Goal: Register for event/course

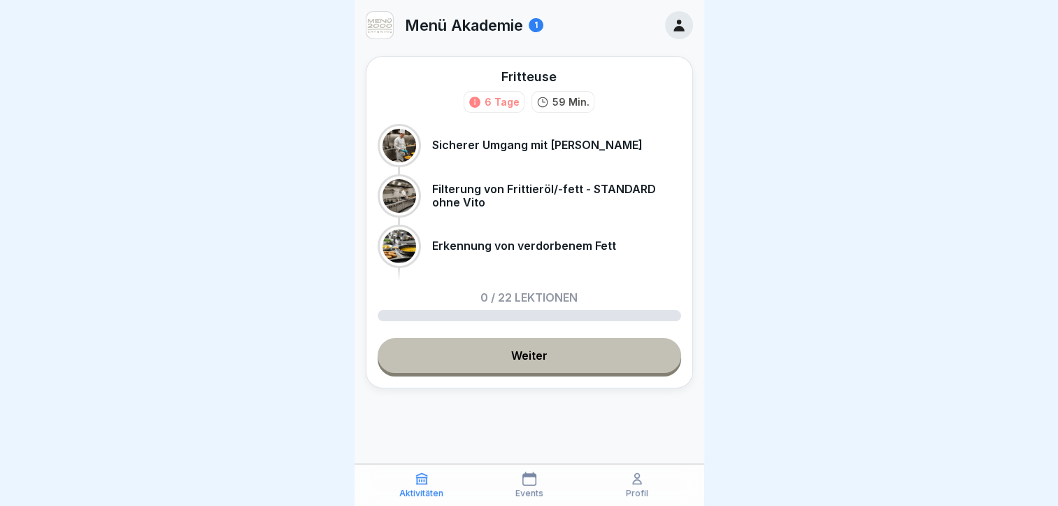
click at [554, 353] on link "Weiter" at bounding box center [530, 355] width 304 height 35
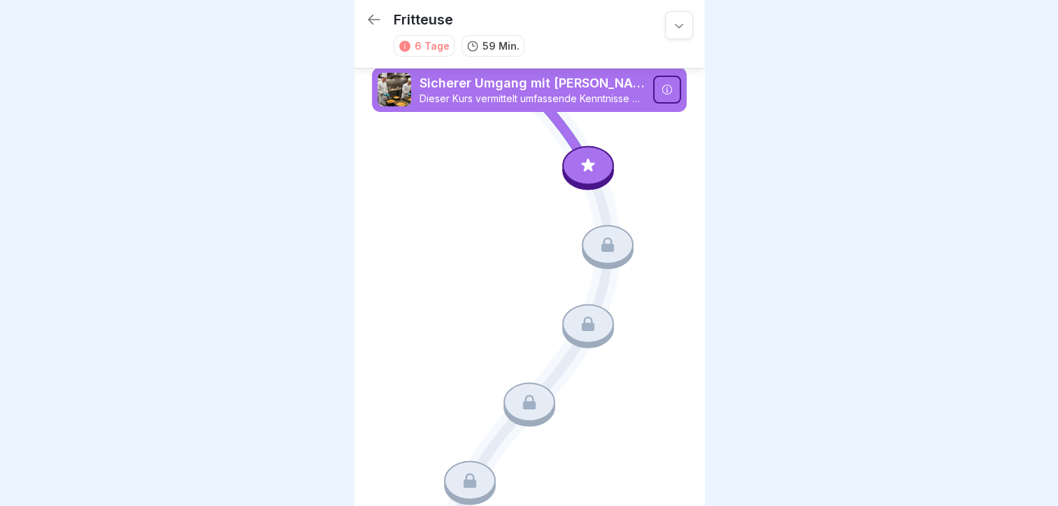
click at [505, 82] on p "Sicherer Umgang mit [PERSON_NAME]" at bounding box center [532, 83] width 225 height 18
click at [583, 164] on icon at bounding box center [588, 166] width 18 height 18
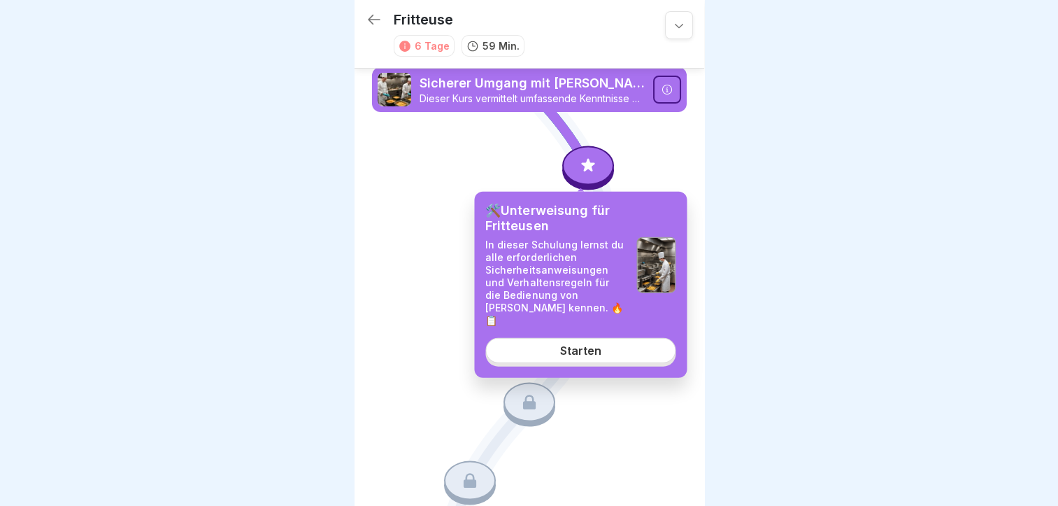
click at [590, 344] on div "Starten" at bounding box center [580, 350] width 41 height 13
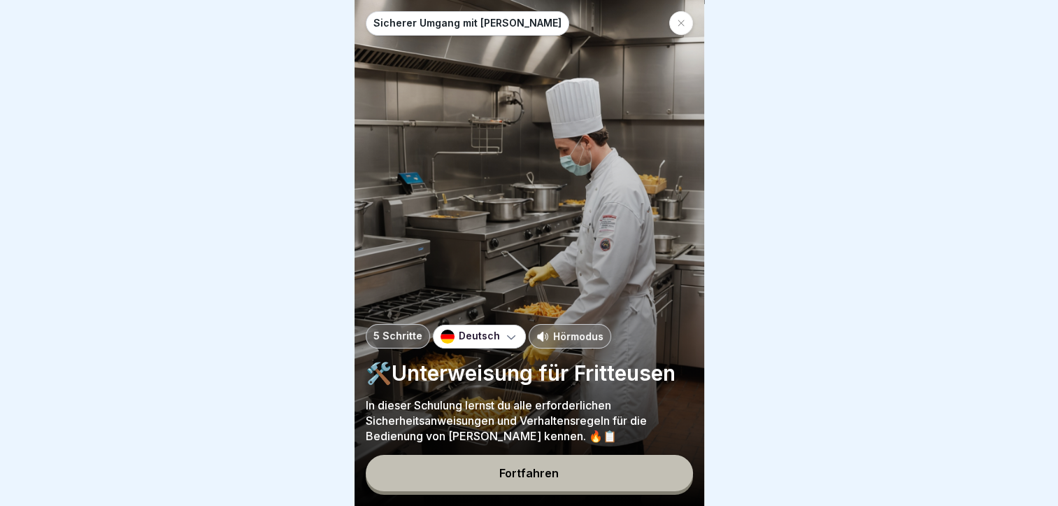
click at [568, 342] on p "Hörmodus" at bounding box center [578, 336] width 50 height 15
click at [543, 479] on div "Fortfahren" at bounding box center [529, 473] width 59 height 13
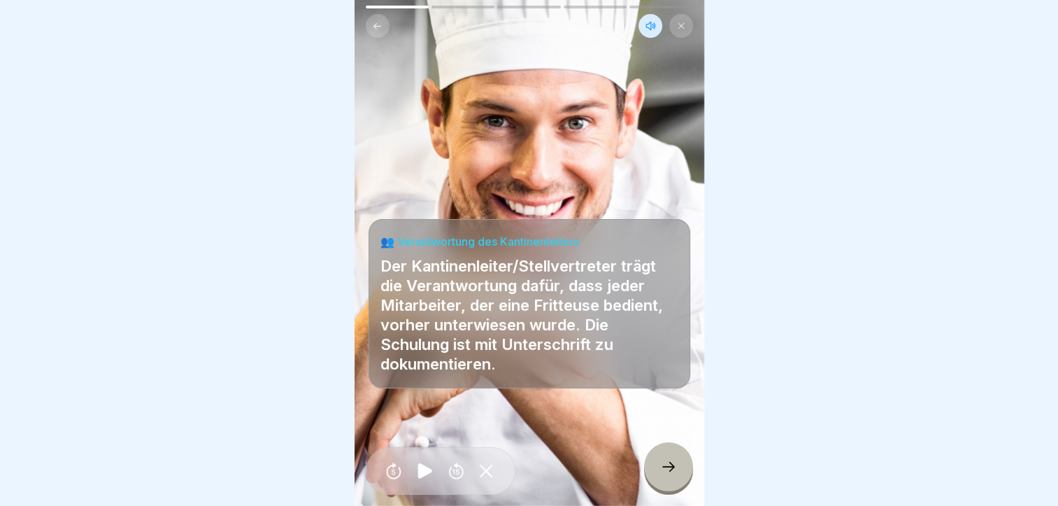
click at [676, 475] on icon at bounding box center [668, 466] width 17 height 17
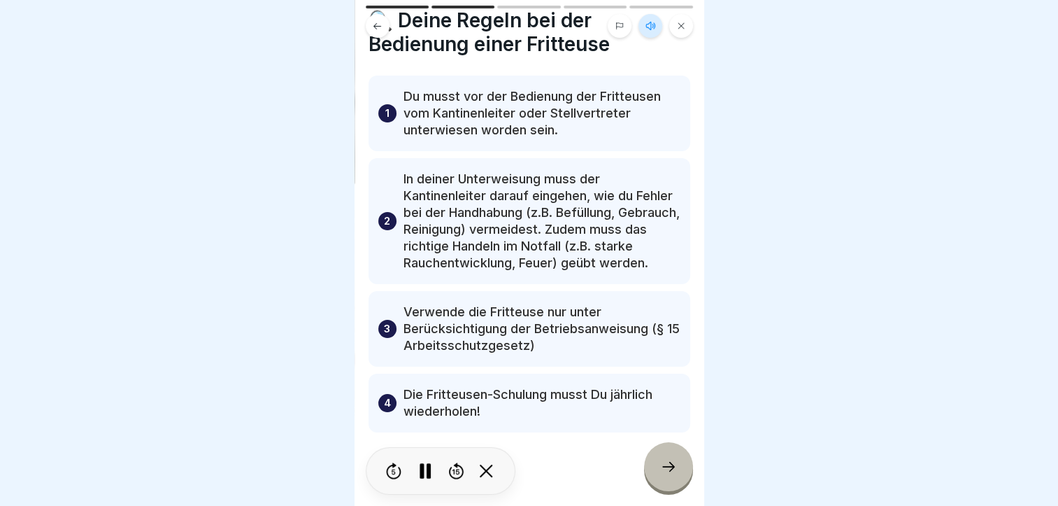
scroll to position [73, 0]
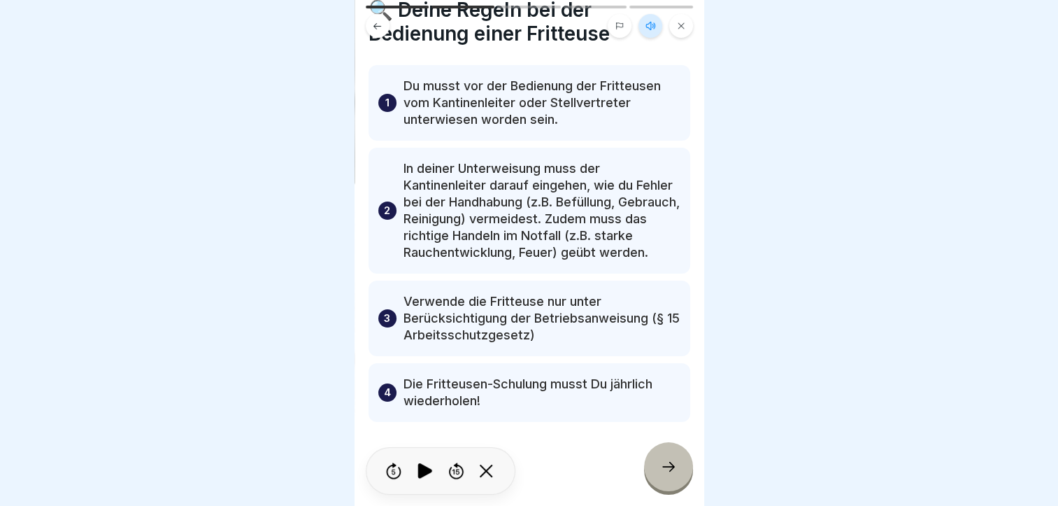
click at [662, 475] on icon at bounding box center [668, 466] width 17 height 17
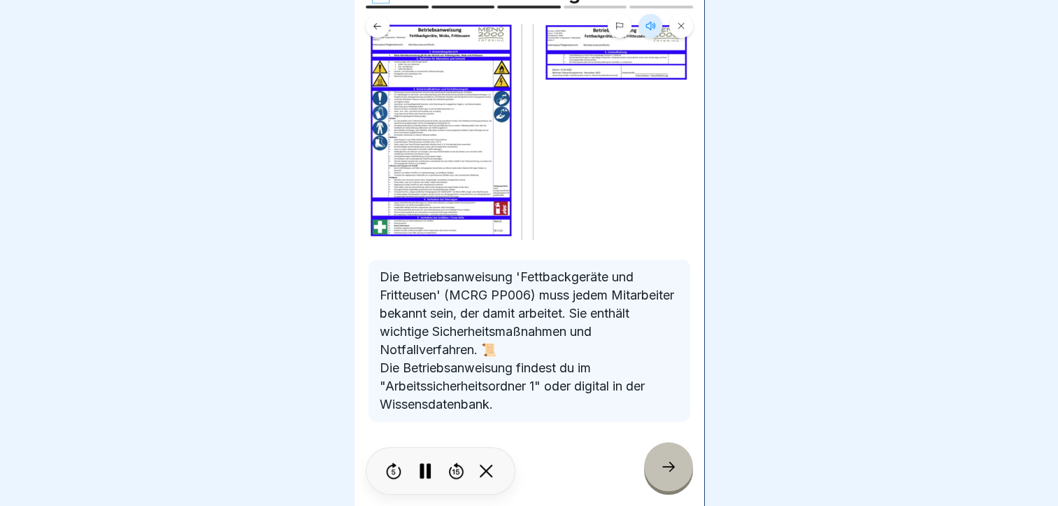
scroll to position [91, 0]
click at [666, 475] on icon at bounding box center [668, 466] width 17 height 17
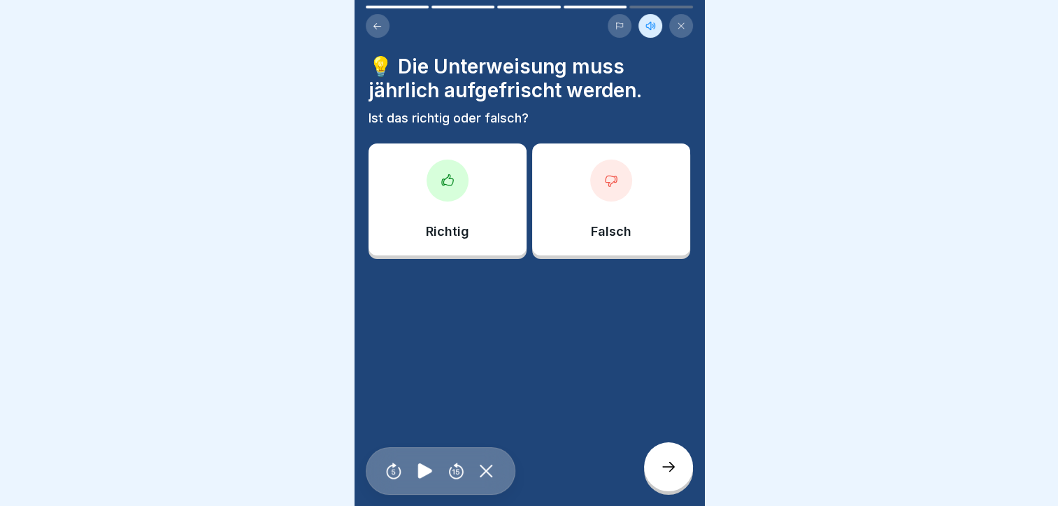
click at [465, 197] on div "Richtig" at bounding box center [448, 199] width 158 height 112
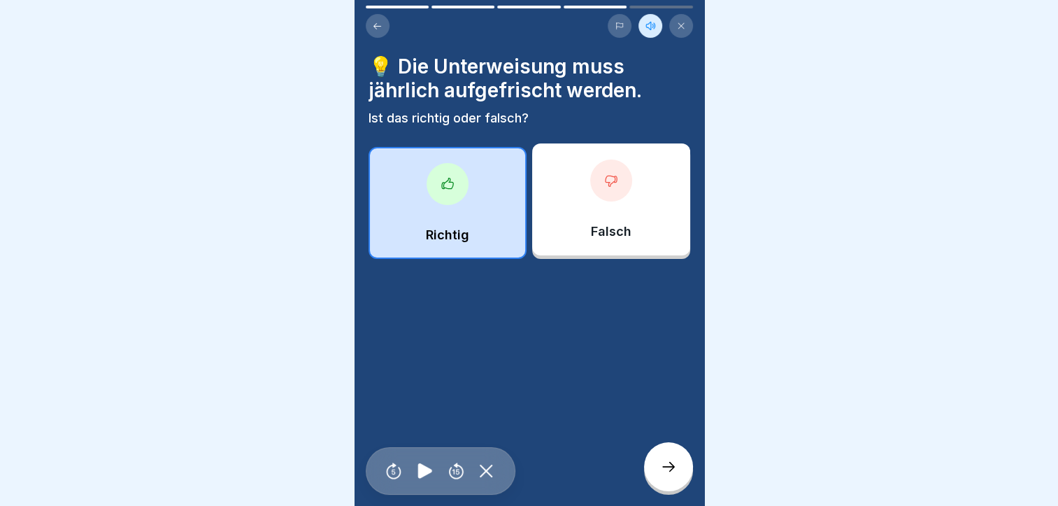
click at [674, 475] on icon at bounding box center [668, 466] width 17 height 17
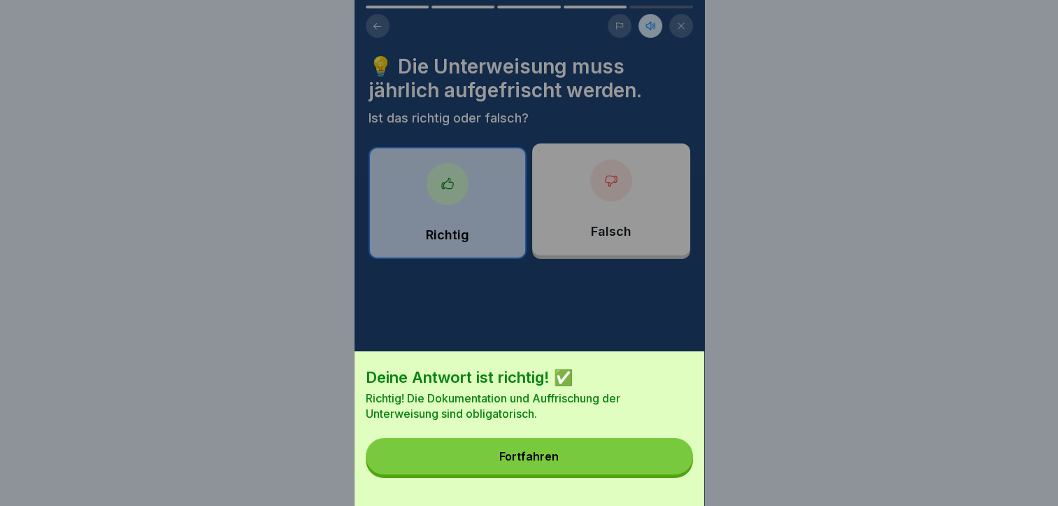
click at [620, 455] on button "Fortfahren" at bounding box center [529, 456] width 327 height 36
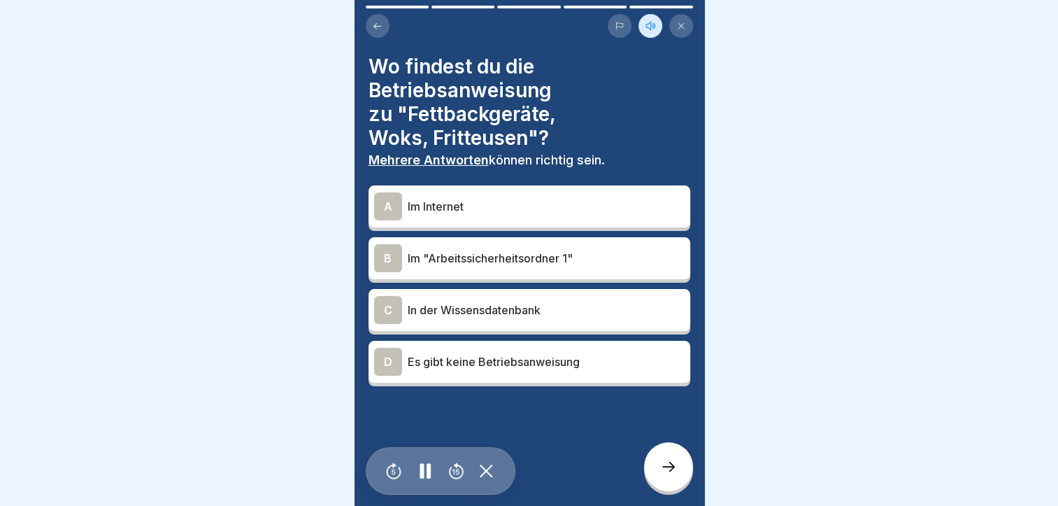
click at [383, 254] on div "B" at bounding box center [388, 258] width 28 height 28
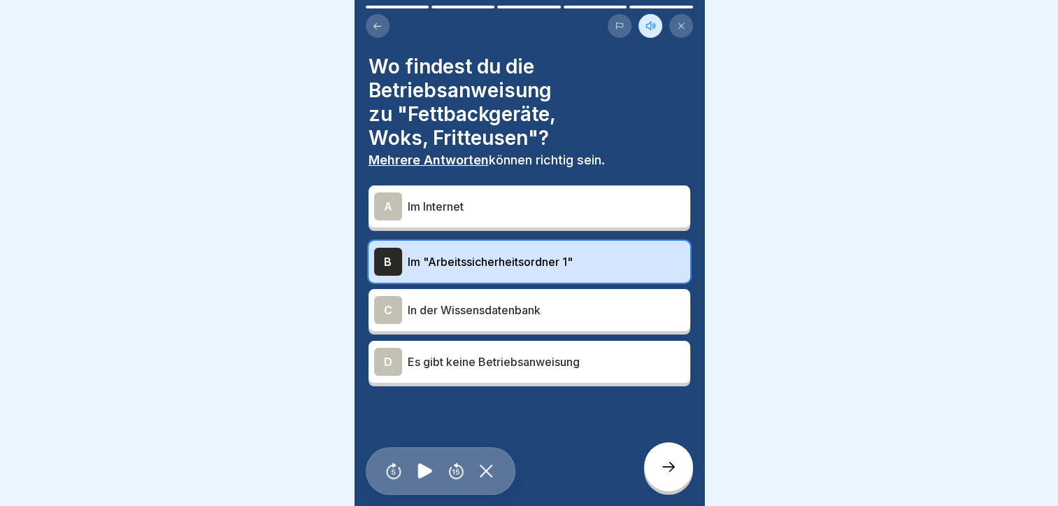
click at [395, 309] on div "C" at bounding box center [388, 310] width 28 height 28
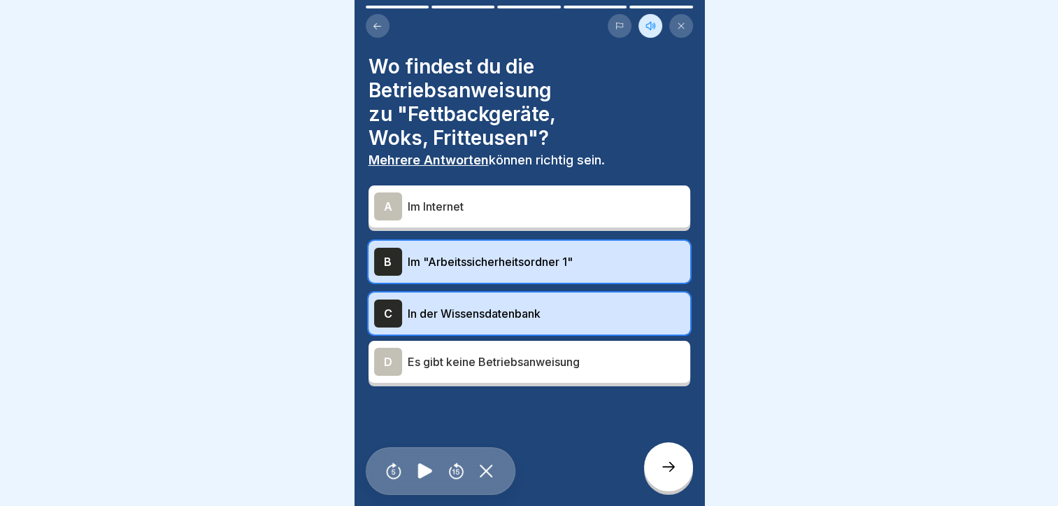
click at [660, 475] on icon at bounding box center [668, 466] width 17 height 17
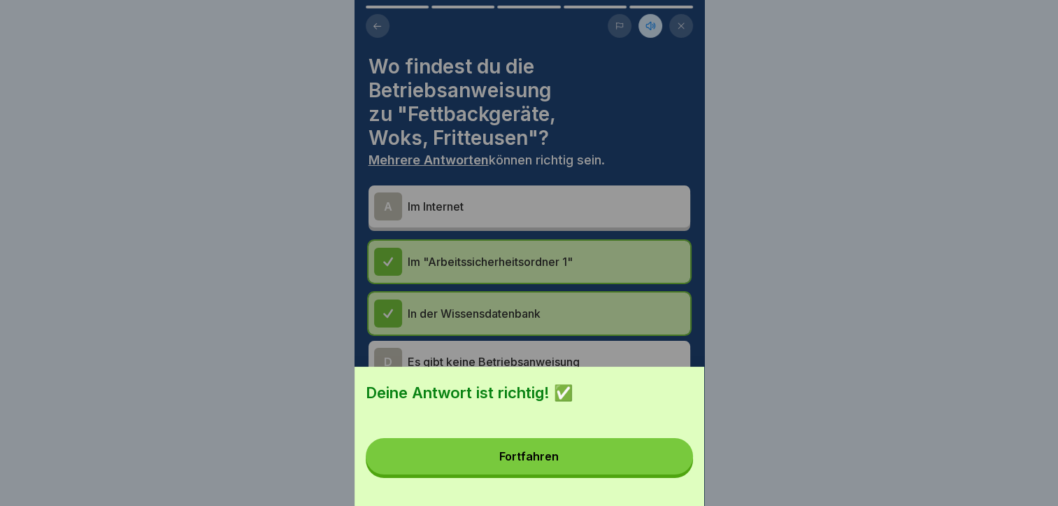
click at [559, 462] on div "Fortfahren" at bounding box center [529, 456] width 59 height 13
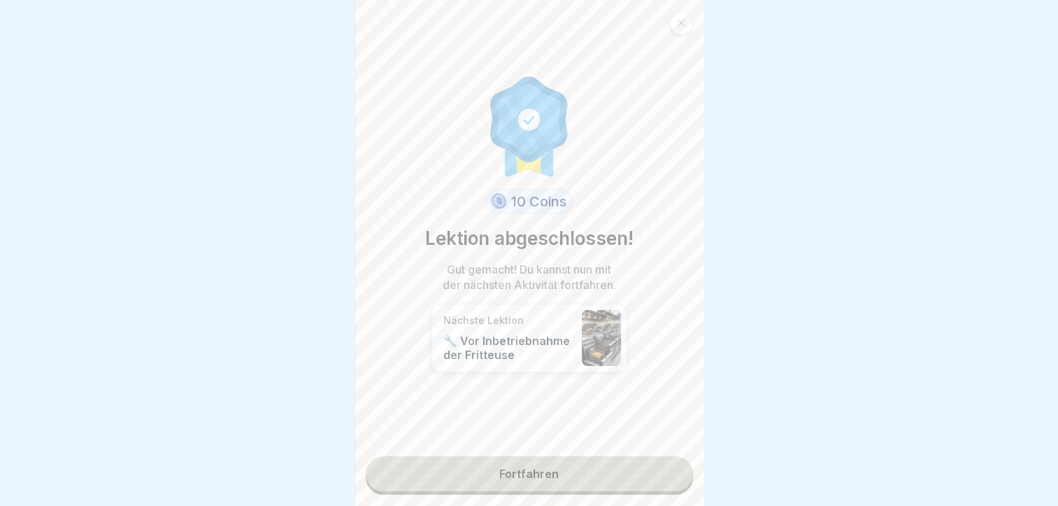
click at [551, 474] on link "Fortfahren" at bounding box center [529, 473] width 327 height 35
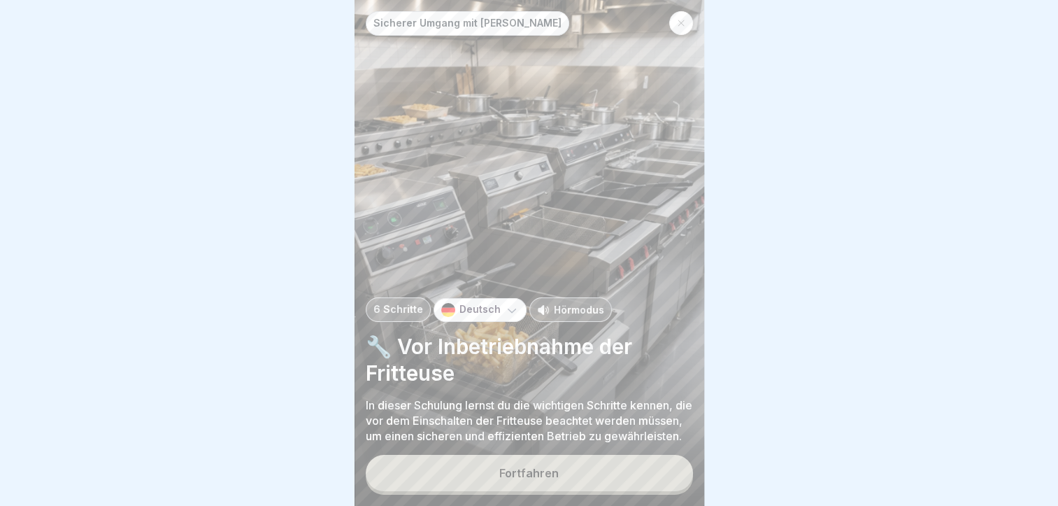
click at [586, 309] on p "Hörmodus" at bounding box center [579, 309] width 50 height 15
click at [523, 479] on div "Fortfahren" at bounding box center [529, 473] width 59 height 13
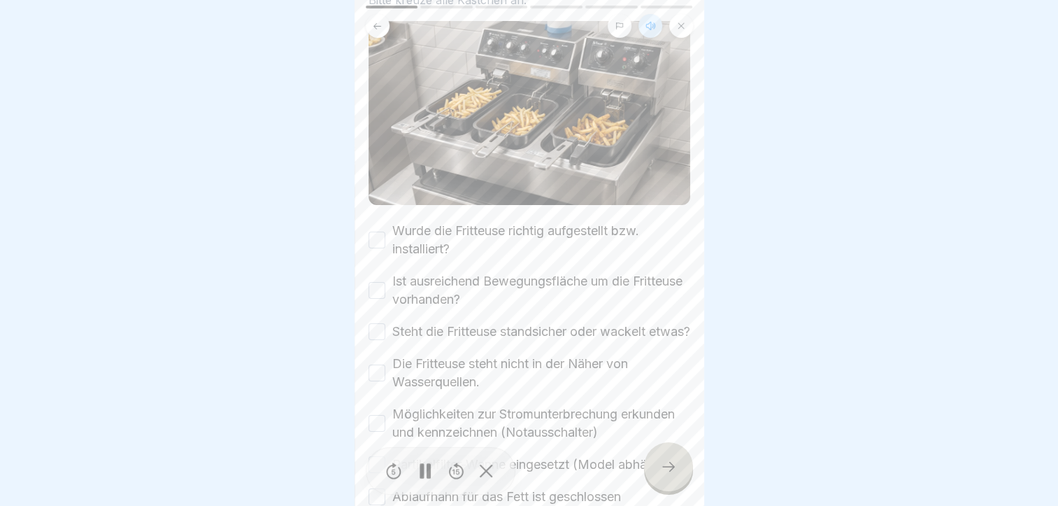
scroll to position [210, 0]
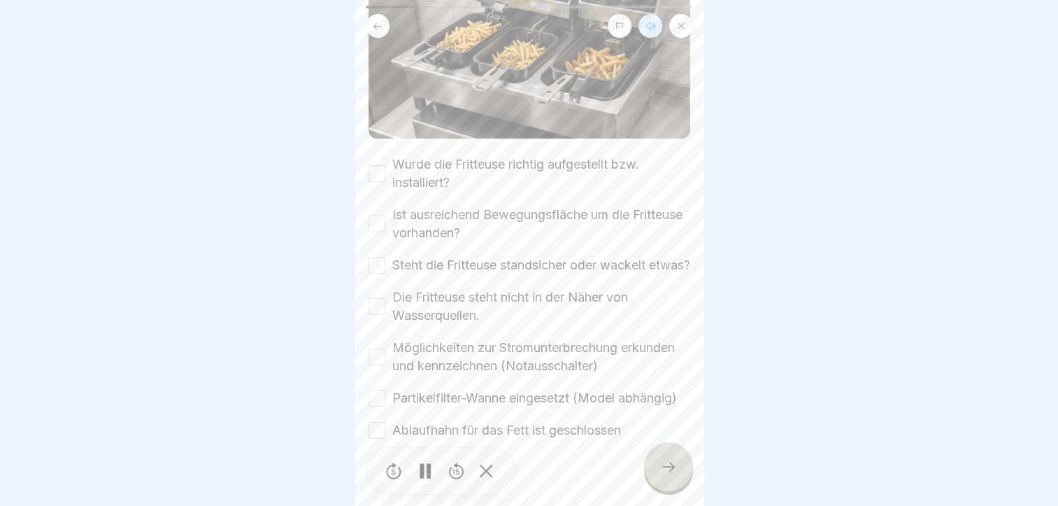
click at [376, 165] on button "Wurde die Fritteuse richtig aufgestellt bzw. installiert?" at bounding box center [377, 173] width 17 height 17
click at [377, 218] on button "Ist ausreichend Bewegungsfläche um die Fritteuse vorhanden?" at bounding box center [377, 223] width 17 height 17
click at [374, 267] on button "Steht die Fritteuse standsicher oder wackelt etwas?" at bounding box center [377, 265] width 17 height 17
click at [376, 315] on button "Die Fritteuse steht nicht in der Näher von Wasserquellen." at bounding box center [377, 306] width 17 height 17
click at [376, 365] on button "Möglichkeiten zur Stromunterbrechung erkunden und kennzeichnen (Notausschalter)" at bounding box center [377, 356] width 17 height 17
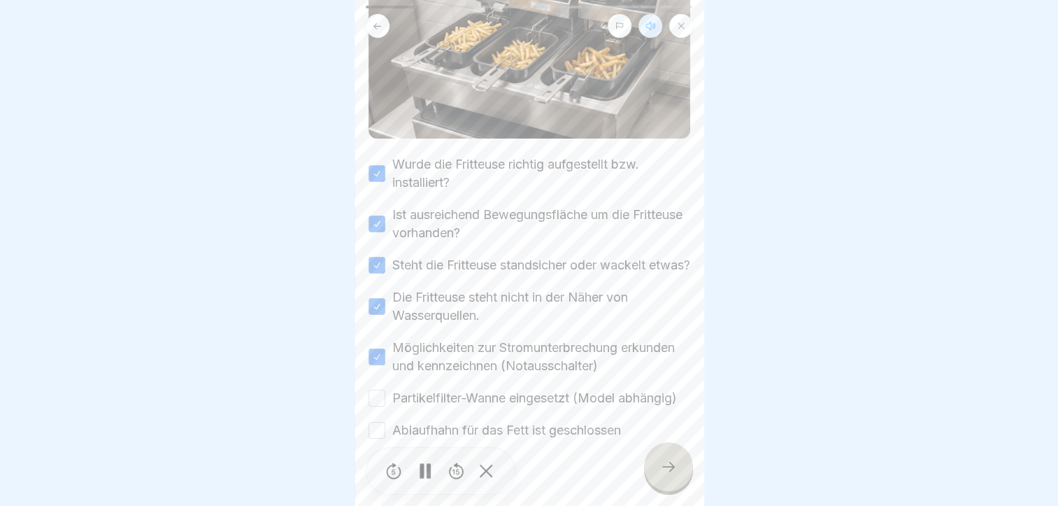
click at [375, 406] on button "Partikelfilter-Wanne eingesetzt (Model abhängig)" at bounding box center [377, 398] width 17 height 17
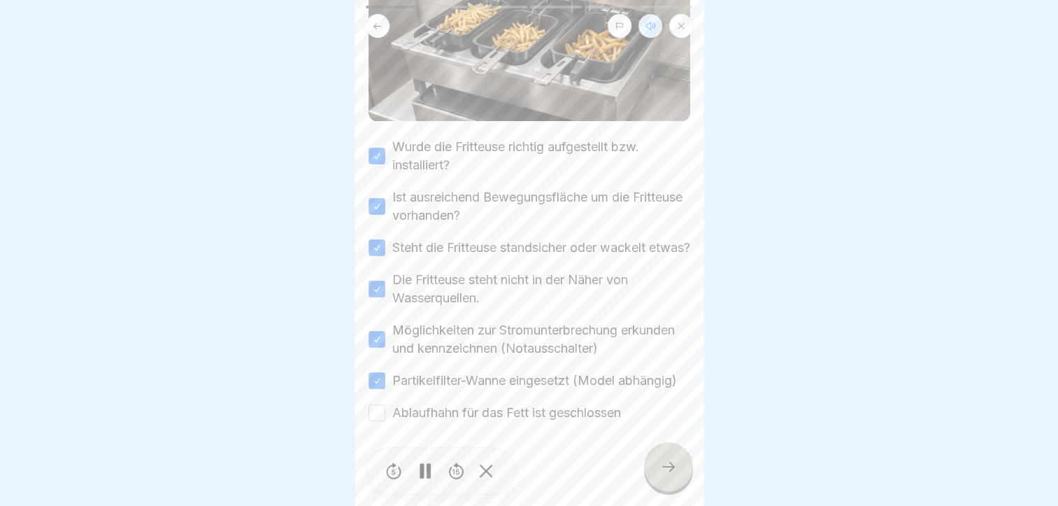
click at [378, 411] on button "Ablaufhahn für das Fett ist geschlossen" at bounding box center [377, 412] width 17 height 17
click at [662, 475] on icon at bounding box center [668, 466] width 17 height 17
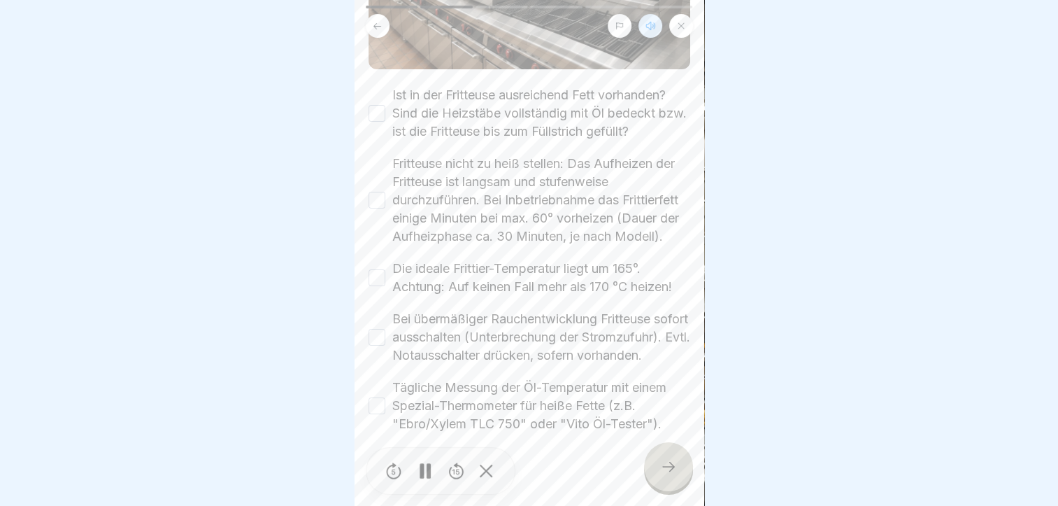
scroll to position [280, 0]
click at [374, 106] on button "Ist in der Fritteuse ausreichend Fett vorhanden? Sind die Heizstäbe vollständig…" at bounding box center [377, 112] width 17 height 17
click at [374, 199] on button "Fritteuse nicht zu heiß stellen: Das Aufheizen der Fritteuse ist langsam und st…" at bounding box center [377, 199] width 17 height 17
click at [375, 285] on button "Die ideale Frittier-Temperatur liegt um 165°. Achtung: Auf keinen Fall mehr als…" at bounding box center [377, 277] width 17 height 17
click at [381, 345] on button "Bei übermäßiger Rauchentwicklung Fritteuse sofort ausschalten (Unterbrechung de…" at bounding box center [377, 336] width 17 height 17
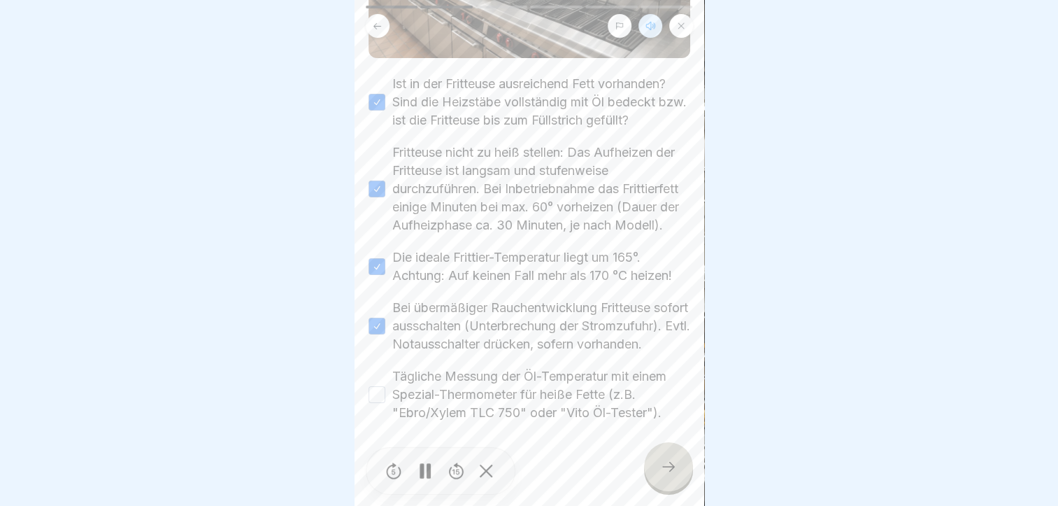
scroll to position [339, 0]
click at [378, 390] on button "Tägliche Messung der Öl-Temperatur mit einem Spezial-Thermometer für heiße Fett…" at bounding box center [377, 394] width 17 height 17
click at [667, 475] on icon at bounding box center [668, 466] width 17 height 17
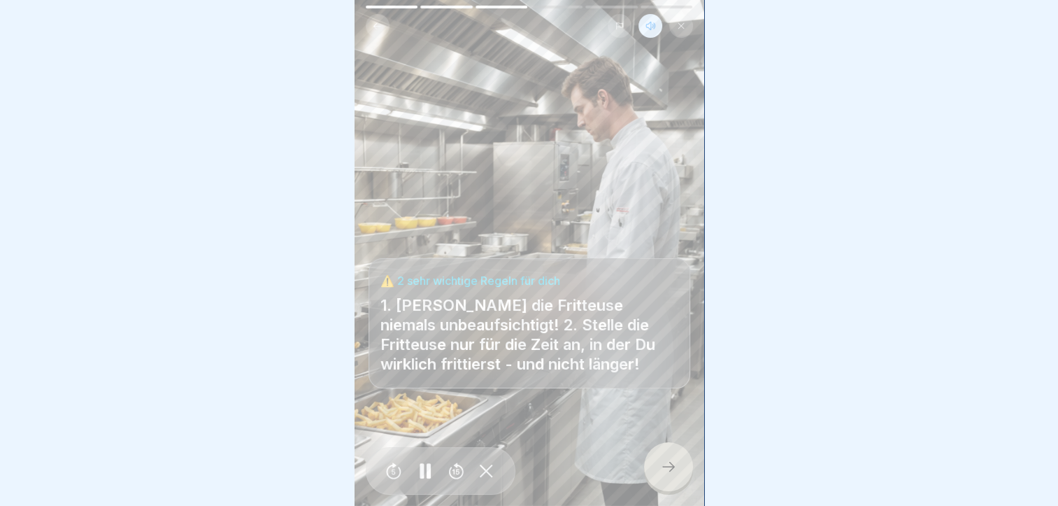
scroll to position [10, 0]
click at [668, 457] on div at bounding box center [668, 466] width 49 height 49
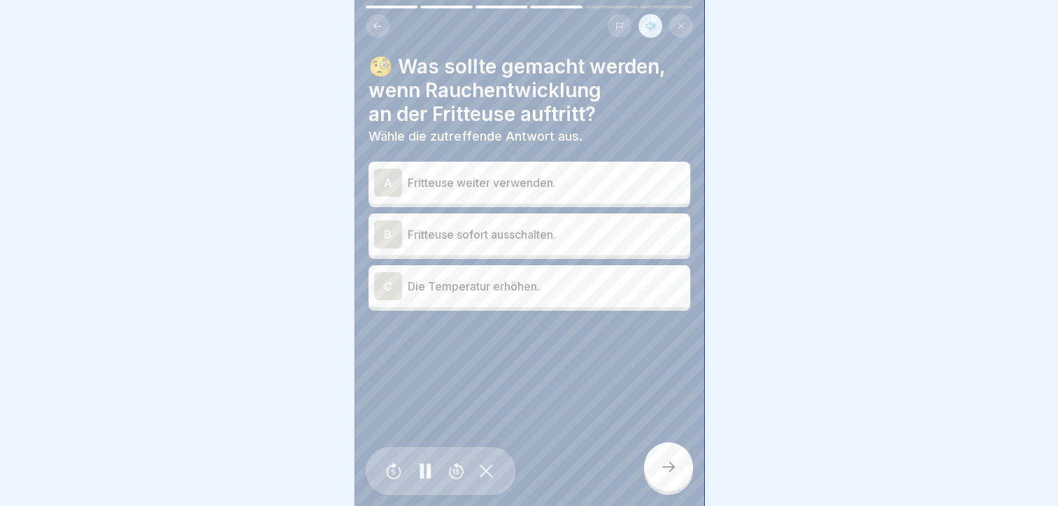
click at [387, 223] on div "B" at bounding box center [388, 234] width 28 height 28
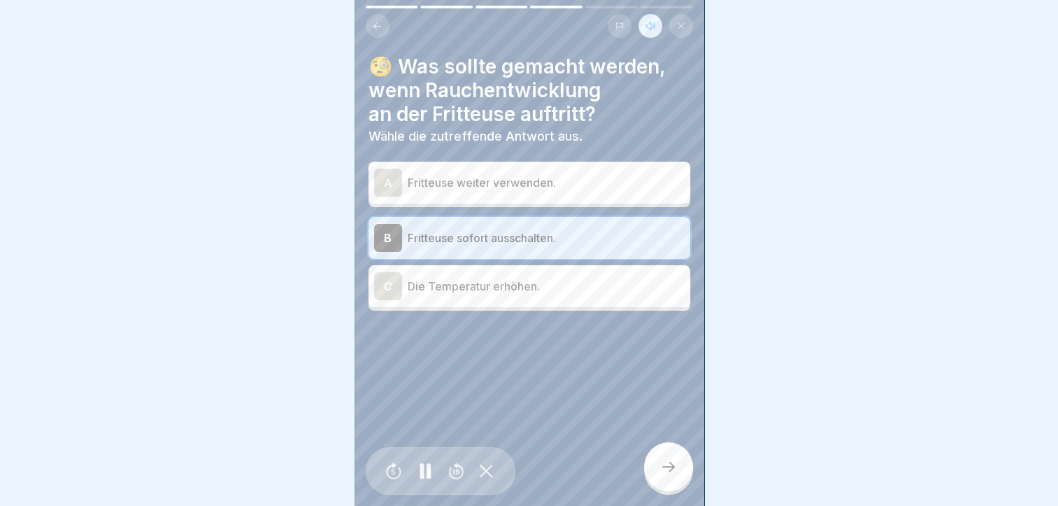
click at [667, 463] on icon at bounding box center [668, 466] width 17 height 17
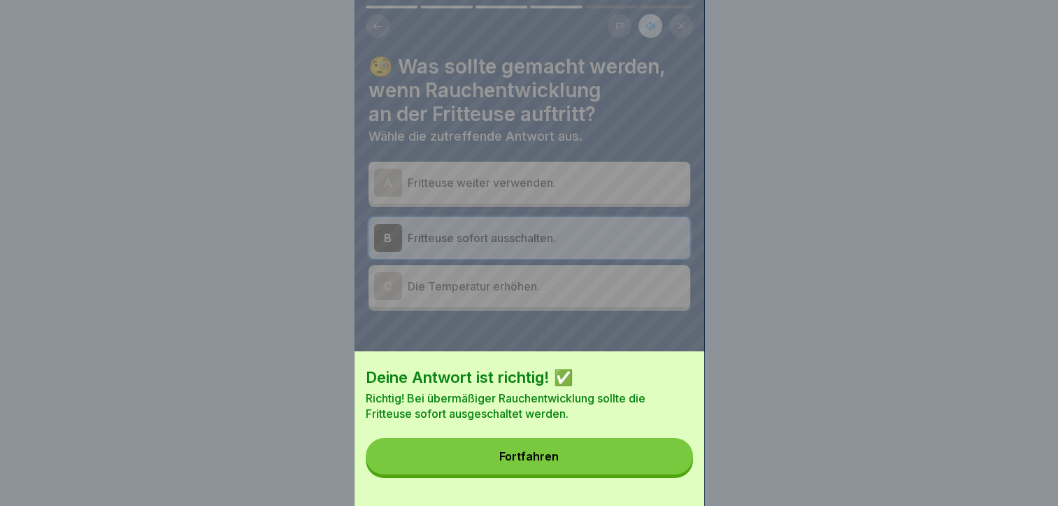
click at [655, 467] on button "Fortfahren" at bounding box center [529, 456] width 327 height 36
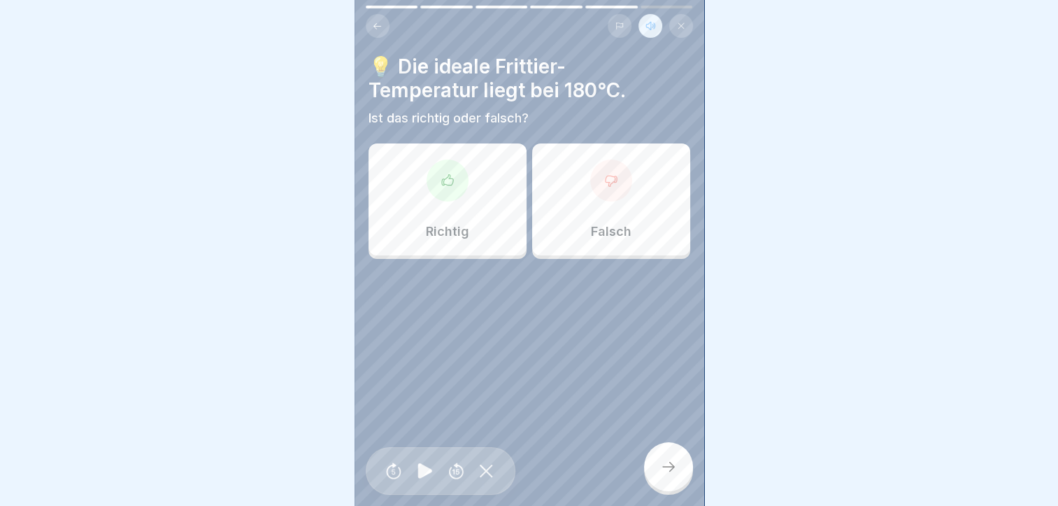
click at [610, 228] on div "Falsch" at bounding box center [611, 199] width 158 height 112
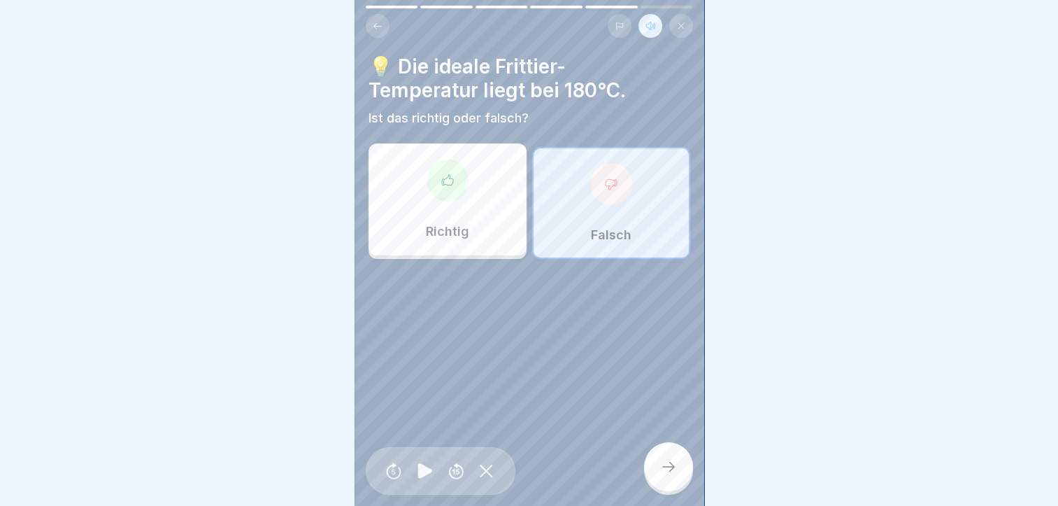
click at [670, 462] on icon at bounding box center [668, 466] width 17 height 17
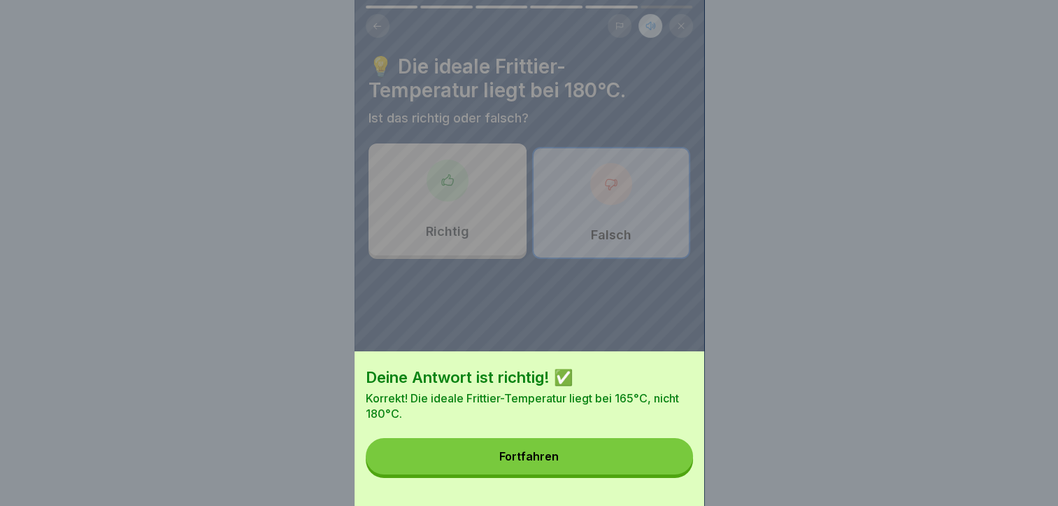
click at [656, 458] on button "Fortfahren" at bounding box center [529, 456] width 327 height 36
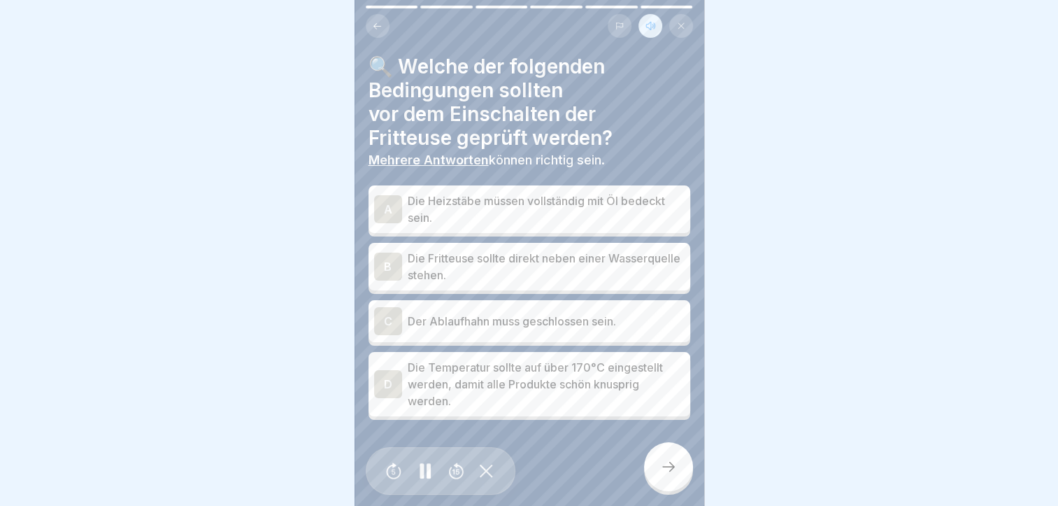
click at [383, 197] on div "A" at bounding box center [388, 209] width 28 height 28
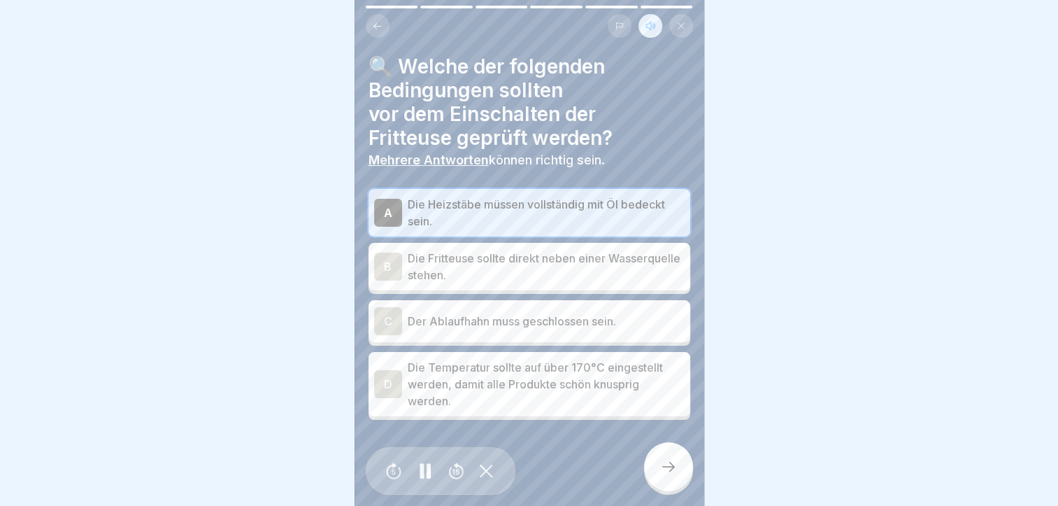
click at [382, 307] on div "C" at bounding box center [388, 321] width 28 height 28
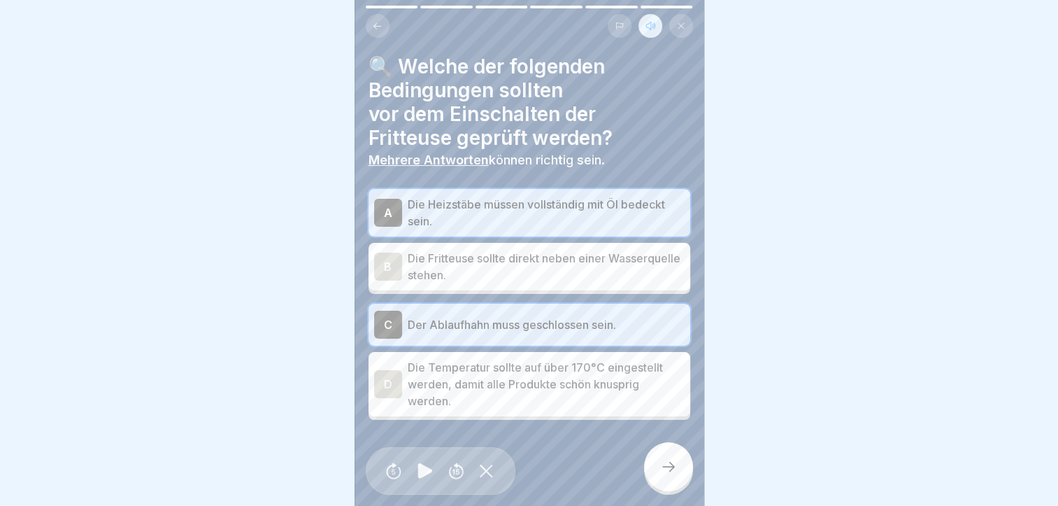
click at [663, 462] on icon at bounding box center [668, 466] width 17 height 17
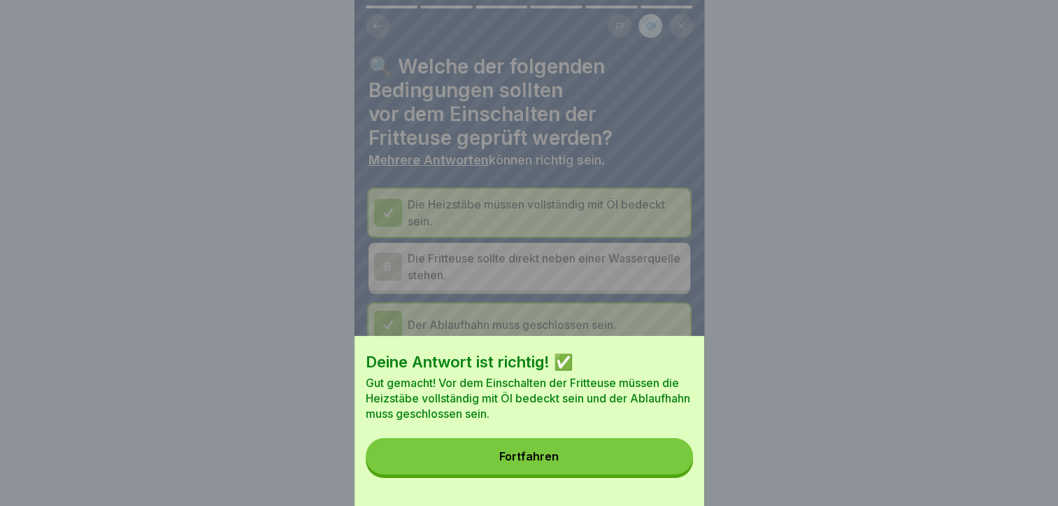
click at [628, 448] on div "Deine Antwort ist richtig! ✅ Gut gemacht! Vor dem Einschalten der Fritteuse müs…" at bounding box center [530, 421] width 350 height 170
click at [635, 463] on button "Fortfahren" at bounding box center [529, 456] width 327 height 36
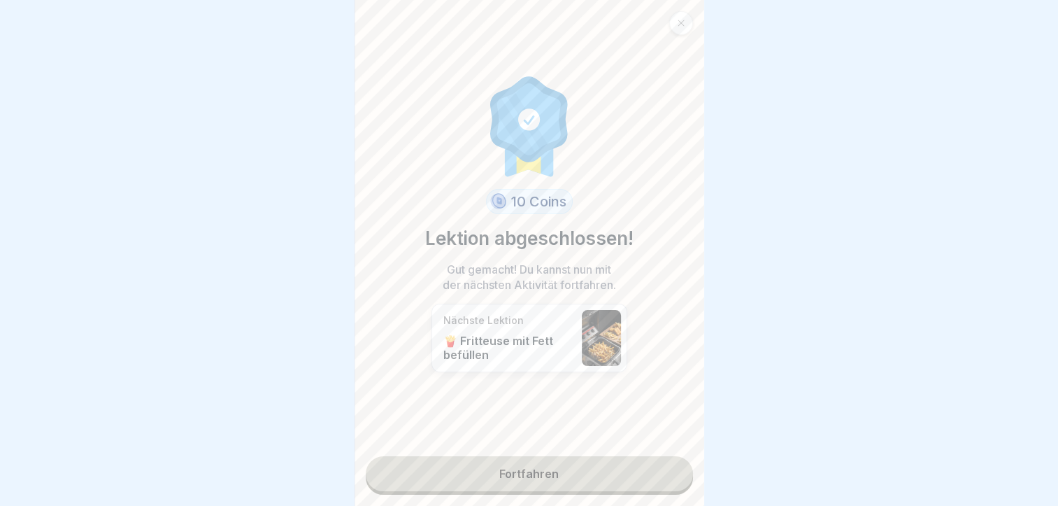
click at [566, 456] on link "Fortfahren" at bounding box center [529, 473] width 327 height 35
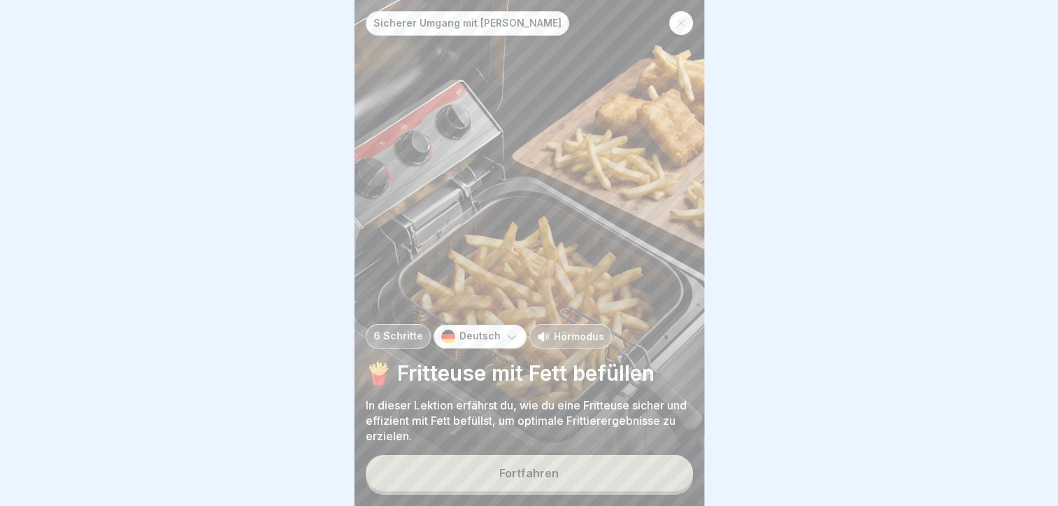
click at [571, 334] on p "Hörmodus" at bounding box center [579, 336] width 50 height 15
click at [544, 472] on div "Fortfahren" at bounding box center [529, 473] width 59 height 13
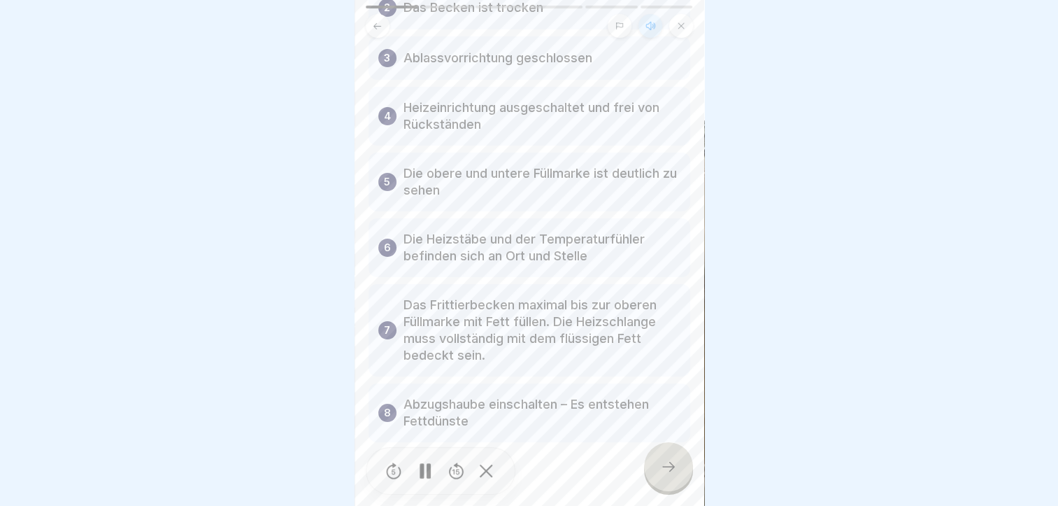
scroll to position [229, 0]
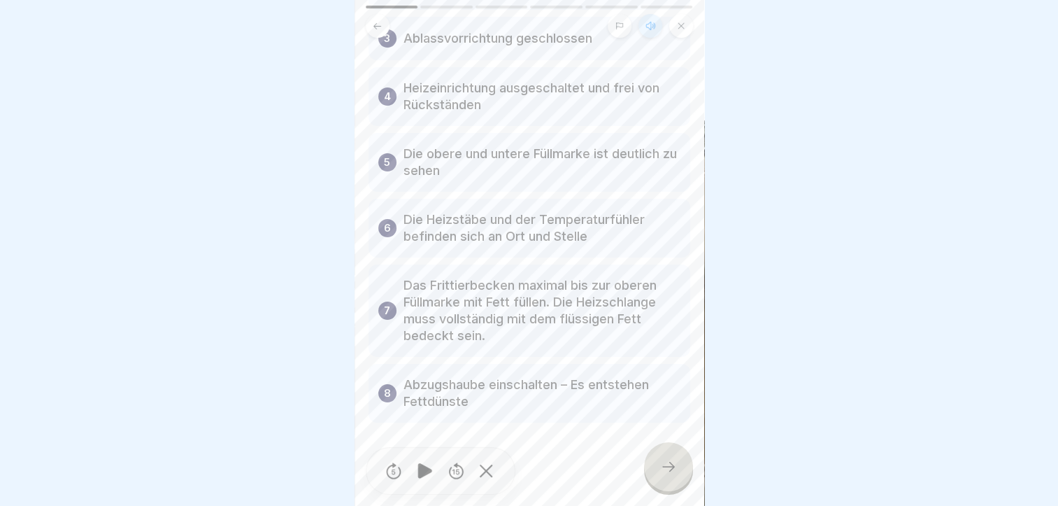
click at [657, 461] on div at bounding box center [668, 466] width 49 height 49
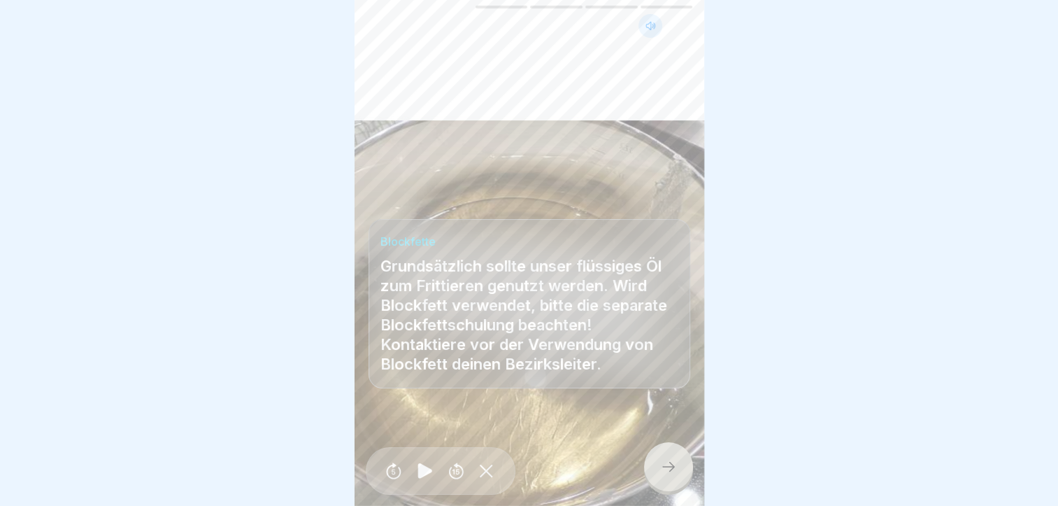
click at [662, 458] on div at bounding box center [668, 466] width 49 height 49
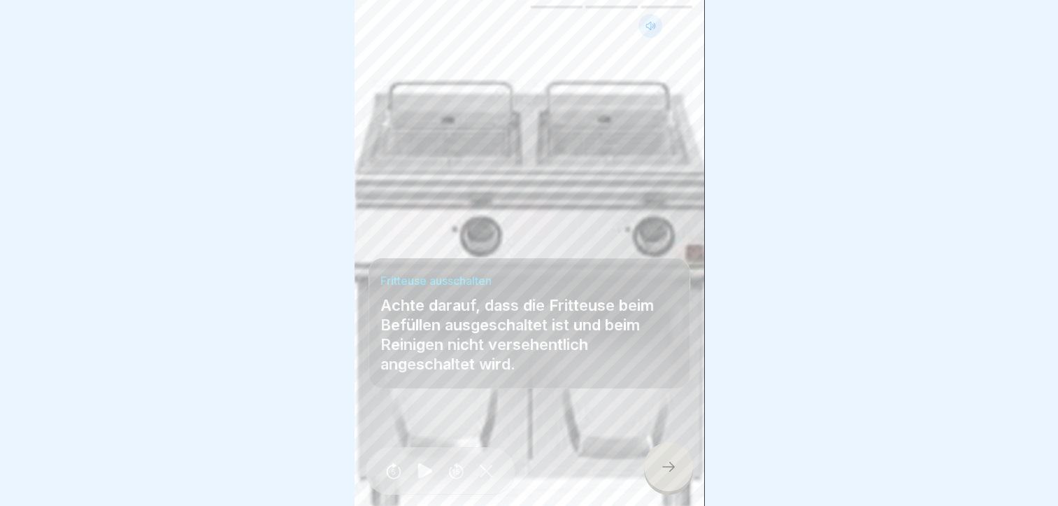
click at [672, 469] on icon at bounding box center [669, 467] width 13 height 10
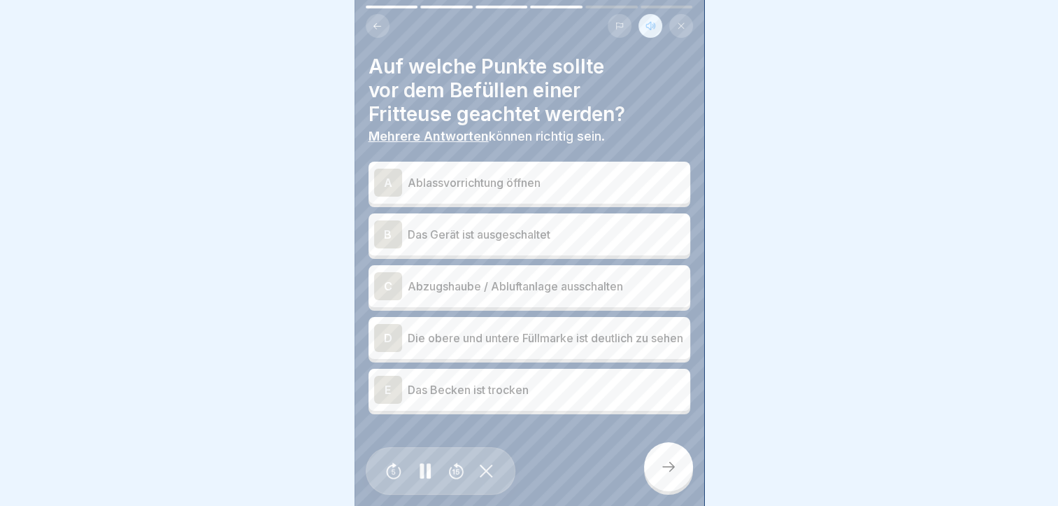
click at [388, 225] on div "B" at bounding box center [388, 234] width 28 height 28
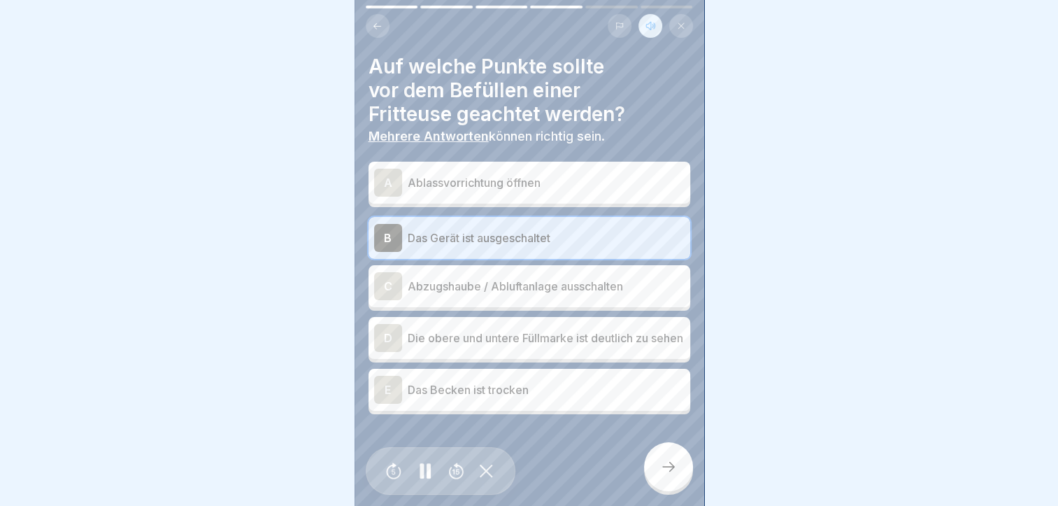
click at [389, 326] on div "D" at bounding box center [388, 338] width 28 height 28
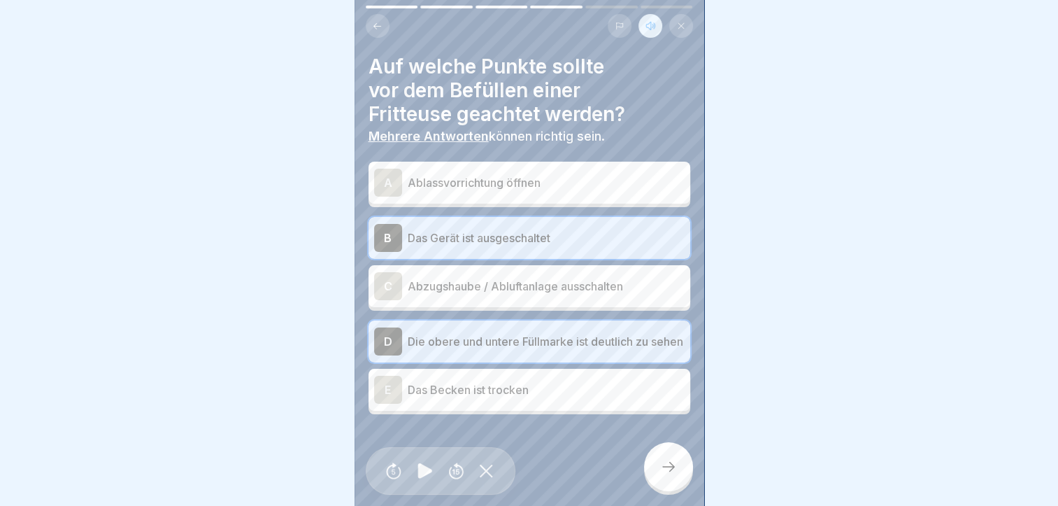
click at [392, 381] on div "E" at bounding box center [388, 390] width 28 height 28
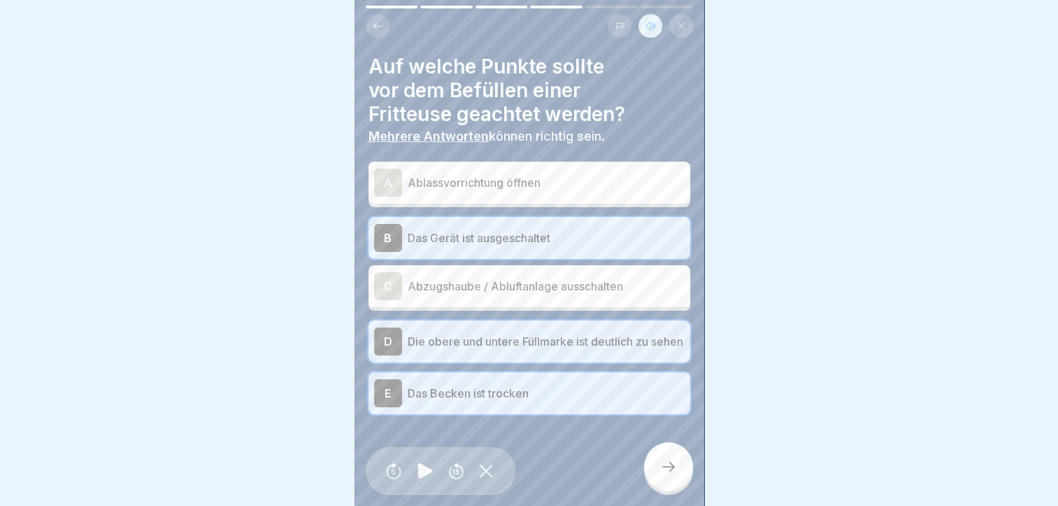
click at [671, 464] on icon at bounding box center [668, 466] width 17 height 17
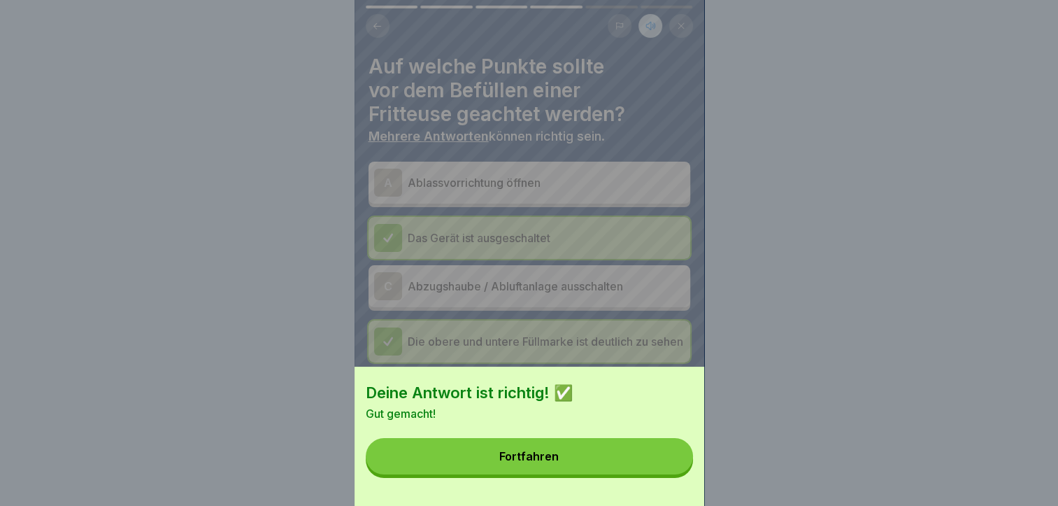
click at [607, 466] on button "Fortfahren" at bounding box center [529, 456] width 327 height 36
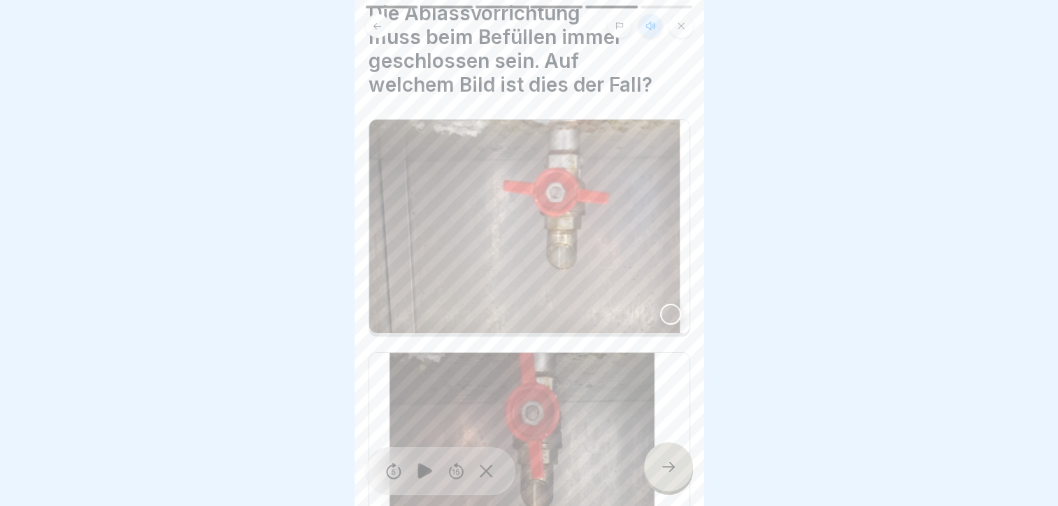
scroll to position [50, 0]
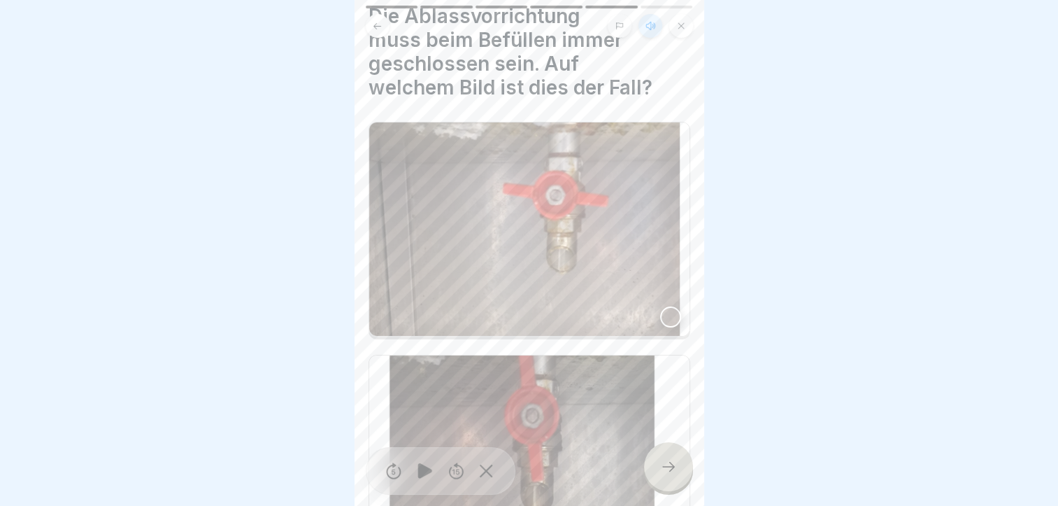
click at [660, 306] on div at bounding box center [670, 316] width 21 height 21
click at [666, 460] on icon at bounding box center [668, 466] width 17 height 17
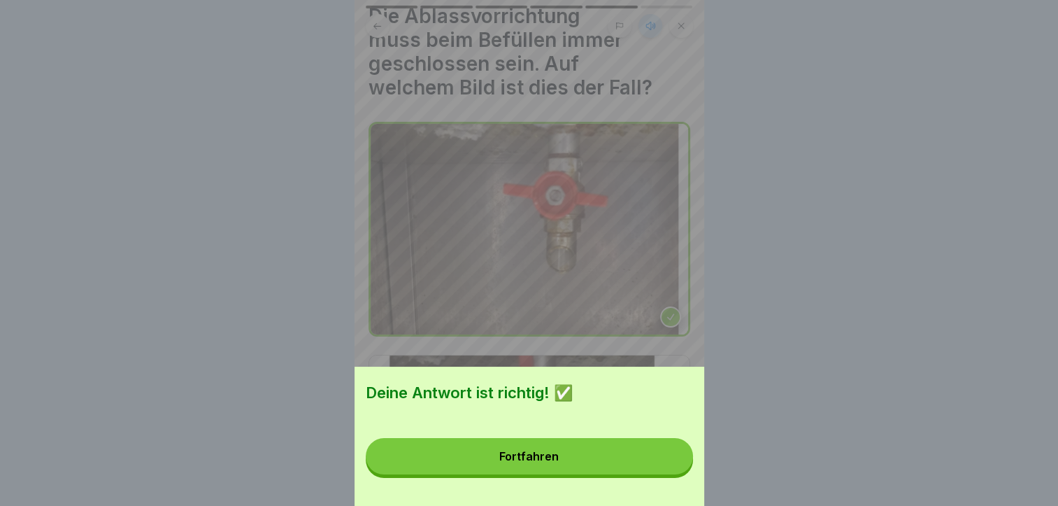
click at [609, 462] on button "Fortfahren" at bounding box center [529, 456] width 327 height 36
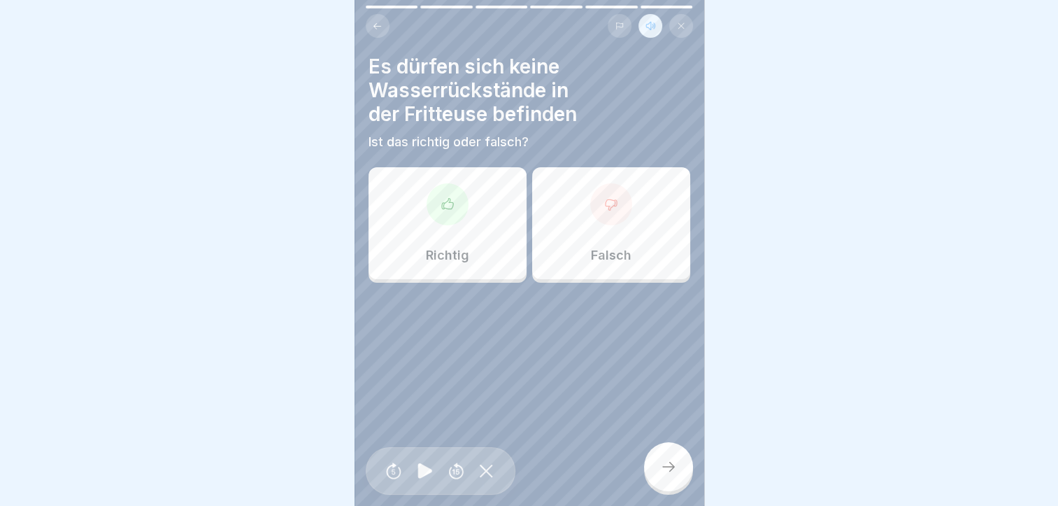
click at [494, 240] on div "Richtig" at bounding box center [448, 223] width 158 height 112
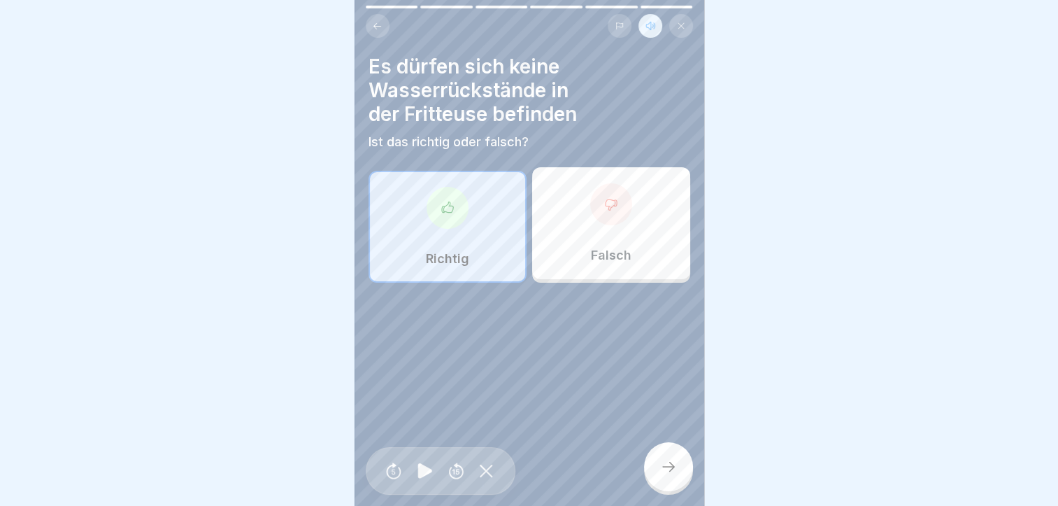
click at [666, 472] on icon at bounding box center [668, 466] width 17 height 17
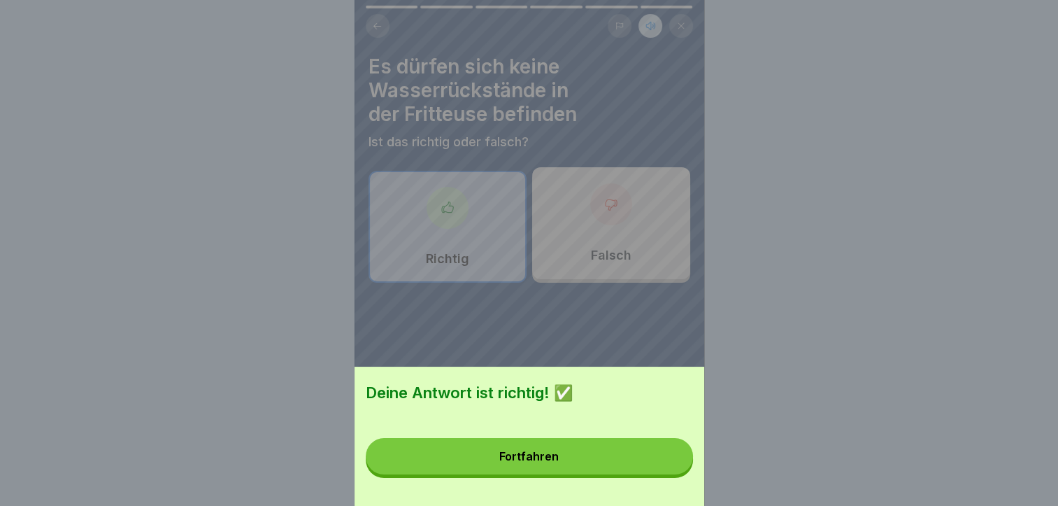
click at [618, 471] on button "Fortfahren" at bounding box center [529, 456] width 327 height 36
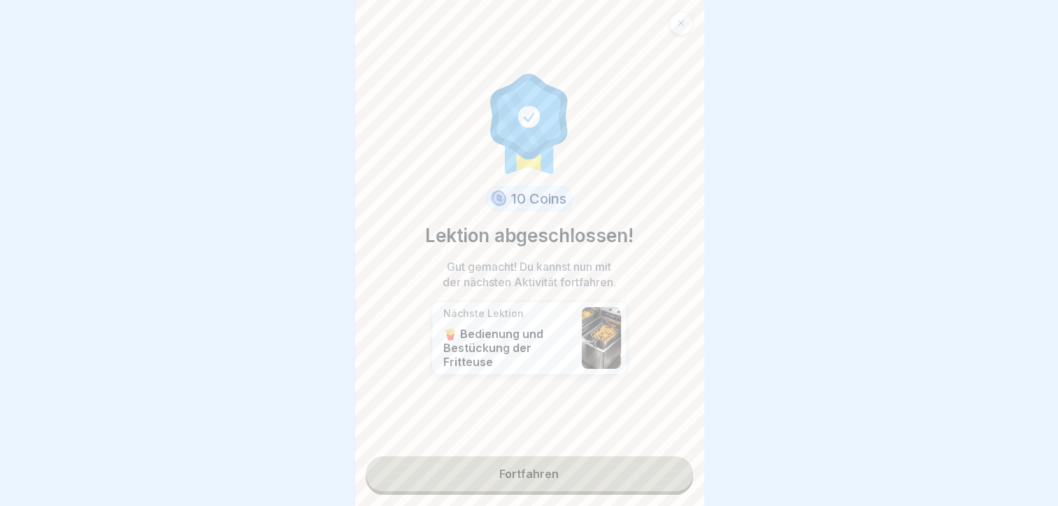
click at [557, 458] on link "Fortfahren" at bounding box center [529, 473] width 327 height 35
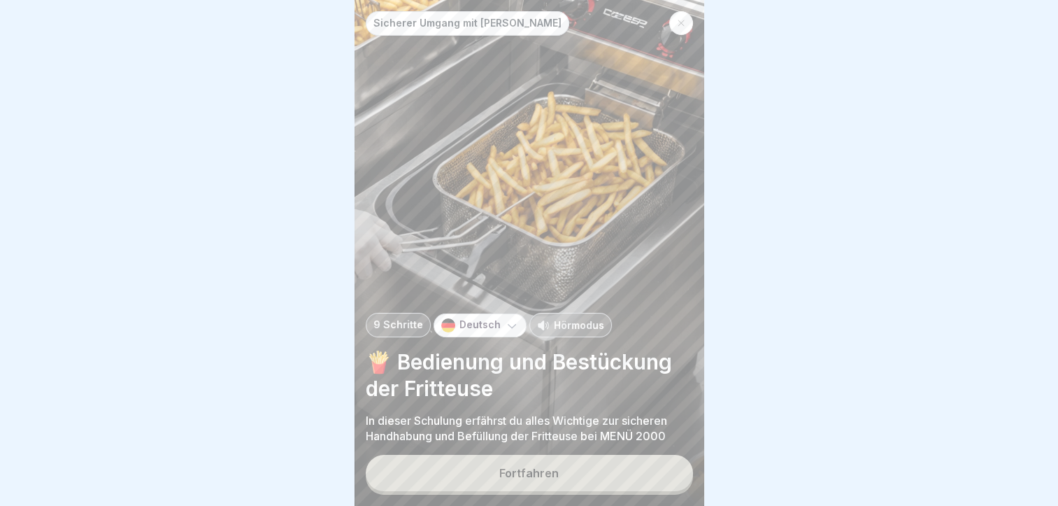
click at [593, 324] on p "Hörmodus" at bounding box center [579, 325] width 50 height 15
click at [516, 472] on div "Fortfahren" at bounding box center [529, 473] width 59 height 13
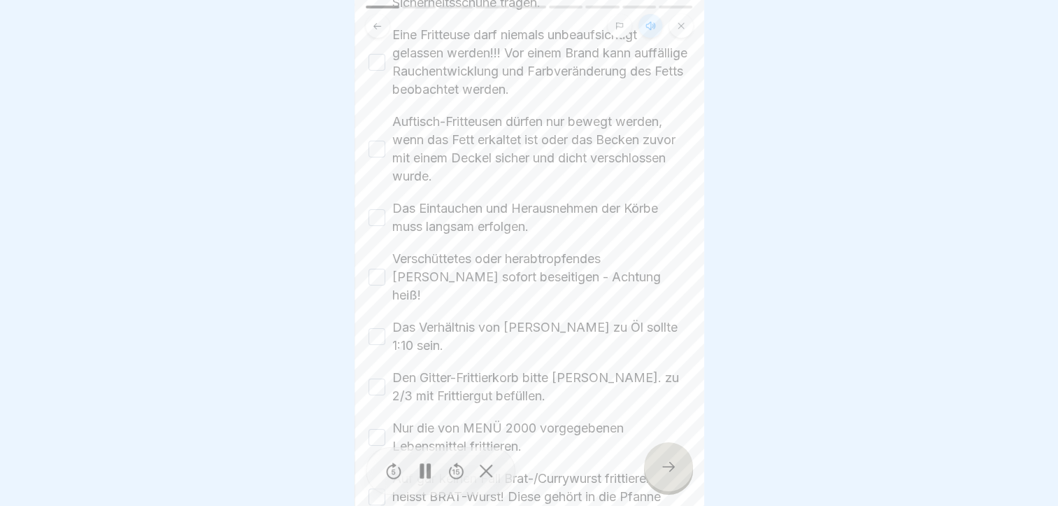
scroll to position [70, 0]
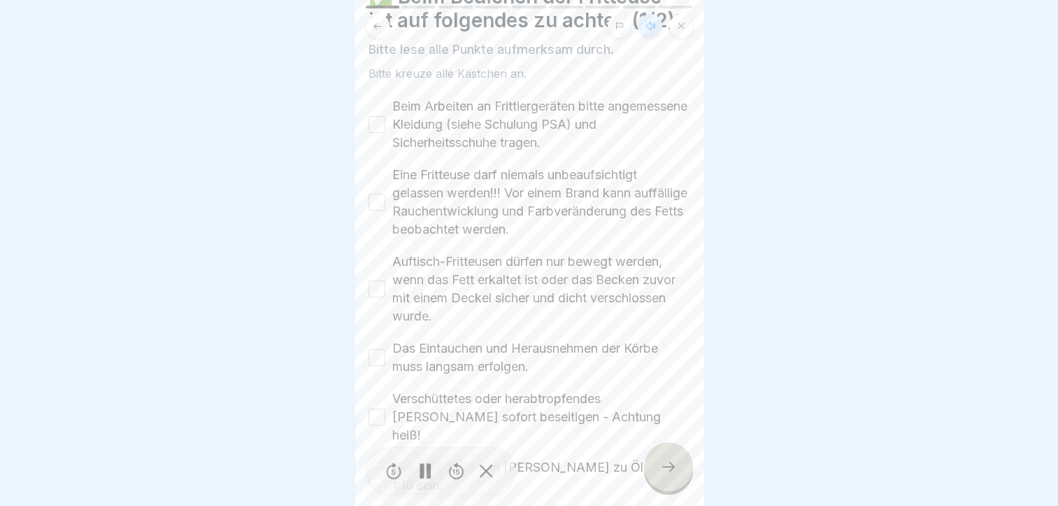
click at [381, 116] on button "Beim Arbeiten an Frittiergeräten bitte angemessene Kleidung (siehe Schulung PSA…" at bounding box center [377, 124] width 17 height 17
click at [381, 194] on button "Eine Fritteuse darf niemals unbeaufsichtigt gelassen werden!!! Vor einem Brand …" at bounding box center [377, 202] width 17 height 17
click at [378, 281] on button "Auftisch-Fritteusen dürfen nur bewegt werden, wenn das Fett erkaltet ist oder d…" at bounding box center [377, 289] width 17 height 17
drag, startPoint x: 380, startPoint y: 345, endPoint x: 375, endPoint y: 359, distance: 14.8
click at [379, 349] on button "Das Eintauchen und Herausnehmen der Körbe muss langsam erfolgen." at bounding box center [377, 357] width 17 height 17
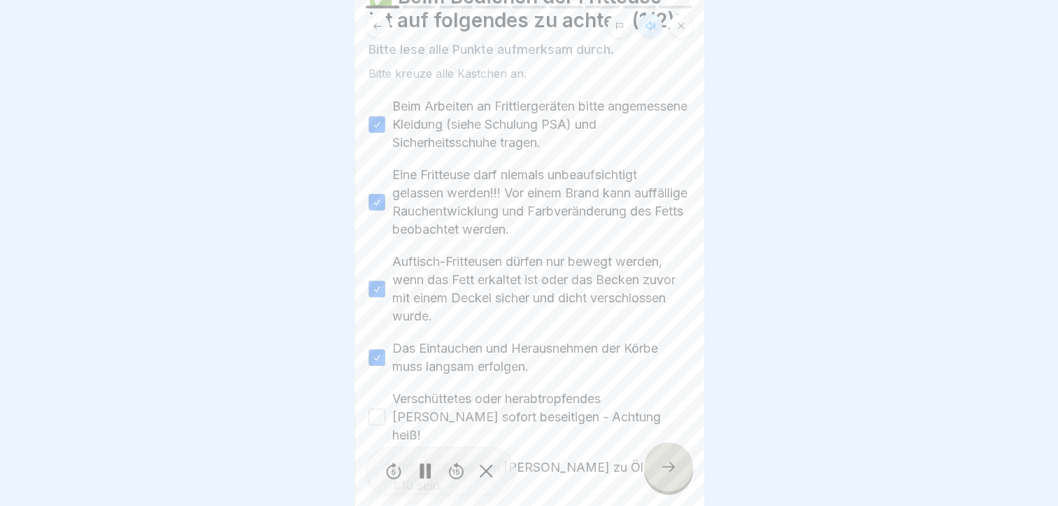
click at [378, 409] on button "Verschüttetes oder herabtropfendes [PERSON_NAME] sofort beseitigen - Achtung he…" at bounding box center [377, 417] width 17 height 17
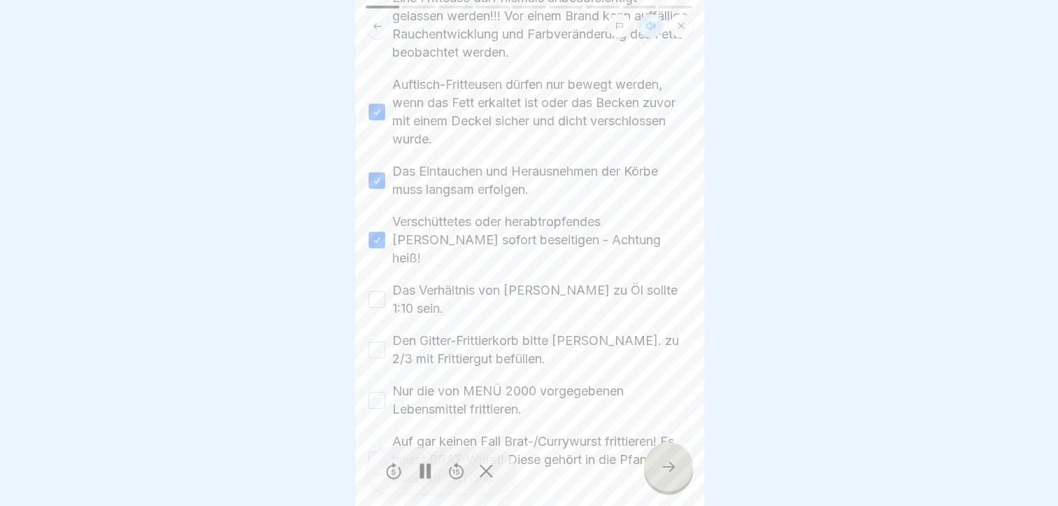
scroll to position [280, 0]
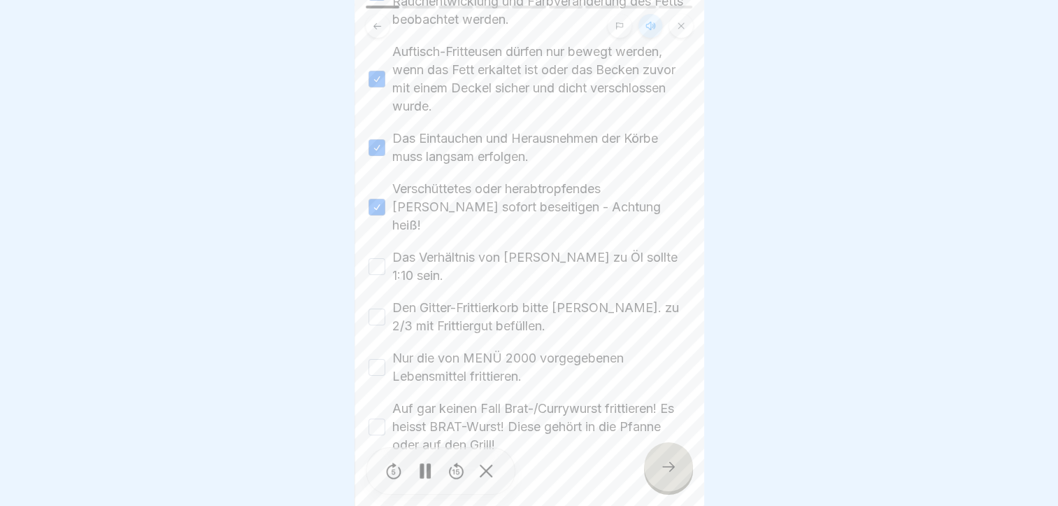
click at [383, 258] on button "Das Verhältnis von [PERSON_NAME] zu Öl sollte 1:10 sein." at bounding box center [377, 266] width 17 height 17
click at [375, 309] on button "Den Gitter-Frittierkorb bitte [PERSON_NAME]. zu 2/3 mit Frittiergut befüllen." at bounding box center [377, 317] width 17 height 17
click at [380, 359] on button "Nur die von MENÜ 2000 vorgegebenen Lebensmittel frittieren." at bounding box center [377, 367] width 17 height 17
click at [378, 418] on button "Auf gar keinen Fall Brat-/Currywurst frittieren! Es heisst BRAT-Wurst! Diese ge…" at bounding box center [377, 426] width 17 height 17
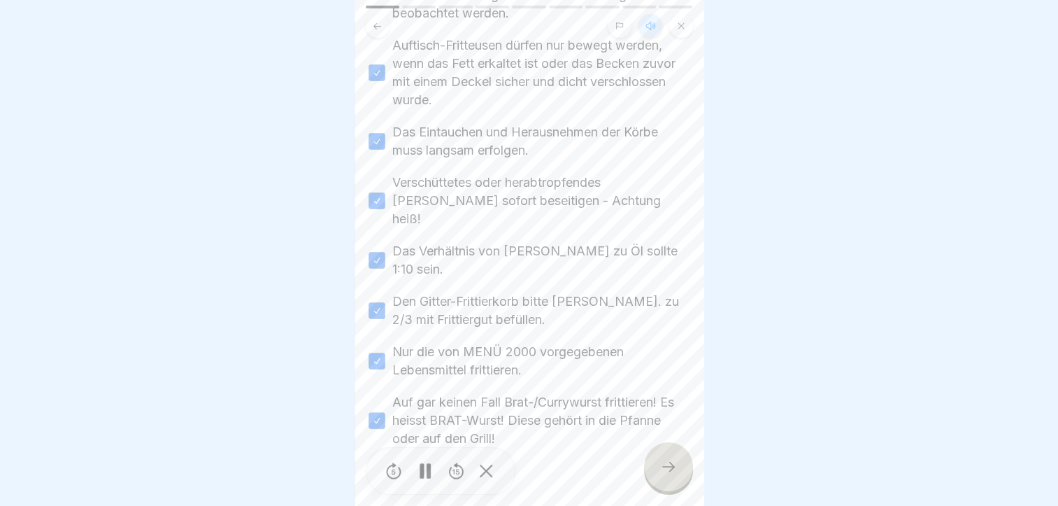
scroll to position [294, 0]
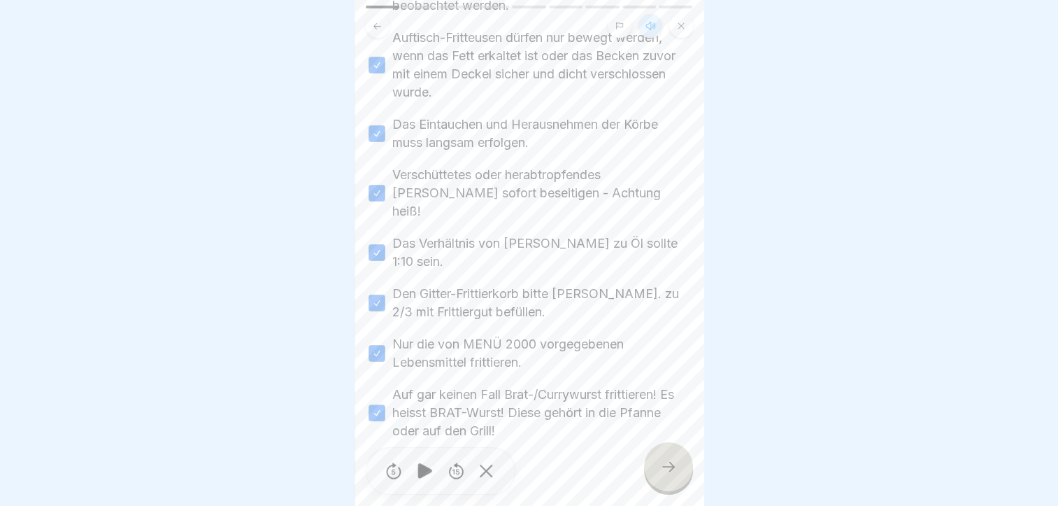
click at [667, 460] on icon at bounding box center [668, 466] width 17 height 17
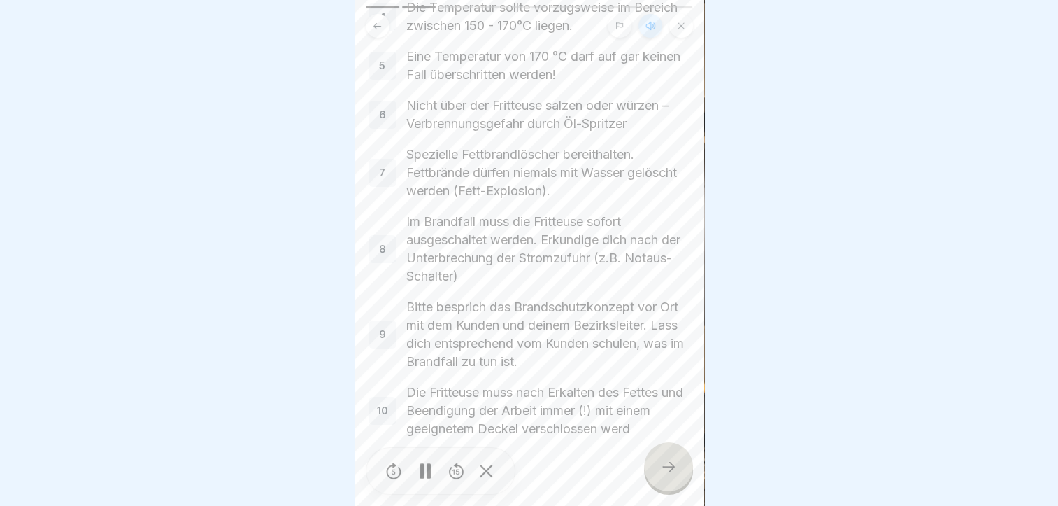
scroll to position [327, 0]
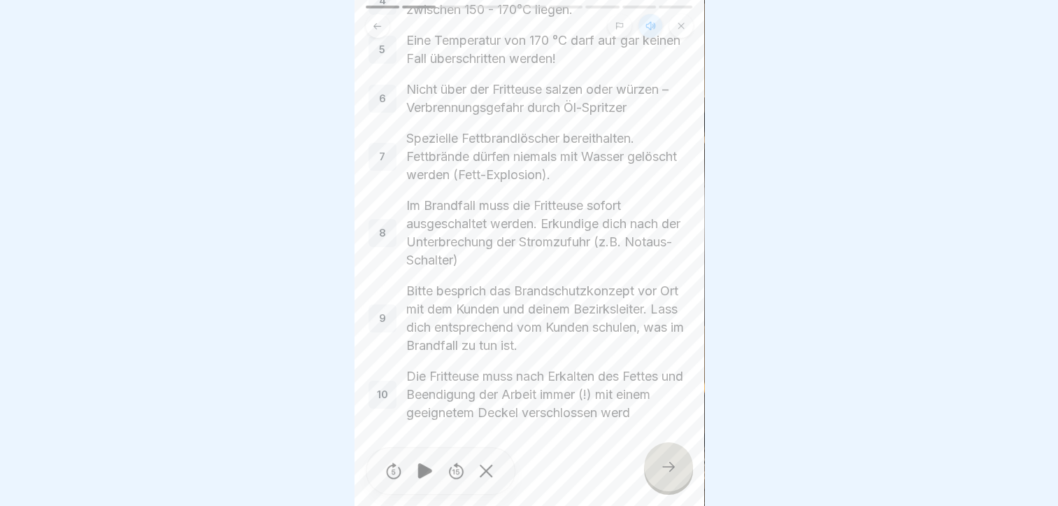
click at [672, 460] on div at bounding box center [668, 466] width 49 height 49
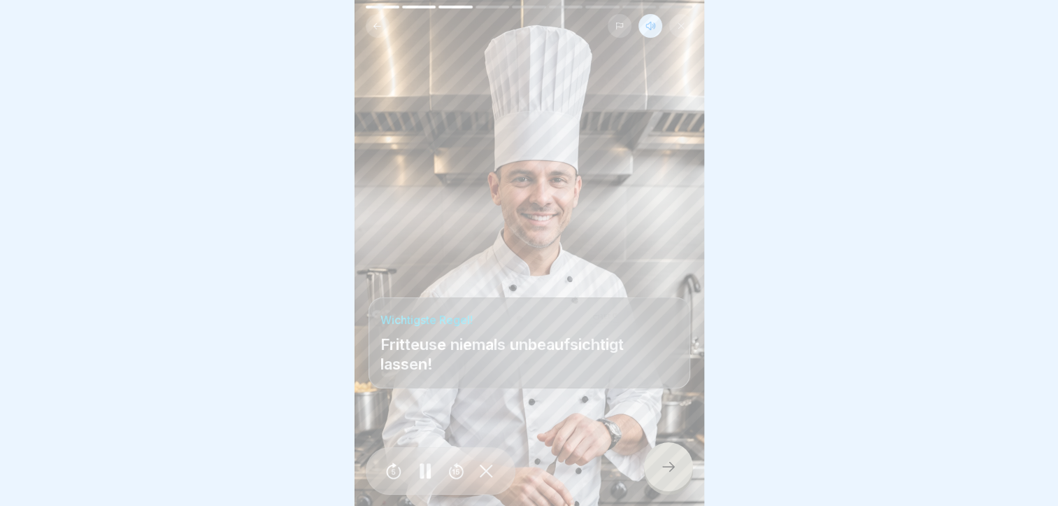
click at [373, 21] on icon at bounding box center [377, 26] width 10 height 10
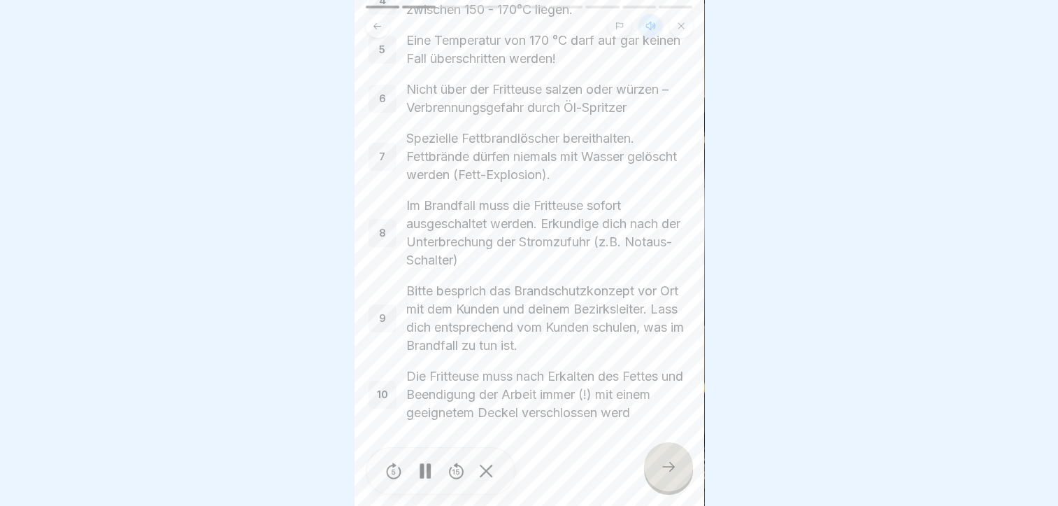
click at [660, 466] on icon at bounding box center [668, 466] width 17 height 17
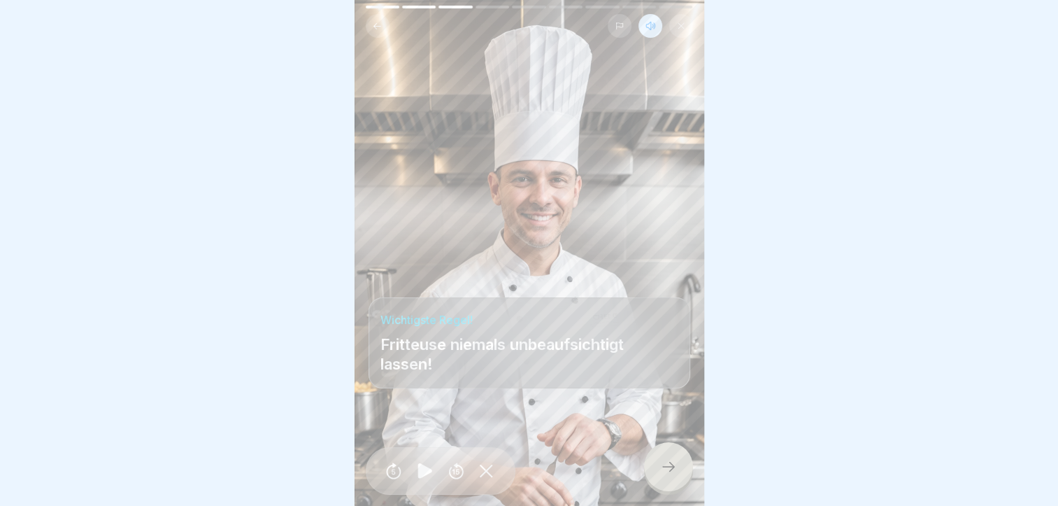
click at [664, 460] on icon at bounding box center [668, 466] width 17 height 17
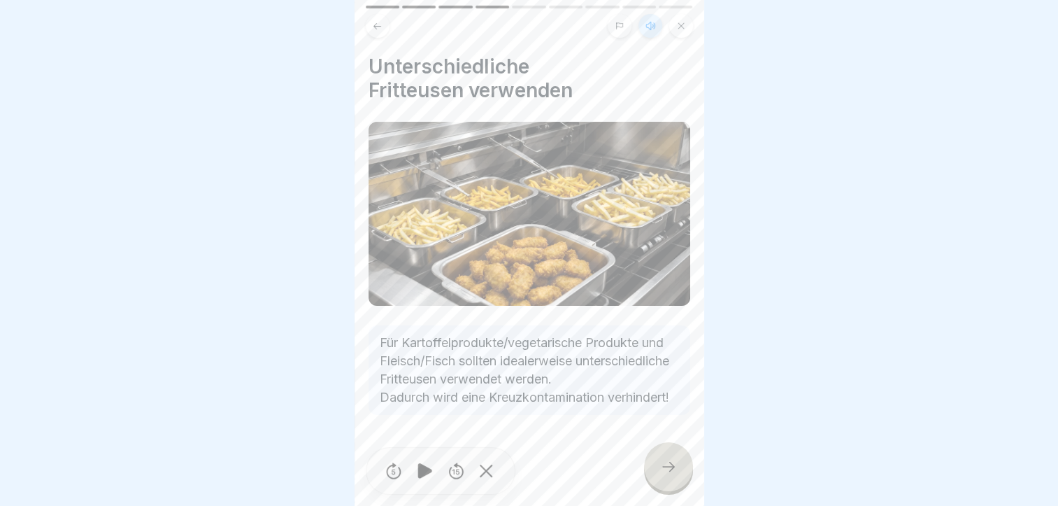
click at [655, 466] on div at bounding box center [668, 466] width 49 height 49
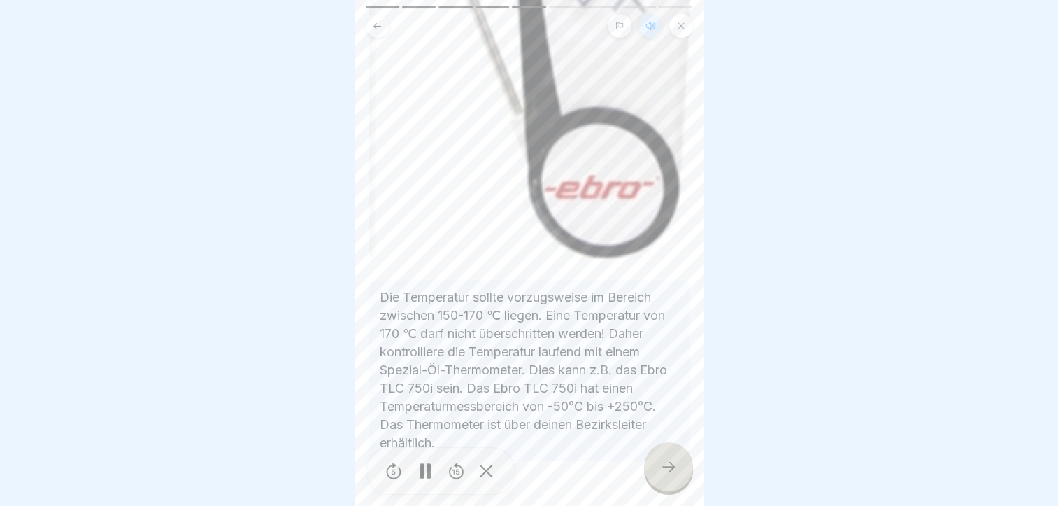
scroll to position [658, 0]
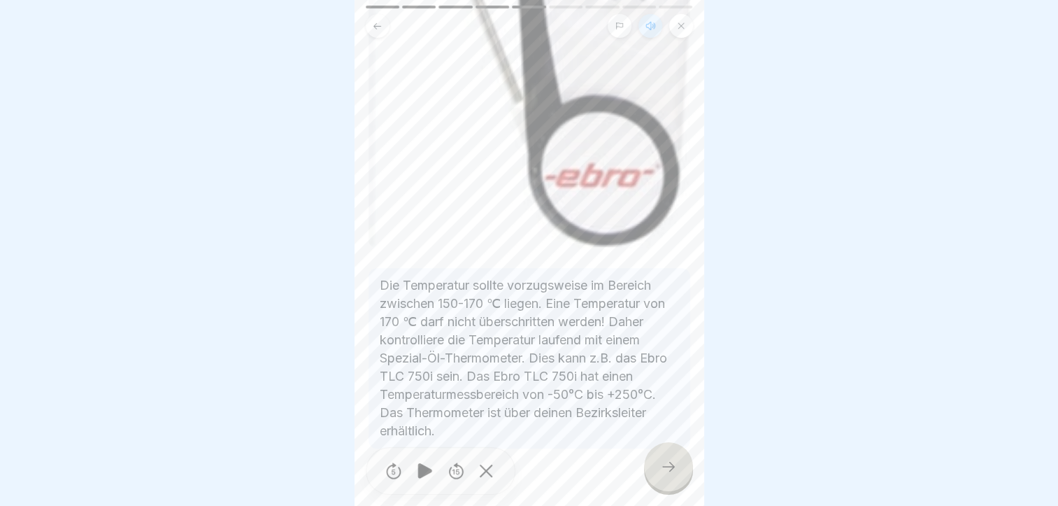
click at [659, 465] on div at bounding box center [668, 466] width 49 height 49
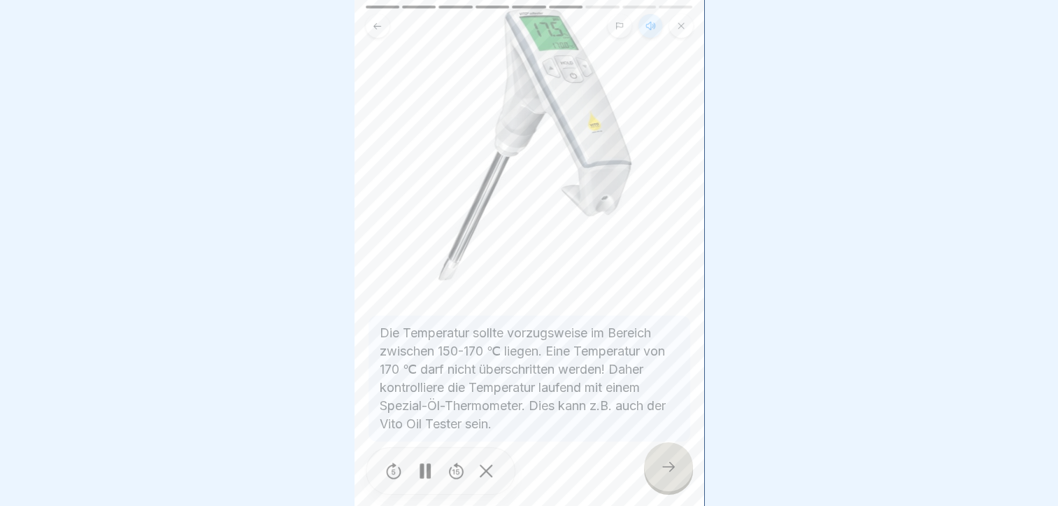
scroll to position [139, 0]
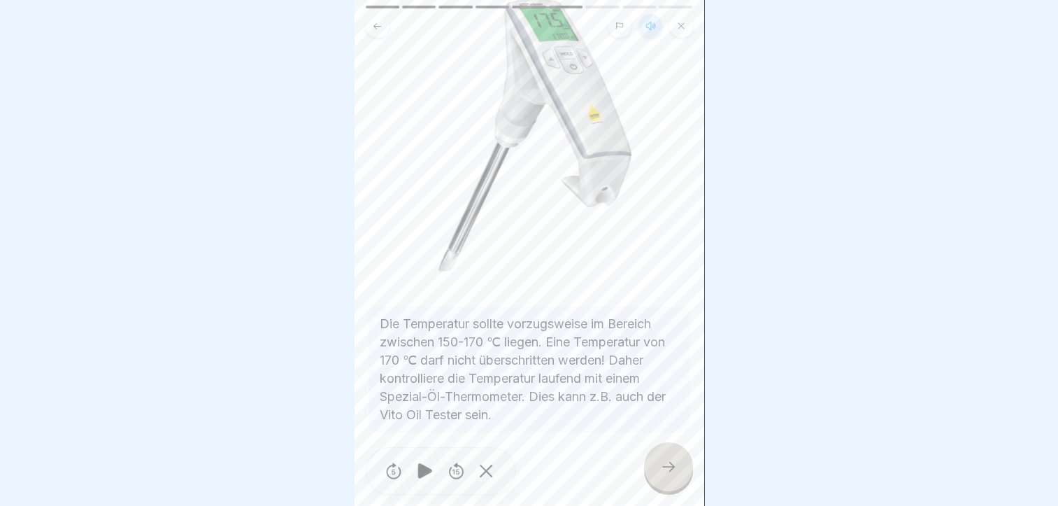
click at [672, 466] on icon at bounding box center [668, 466] width 17 height 17
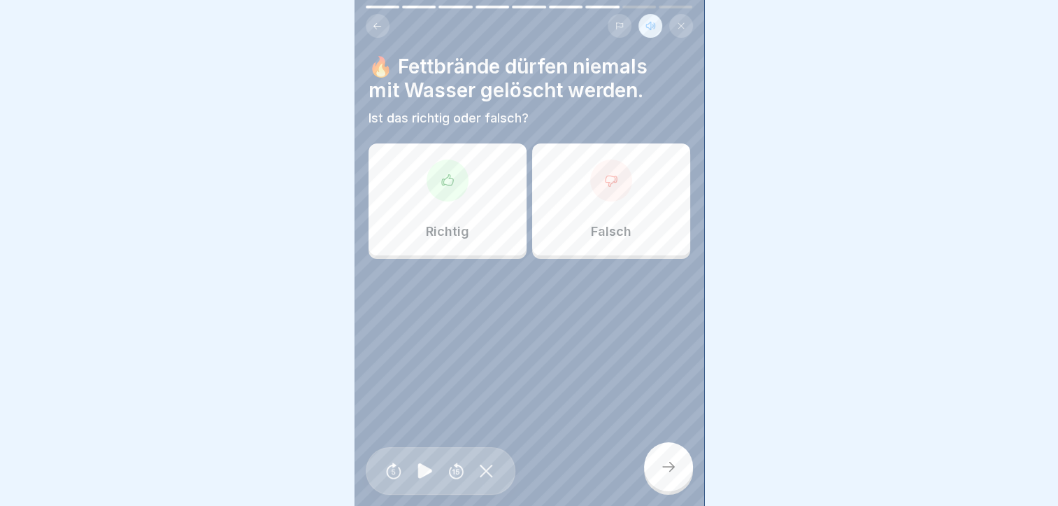
click at [459, 201] on div "Richtig" at bounding box center [448, 199] width 158 height 112
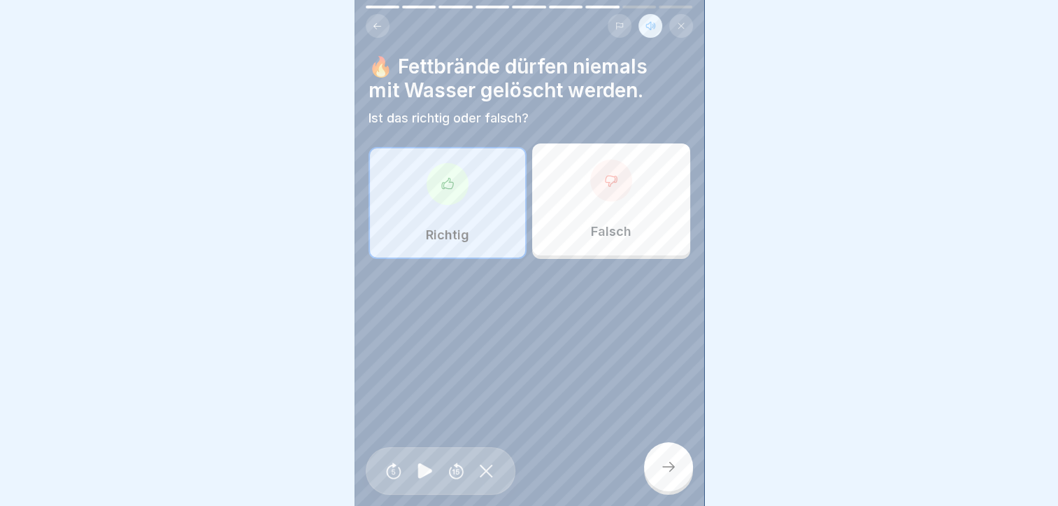
click at [670, 464] on icon at bounding box center [668, 466] width 17 height 17
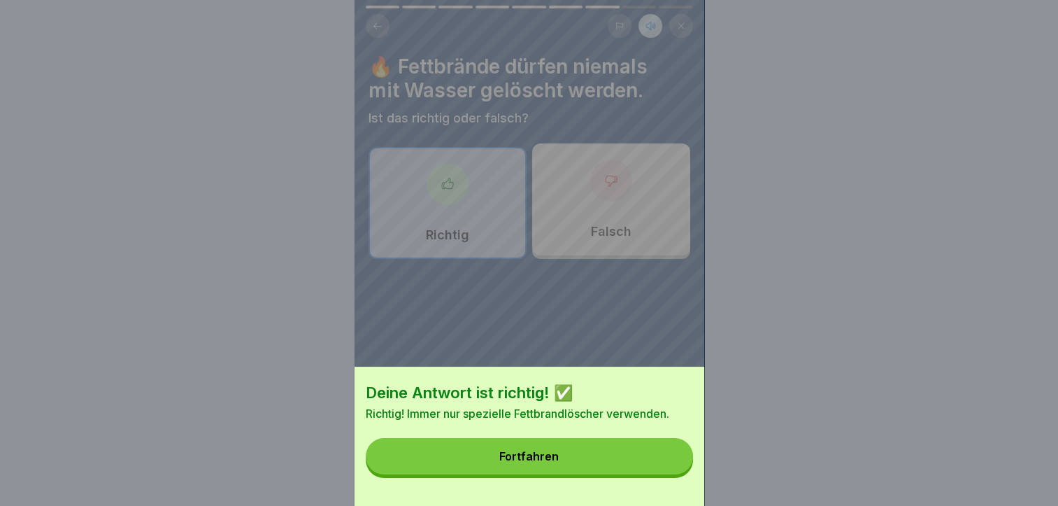
click at [631, 469] on button "Fortfahren" at bounding box center [529, 456] width 327 height 36
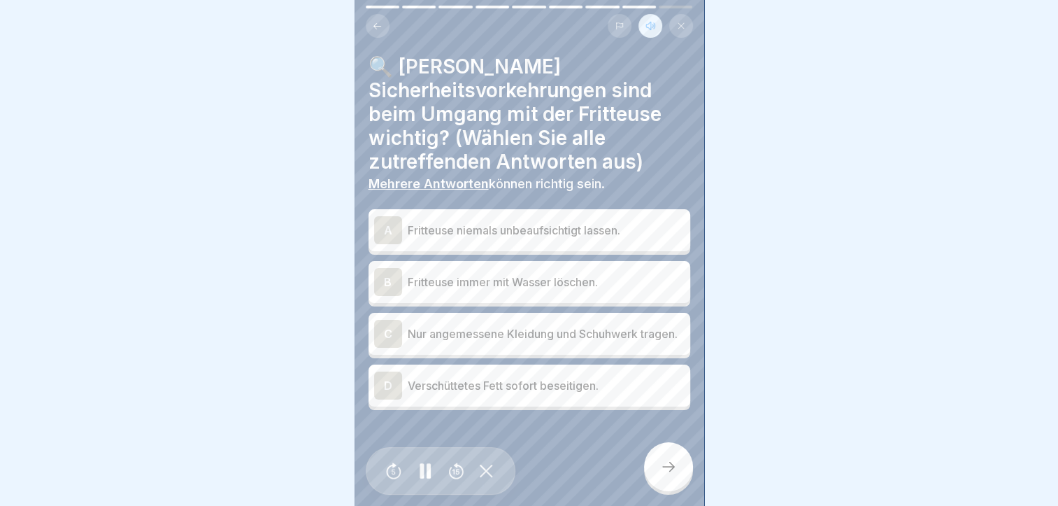
click at [388, 219] on div "A" at bounding box center [388, 230] width 28 height 28
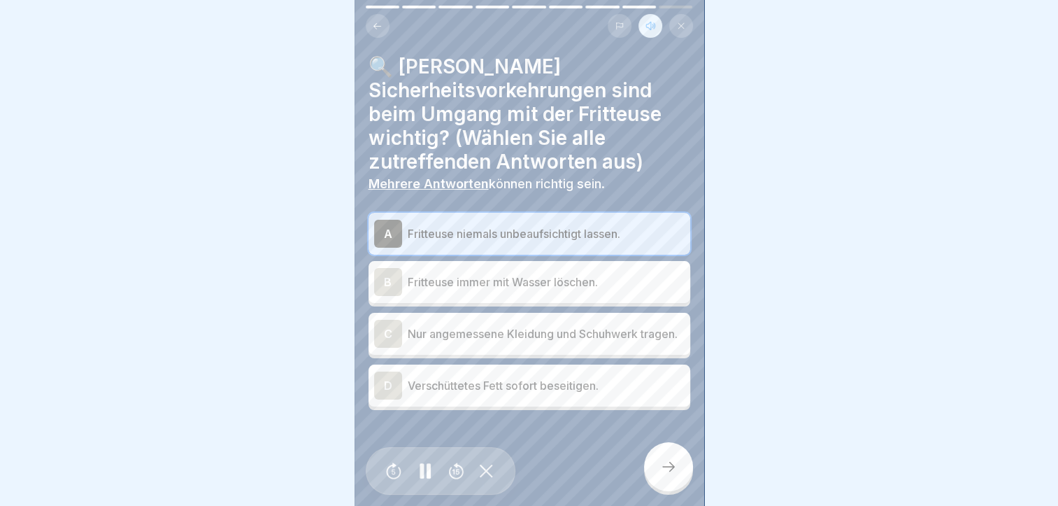
click at [389, 326] on div "C" at bounding box center [388, 334] width 28 height 28
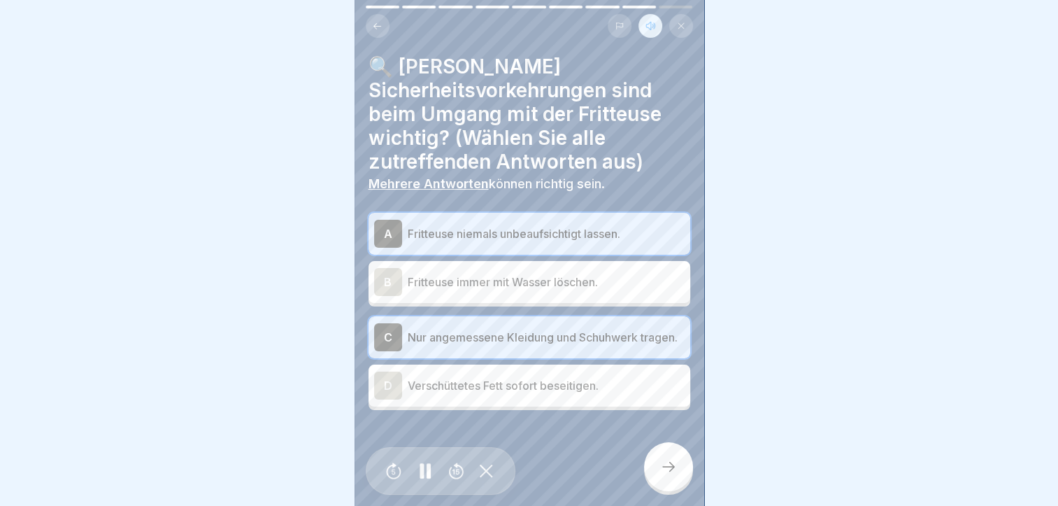
click at [384, 377] on div "D" at bounding box center [388, 385] width 28 height 28
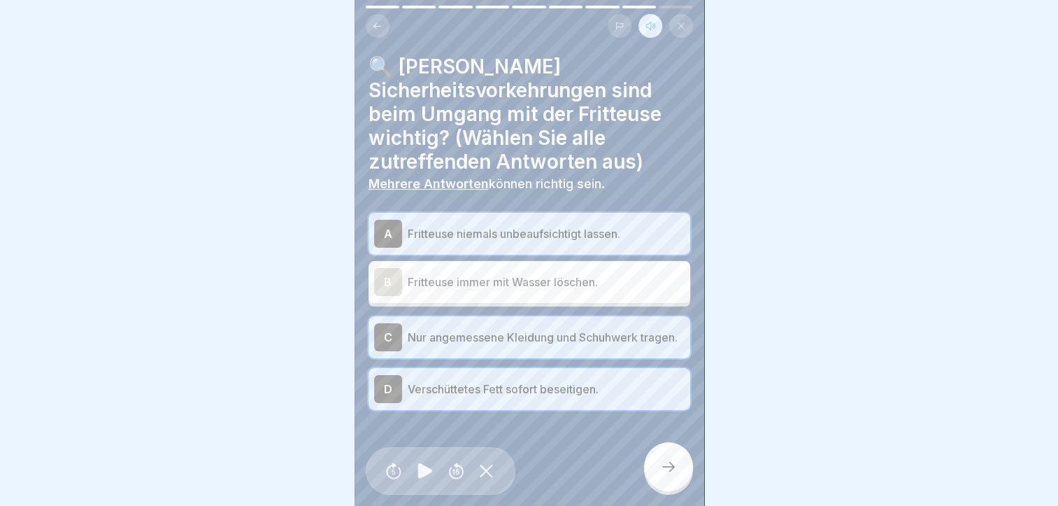
click at [668, 466] on icon at bounding box center [668, 466] width 17 height 17
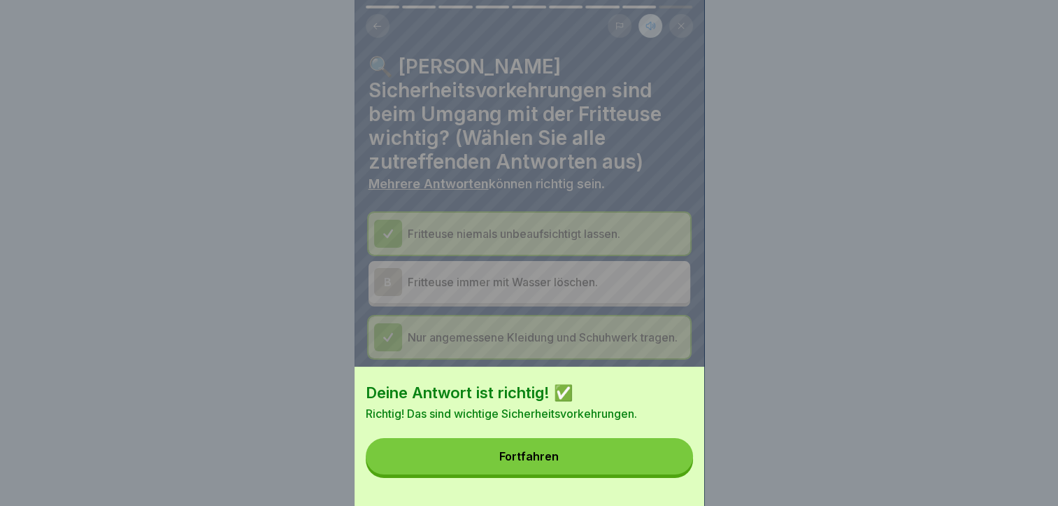
click at [558, 462] on div "Fortfahren" at bounding box center [529, 456] width 59 height 13
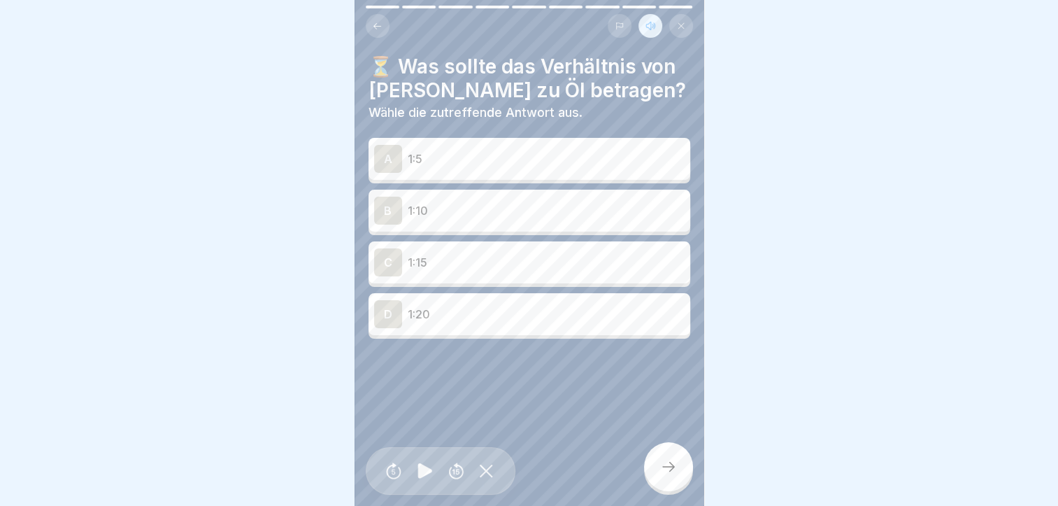
click at [398, 201] on div "B" at bounding box center [388, 211] width 28 height 28
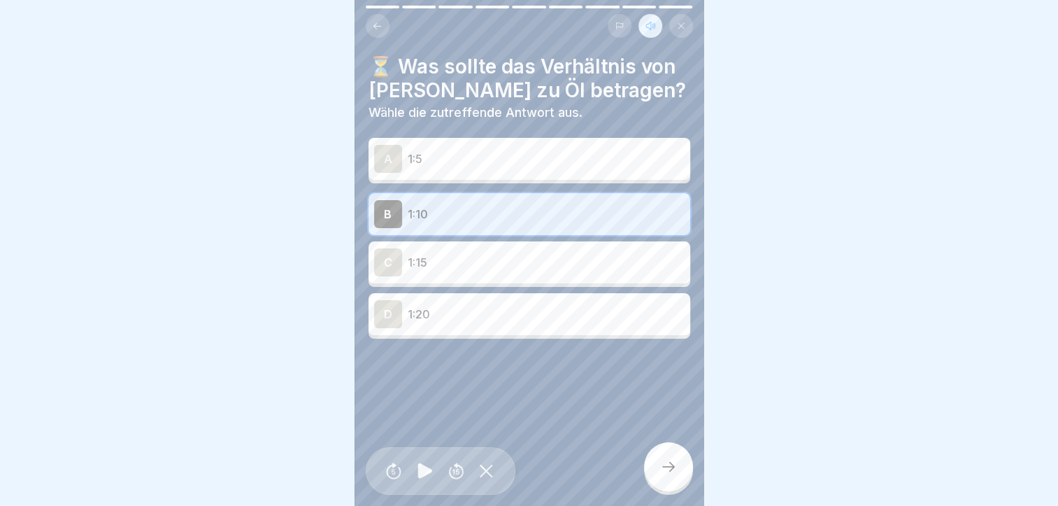
click at [651, 458] on div at bounding box center [668, 466] width 49 height 49
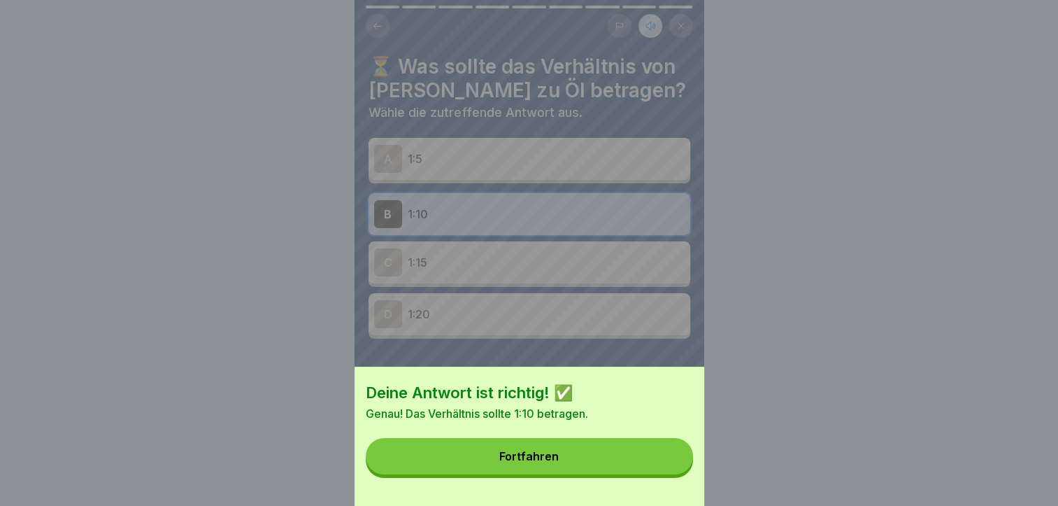
click at [637, 461] on button "Fortfahren" at bounding box center [529, 456] width 327 height 36
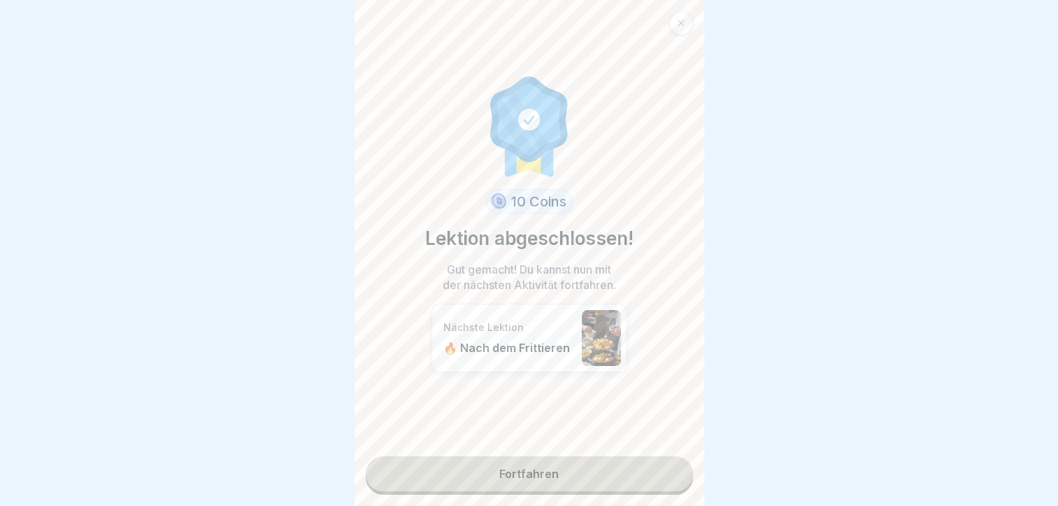
click at [557, 460] on link "Fortfahren" at bounding box center [529, 473] width 327 height 35
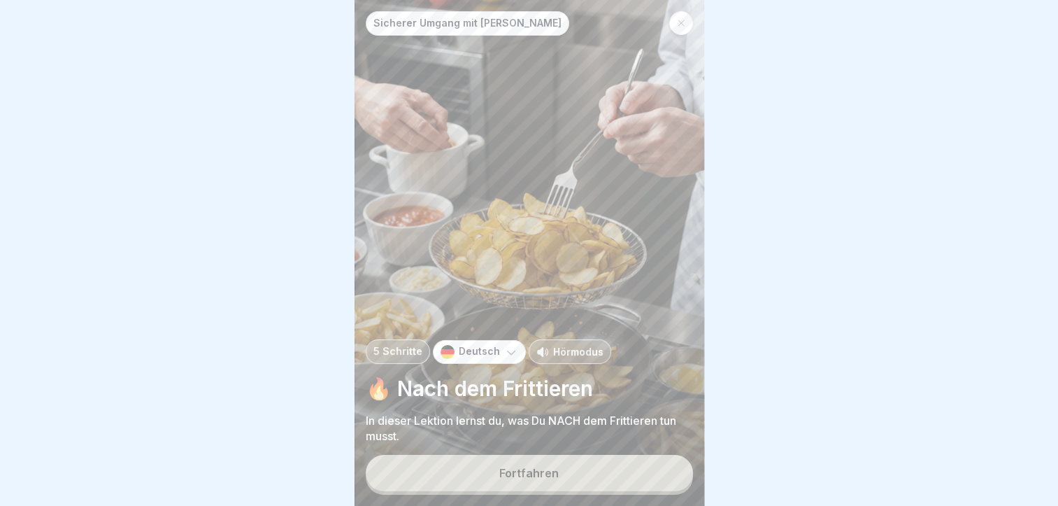
click at [585, 347] on p "Hörmodus" at bounding box center [578, 351] width 50 height 15
click at [565, 475] on button "Fortfahren" at bounding box center [529, 473] width 327 height 36
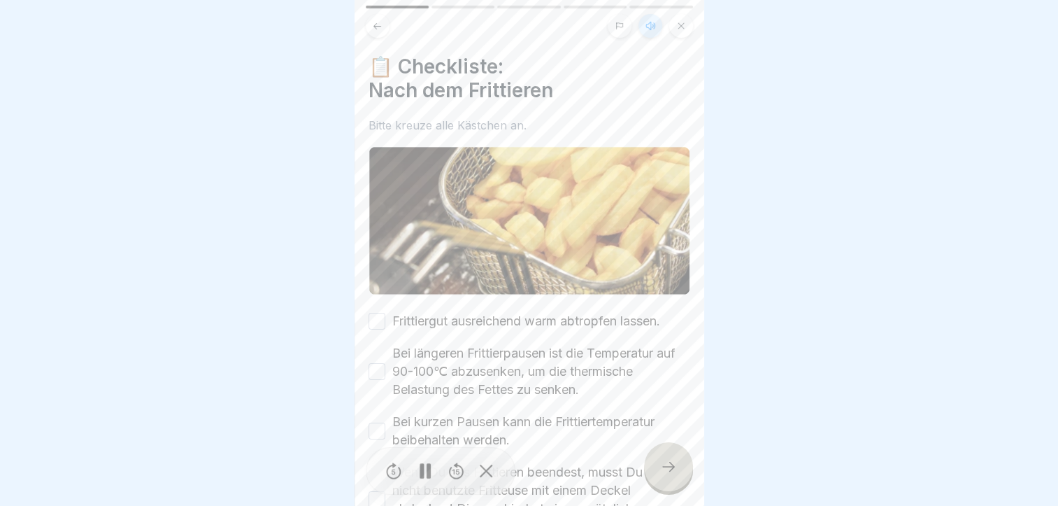
click at [378, 313] on button "Frittiergut ausreichend warm abtropfen lassen." at bounding box center [377, 321] width 17 height 17
click at [380, 363] on button "Bei längeren Frittierpausen ist die Temperatur auf 90-100℃ abzusenken, um die t…" at bounding box center [377, 371] width 17 height 17
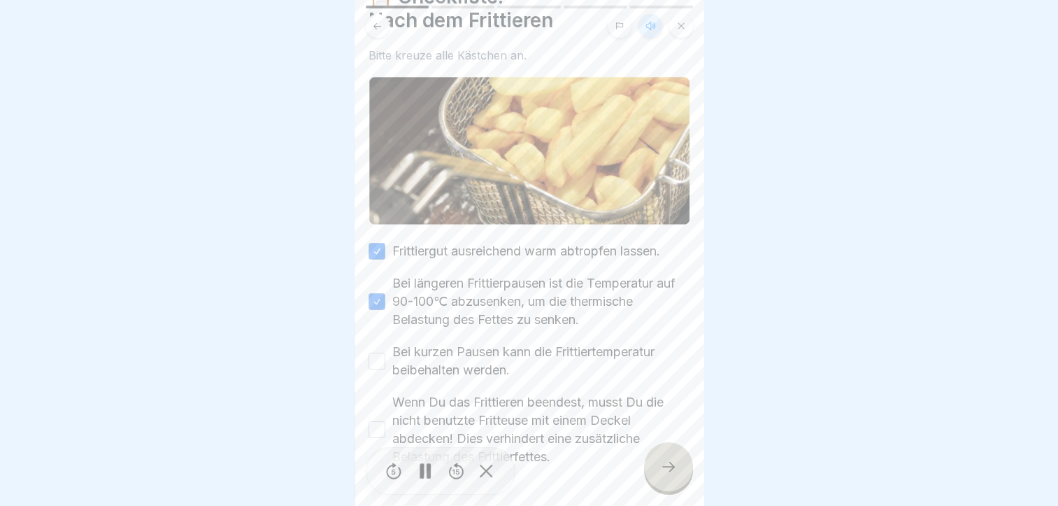
scroll to position [108, 0]
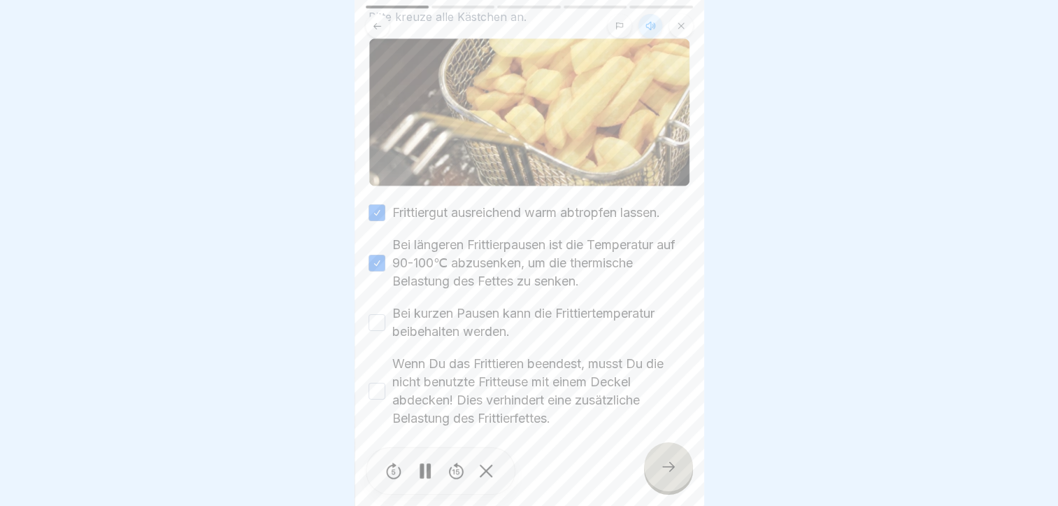
click at [378, 314] on button "Bei kurzen Pausen kann die Frittiertemperatur beibehalten werden." at bounding box center [377, 322] width 17 height 17
click at [375, 383] on button "Wenn Du das Frittieren beendest, musst Du die nicht benutzte Fritteuse mit eine…" at bounding box center [377, 391] width 17 height 17
click at [666, 463] on icon at bounding box center [668, 466] width 17 height 17
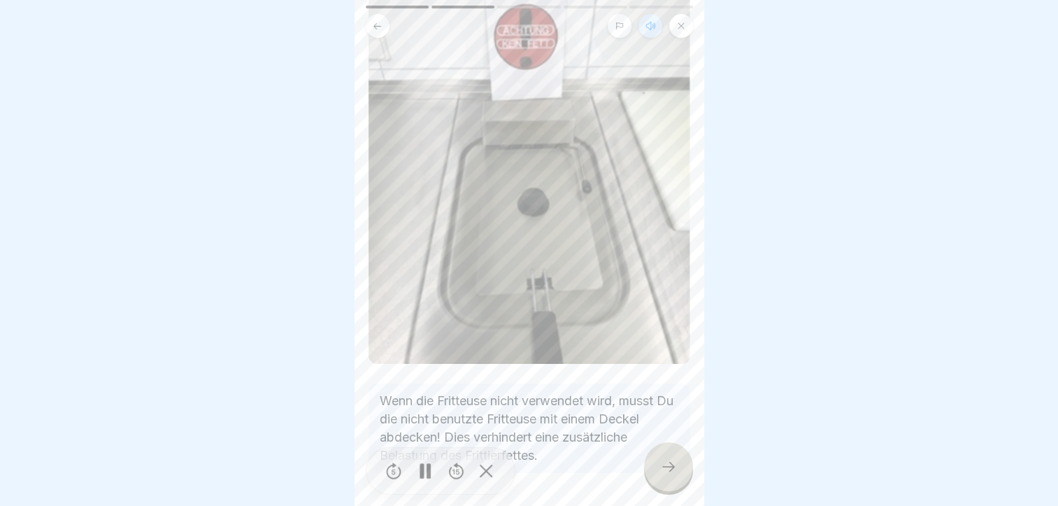
scroll to position [201, 0]
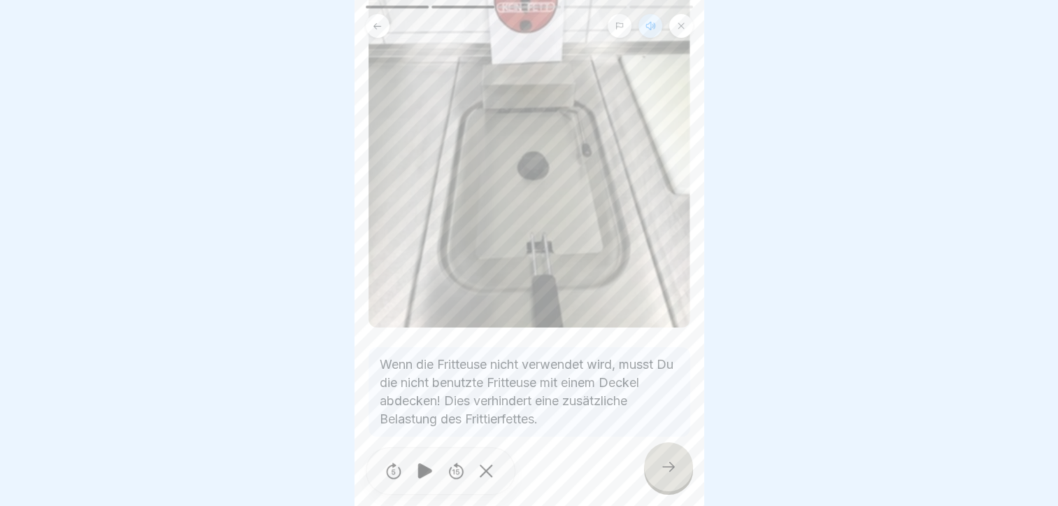
click at [666, 461] on icon at bounding box center [668, 466] width 17 height 17
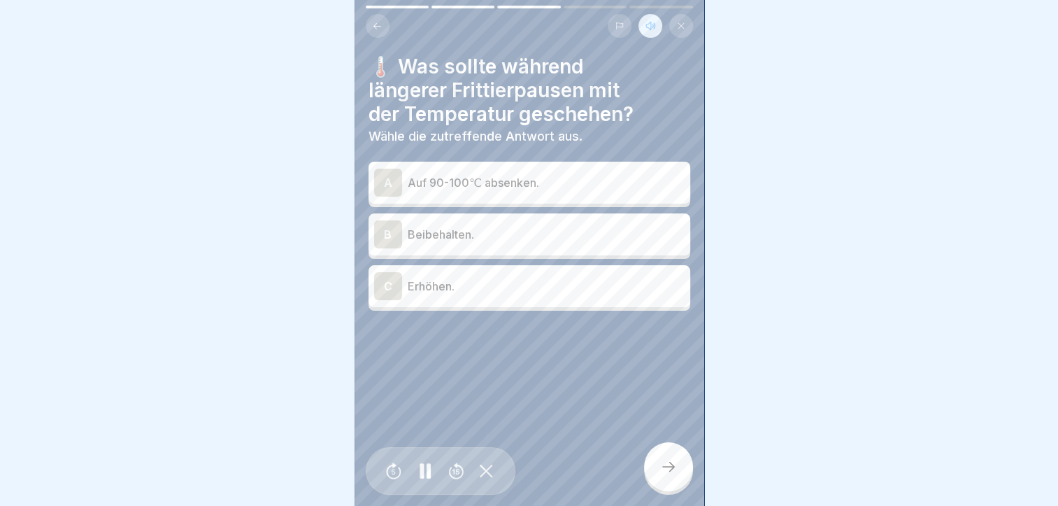
click at [381, 171] on div "A" at bounding box center [388, 183] width 28 height 28
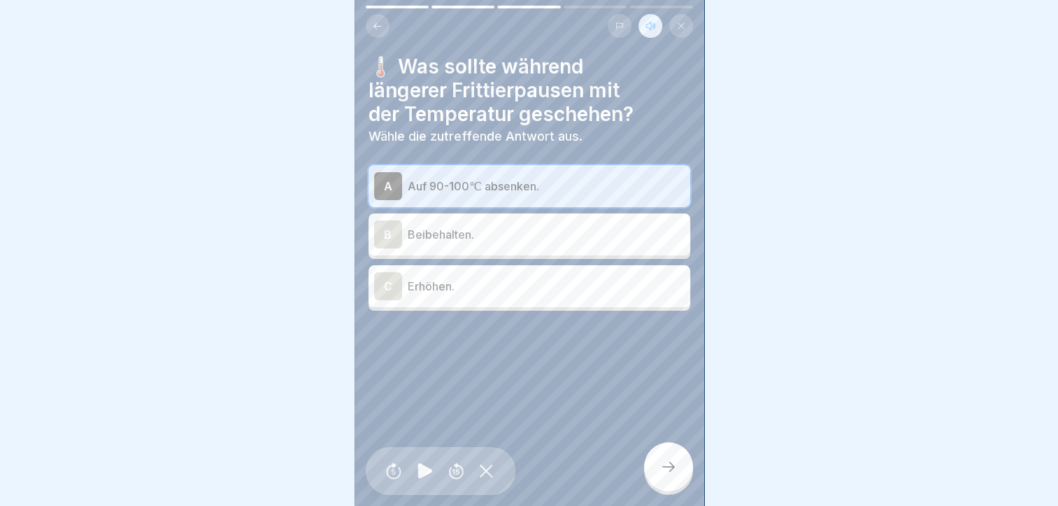
click at [663, 465] on icon at bounding box center [668, 466] width 17 height 17
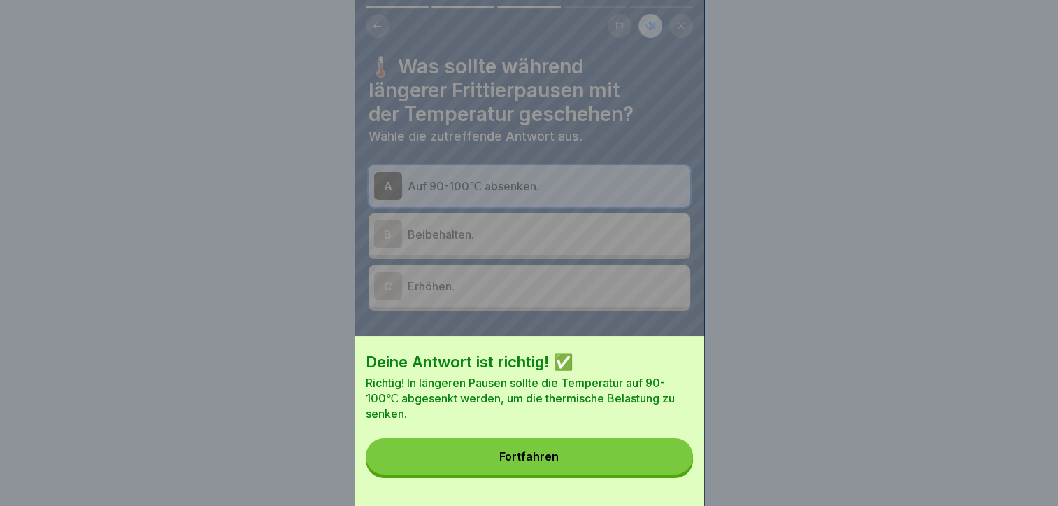
click at [549, 462] on div "Fortfahren" at bounding box center [529, 456] width 59 height 13
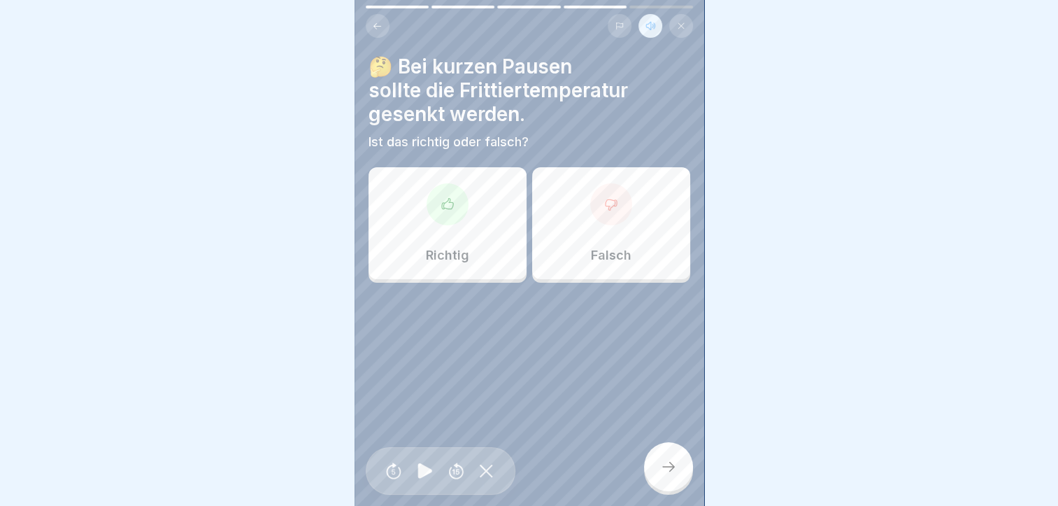
click at [606, 225] on div "Falsch" at bounding box center [611, 223] width 158 height 112
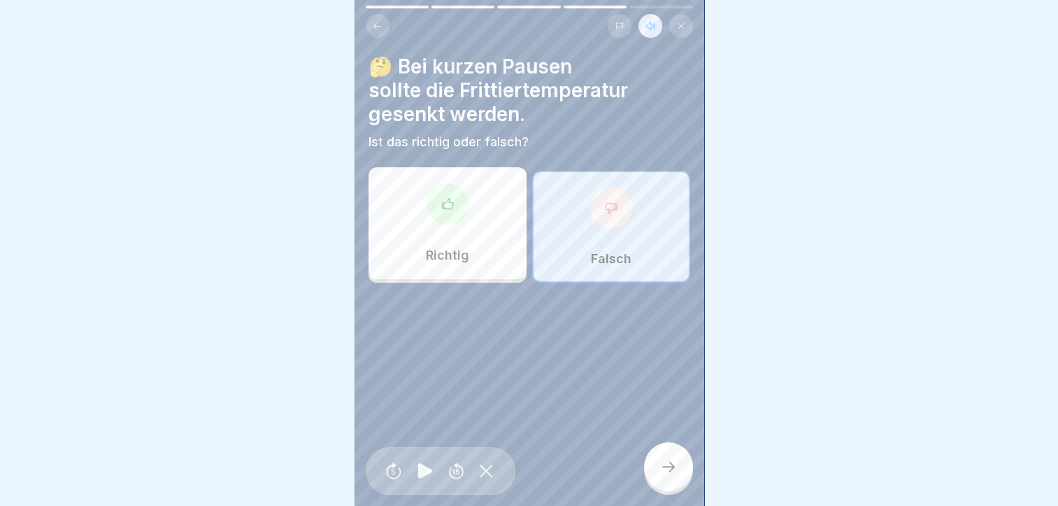
click at [665, 462] on icon at bounding box center [668, 466] width 17 height 17
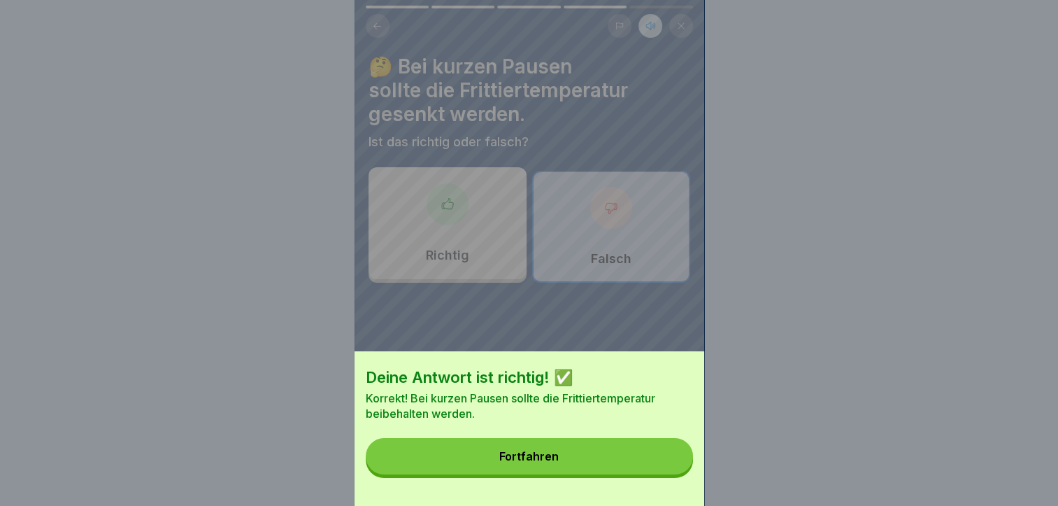
click at [571, 465] on button "Fortfahren" at bounding box center [529, 456] width 327 height 36
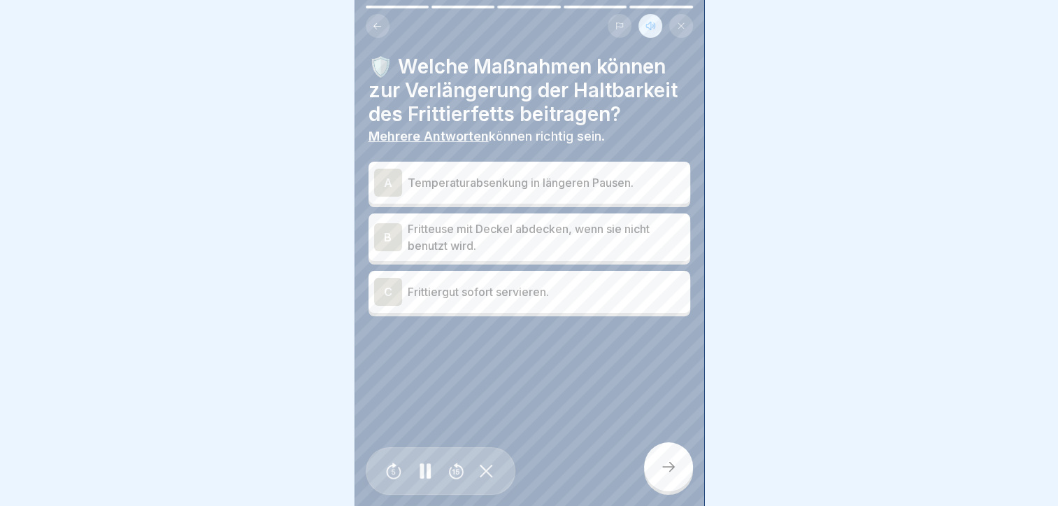
click at [383, 169] on div "A" at bounding box center [388, 183] width 28 height 28
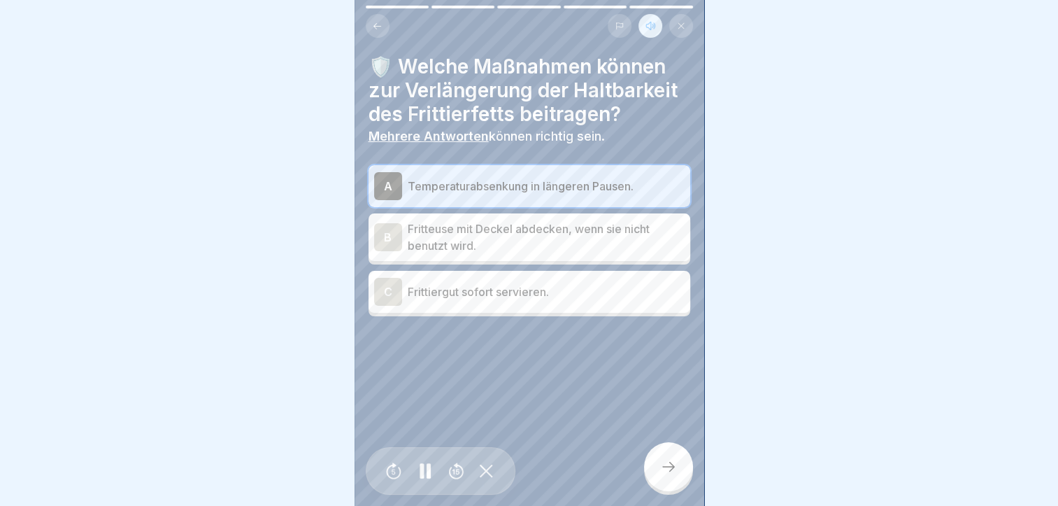
click at [385, 228] on div "B" at bounding box center [388, 237] width 28 height 28
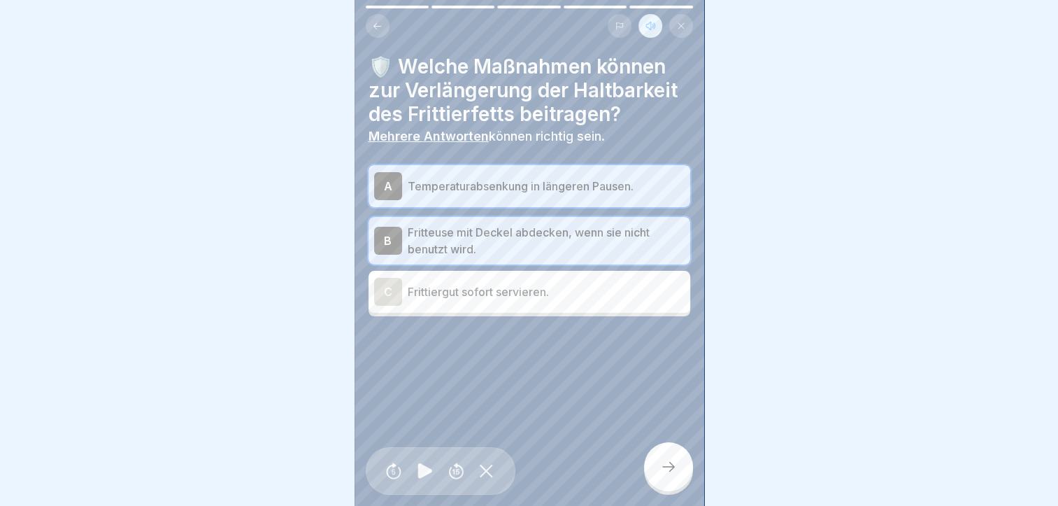
click at [674, 472] on icon at bounding box center [668, 466] width 17 height 17
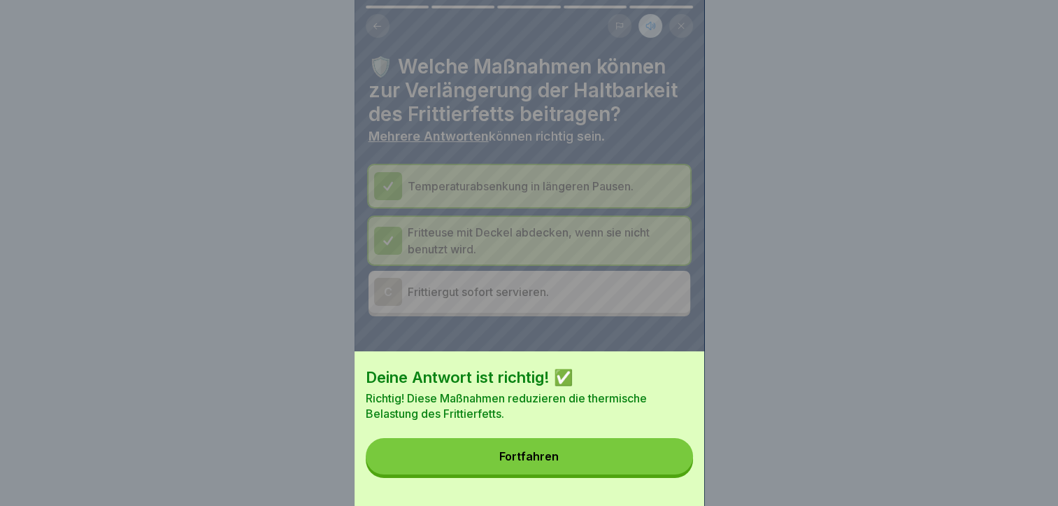
click at [574, 461] on button "Fortfahren" at bounding box center [529, 456] width 327 height 36
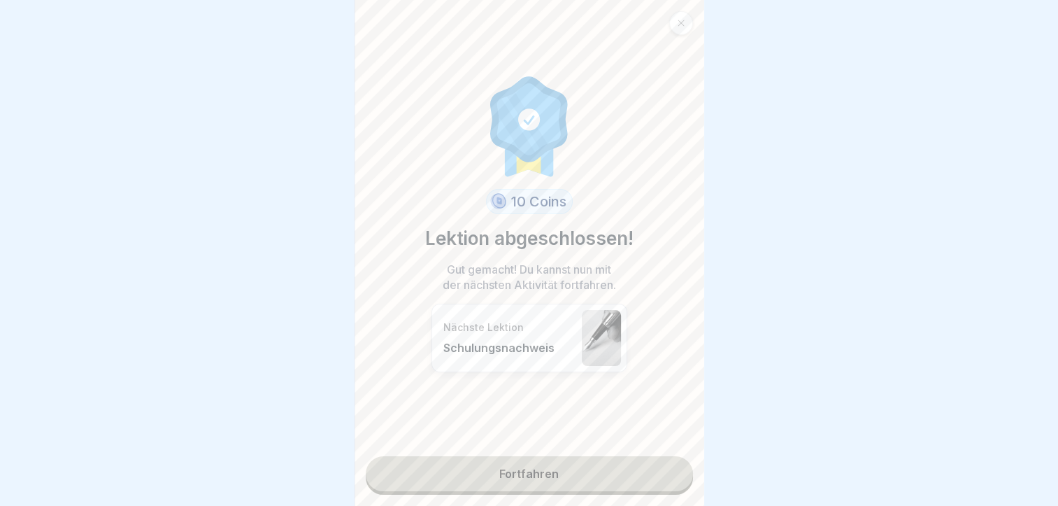
click at [547, 456] on link "Fortfahren" at bounding box center [529, 473] width 327 height 35
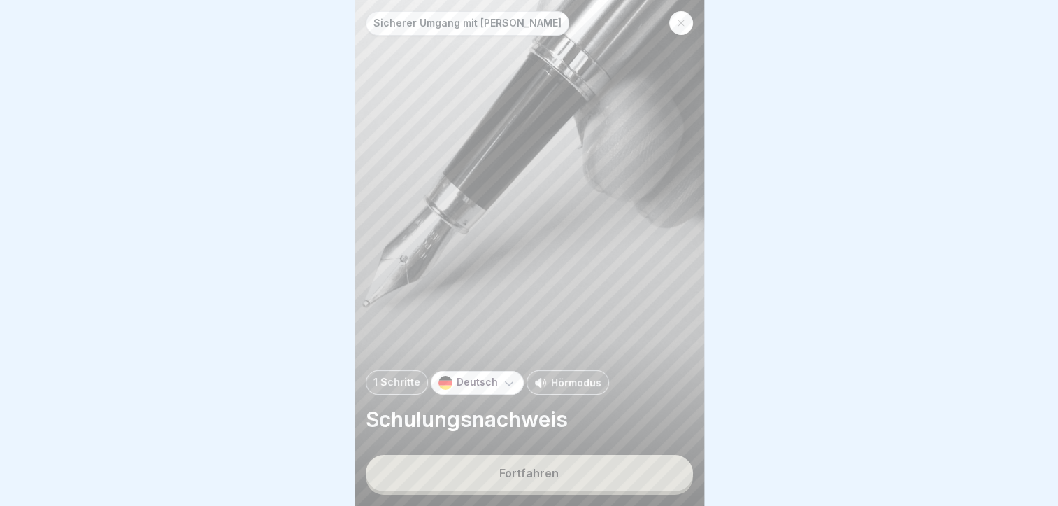
click at [564, 382] on p "Hörmodus" at bounding box center [576, 382] width 50 height 15
click at [542, 467] on button "Fortfahren" at bounding box center [529, 473] width 327 height 36
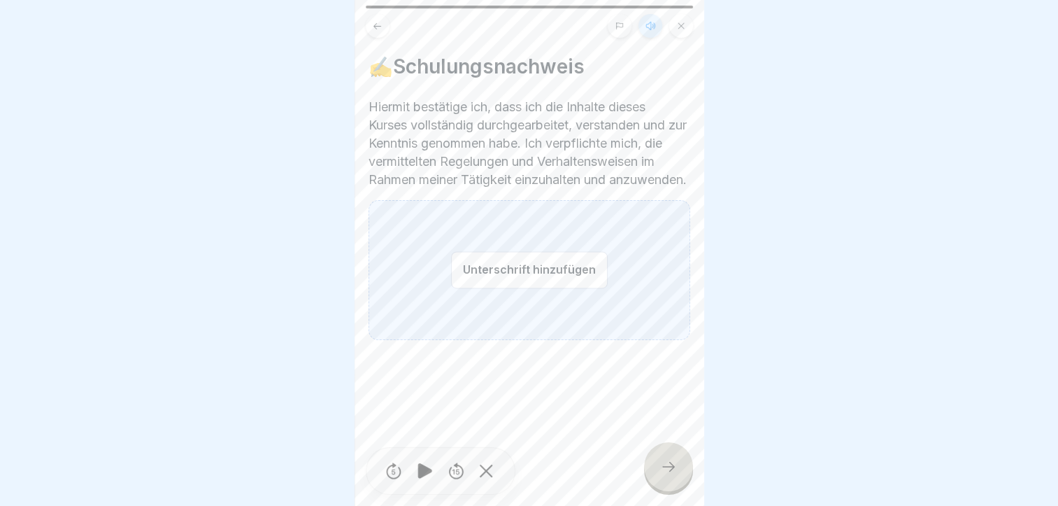
click at [484, 288] on button "Unterschrift hinzufügen" at bounding box center [529, 269] width 157 height 37
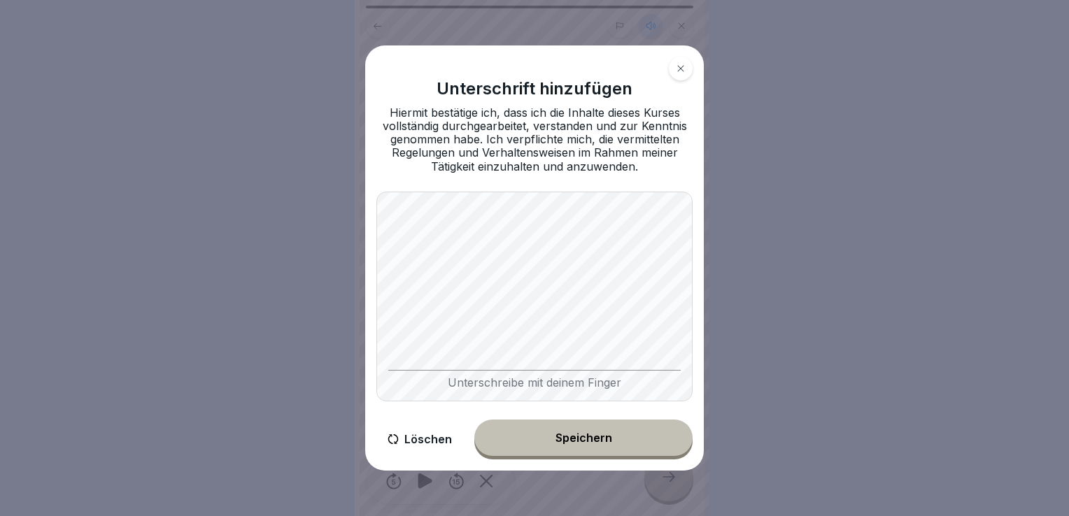
click at [576, 443] on div "Speichern" at bounding box center [583, 438] width 57 height 13
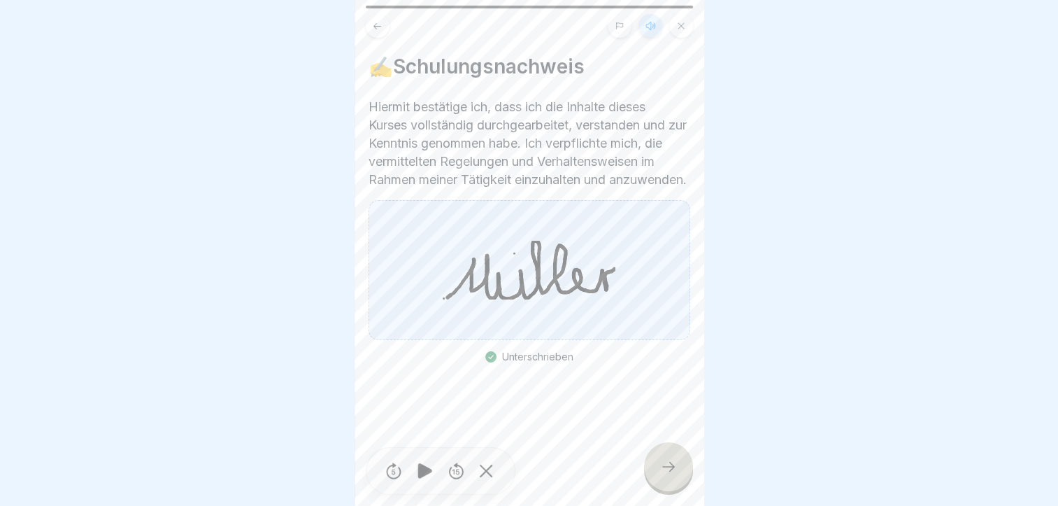
click at [654, 472] on div at bounding box center [668, 466] width 49 height 49
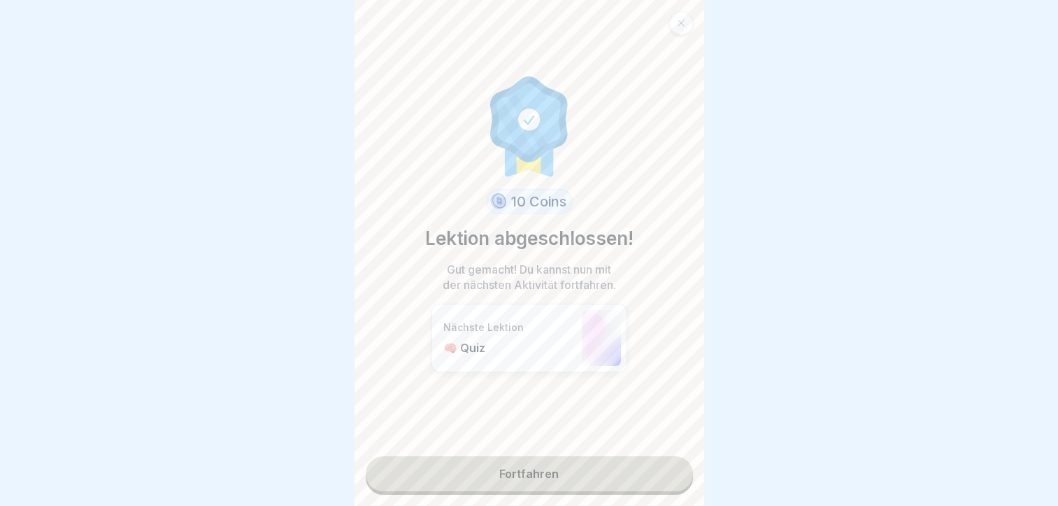
click at [547, 471] on link "Fortfahren" at bounding box center [529, 473] width 327 height 35
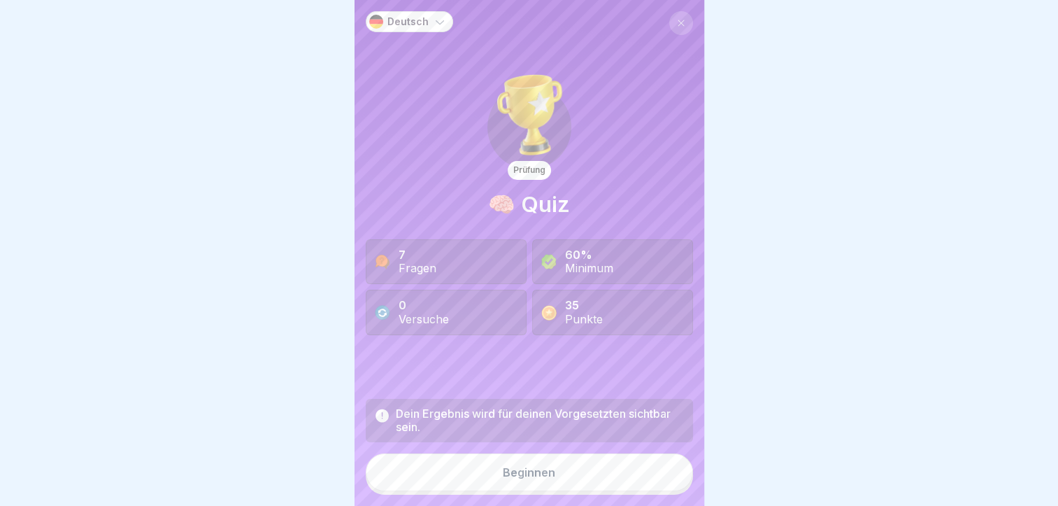
click at [544, 479] on div "Beginnen" at bounding box center [529, 472] width 52 height 13
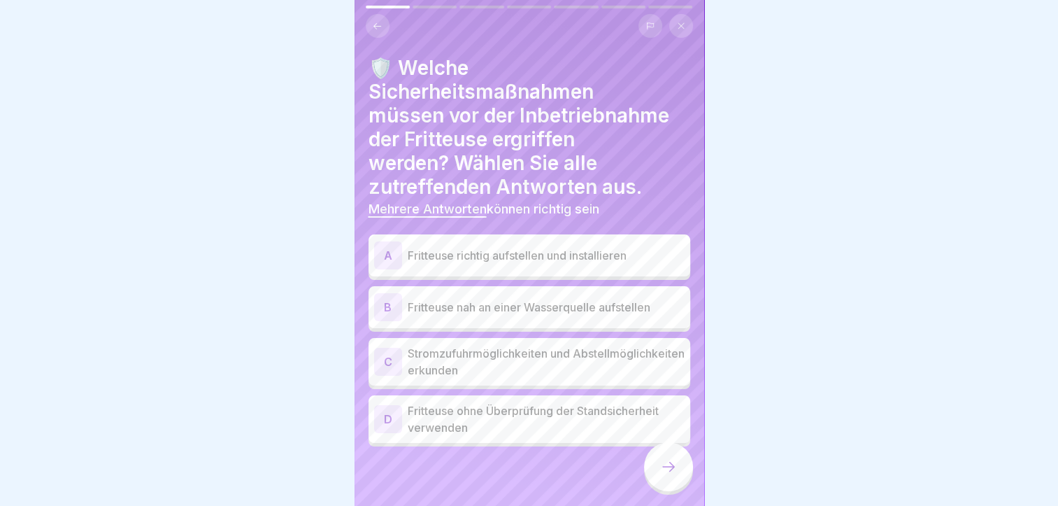
click at [385, 258] on div "A" at bounding box center [388, 255] width 28 height 28
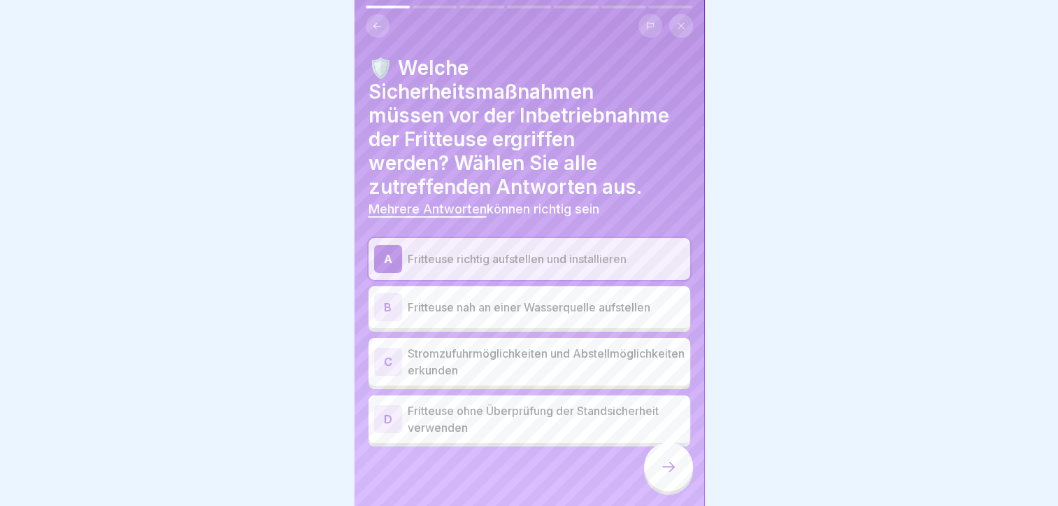
click at [385, 365] on div "C" at bounding box center [388, 362] width 28 height 28
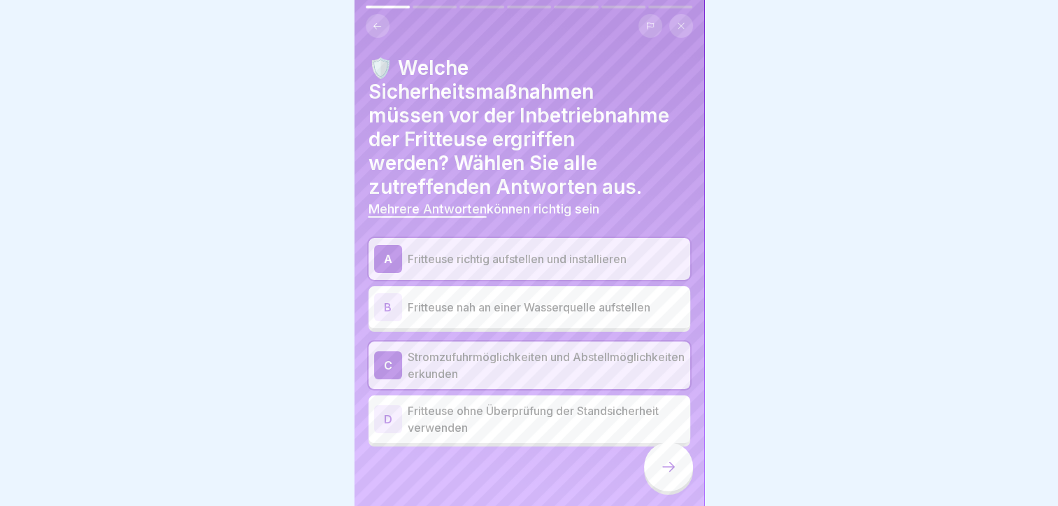
click at [665, 475] on icon at bounding box center [668, 466] width 17 height 17
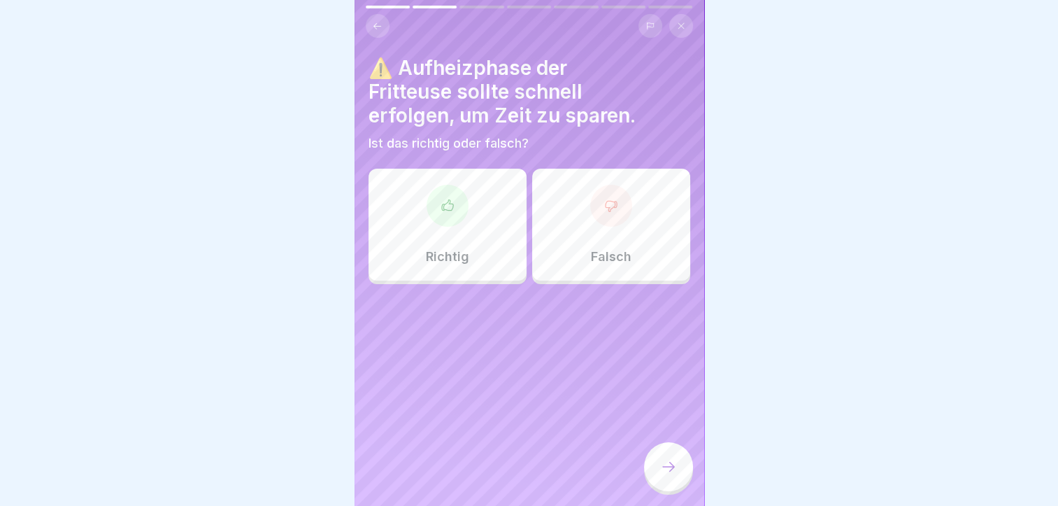
click at [599, 217] on div at bounding box center [611, 206] width 42 height 42
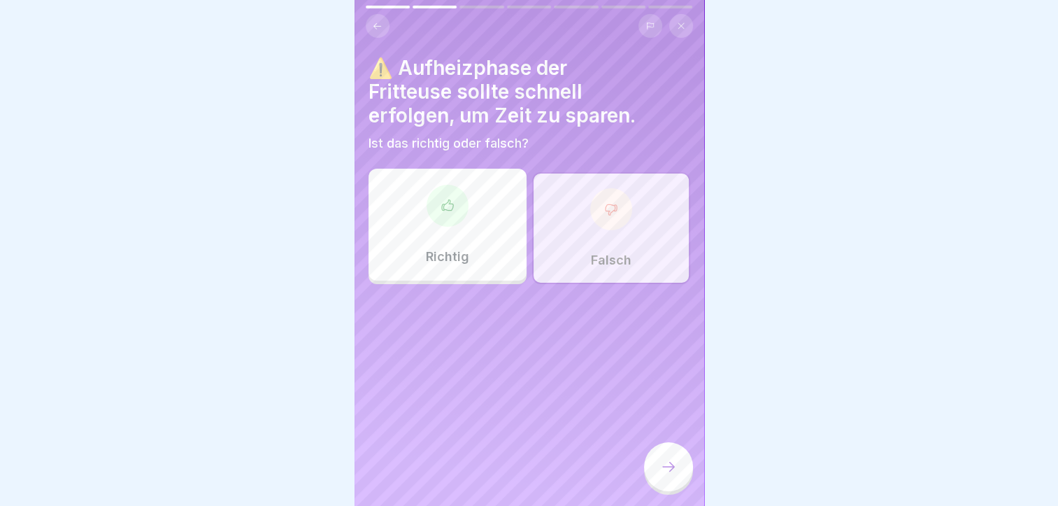
click at [662, 475] on icon at bounding box center [668, 466] width 17 height 17
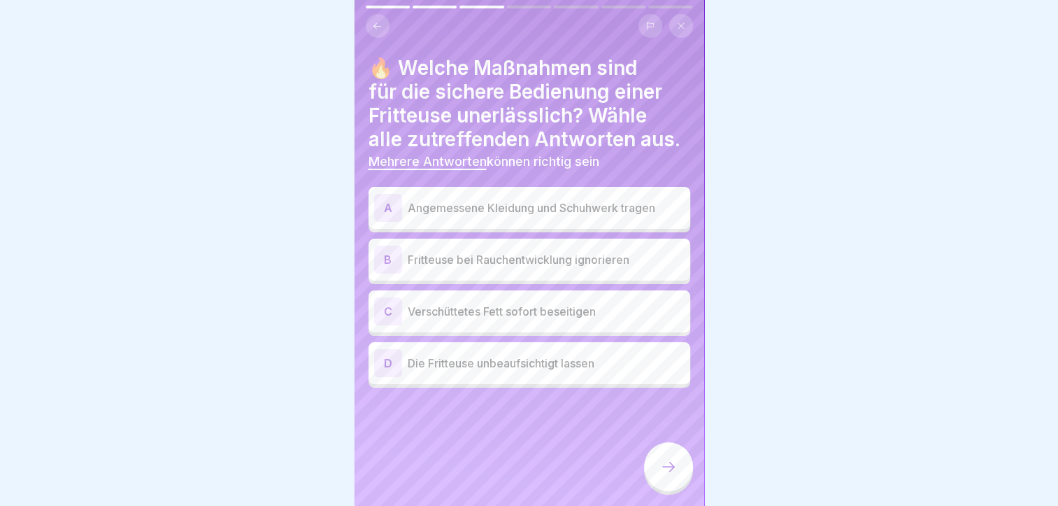
click at [383, 207] on div "A" at bounding box center [388, 208] width 28 height 28
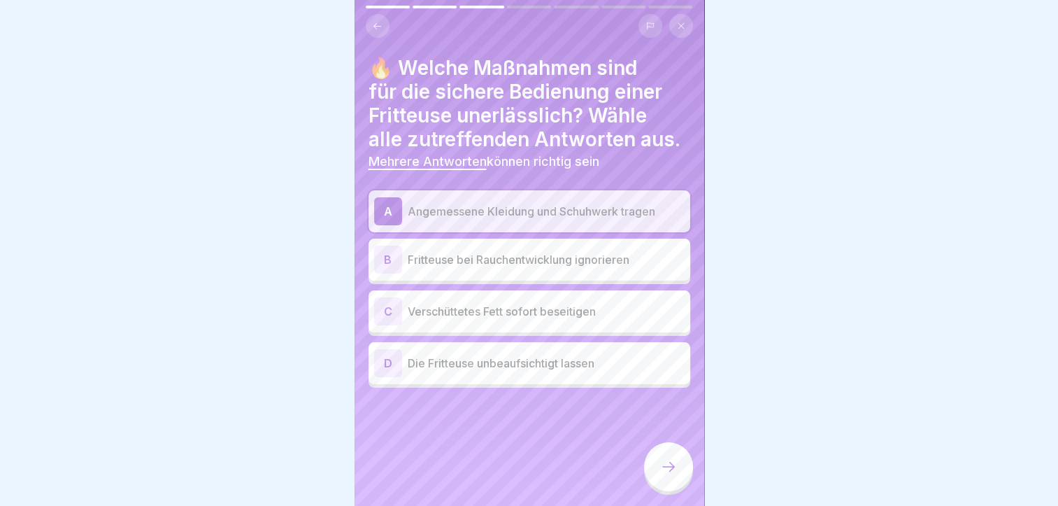
click at [389, 316] on div "C" at bounding box center [388, 311] width 28 height 28
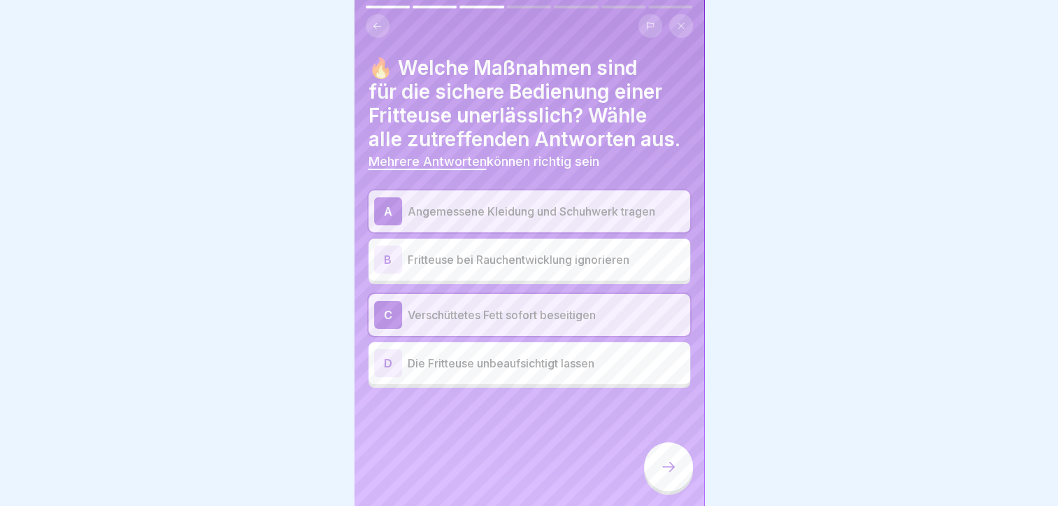
click at [663, 473] on icon at bounding box center [668, 466] width 17 height 17
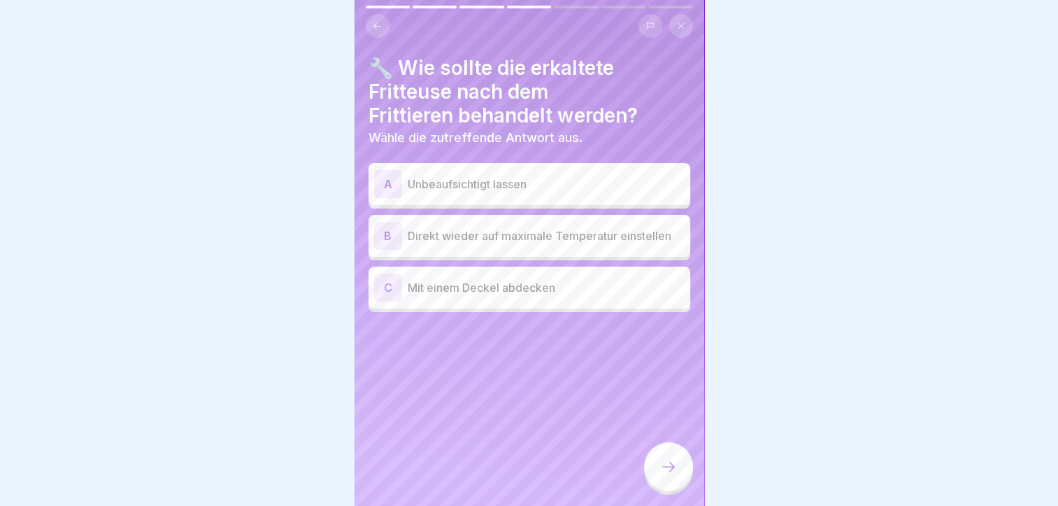
click at [385, 287] on div "C" at bounding box center [388, 288] width 28 height 28
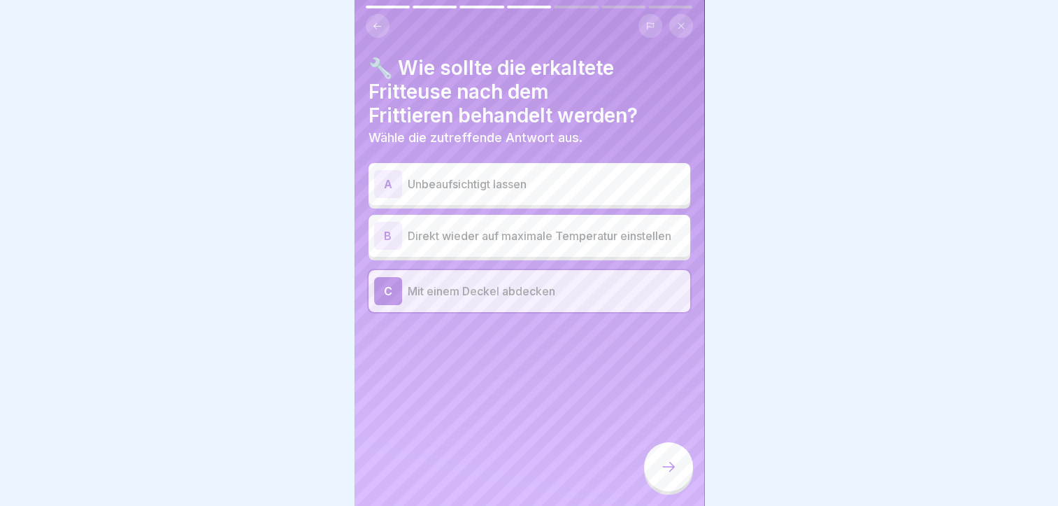
click at [658, 473] on div at bounding box center [668, 466] width 49 height 49
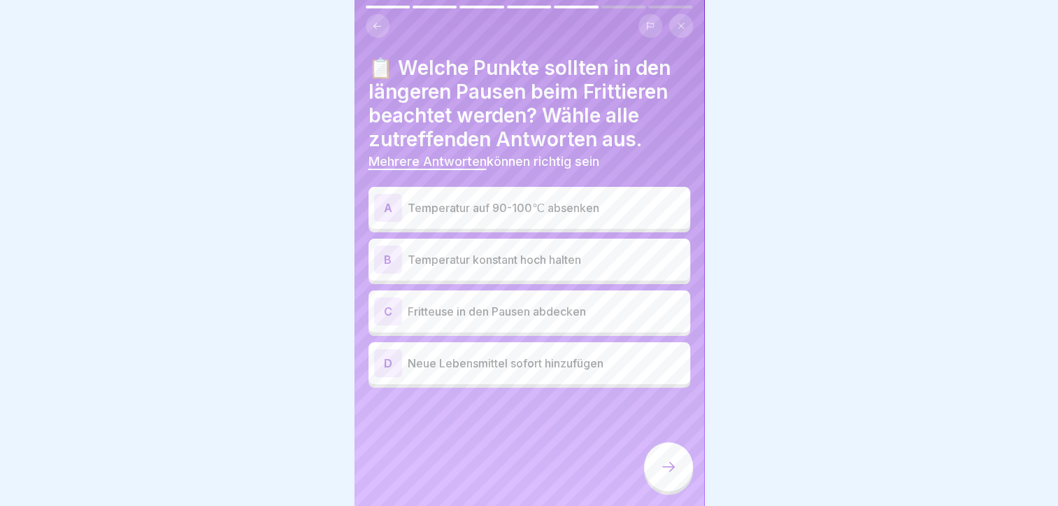
click at [390, 206] on div "A" at bounding box center [388, 208] width 28 height 28
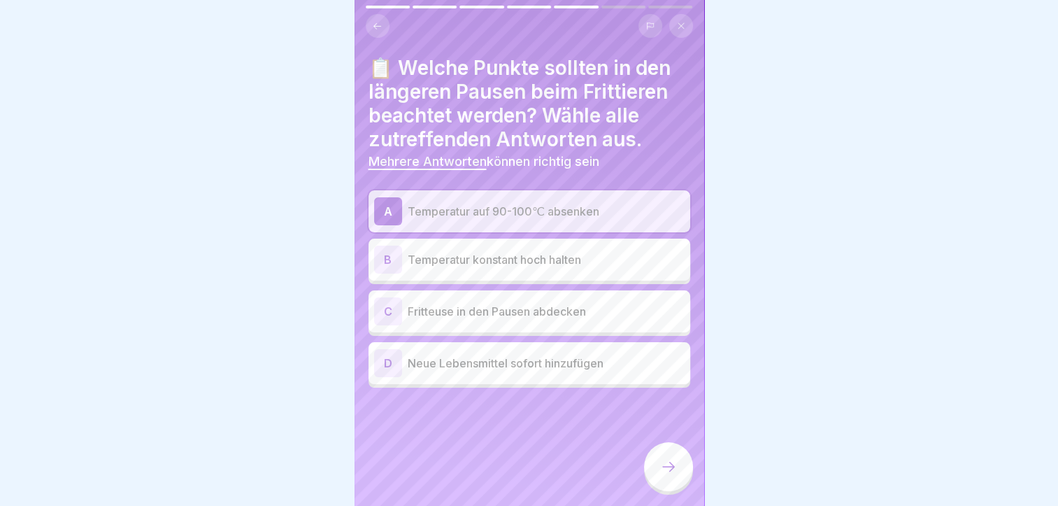
click at [383, 313] on div "C" at bounding box center [388, 311] width 28 height 28
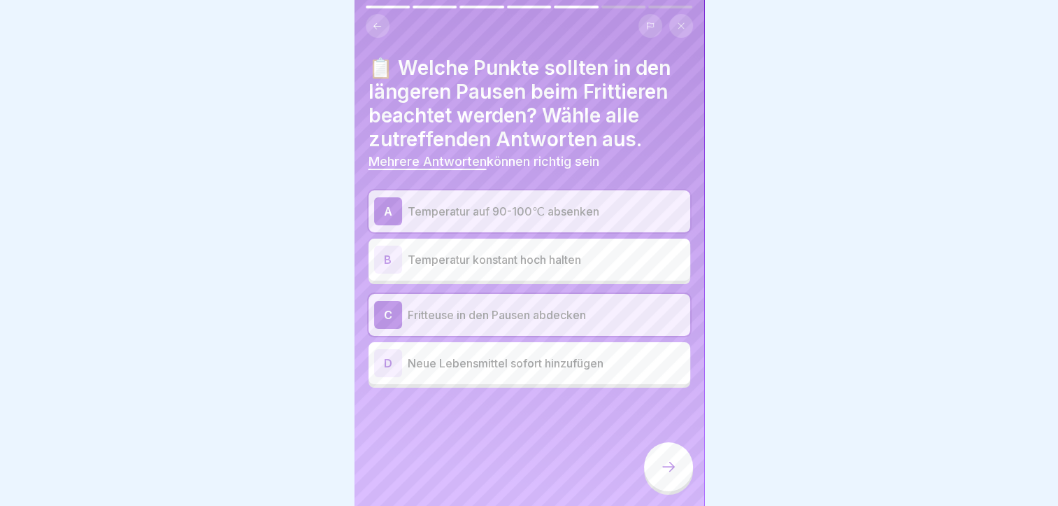
click at [669, 475] on icon at bounding box center [668, 466] width 17 height 17
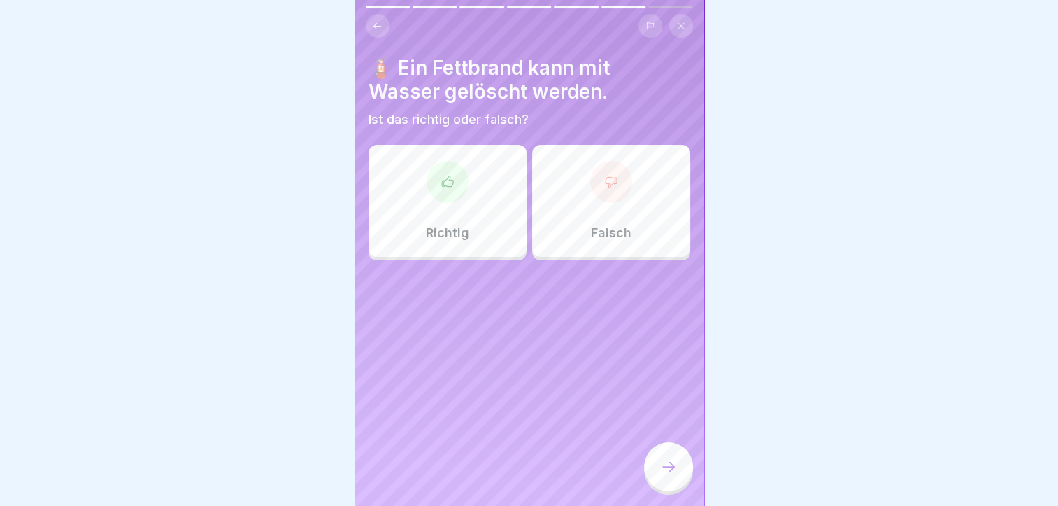
click at [631, 192] on div "Falsch" at bounding box center [611, 201] width 158 height 112
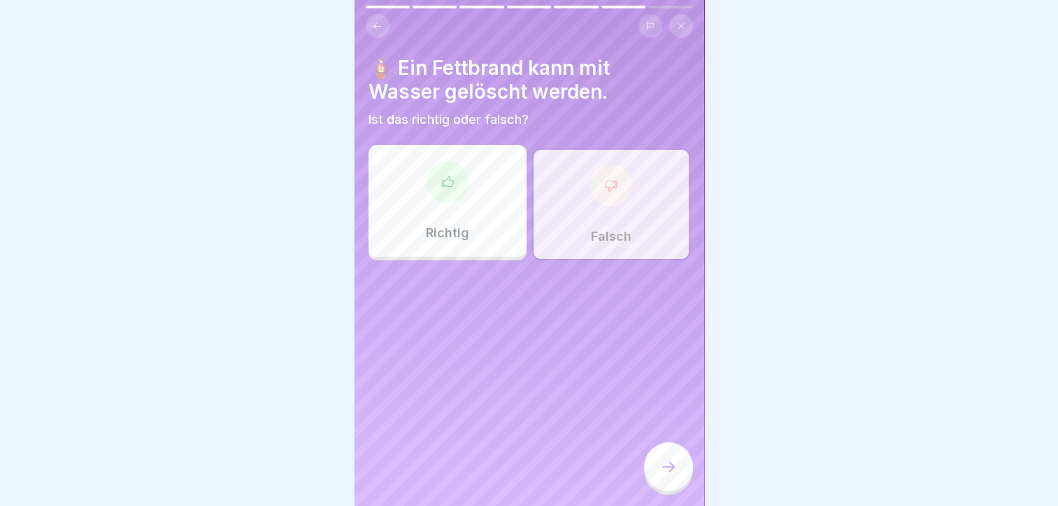
click at [672, 475] on icon at bounding box center [668, 466] width 17 height 17
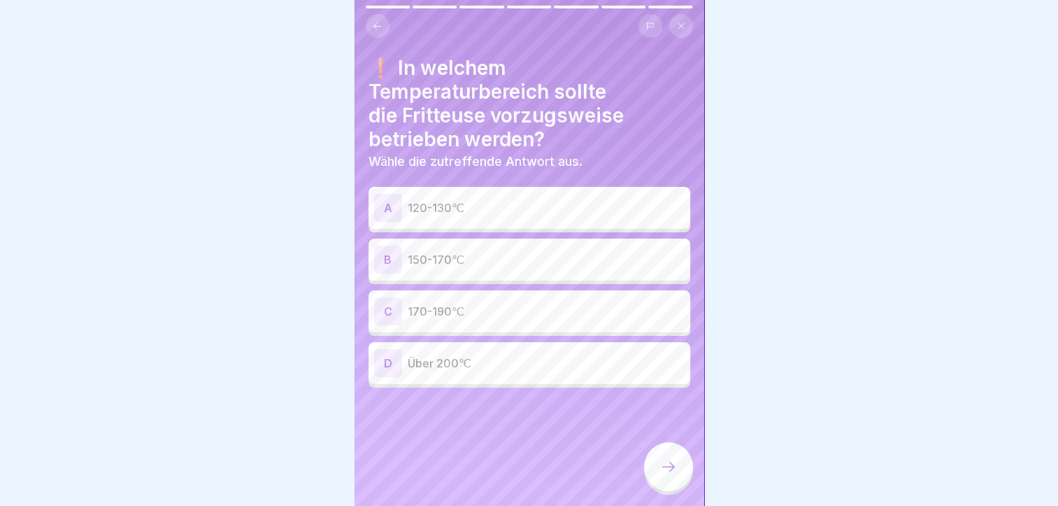
click at [387, 256] on div "B" at bounding box center [388, 260] width 28 height 28
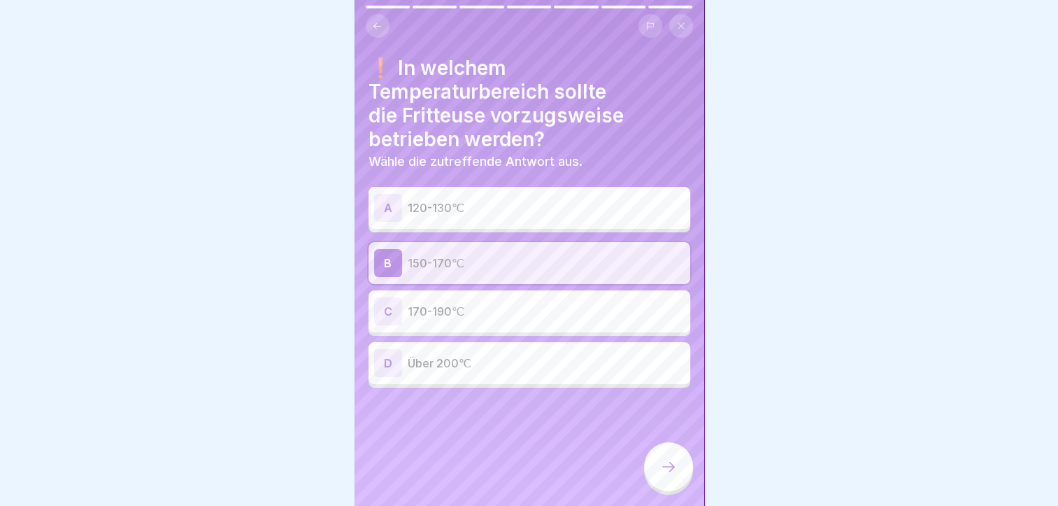
click at [675, 474] on icon at bounding box center [668, 466] width 17 height 17
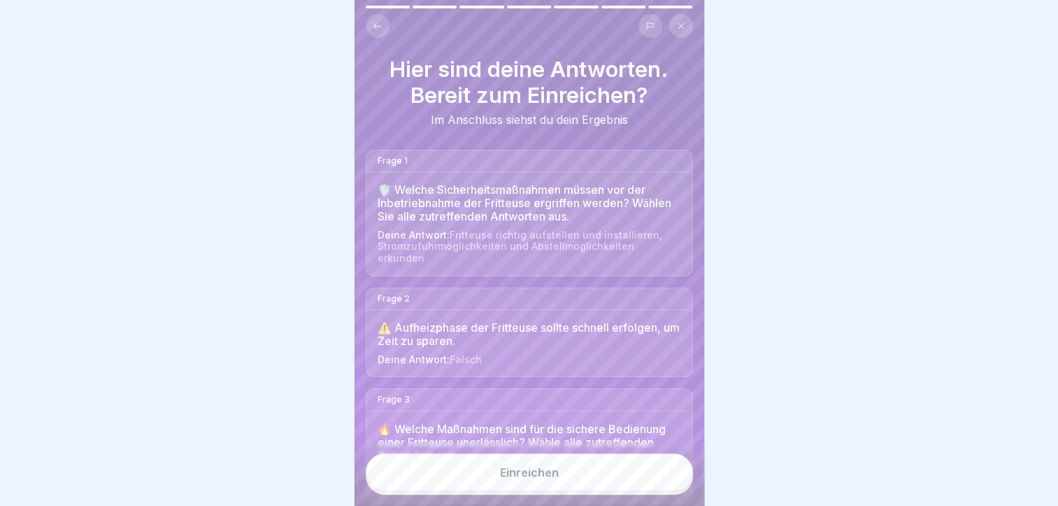
click at [555, 479] on div "Einreichen" at bounding box center [529, 472] width 59 height 13
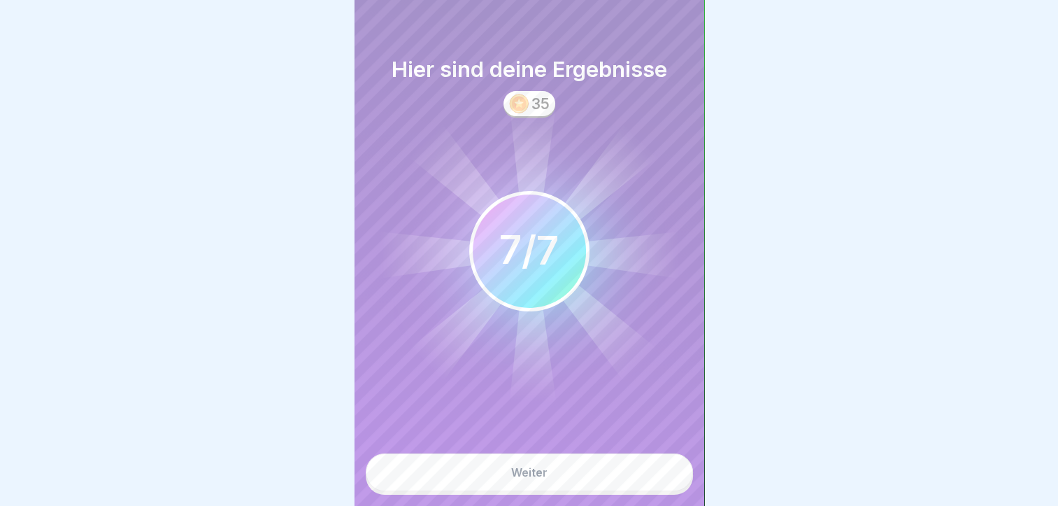
click at [555, 481] on button "Weiter" at bounding box center [529, 472] width 327 height 38
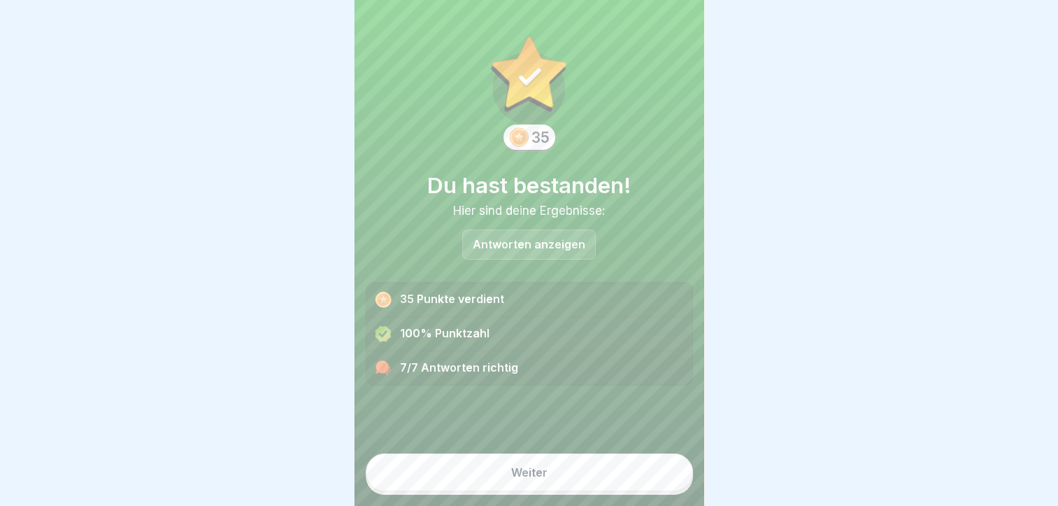
click at [555, 479] on button "Weiter" at bounding box center [529, 472] width 327 height 38
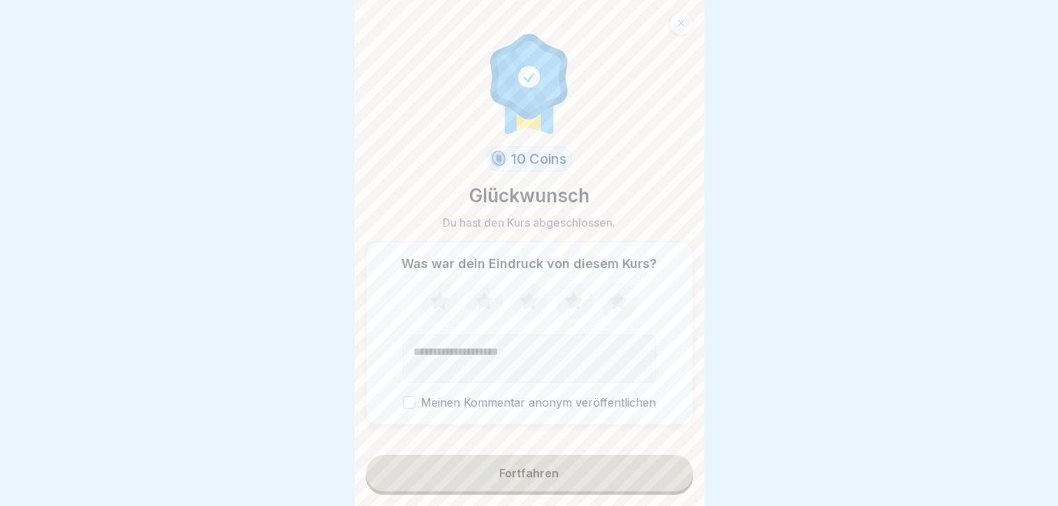
click at [525, 308] on icon at bounding box center [529, 300] width 18 height 17
click at [540, 479] on div "Fortfahren" at bounding box center [529, 473] width 59 height 13
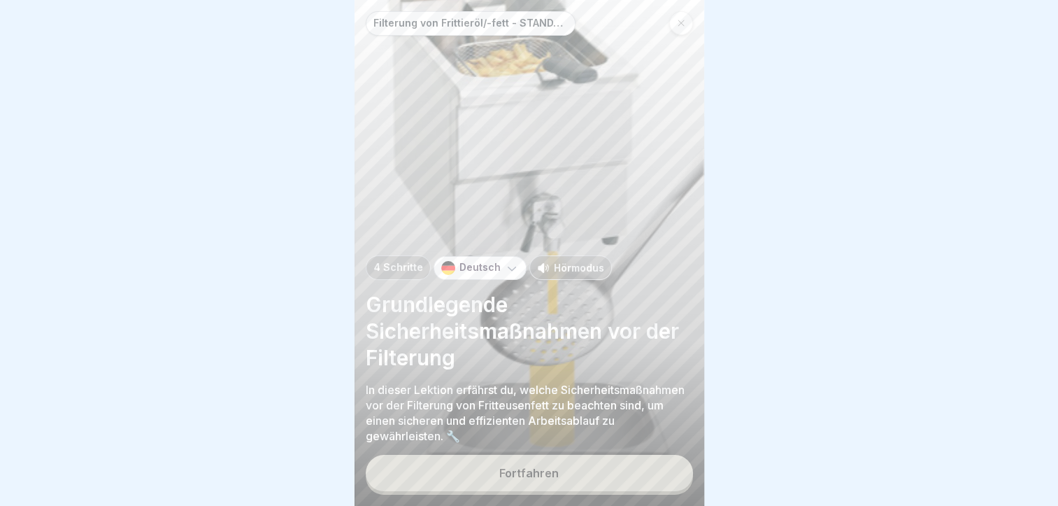
click at [571, 275] on p "Hörmodus" at bounding box center [579, 267] width 50 height 15
click at [546, 479] on div "Fortfahren" at bounding box center [529, 473] width 59 height 13
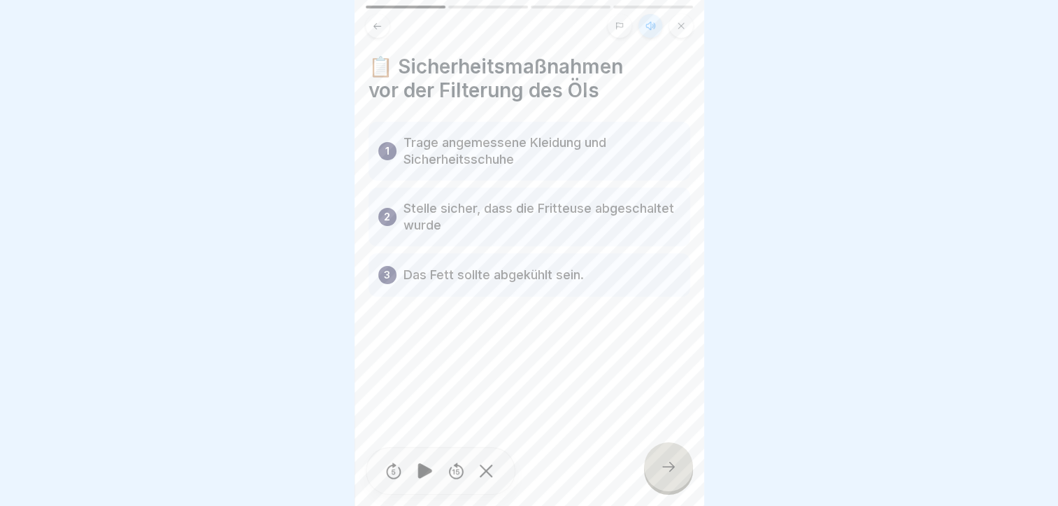
click at [668, 475] on icon at bounding box center [668, 466] width 17 height 17
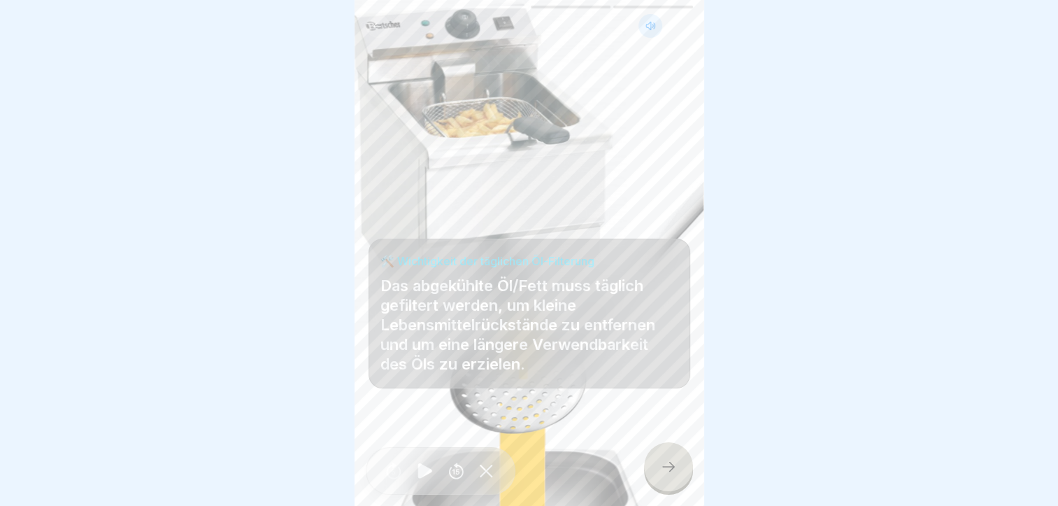
click at [665, 475] on icon at bounding box center [668, 466] width 17 height 17
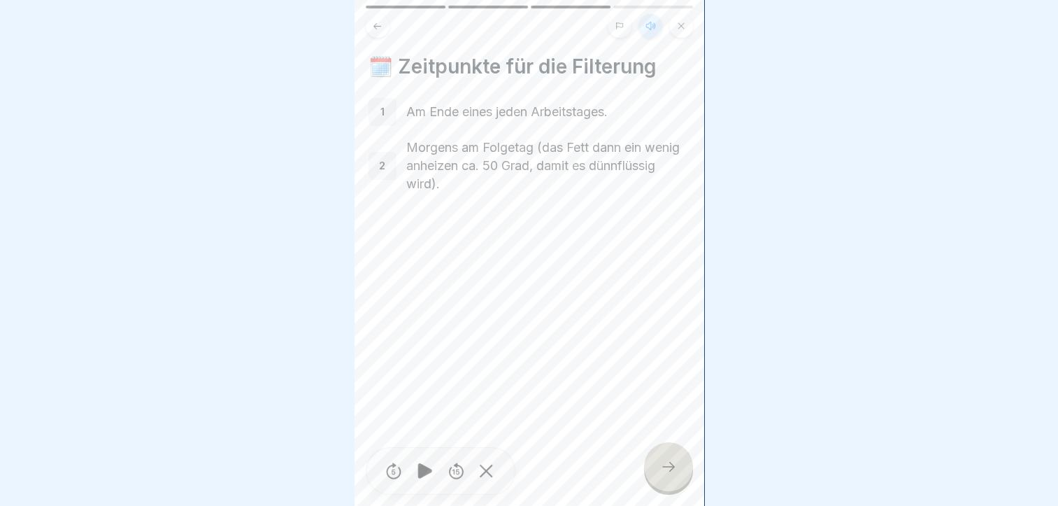
click at [666, 474] on icon at bounding box center [668, 466] width 17 height 17
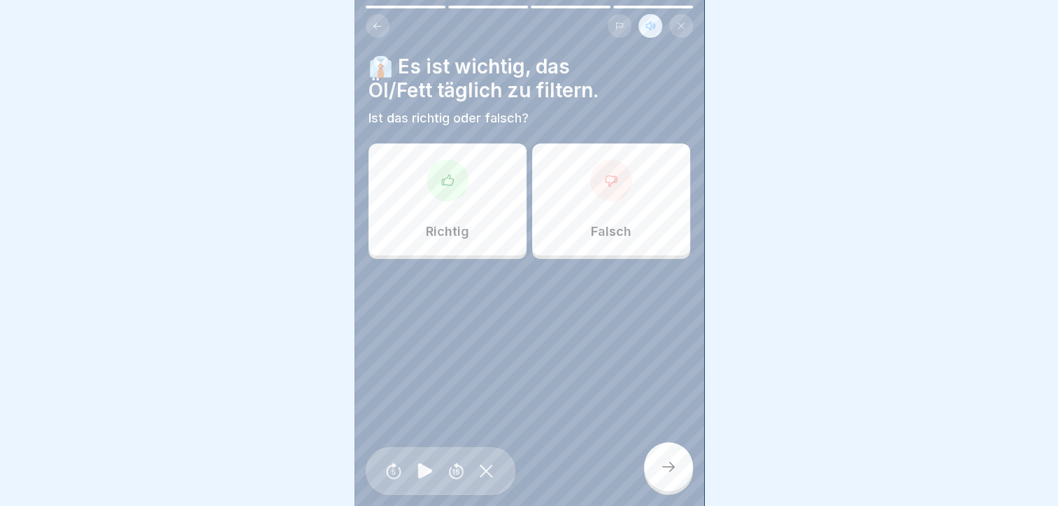
click at [445, 182] on icon at bounding box center [448, 180] width 14 height 14
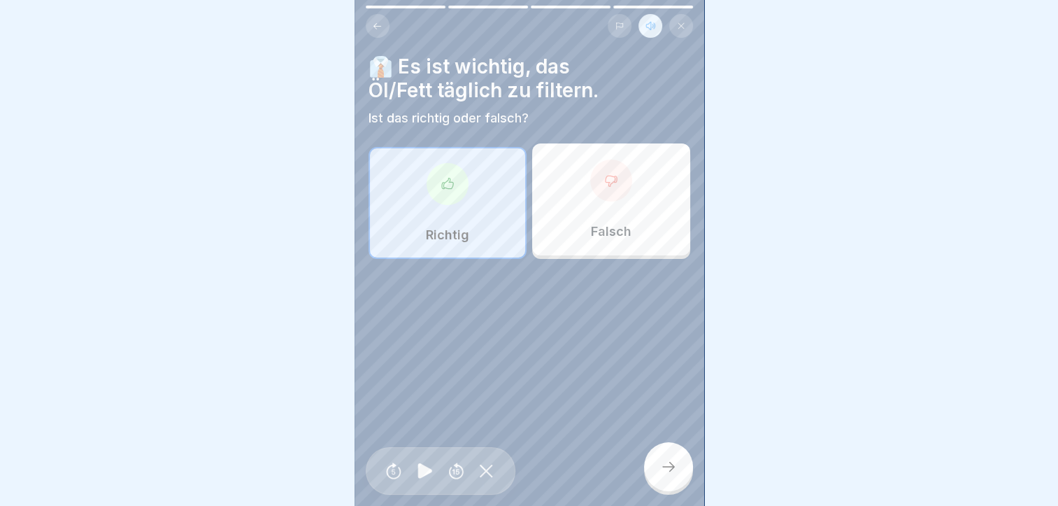
click at [655, 469] on div at bounding box center [668, 466] width 49 height 49
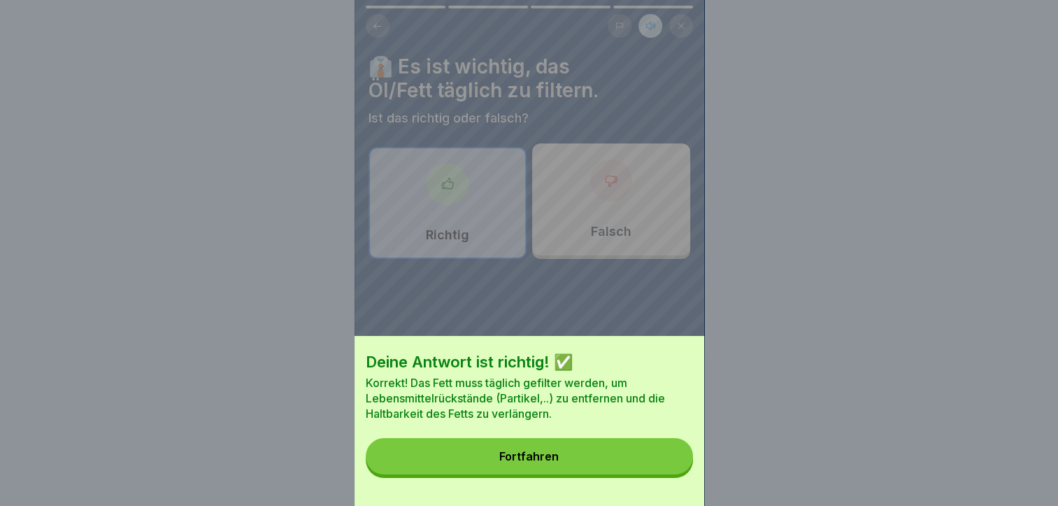
click at [581, 463] on button "Fortfahren" at bounding box center [529, 456] width 327 height 36
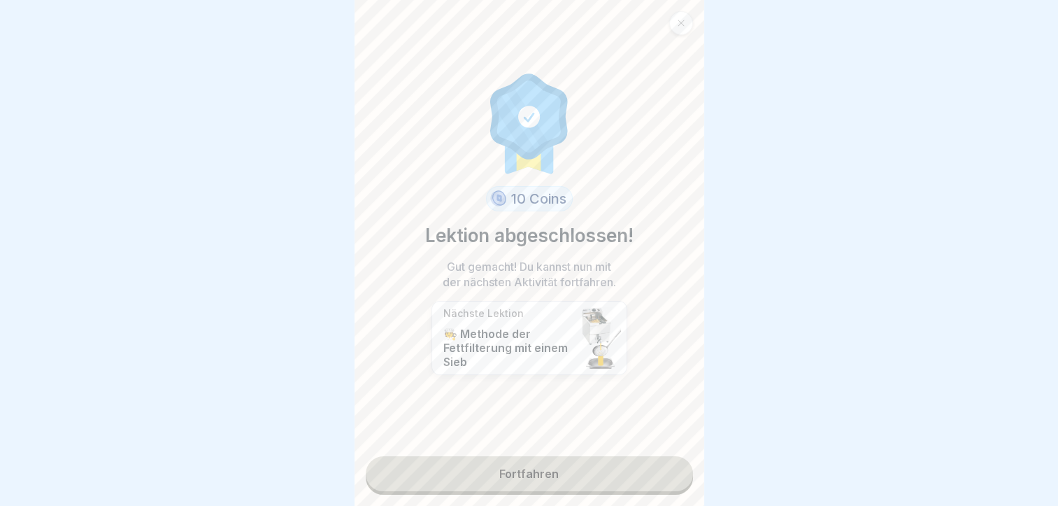
click at [686, 24] on div at bounding box center [682, 23] width 24 height 24
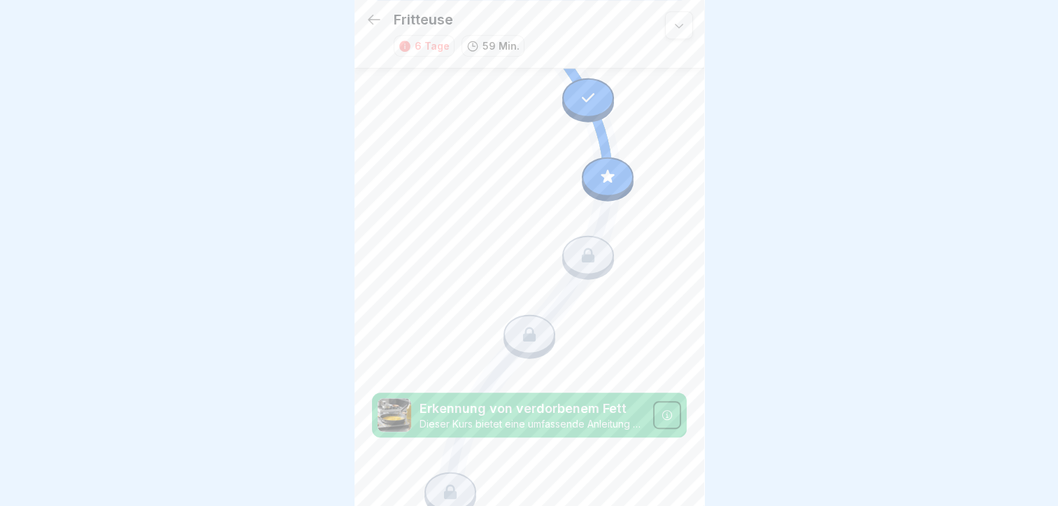
scroll to position [700, 0]
click at [603, 165] on icon at bounding box center [608, 174] width 18 height 18
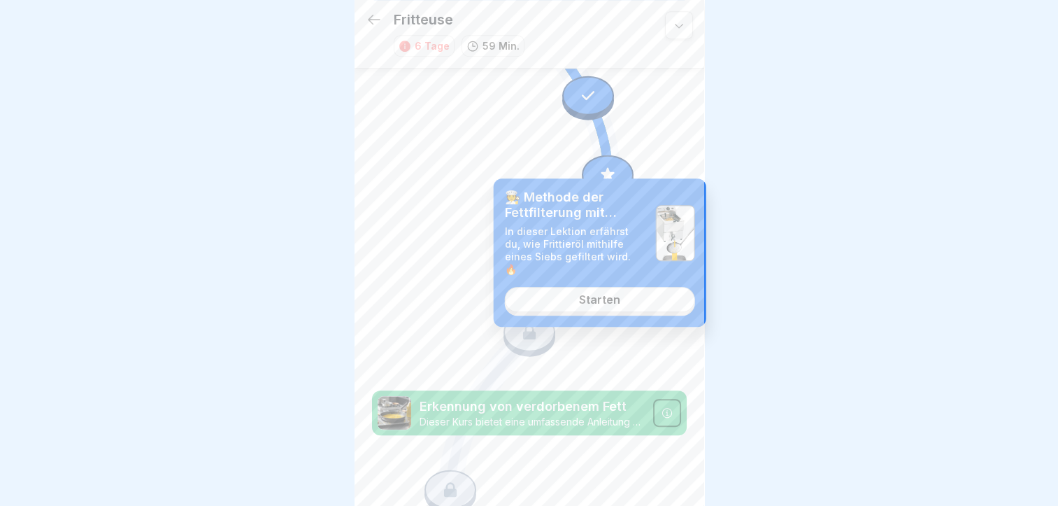
click at [605, 293] on div "Starten" at bounding box center [599, 299] width 41 height 13
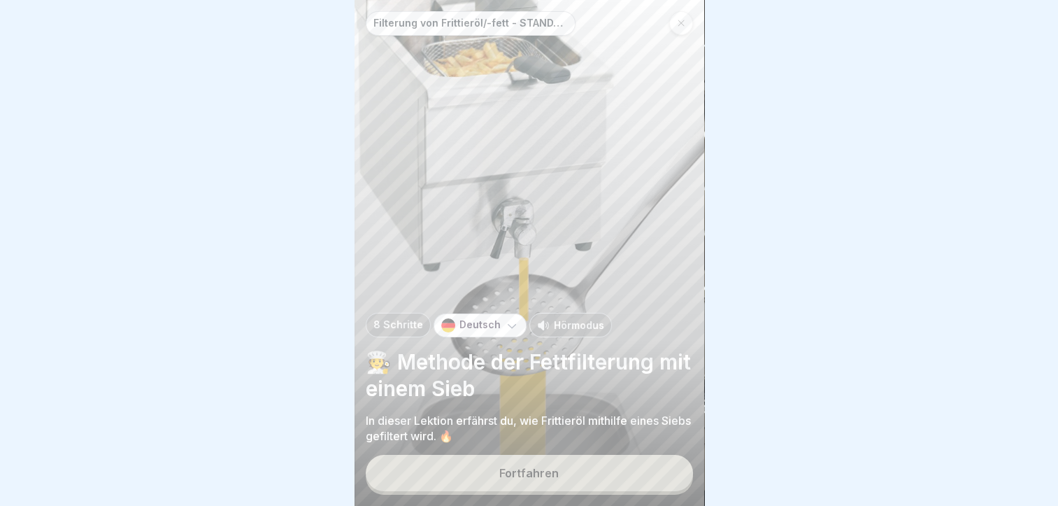
click at [574, 330] on p "Hörmodus" at bounding box center [579, 325] width 50 height 15
click at [571, 484] on button "Fortfahren" at bounding box center [529, 473] width 327 height 36
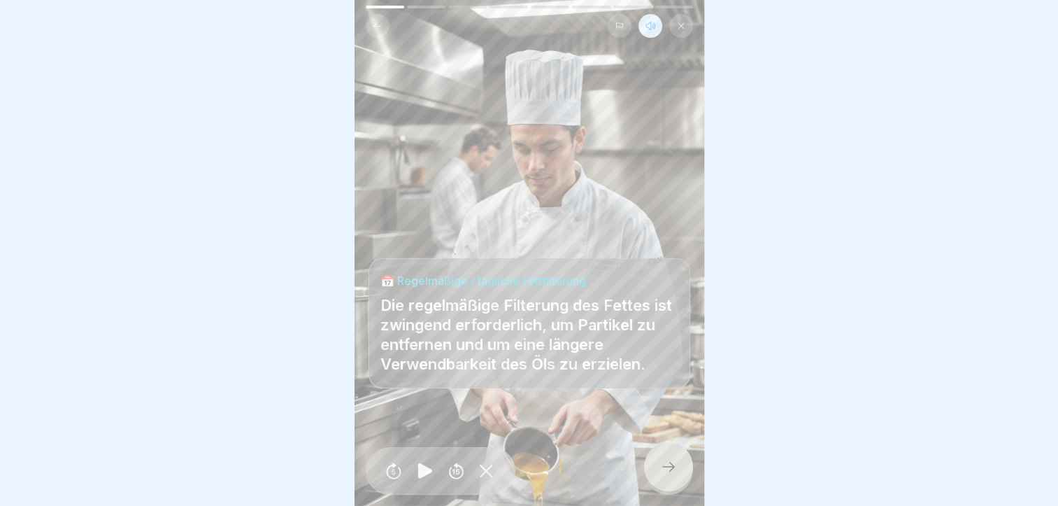
click at [667, 474] on icon at bounding box center [668, 466] width 17 height 17
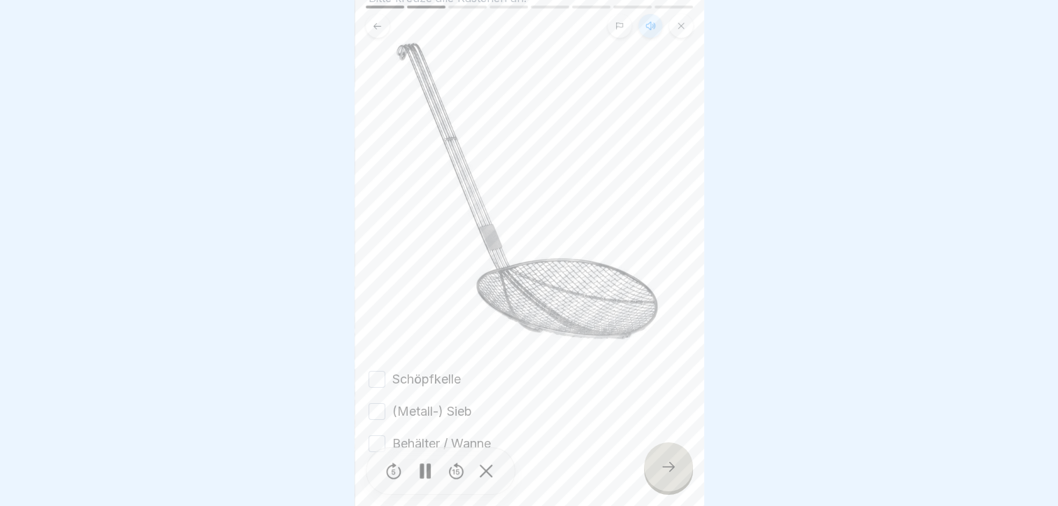
scroll to position [141, 0]
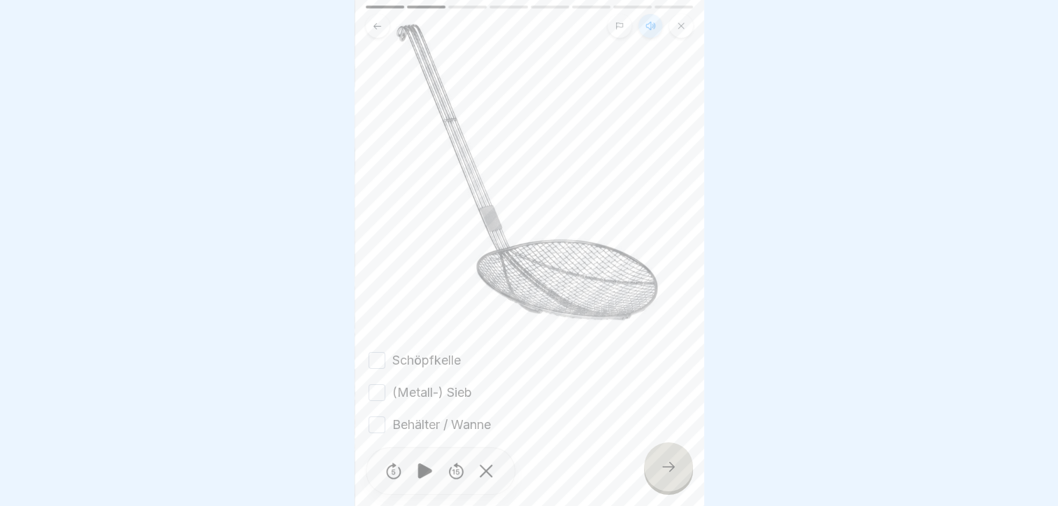
click at [377, 352] on button "Schöpfkelle" at bounding box center [377, 360] width 17 height 17
click at [376, 384] on button "(Metall-) Sieb" at bounding box center [377, 392] width 17 height 17
click at [381, 416] on button "Behälter / Wanne" at bounding box center [377, 424] width 17 height 17
click at [668, 475] on icon at bounding box center [668, 466] width 17 height 17
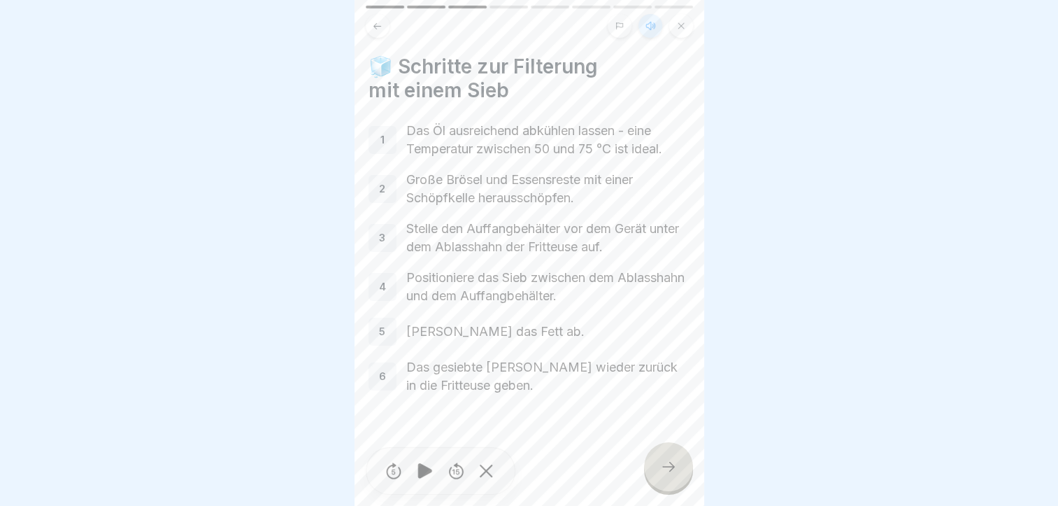
click at [655, 469] on div at bounding box center [668, 466] width 49 height 49
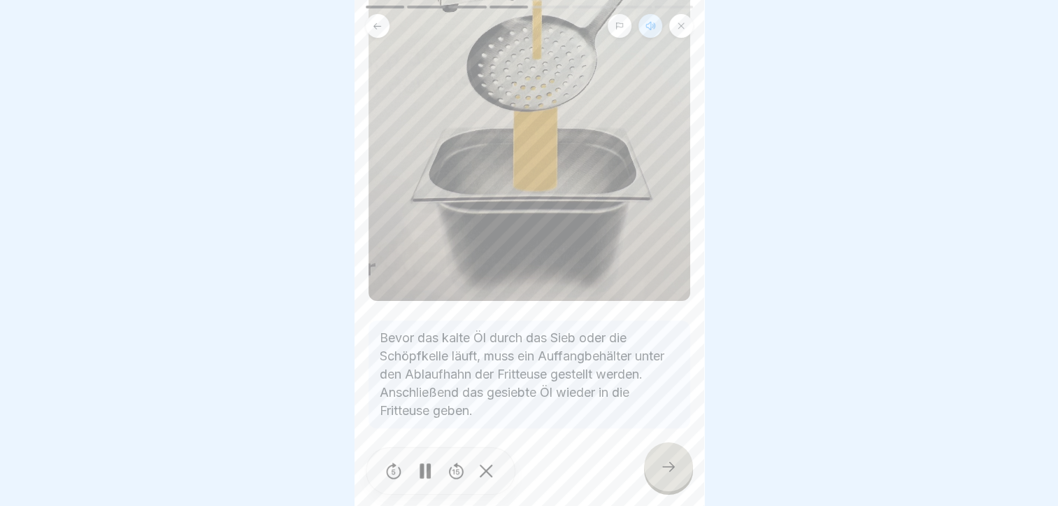
scroll to position [444, 0]
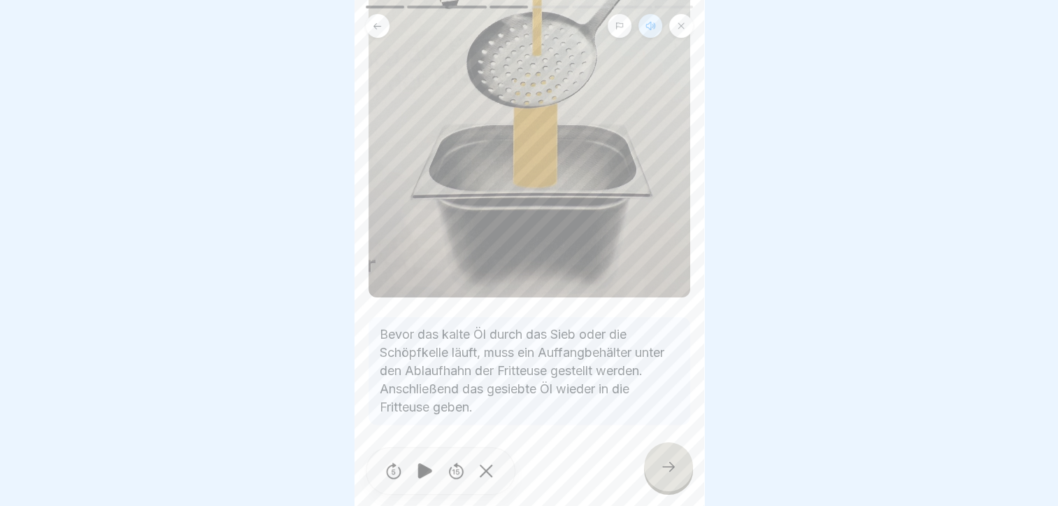
click at [658, 470] on div at bounding box center [668, 466] width 49 height 49
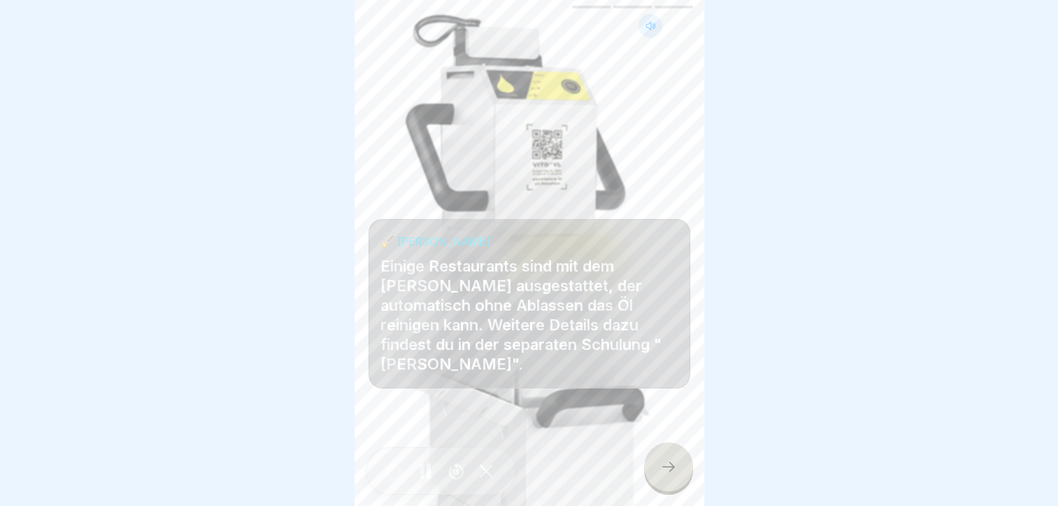
scroll to position [10, 0]
click at [678, 464] on div at bounding box center [668, 466] width 49 height 49
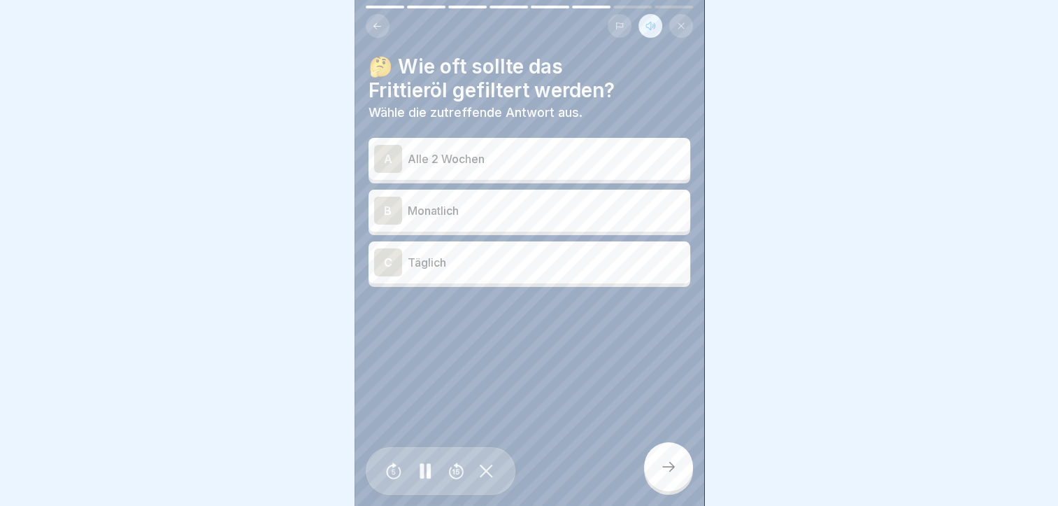
click at [389, 253] on div "C" at bounding box center [388, 262] width 28 height 28
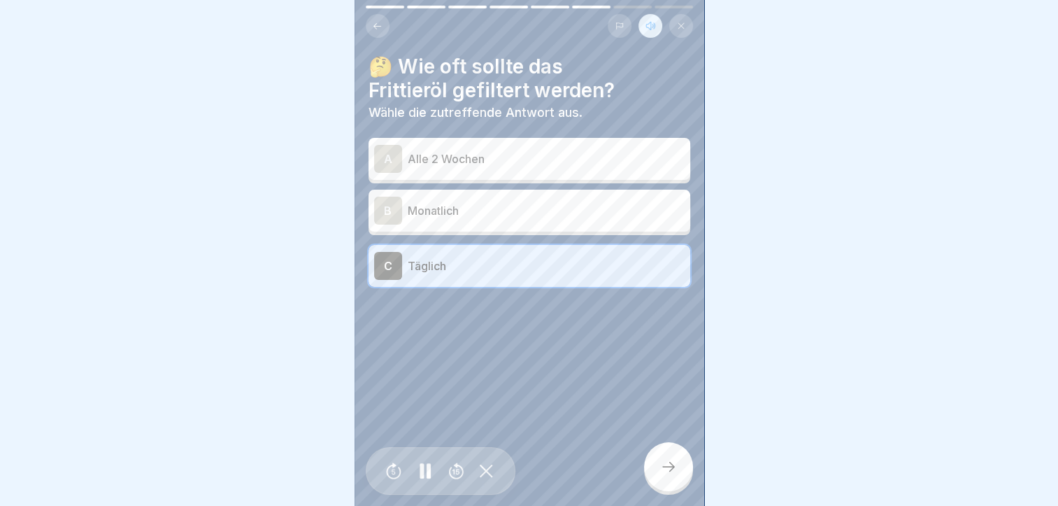
click at [677, 469] on div at bounding box center [668, 466] width 49 height 49
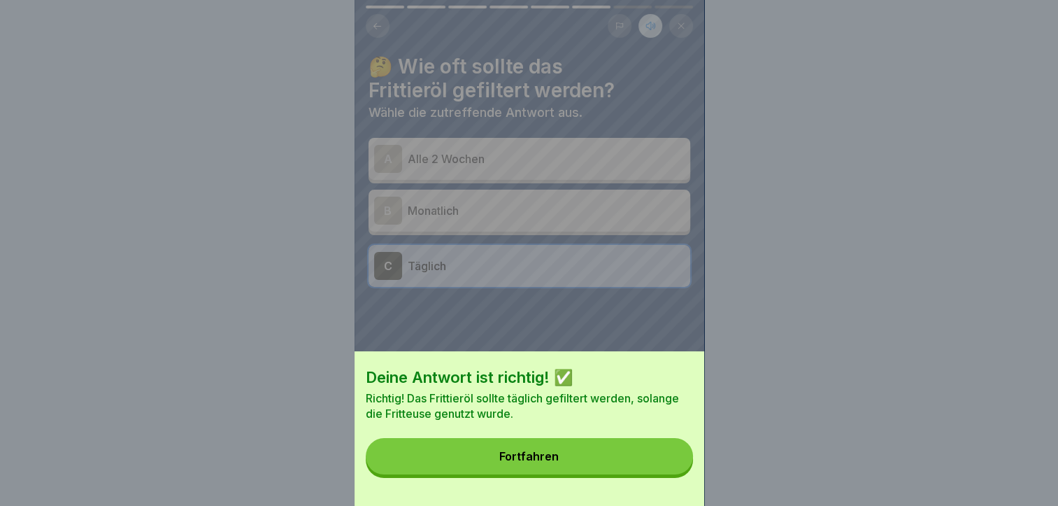
click at [616, 464] on button "Fortfahren" at bounding box center [529, 456] width 327 height 36
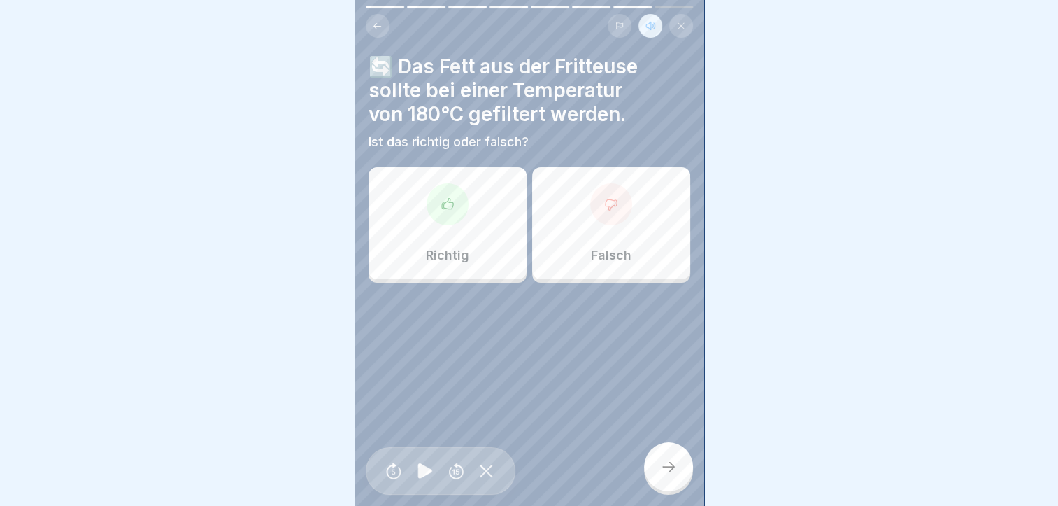
click at [618, 219] on div "Falsch" at bounding box center [611, 223] width 158 height 112
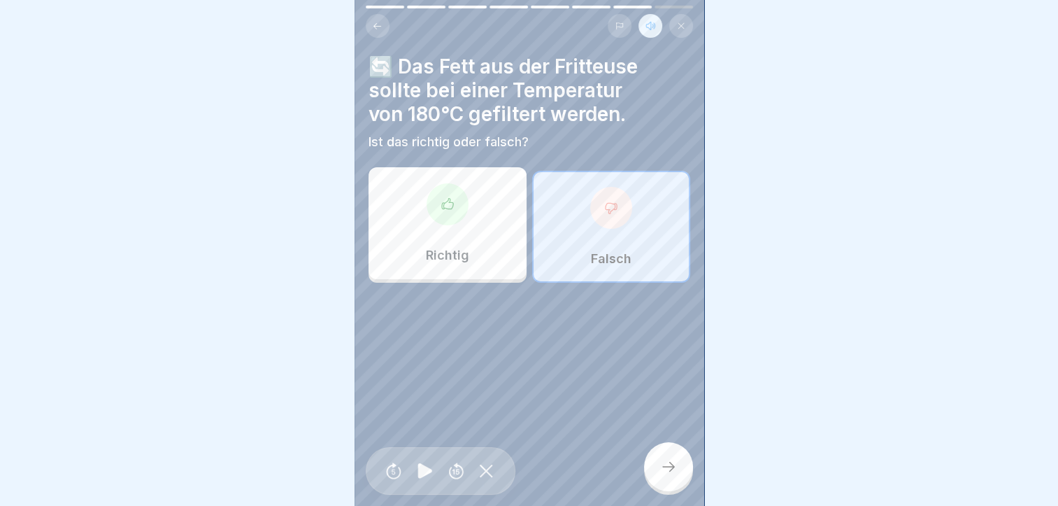
click at [664, 463] on icon at bounding box center [668, 466] width 17 height 17
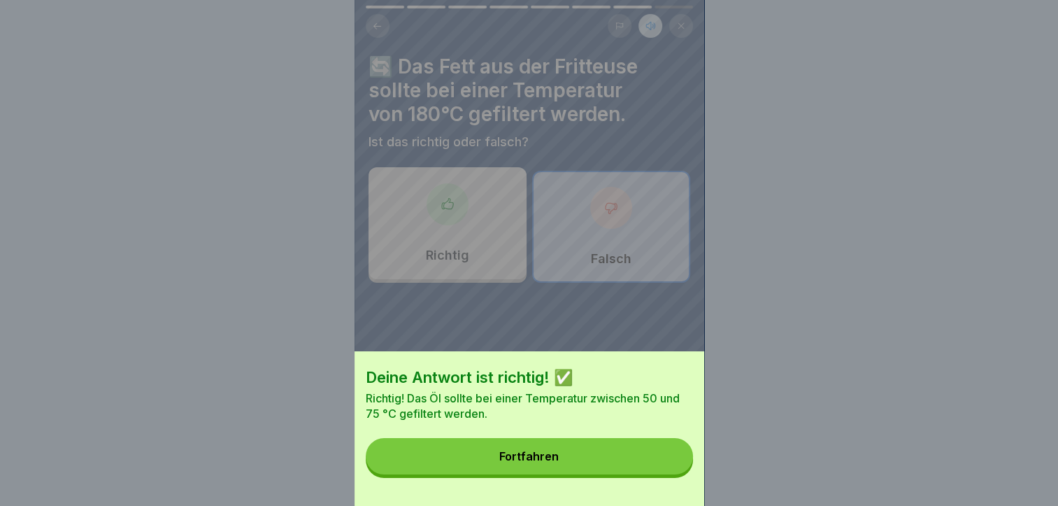
click at [660, 464] on button "Fortfahren" at bounding box center [529, 456] width 327 height 36
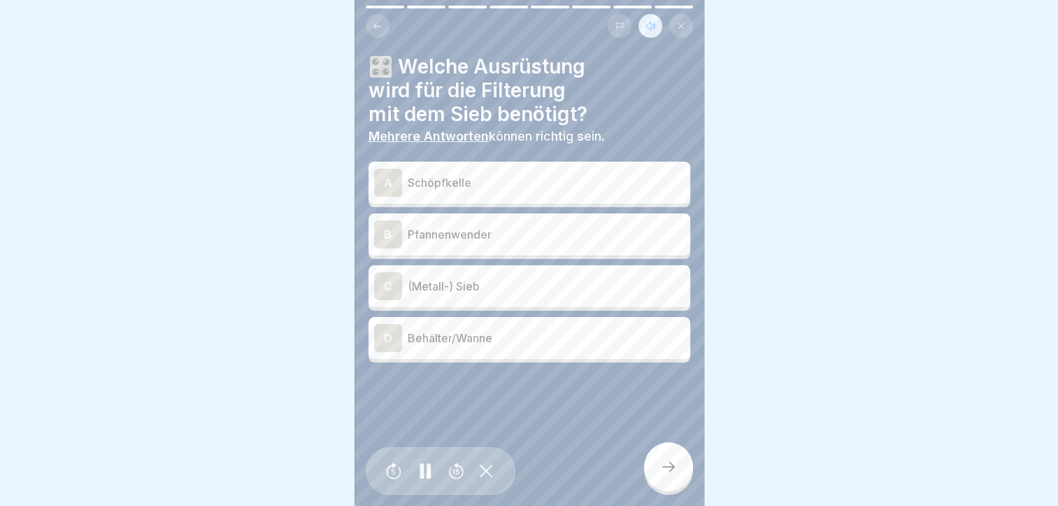
click at [385, 272] on div "C" at bounding box center [388, 286] width 28 height 28
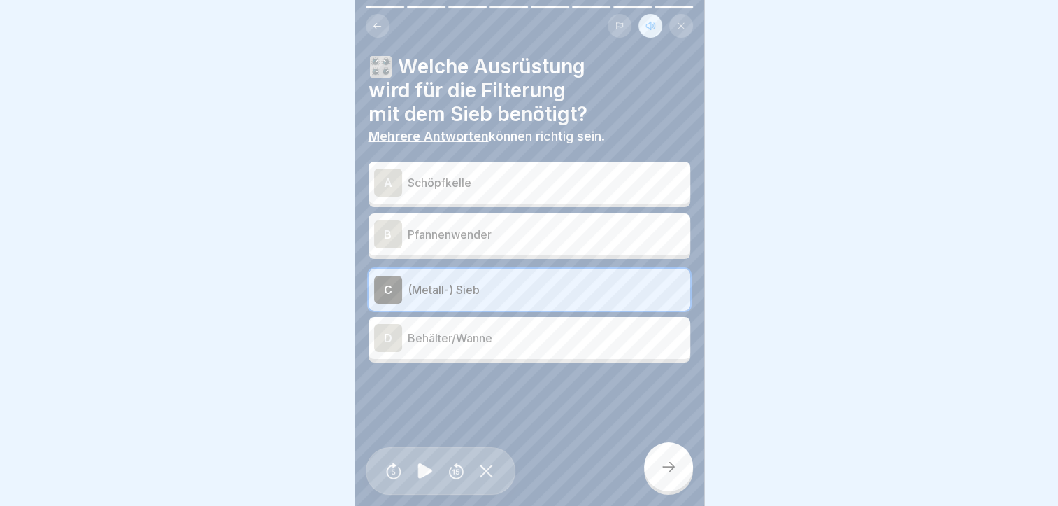
click at [395, 328] on div "D" at bounding box center [388, 338] width 28 height 28
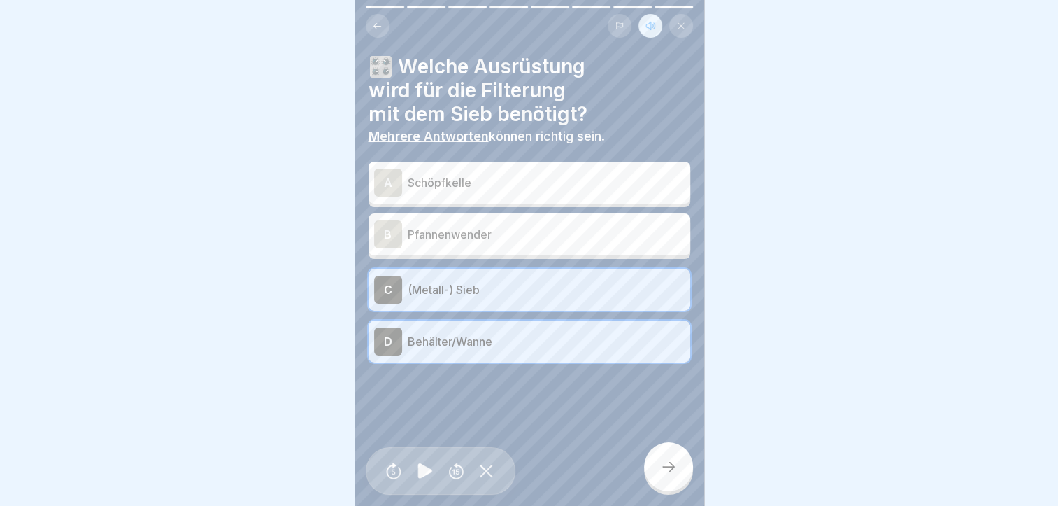
click at [379, 169] on div "A" at bounding box center [388, 183] width 28 height 28
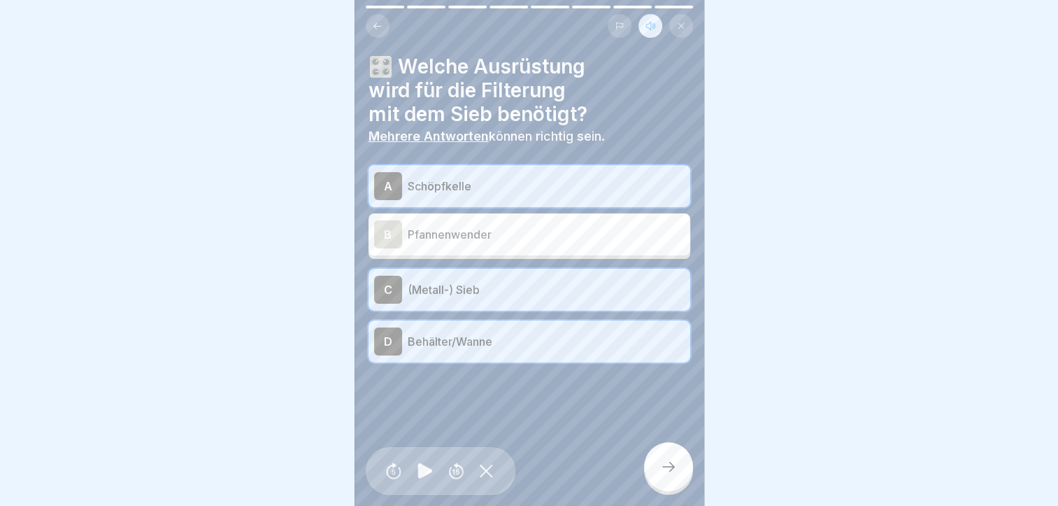
click at [672, 460] on icon at bounding box center [668, 466] width 17 height 17
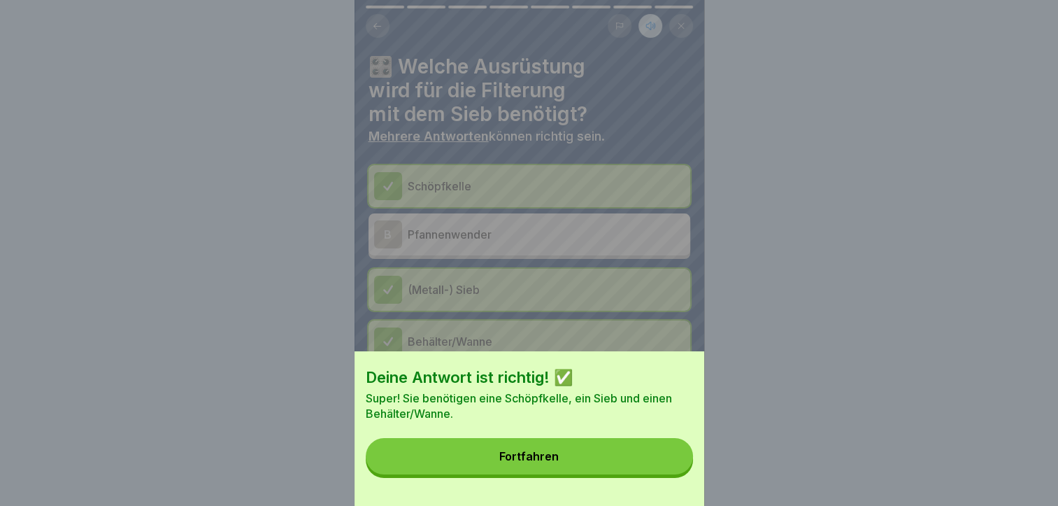
click at [614, 462] on button "Fortfahren" at bounding box center [529, 456] width 327 height 36
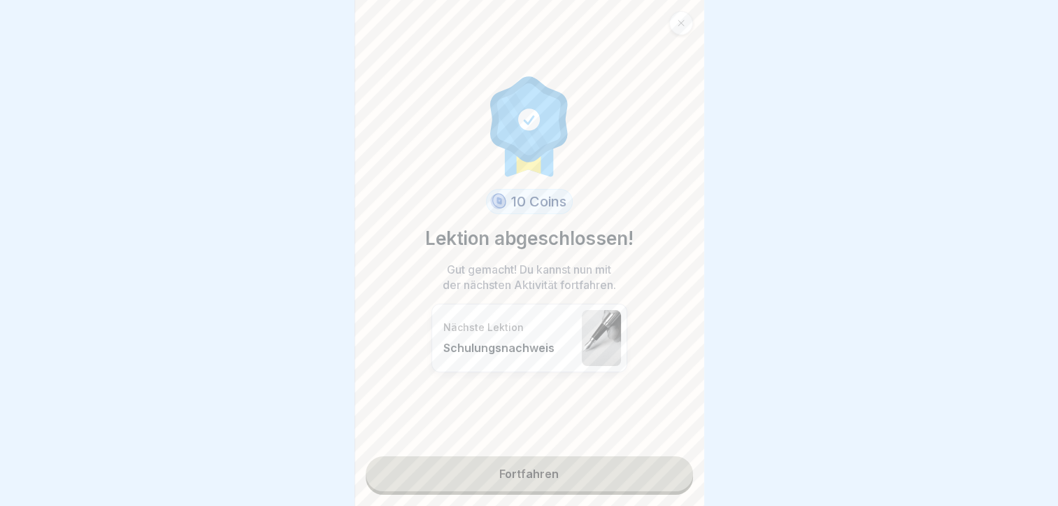
click at [555, 459] on link "Fortfahren" at bounding box center [529, 473] width 327 height 35
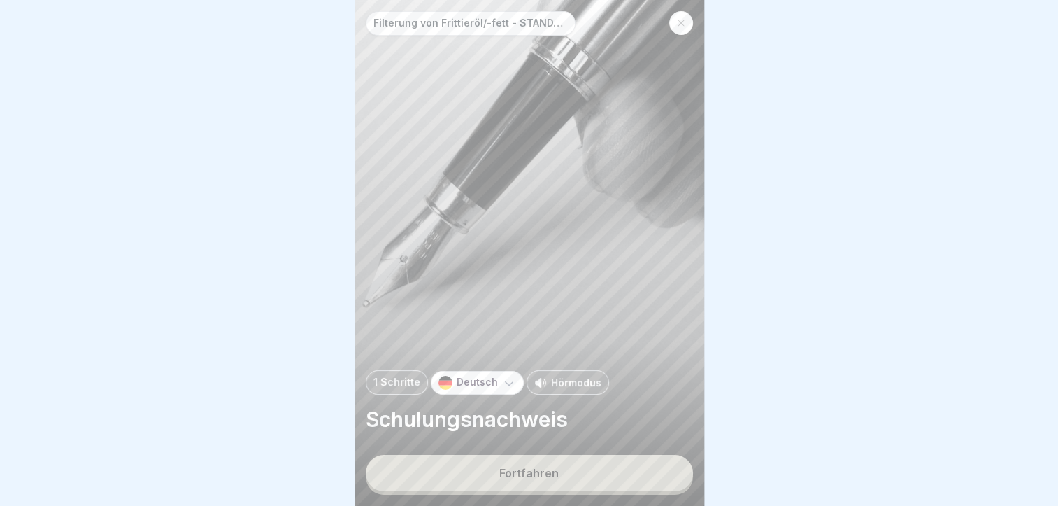
click at [567, 373] on div "Hörmodus" at bounding box center [568, 382] width 83 height 24
click at [579, 477] on button "Fortfahren" at bounding box center [529, 473] width 327 height 36
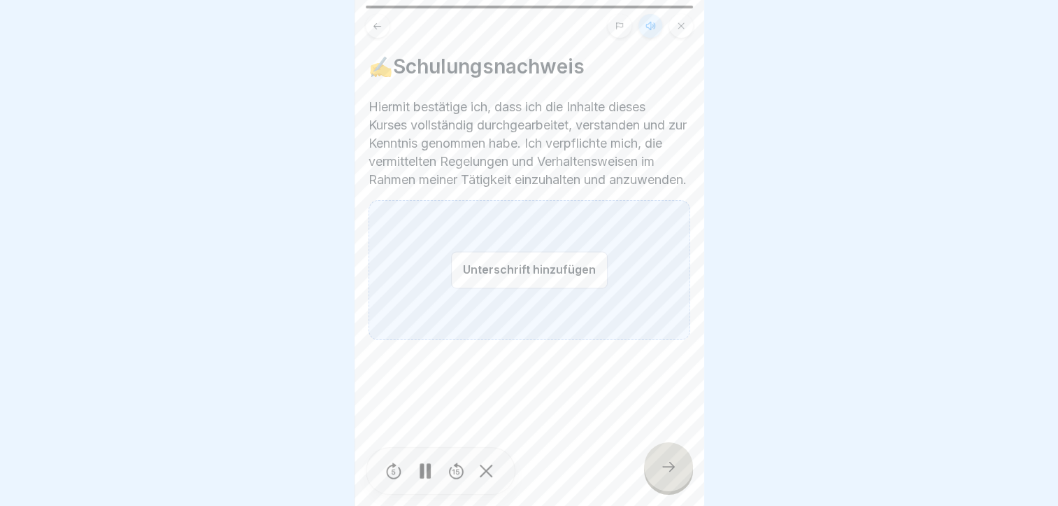
click at [518, 281] on button "Unterschrift hinzufügen" at bounding box center [529, 269] width 157 height 37
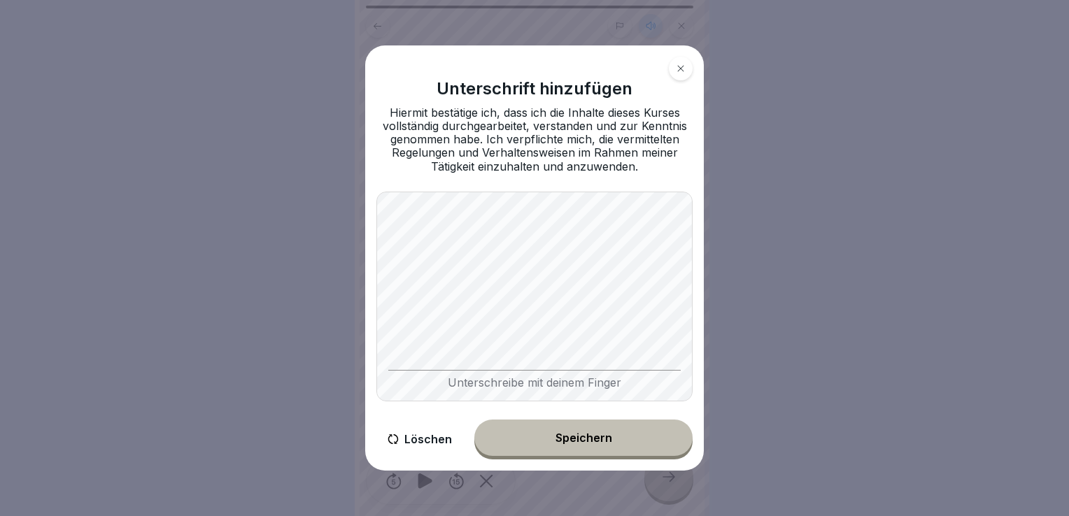
click at [603, 430] on button "Speichern" at bounding box center [583, 438] width 218 height 36
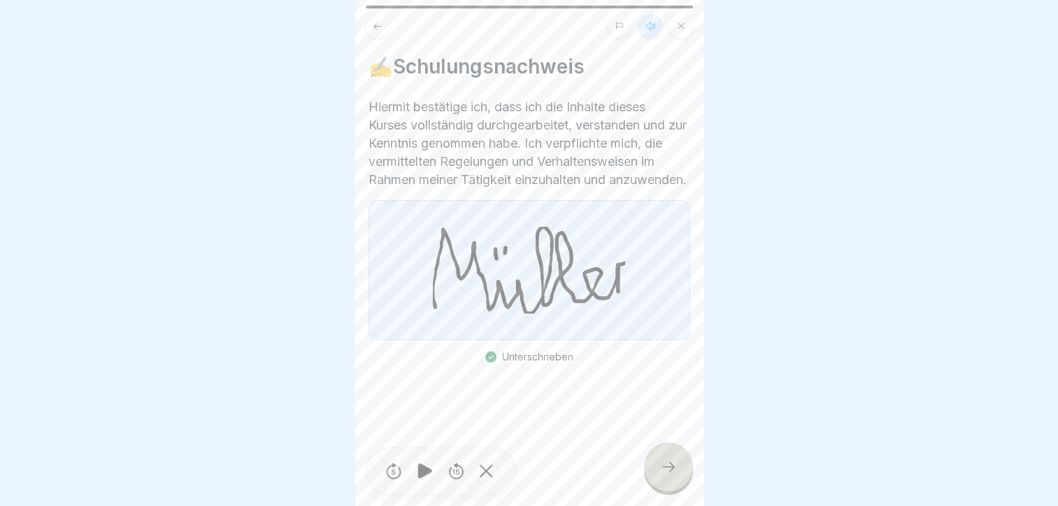
click at [668, 474] on icon at bounding box center [668, 466] width 17 height 17
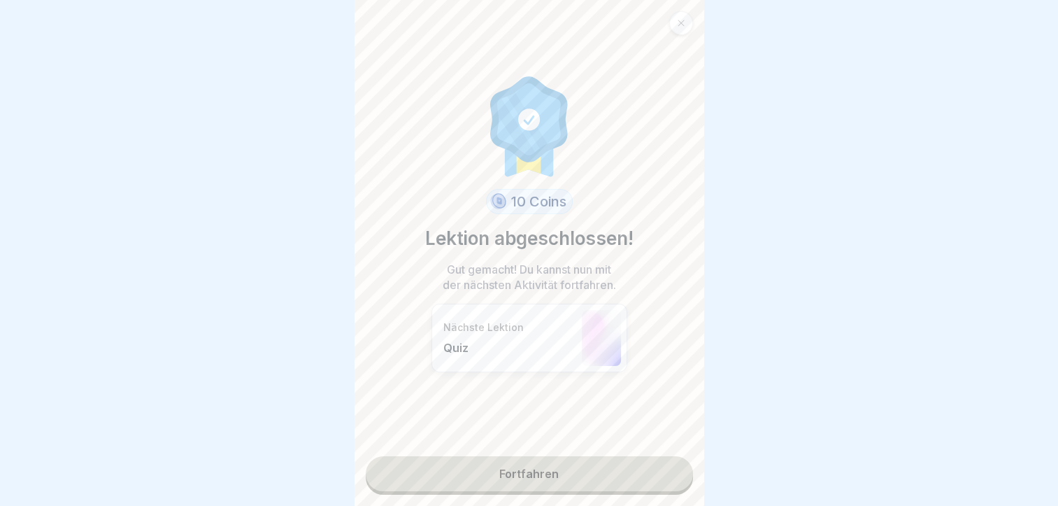
click at [545, 471] on link "Fortfahren" at bounding box center [529, 473] width 327 height 35
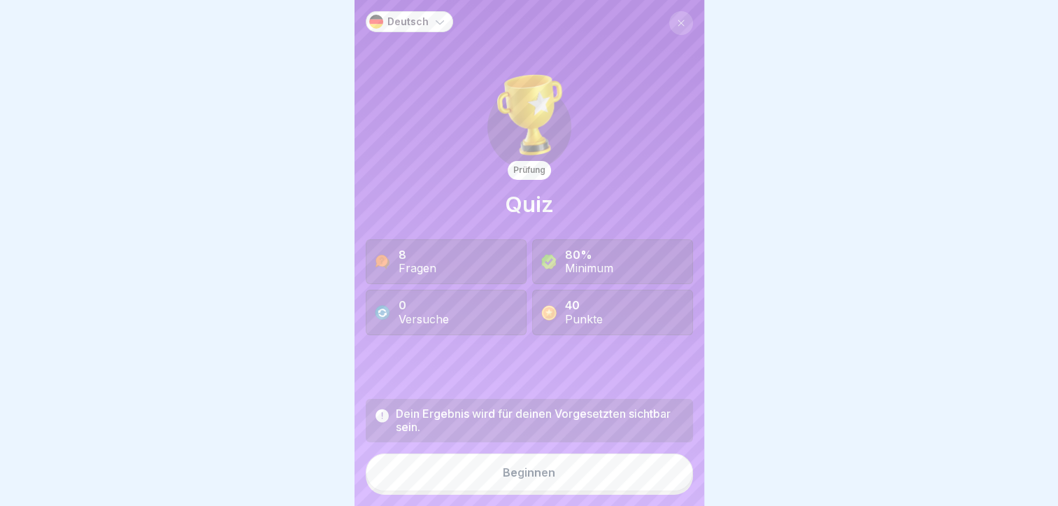
click at [551, 481] on button "Beginnen" at bounding box center [529, 472] width 327 height 38
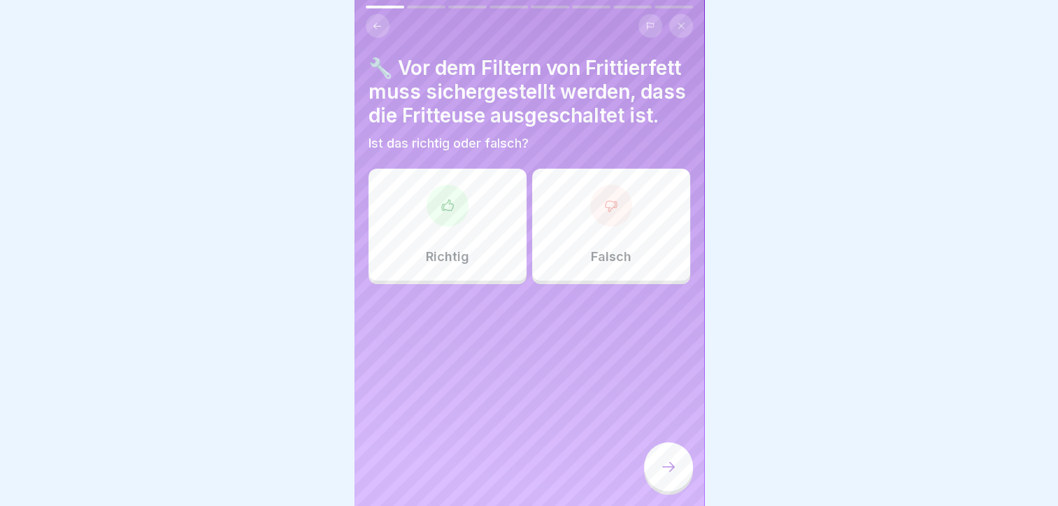
click at [468, 227] on div "Richtig" at bounding box center [448, 225] width 158 height 112
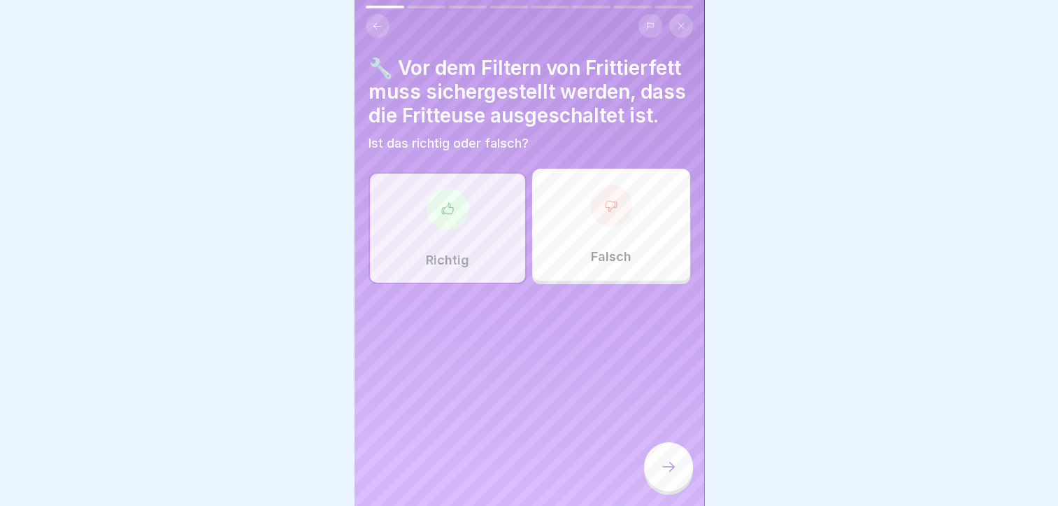
click at [671, 475] on icon at bounding box center [668, 466] width 17 height 17
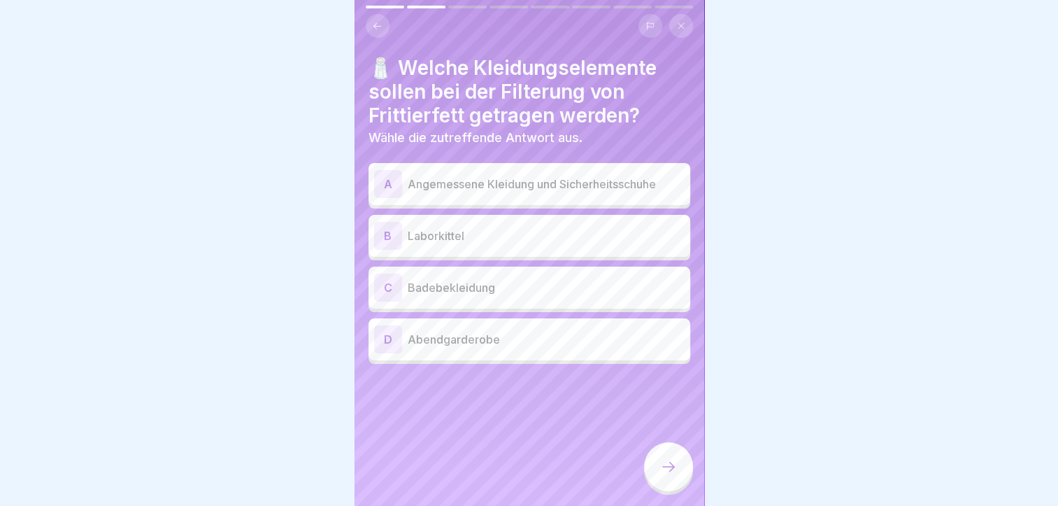
click at [383, 178] on div "A" at bounding box center [388, 184] width 28 height 28
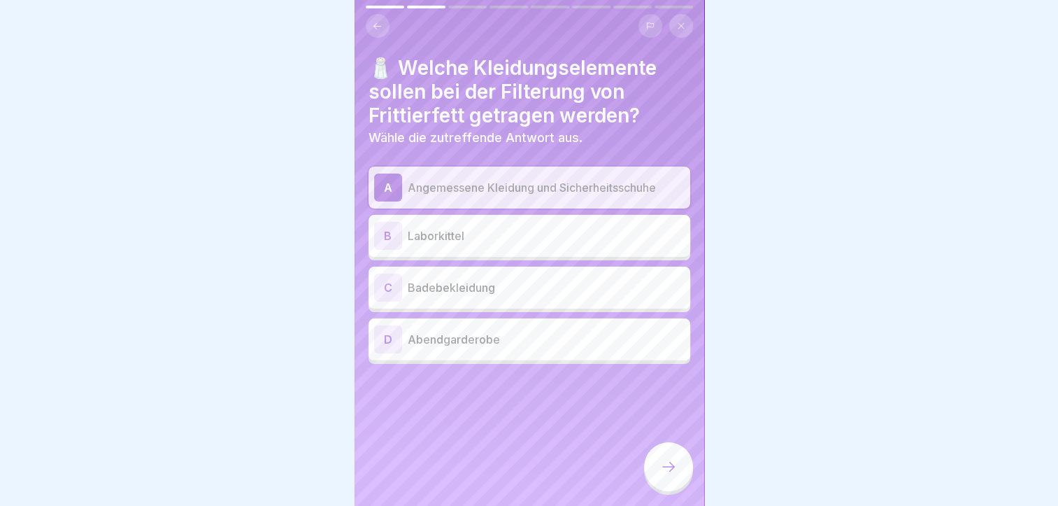
click at [665, 475] on icon at bounding box center [668, 466] width 17 height 17
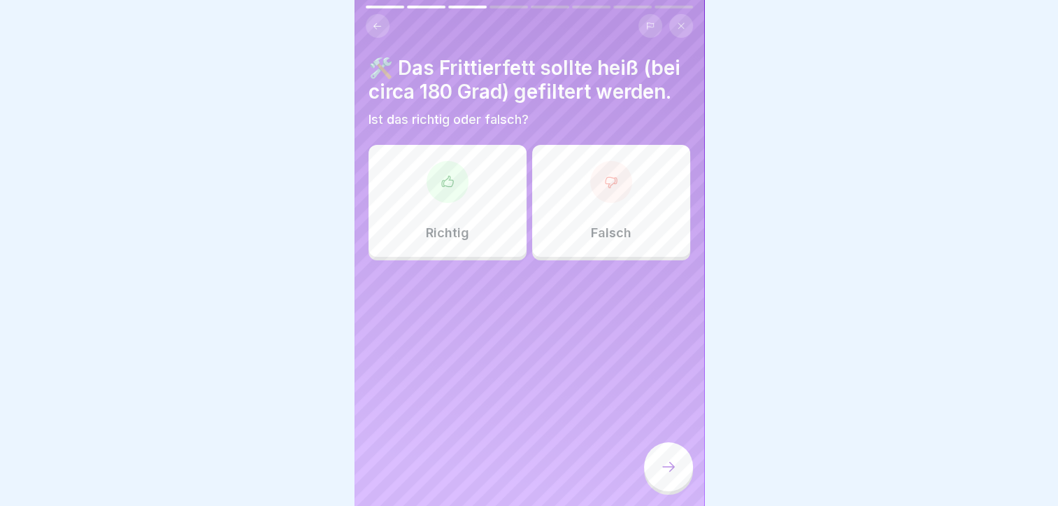
click at [604, 203] on div at bounding box center [611, 182] width 42 height 42
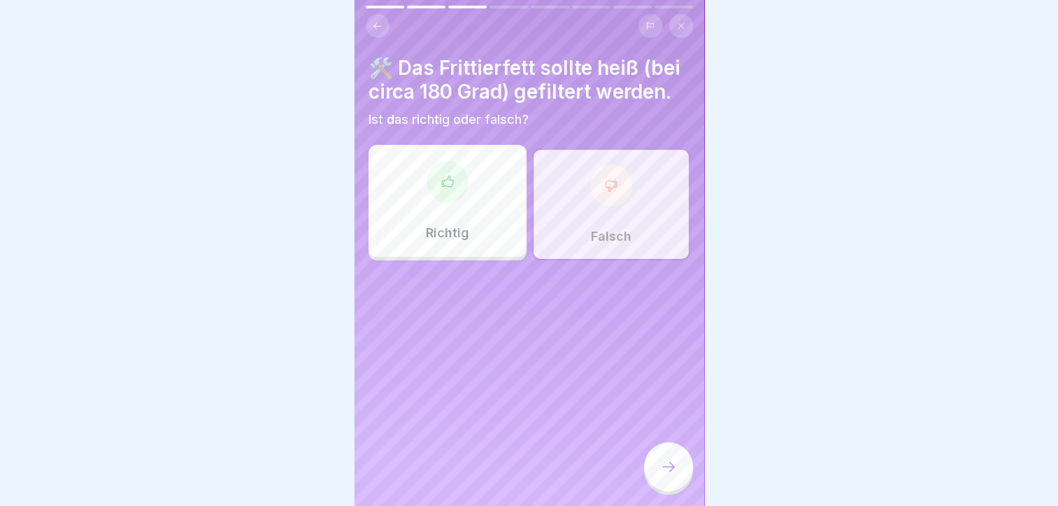
click at [663, 472] on icon at bounding box center [668, 466] width 17 height 17
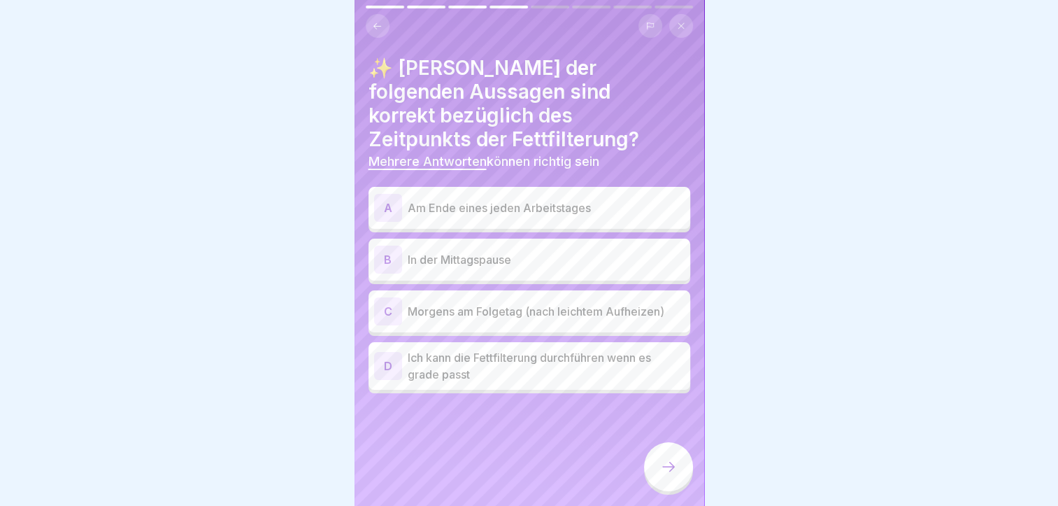
click at [386, 194] on div "A" at bounding box center [388, 208] width 28 height 28
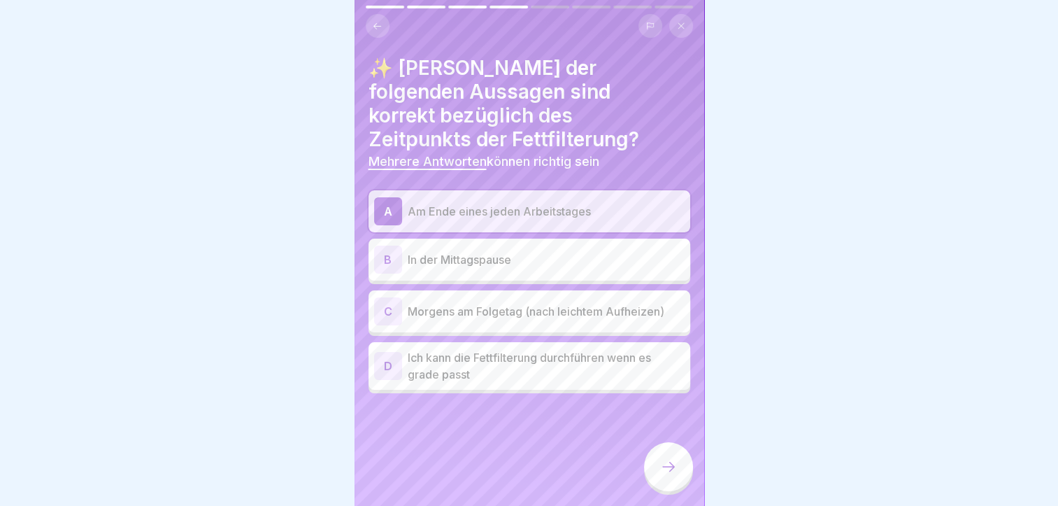
click at [389, 297] on div "C" at bounding box center [388, 311] width 28 height 28
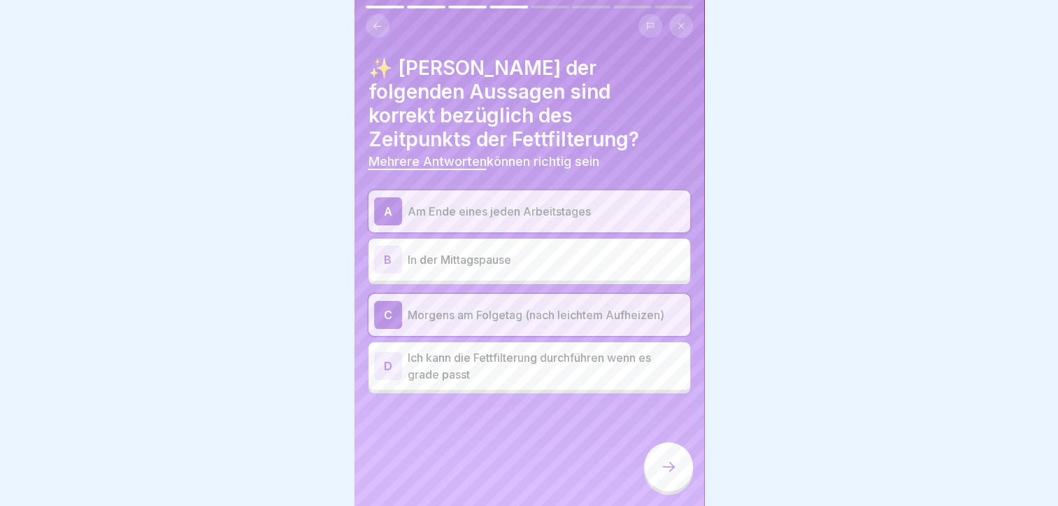
click at [657, 481] on div at bounding box center [668, 466] width 49 height 49
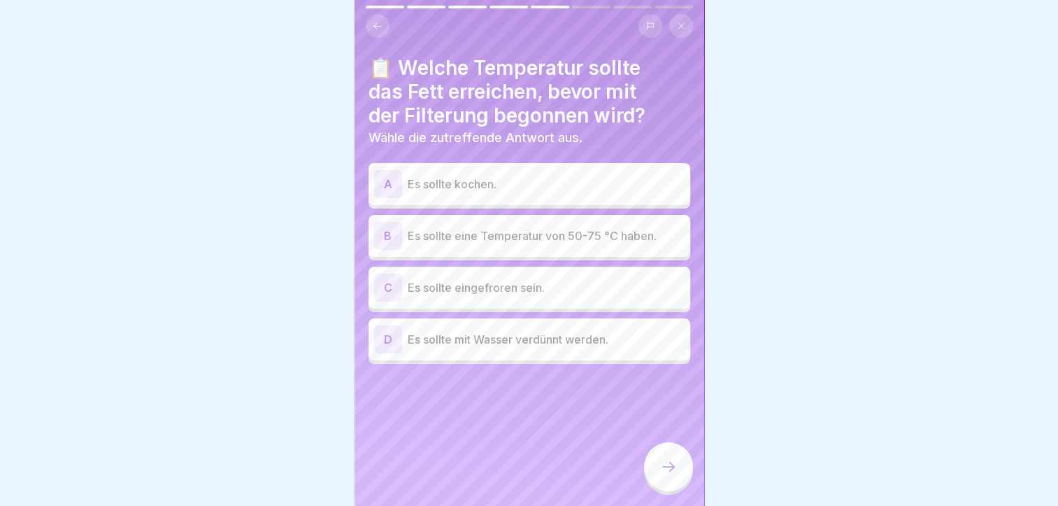
click at [388, 236] on div "B" at bounding box center [388, 236] width 28 height 28
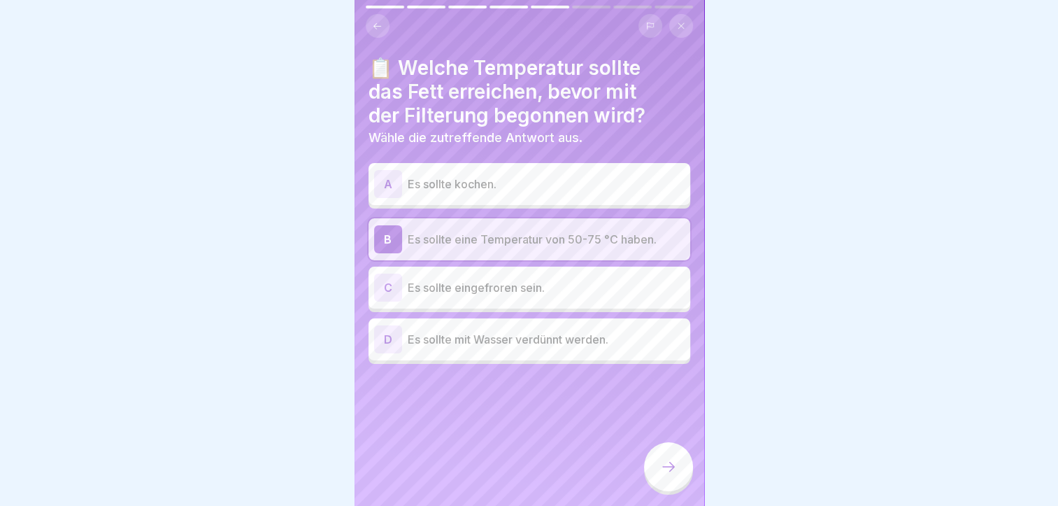
click at [668, 474] on icon at bounding box center [668, 466] width 17 height 17
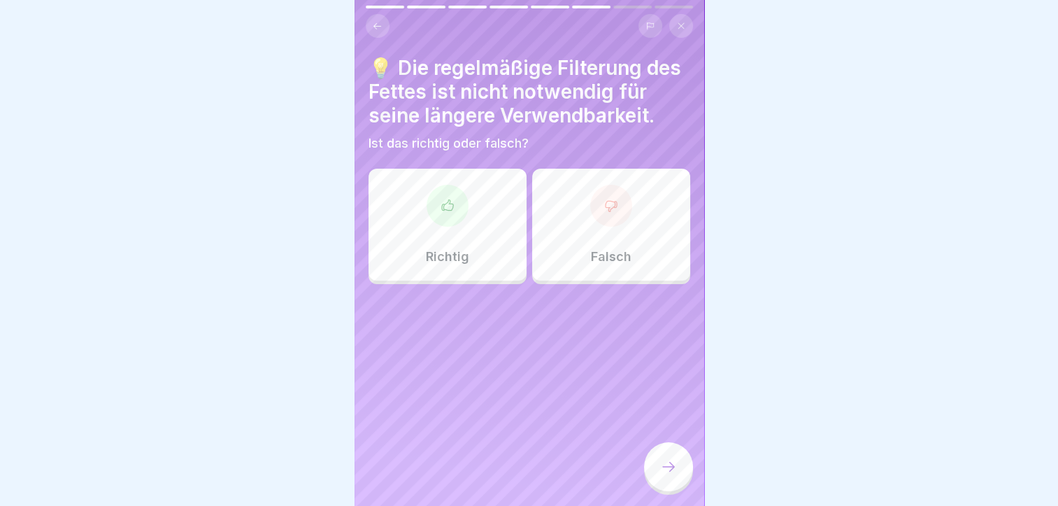
click at [599, 227] on div at bounding box center [611, 206] width 42 height 42
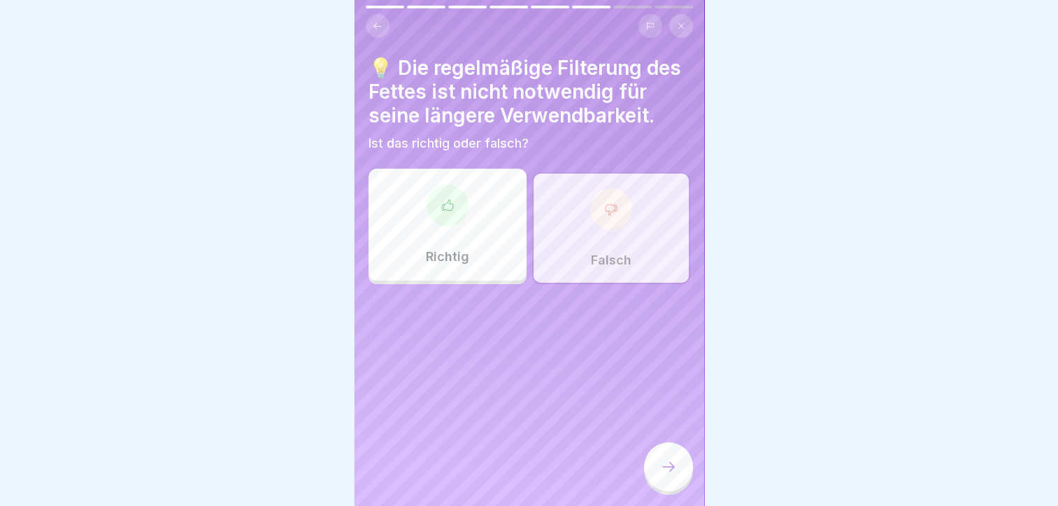
click at [661, 475] on icon at bounding box center [668, 466] width 17 height 17
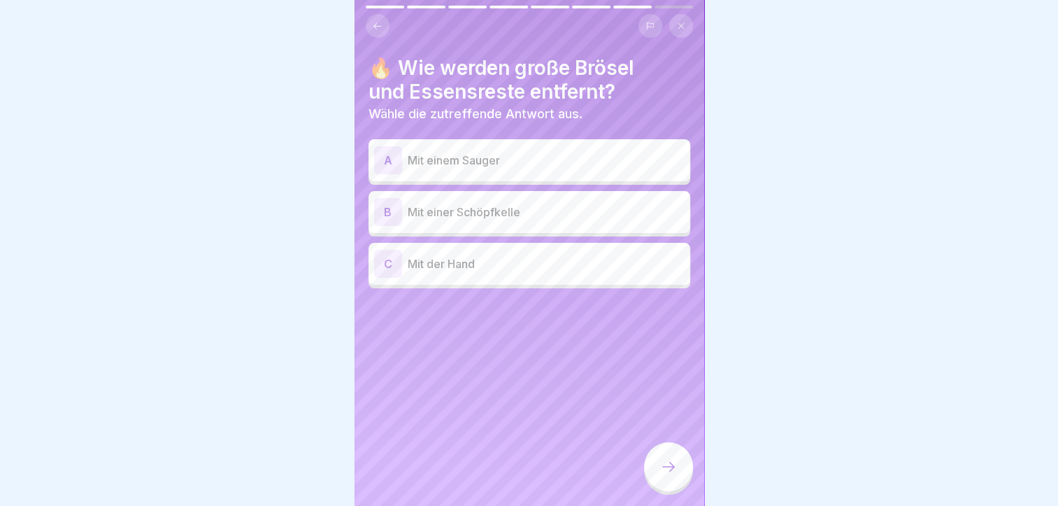
click at [389, 211] on div "B" at bounding box center [388, 212] width 28 height 28
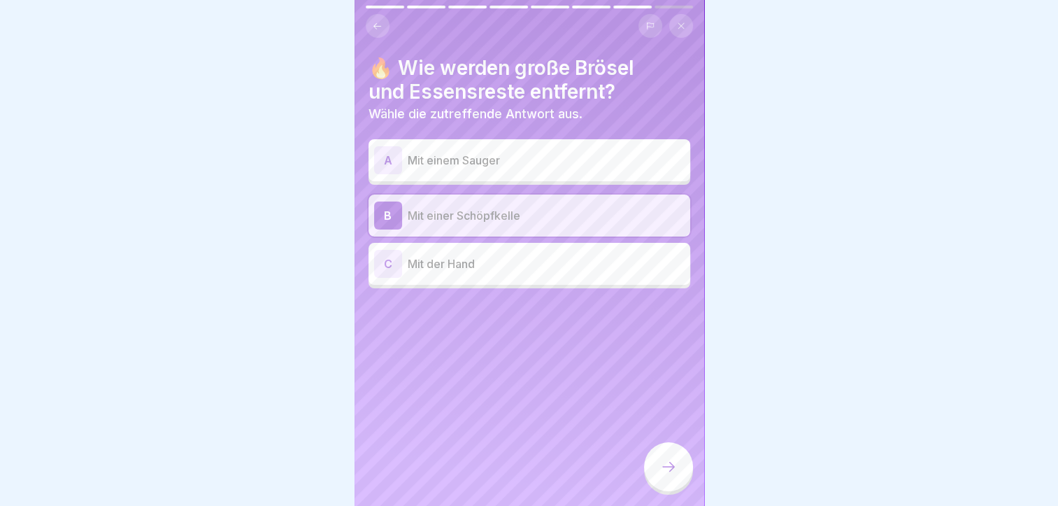
click at [679, 478] on div at bounding box center [668, 466] width 49 height 49
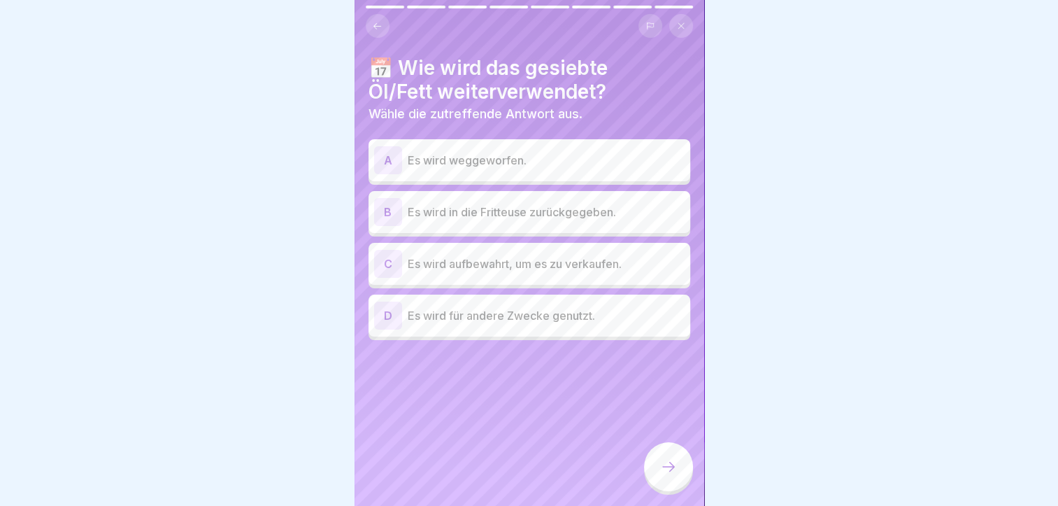
click at [397, 214] on div "B" at bounding box center [388, 212] width 28 height 28
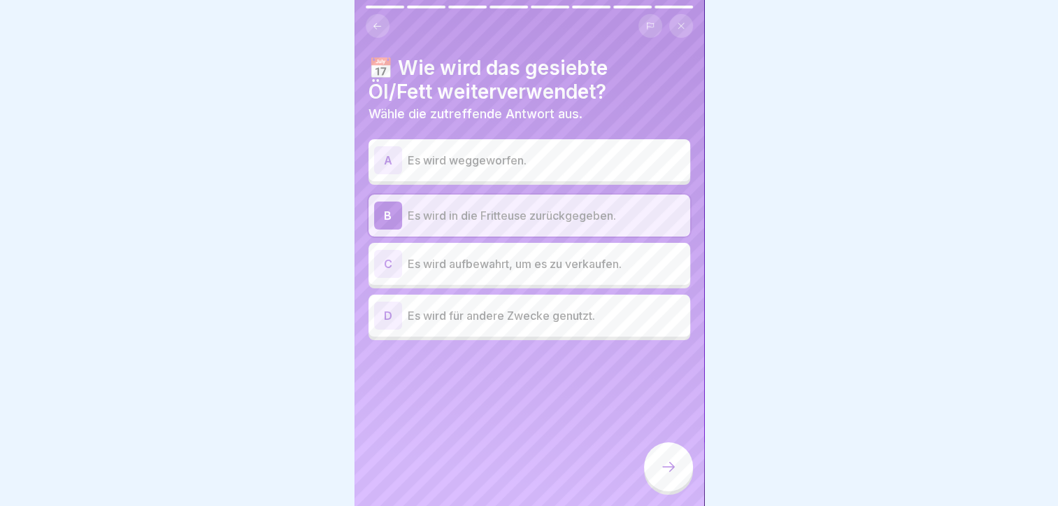
click at [662, 465] on div at bounding box center [668, 466] width 49 height 49
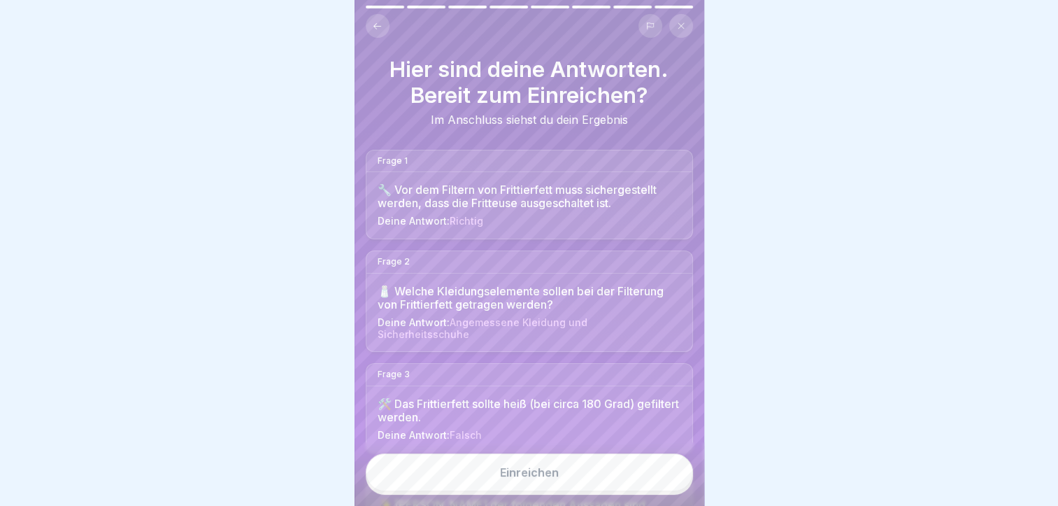
click at [576, 483] on button "Einreichen" at bounding box center [529, 472] width 327 height 38
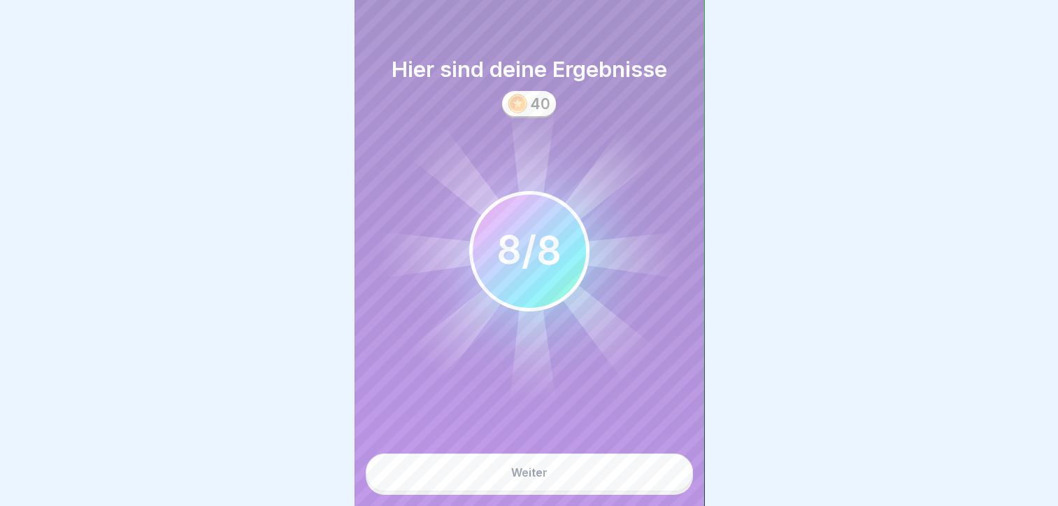
click at [581, 481] on button "Weiter" at bounding box center [529, 472] width 327 height 38
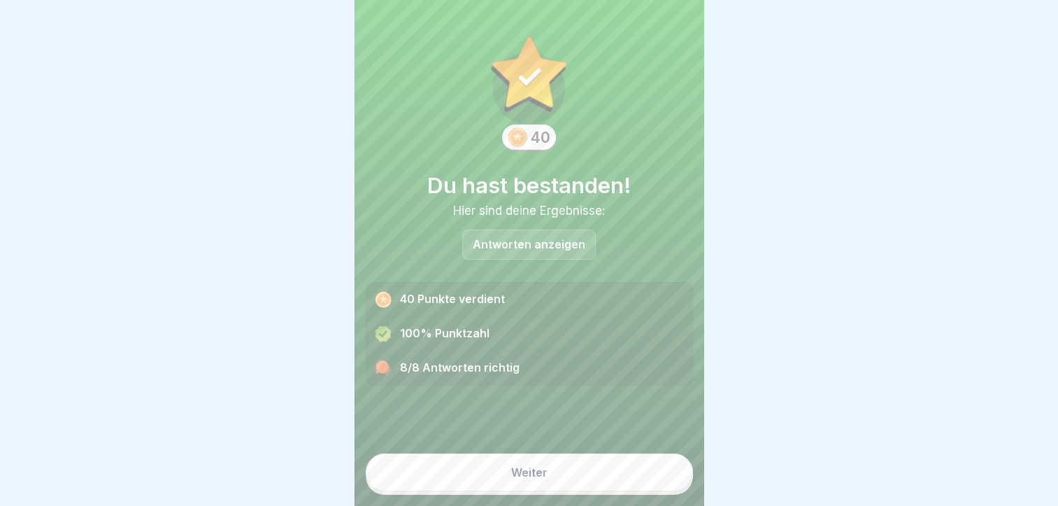
click at [582, 480] on button "Weiter" at bounding box center [529, 472] width 327 height 38
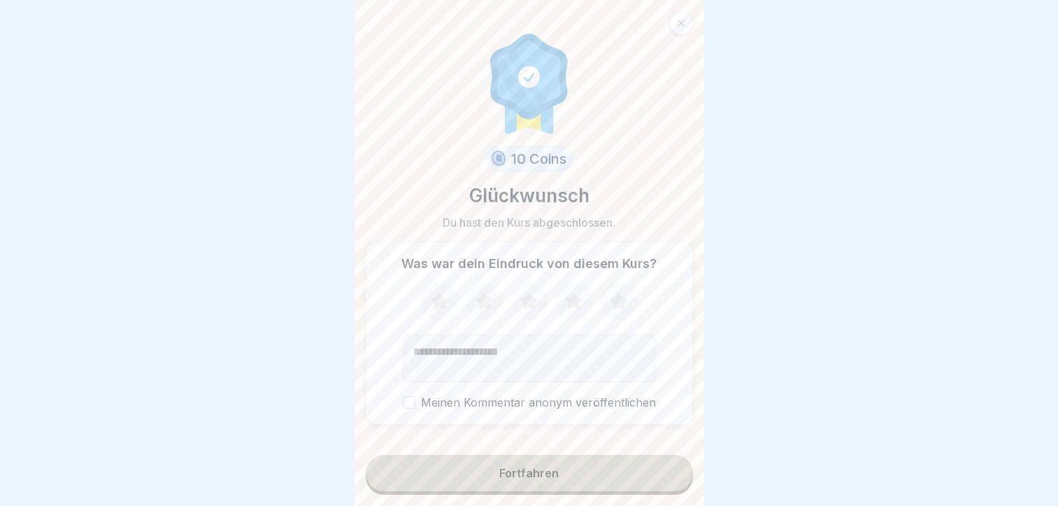
click at [523, 309] on icon at bounding box center [529, 300] width 18 height 17
click at [530, 479] on div "Fortfahren" at bounding box center [529, 473] width 59 height 13
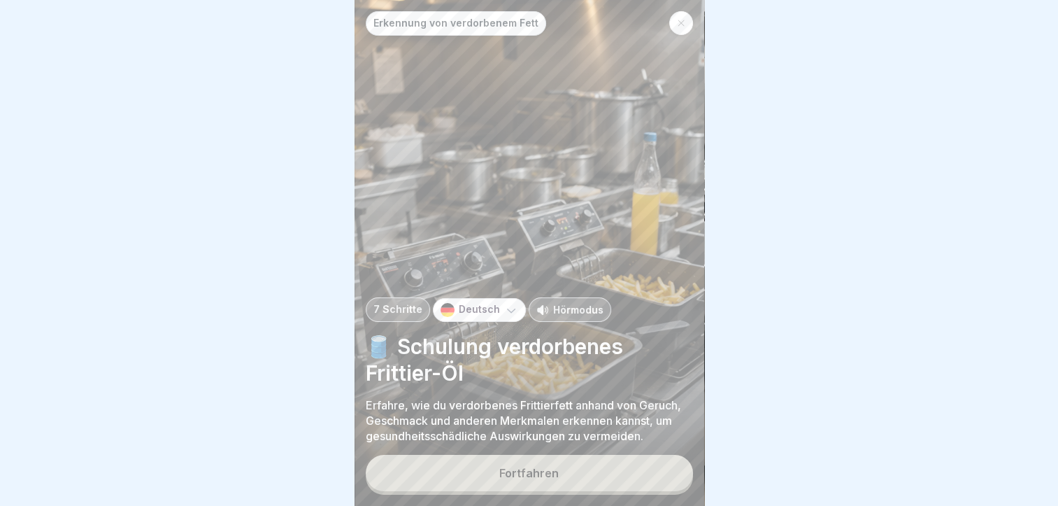
click at [571, 317] on p "Hörmodus" at bounding box center [578, 309] width 50 height 15
click at [574, 477] on button "Fortfahren" at bounding box center [529, 473] width 327 height 36
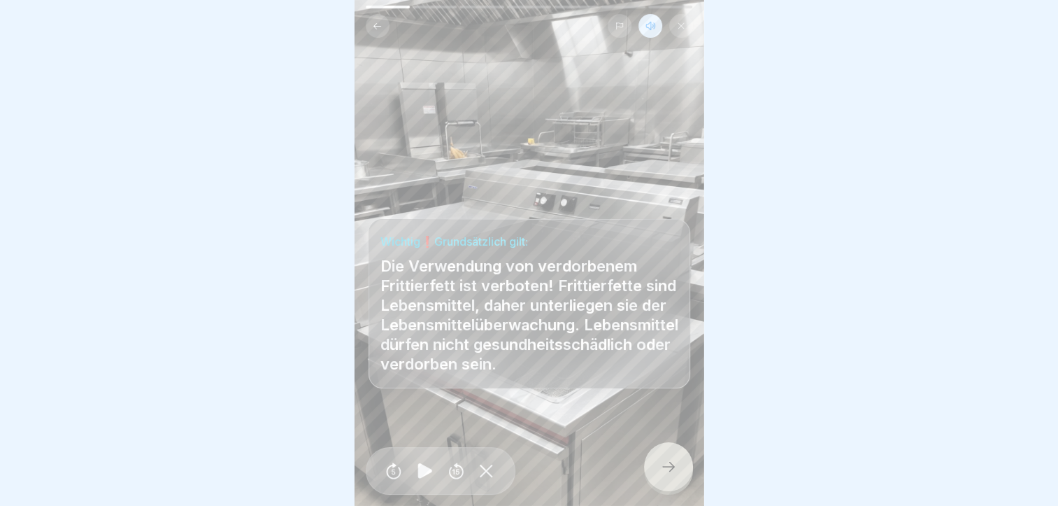
click at [663, 472] on icon at bounding box center [668, 466] width 17 height 17
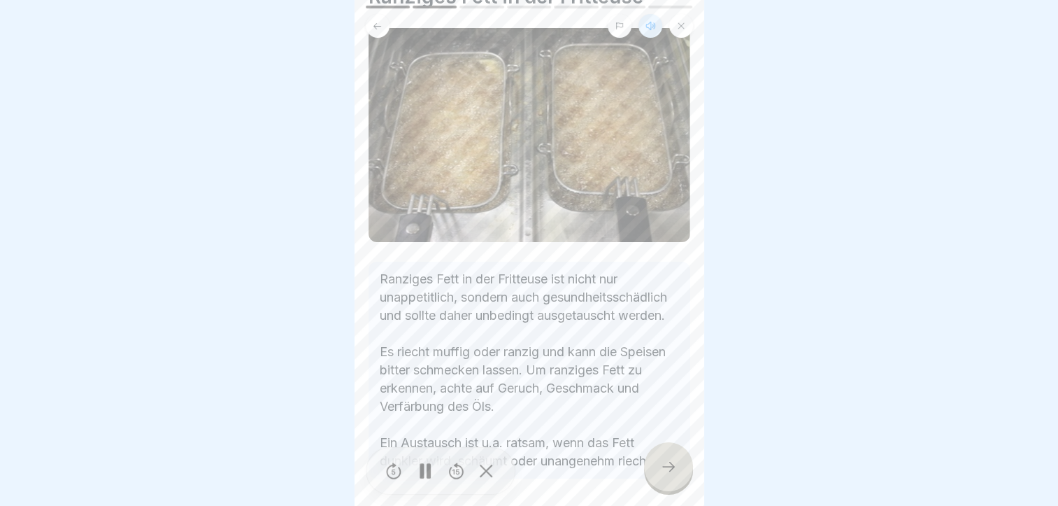
scroll to position [137, 0]
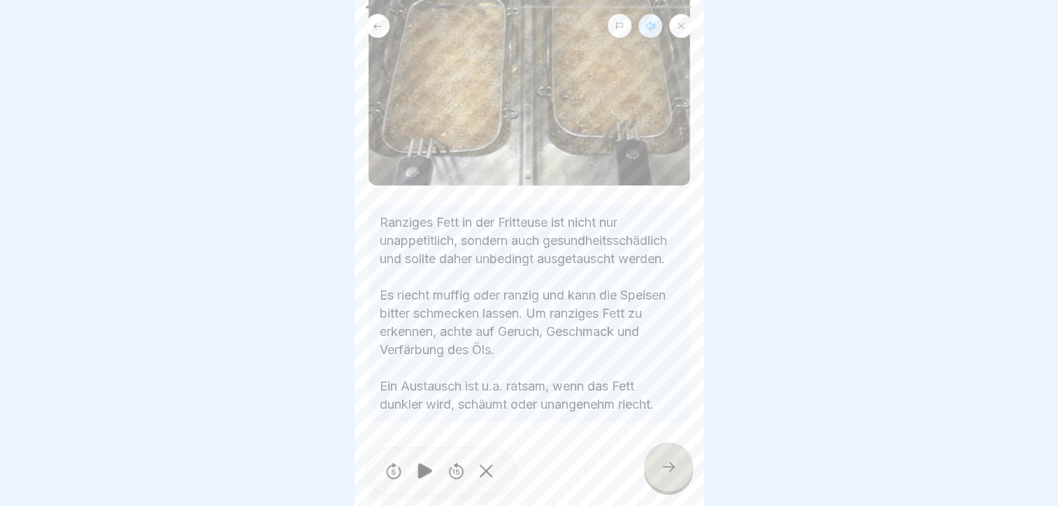
click at [665, 460] on div at bounding box center [668, 466] width 49 height 49
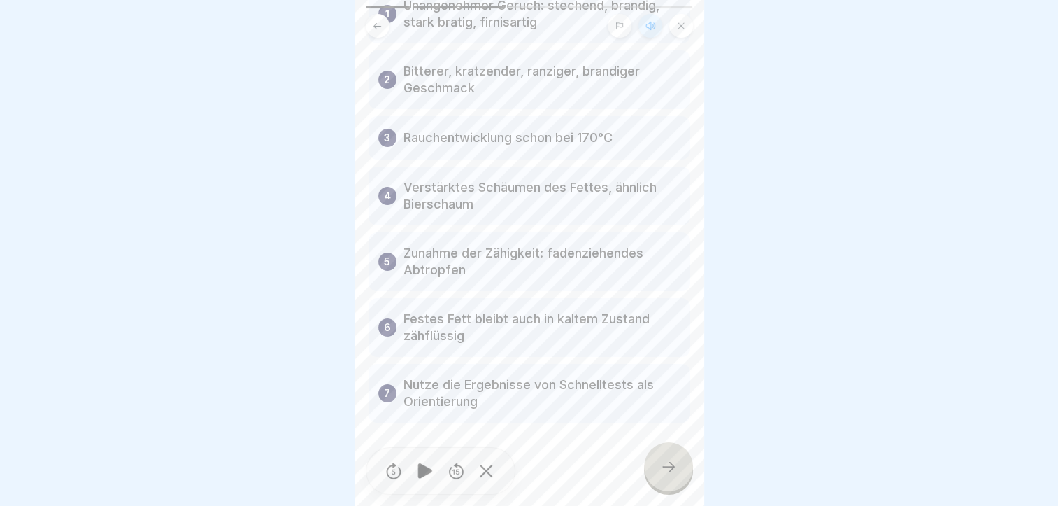
click at [674, 469] on div at bounding box center [668, 466] width 49 height 49
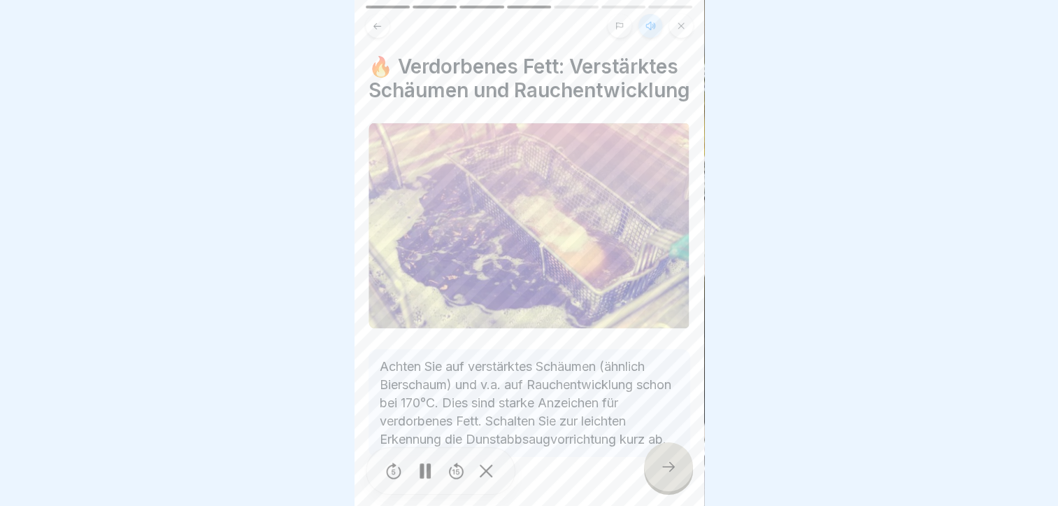
scroll to position [70, 0]
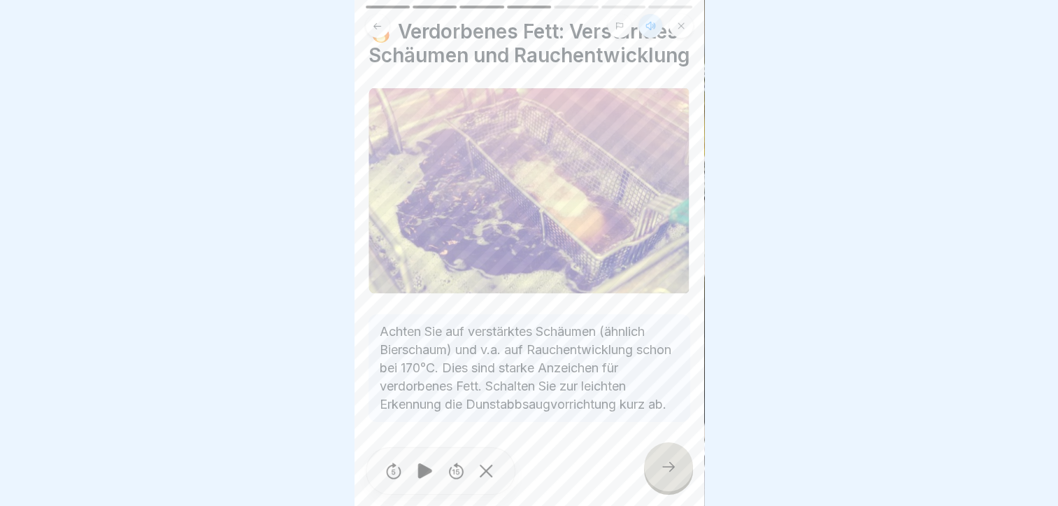
click at [665, 467] on div at bounding box center [668, 466] width 49 height 49
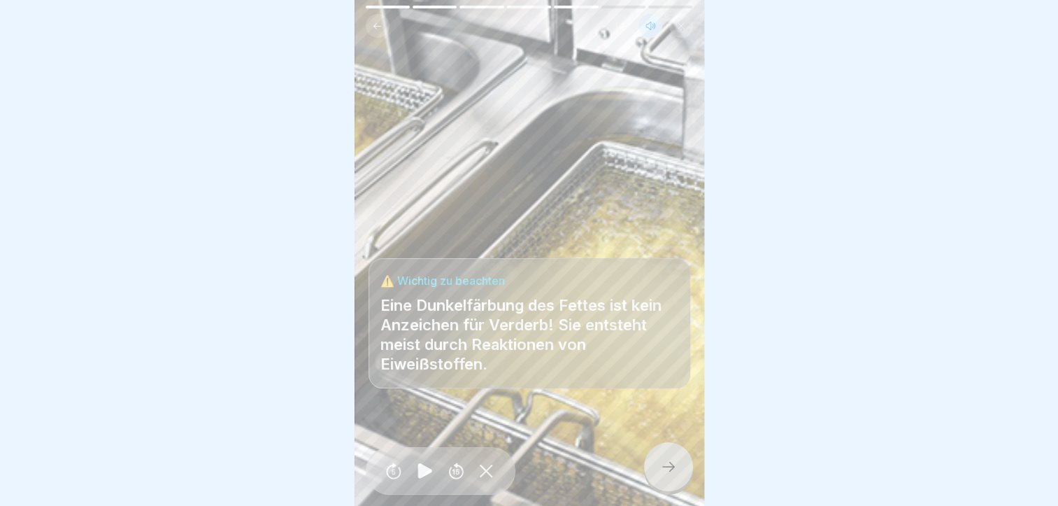
click at [672, 475] on icon at bounding box center [668, 466] width 17 height 17
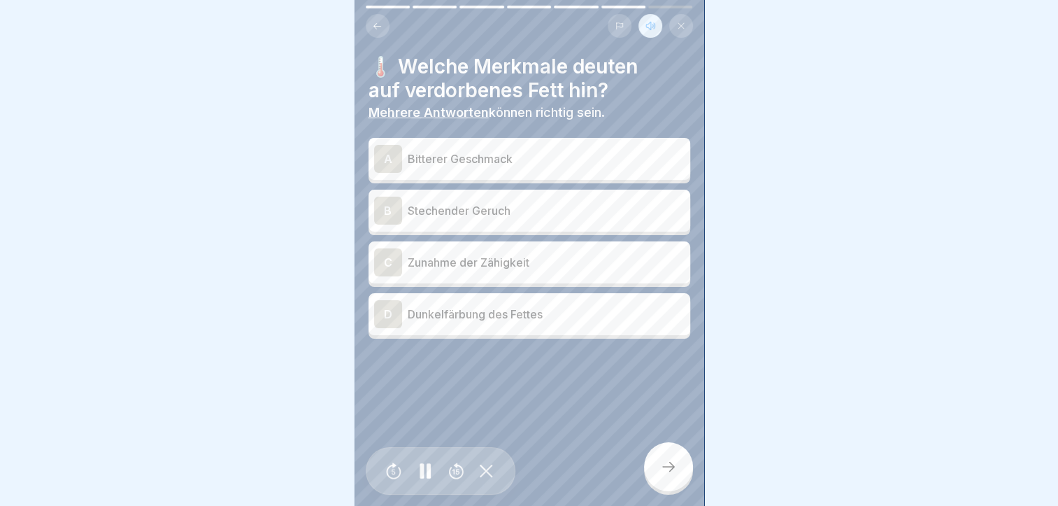
click at [384, 161] on div "A" at bounding box center [388, 159] width 28 height 28
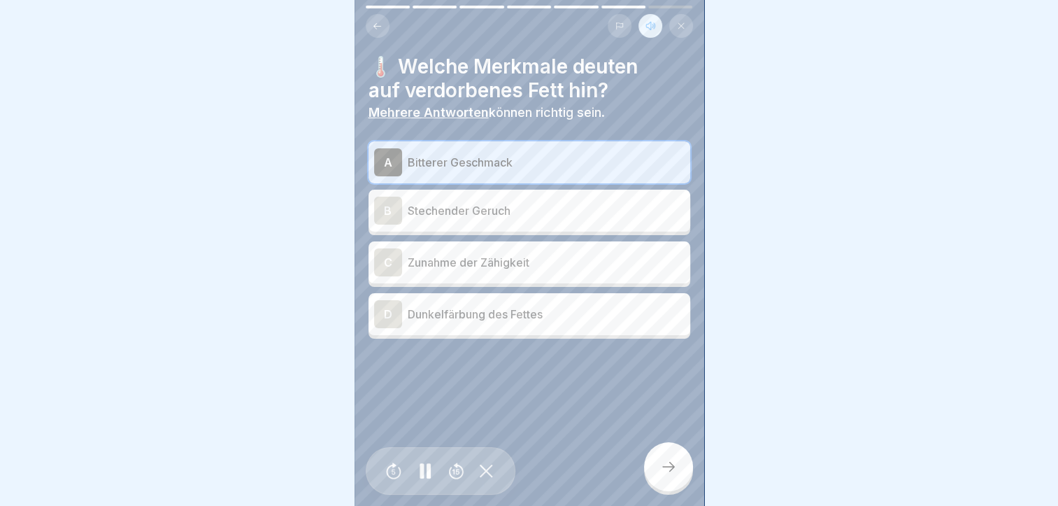
click at [385, 208] on div "B" at bounding box center [388, 211] width 28 height 28
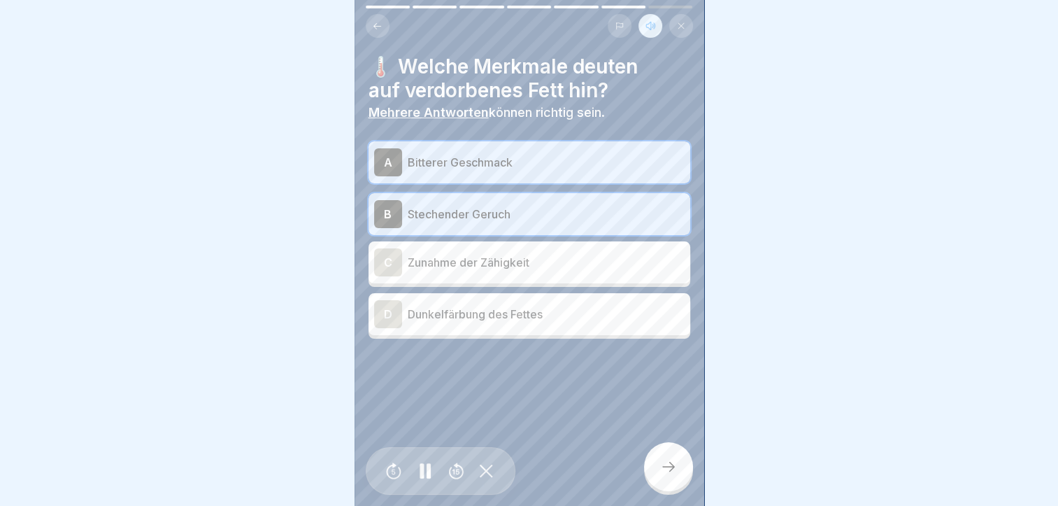
click at [383, 316] on div "D" at bounding box center [388, 314] width 28 height 28
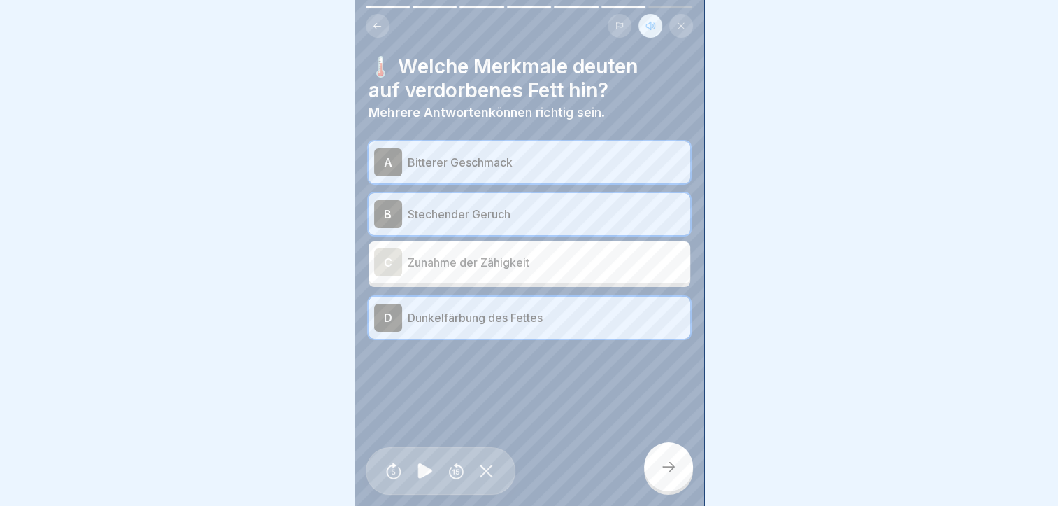
click at [380, 23] on icon at bounding box center [377, 26] width 10 height 10
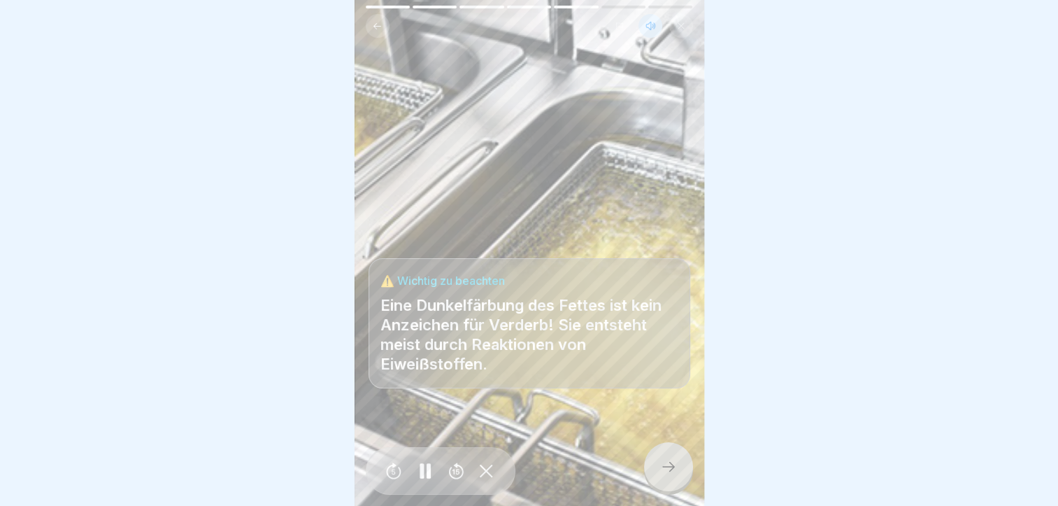
click at [661, 475] on icon at bounding box center [668, 466] width 17 height 17
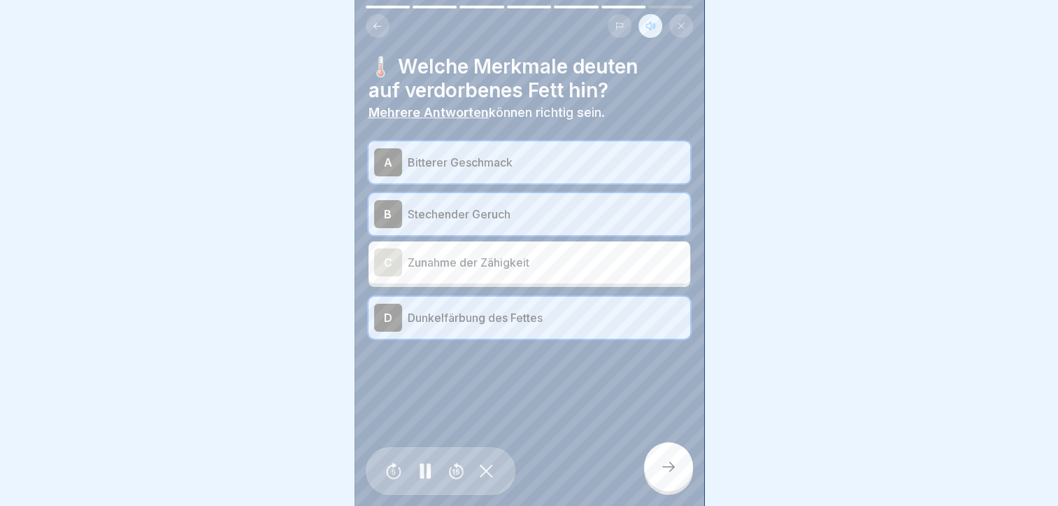
click at [382, 312] on div "D" at bounding box center [388, 318] width 28 height 28
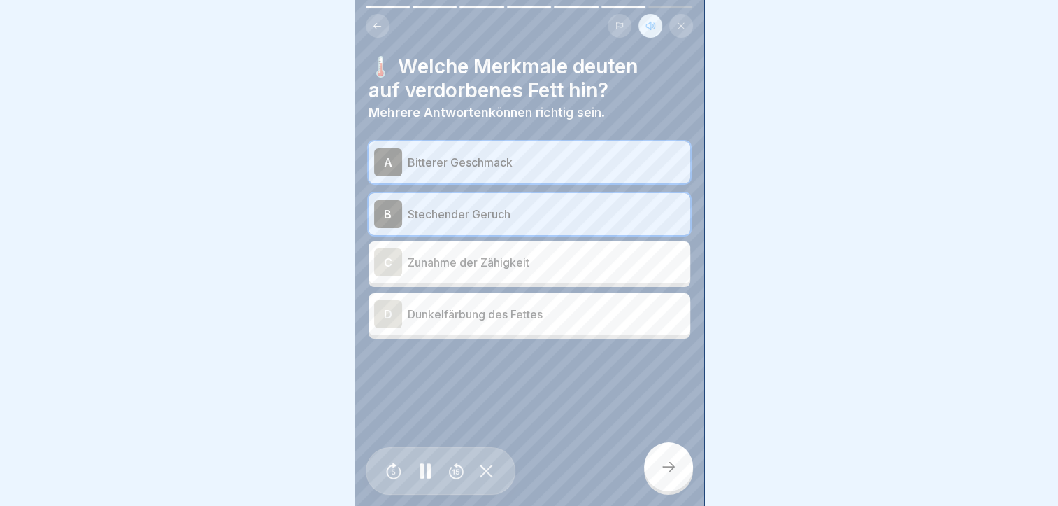
click at [670, 475] on icon at bounding box center [668, 466] width 17 height 17
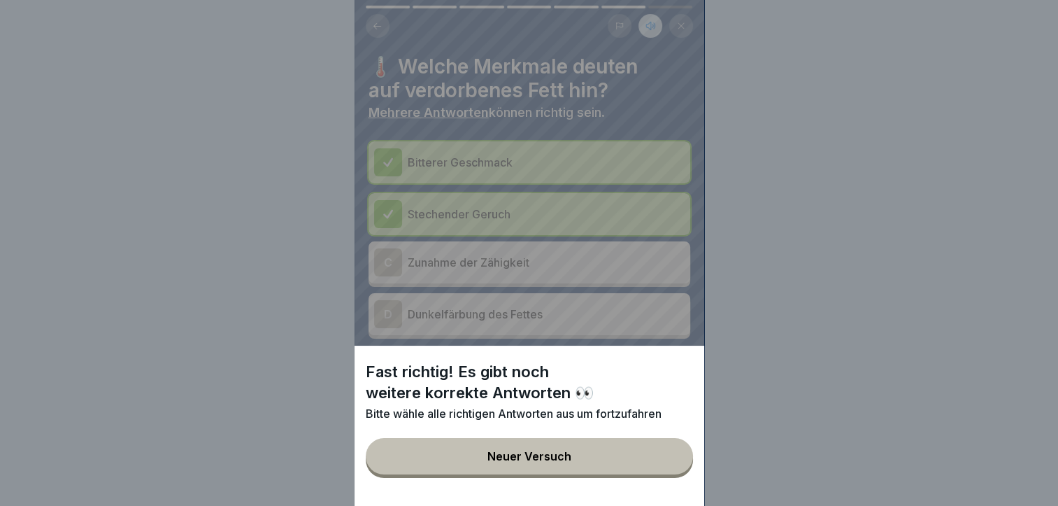
click at [495, 462] on div "Neuer Versuch" at bounding box center [530, 456] width 84 height 13
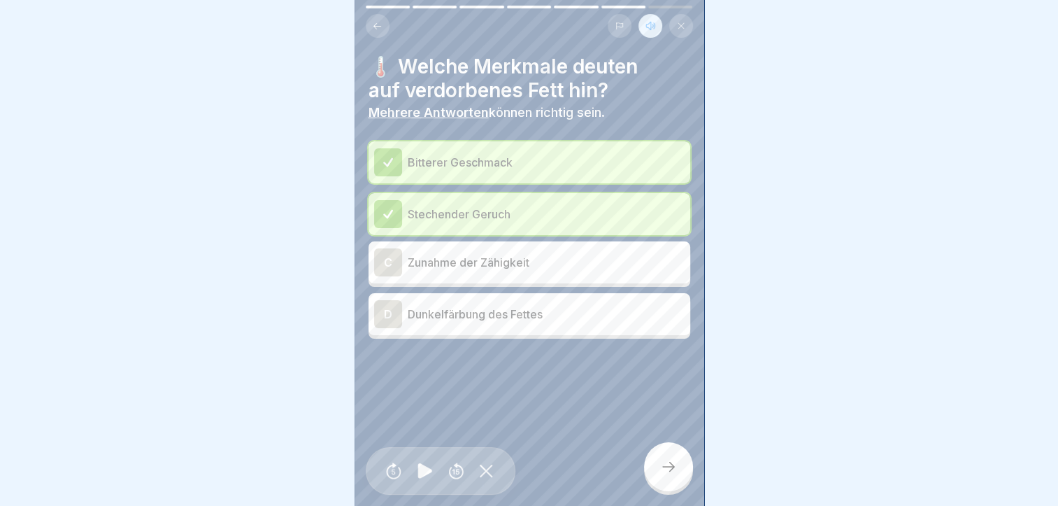
click at [392, 264] on div "C" at bounding box center [388, 262] width 28 height 28
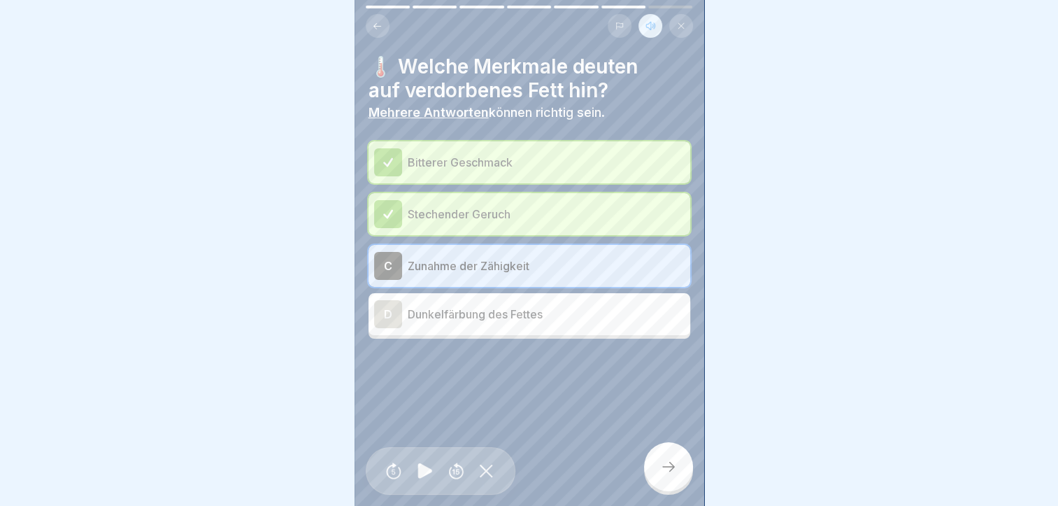
click at [670, 475] on icon at bounding box center [668, 466] width 17 height 17
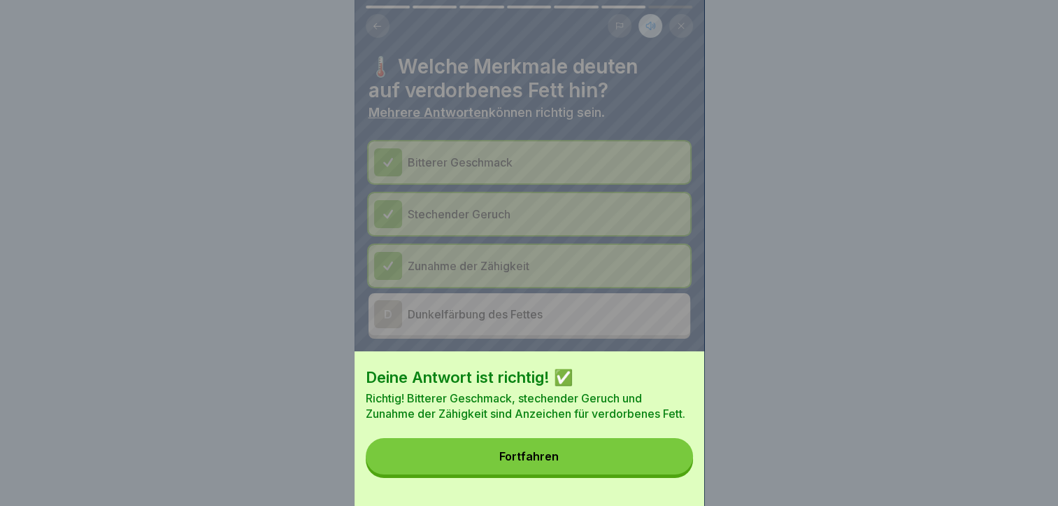
click at [616, 462] on button "Fortfahren" at bounding box center [529, 456] width 327 height 36
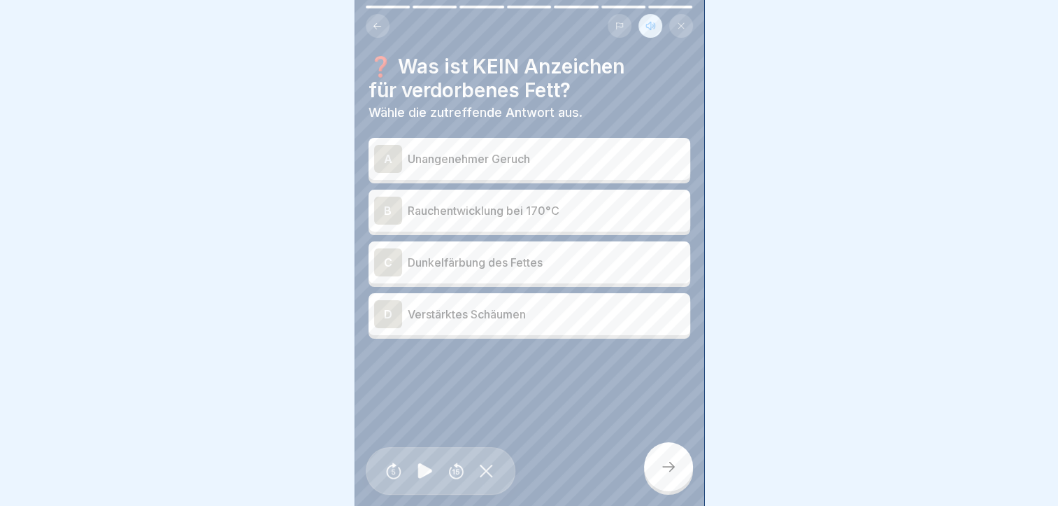
click at [385, 257] on div "C" at bounding box center [388, 262] width 28 height 28
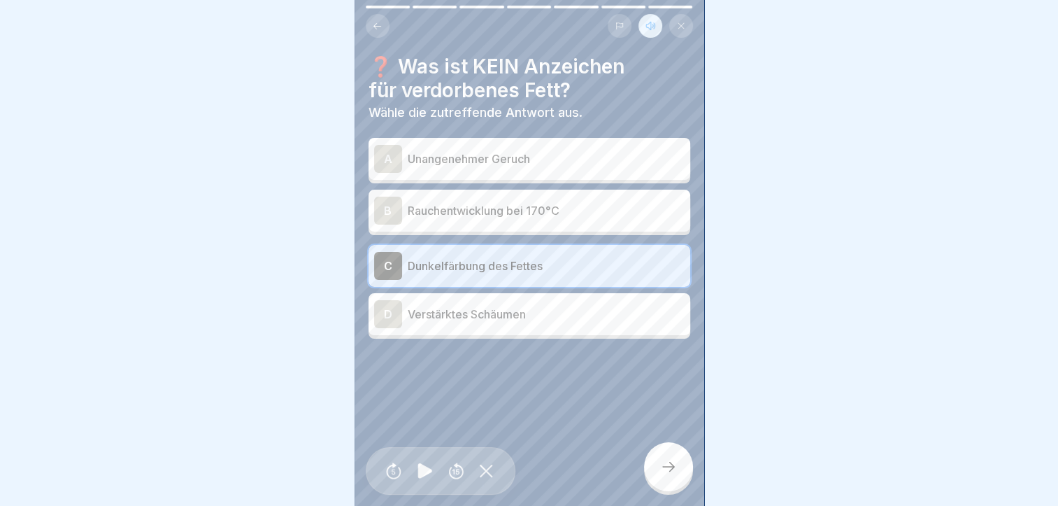
click at [669, 469] on div at bounding box center [668, 466] width 49 height 49
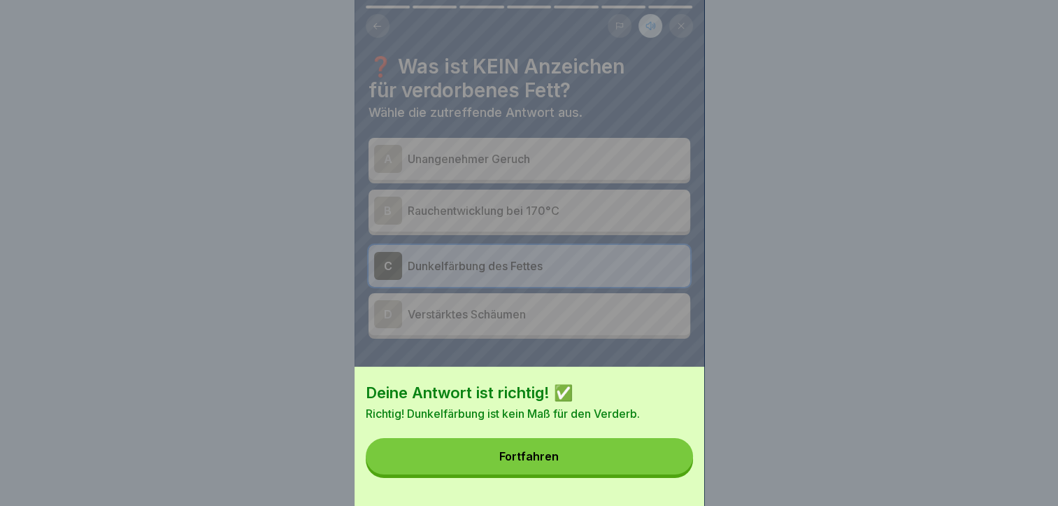
click at [635, 461] on button "Fortfahren" at bounding box center [529, 456] width 327 height 36
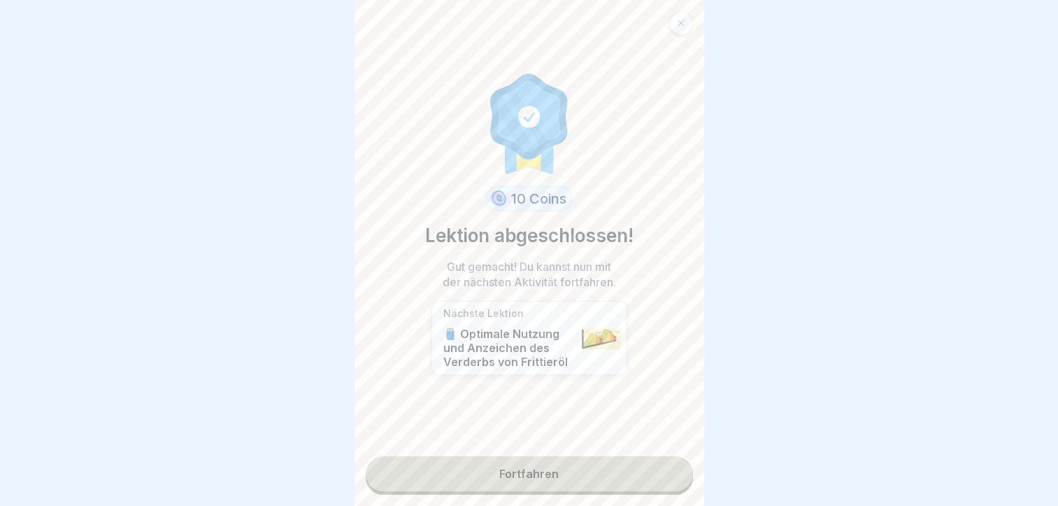
click at [504, 472] on link "Fortfahren" at bounding box center [529, 473] width 327 height 35
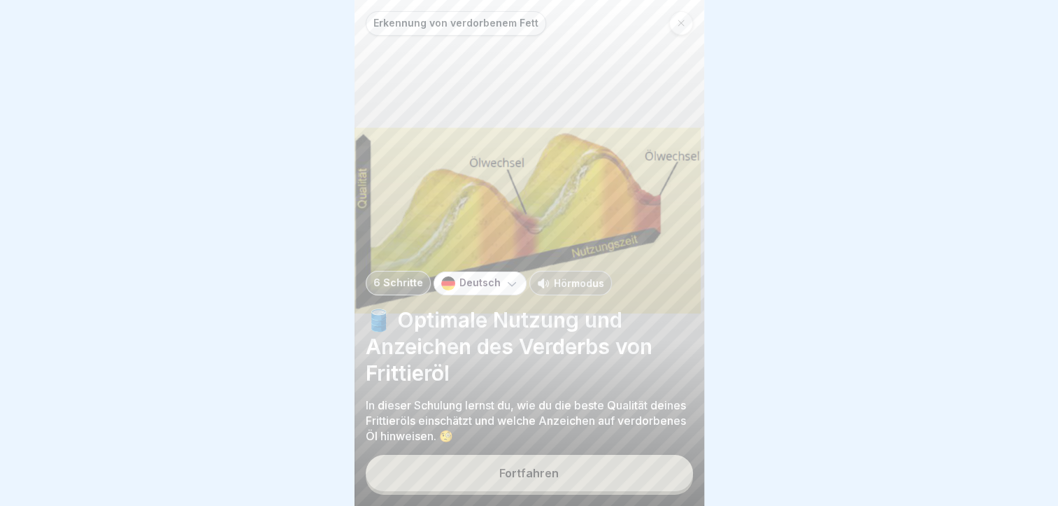
click at [574, 290] on p "Hörmodus" at bounding box center [579, 283] width 50 height 15
click at [568, 484] on button "Fortfahren" at bounding box center [529, 473] width 327 height 36
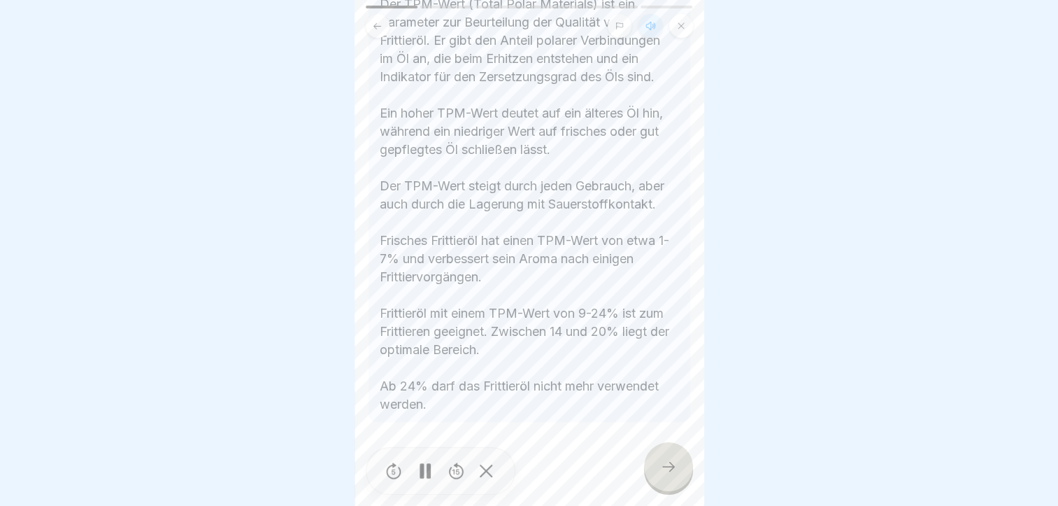
scroll to position [356, 0]
click at [675, 475] on icon at bounding box center [668, 466] width 17 height 17
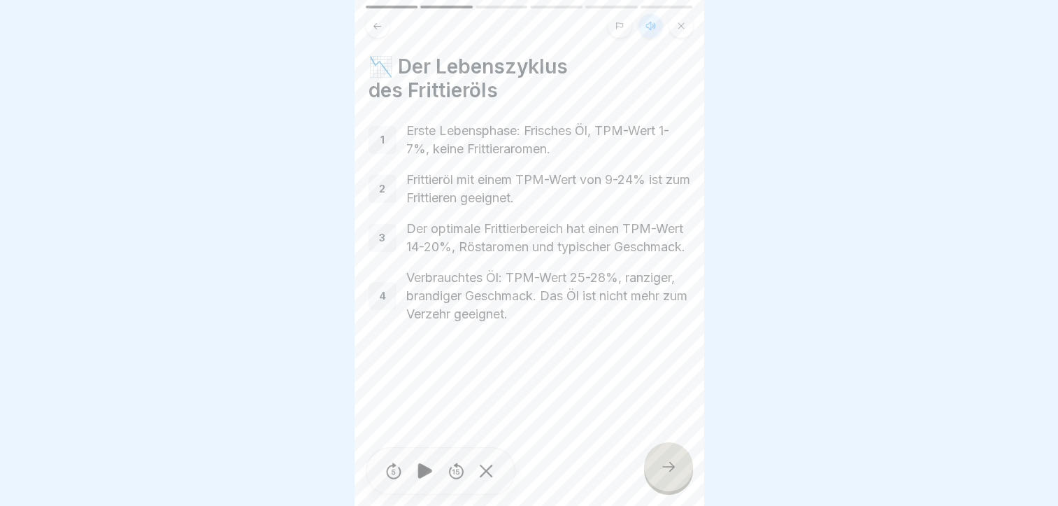
click at [673, 475] on icon at bounding box center [668, 466] width 17 height 17
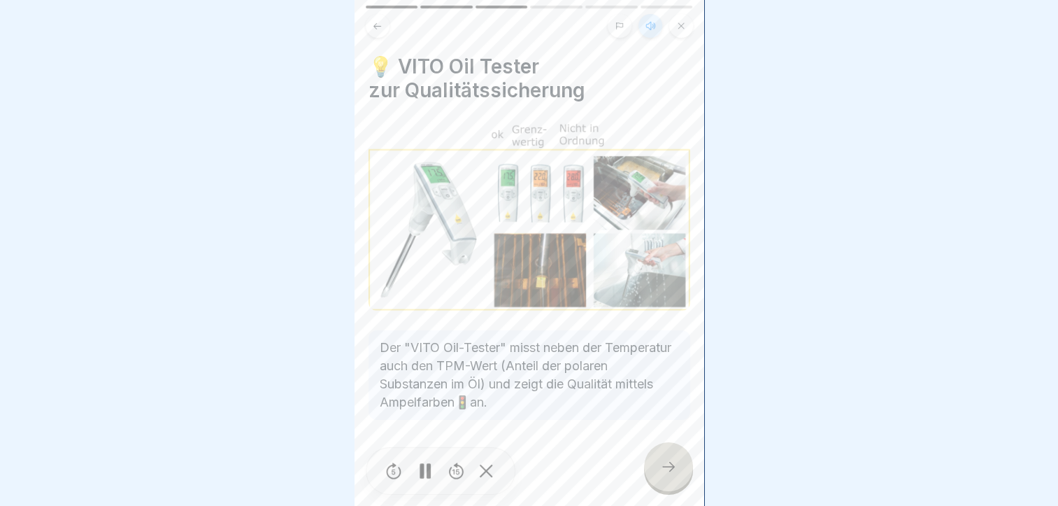
scroll to position [10, 0]
click at [671, 460] on icon at bounding box center [668, 466] width 17 height 17
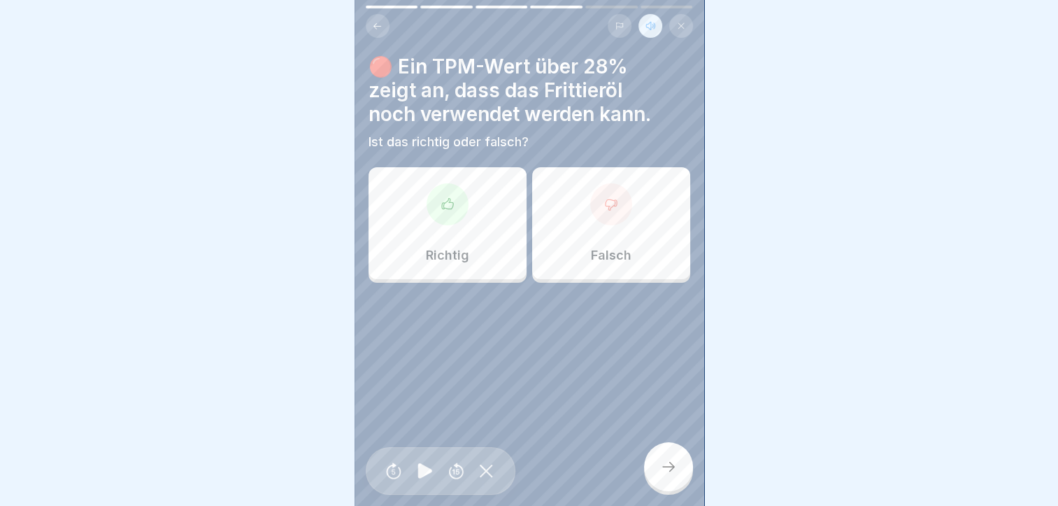
click at [621, 206] on div "Falsch" at bounding box center [611, 223] width 158 height 112
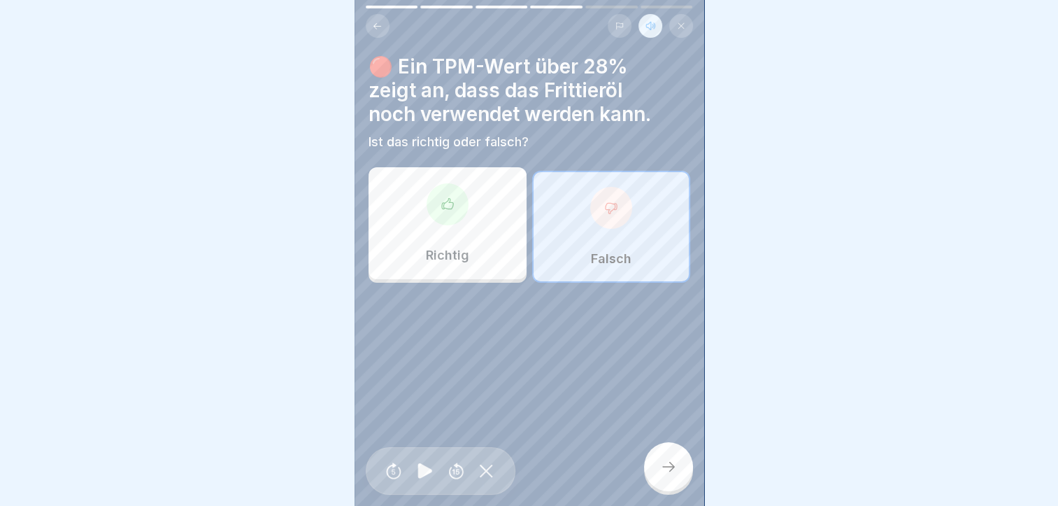
click at [663, 458] on div at bounding box center [668, 466] width 49 height 49
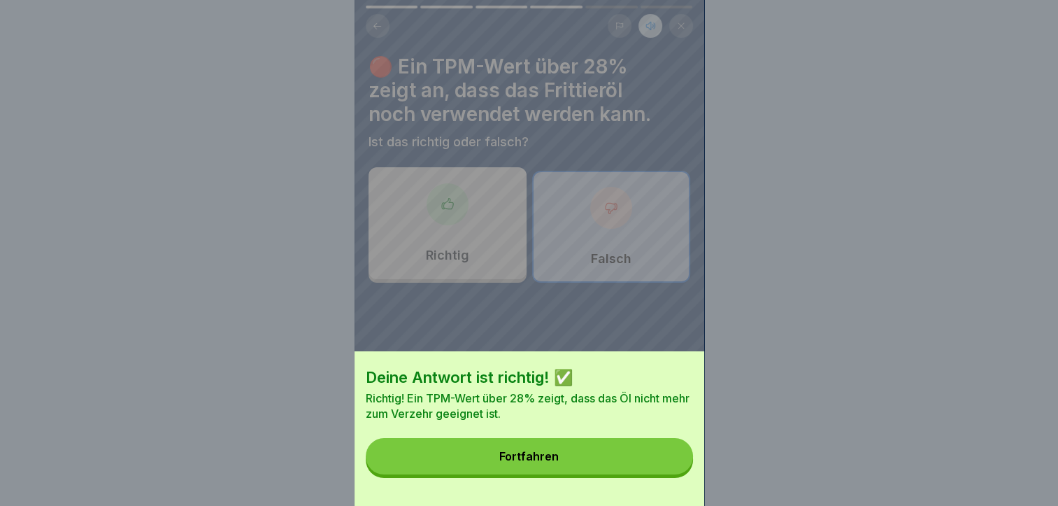
click at [630, 463] on button "Fortfahren" at bounding box center [529, 456] width 327 height 36
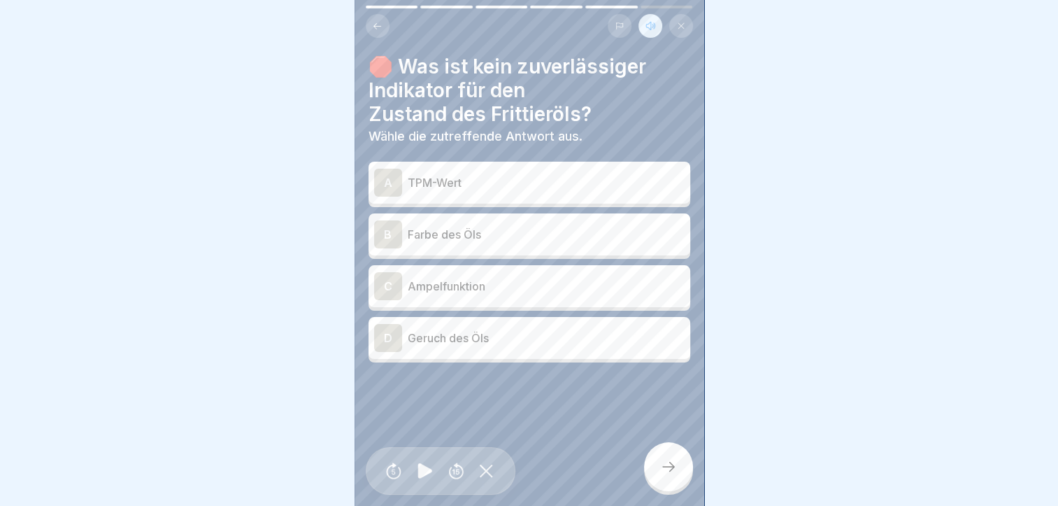
click at [377, 220] on div "B" at bounding box center [388, 234] width 28 height 28
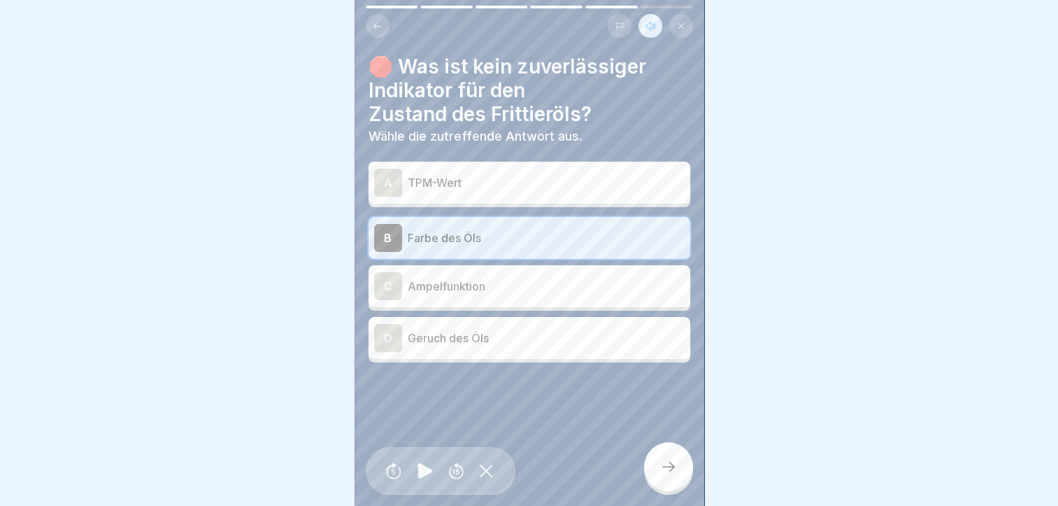
click at [676, 471] on icon at bounding box center [668, 466] width 17 height 17
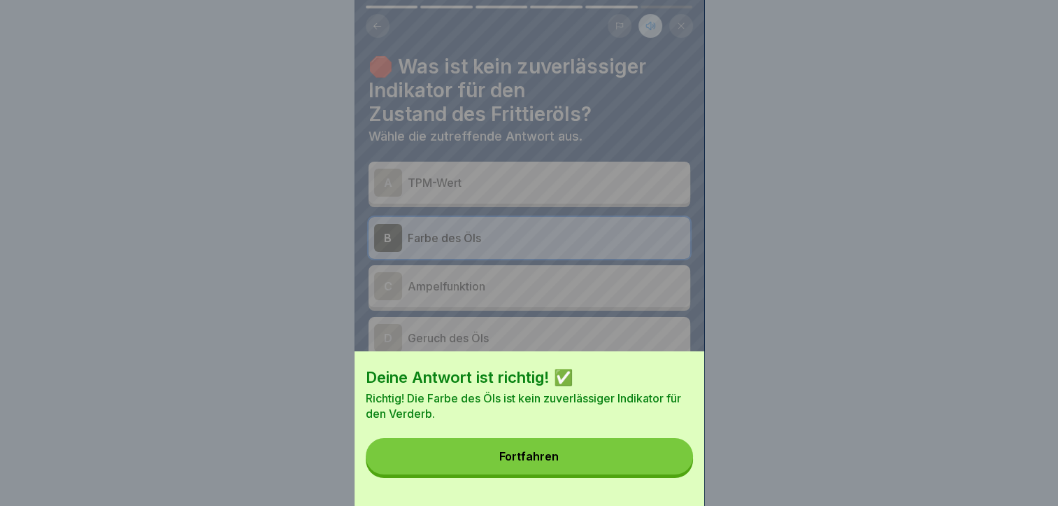
click at [607, 464] on button "Fortfahren" at bounding box center [529, 456] width 327 height 36
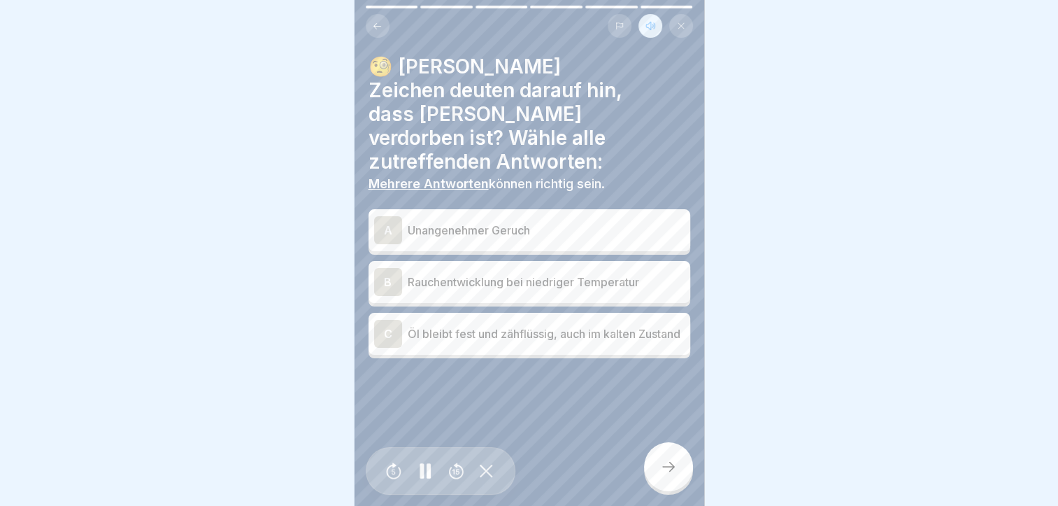
click at [381, 216] on div "A" at bounding box center [388, 230] width 28 height 28
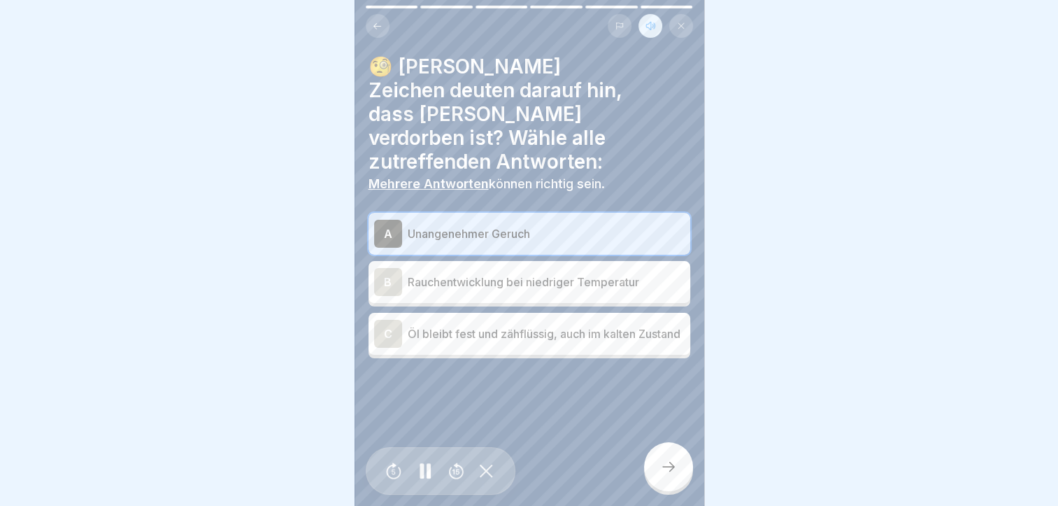
click at [382, 268] on div "B" at bounding box center [388, 282] width 28 height 28
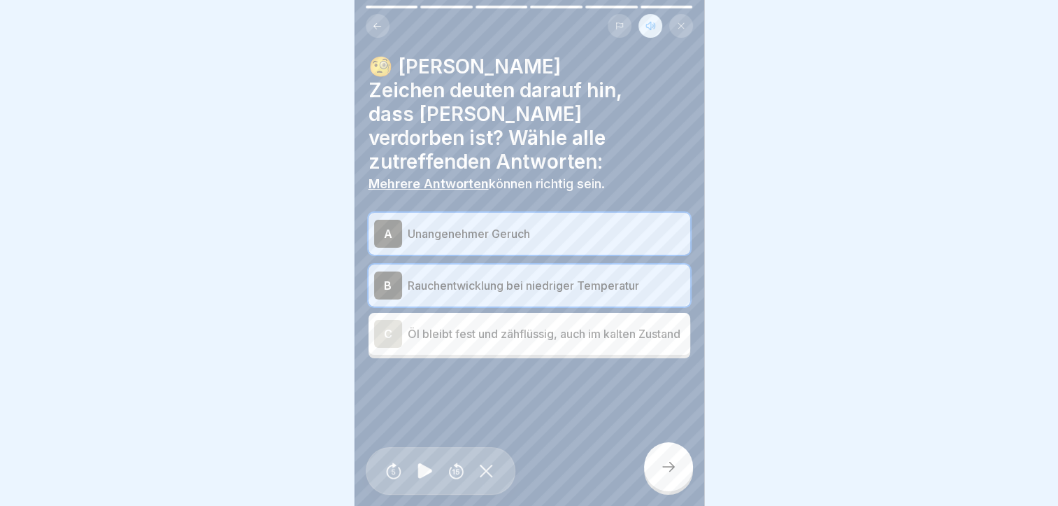
click at [392, 320] on div "C" at bounding box center [388, 334] width 28 height 28
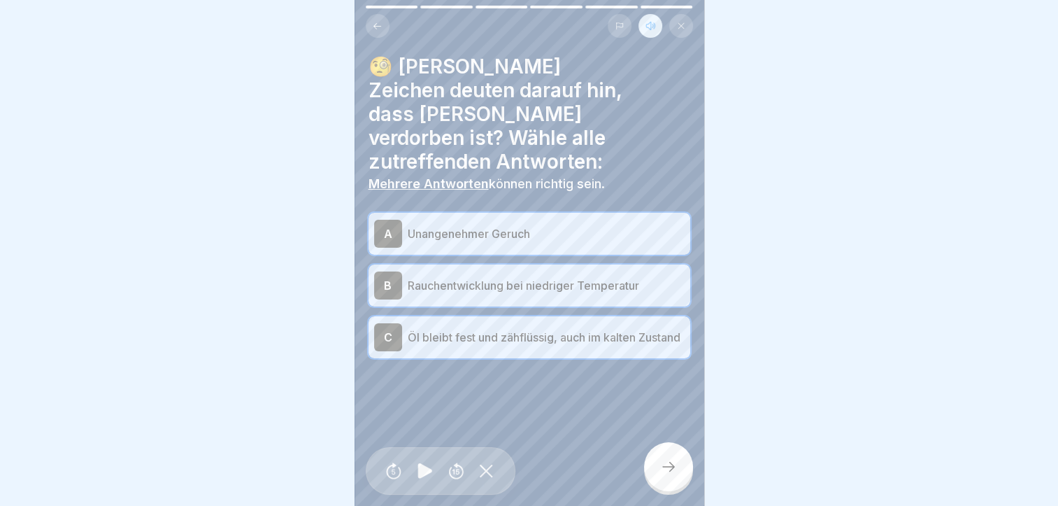
click at [665, 468] on icon at bounding box center [668, 466] width 17 height 17
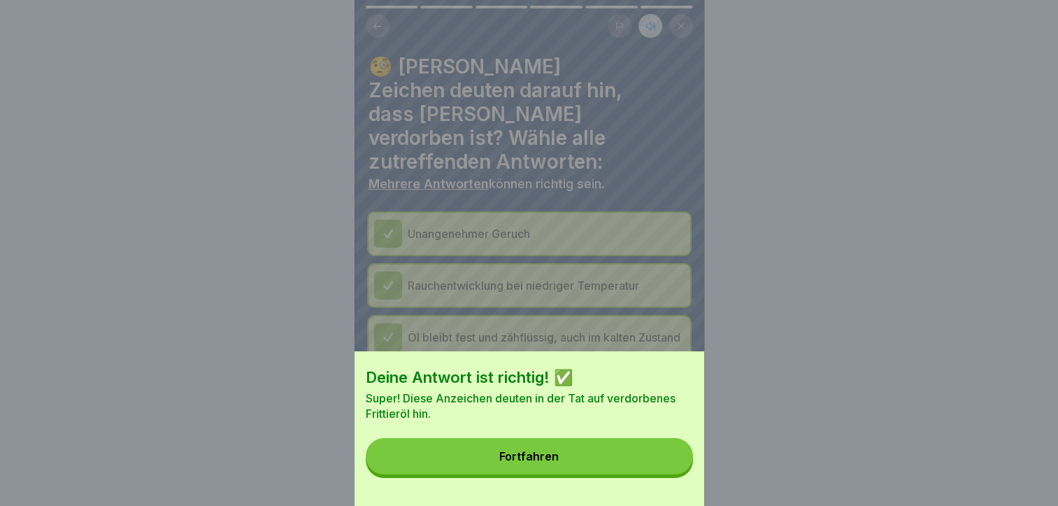
click at [525, 462] on div "Fortfahren" at bounding box center [529, 456] width 59 height 13
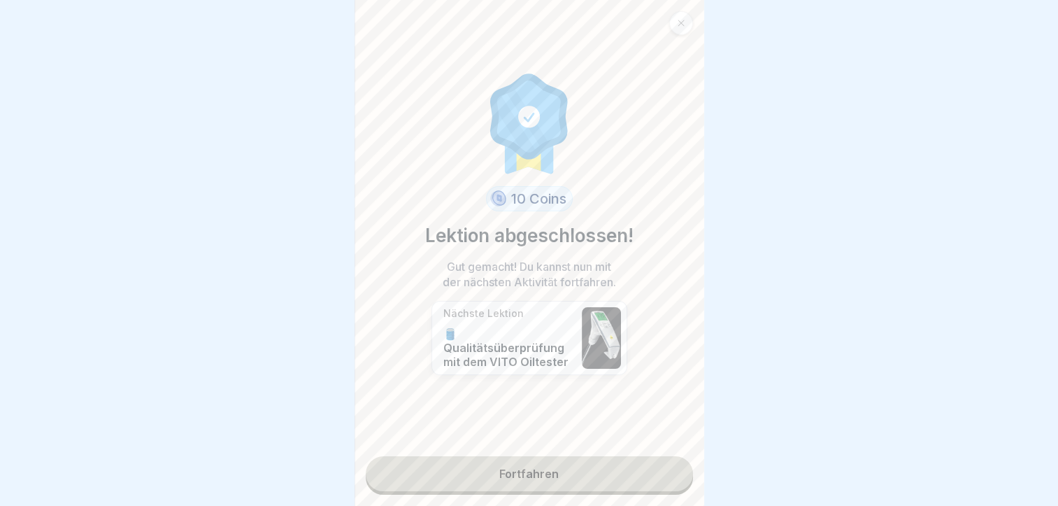
click at [681, 19] on icon at bounding box center [681, 23] width 8 height 8
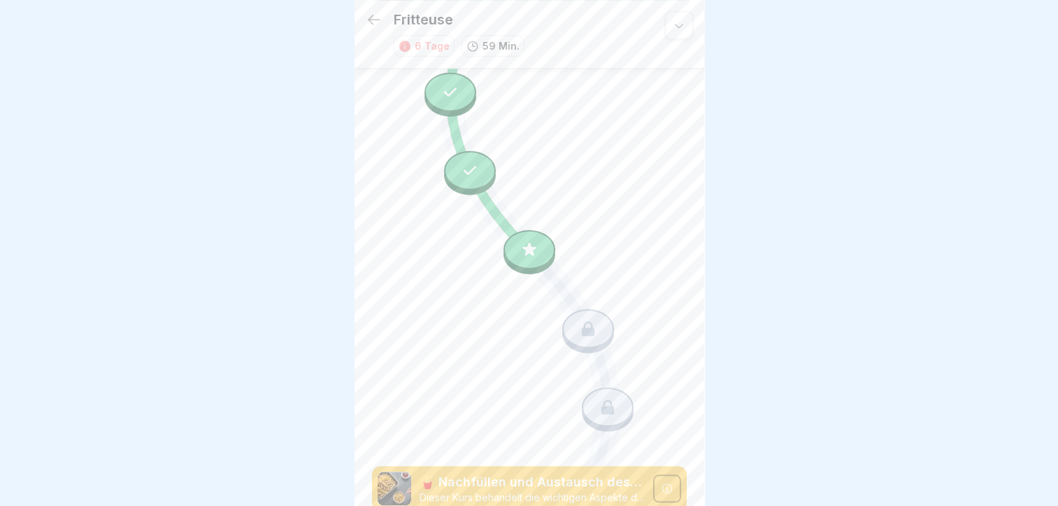
scroll to position [1086, 0]
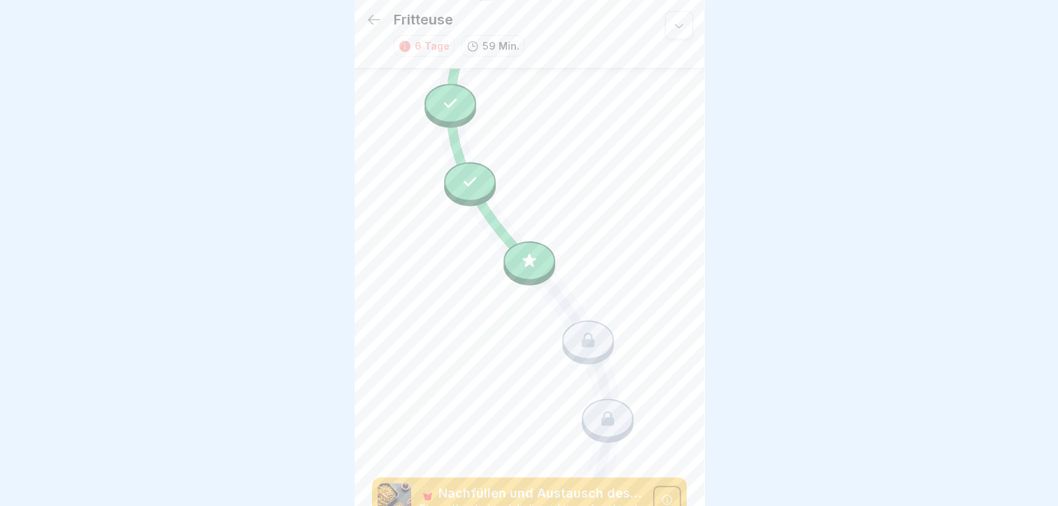
click at [524, 251] on icon at bounding box center [529, 260] width 18 height 18
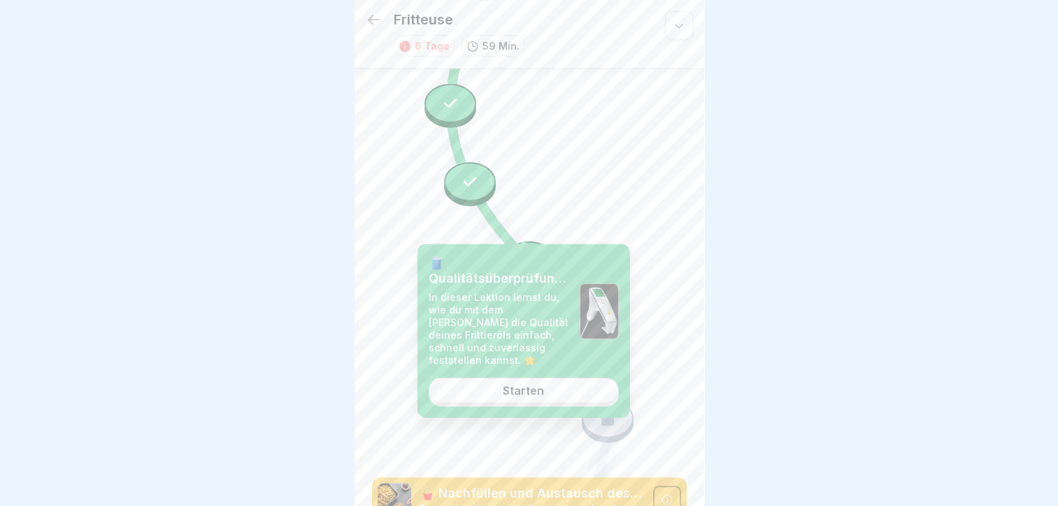
click at [531, 393] on div "Starten" at bounding box center [523, 390] width 41 height 13
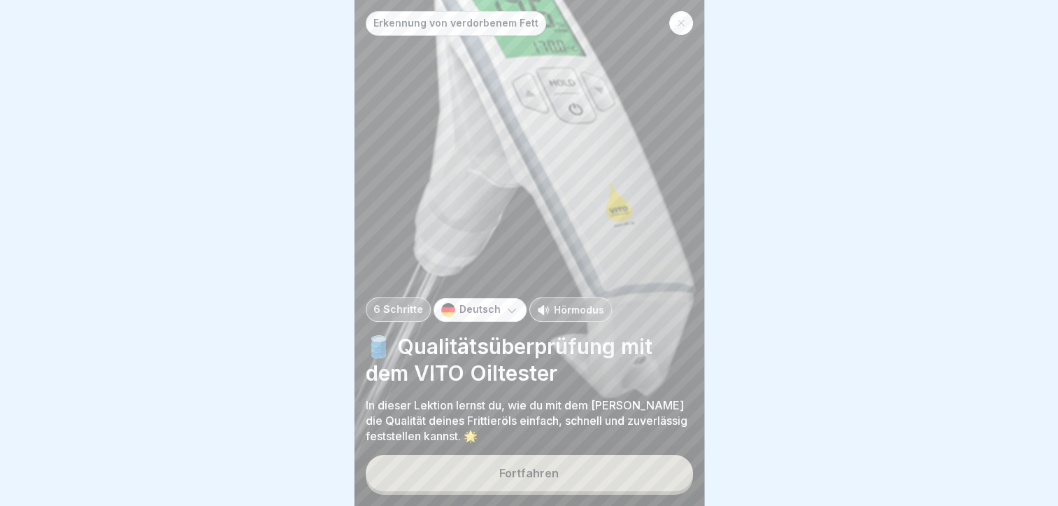
click at [560, 315] on p "Hörmodus" at bounding box center [579, 309] width 50 height 15
click at [569, 469] on button "Fortfahren" at bounding box center [529, 473] width 327 height 36
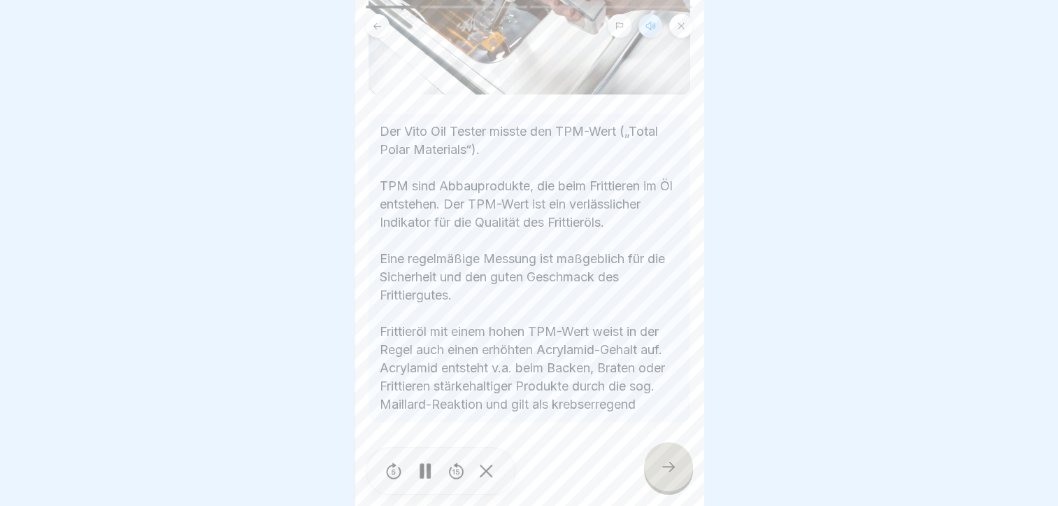
scroll to position [10, 0]
click at [680, 460] on div at bounding box center [668, 466] width 49 height 49
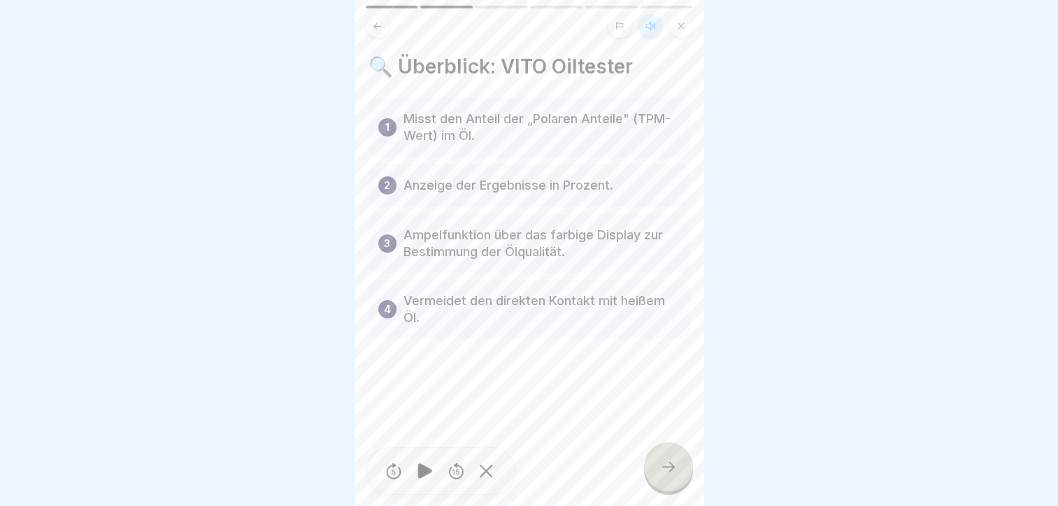
click at [672, 463] on icon at bounding box center [668, 466] width 17 height 17
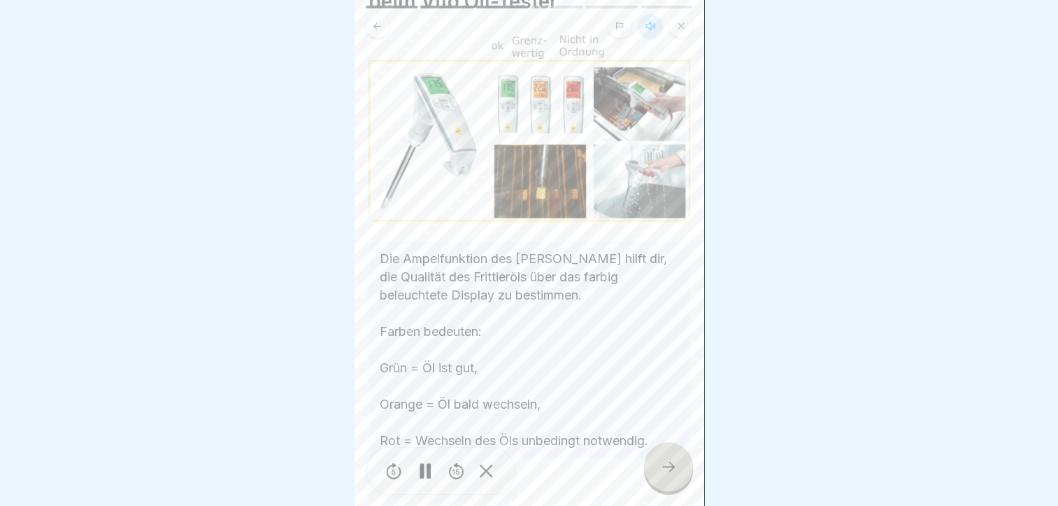
scroll to position [142, 0]
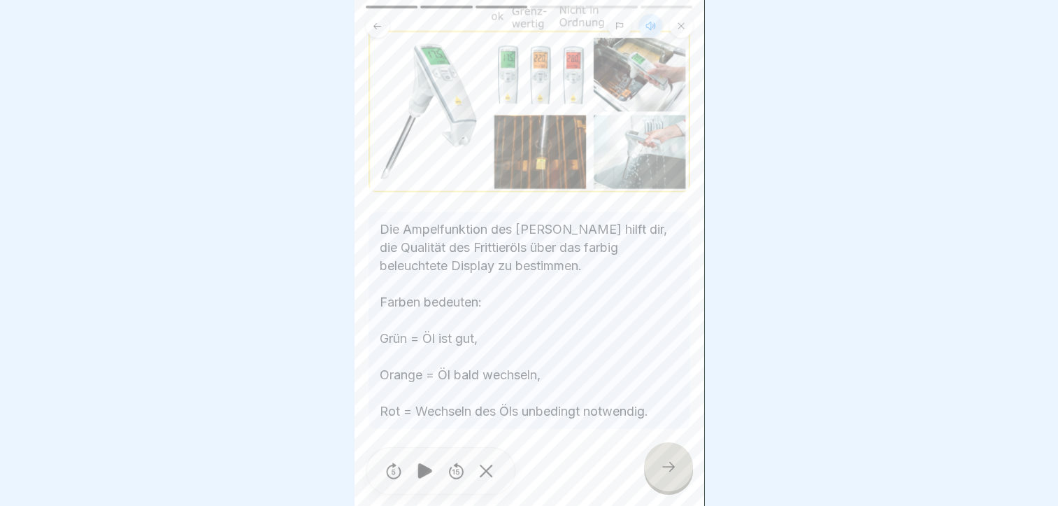
click at [674, 458] on div at bounding box center [668, 466] width 49 height 49
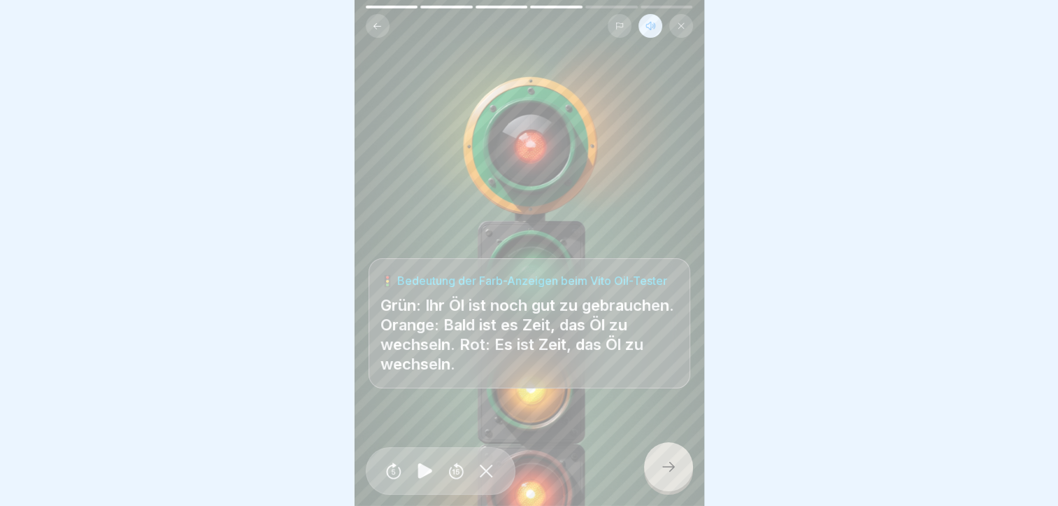
click at [664, 457] on div at bounding box center [668, 466] width 49 height 49
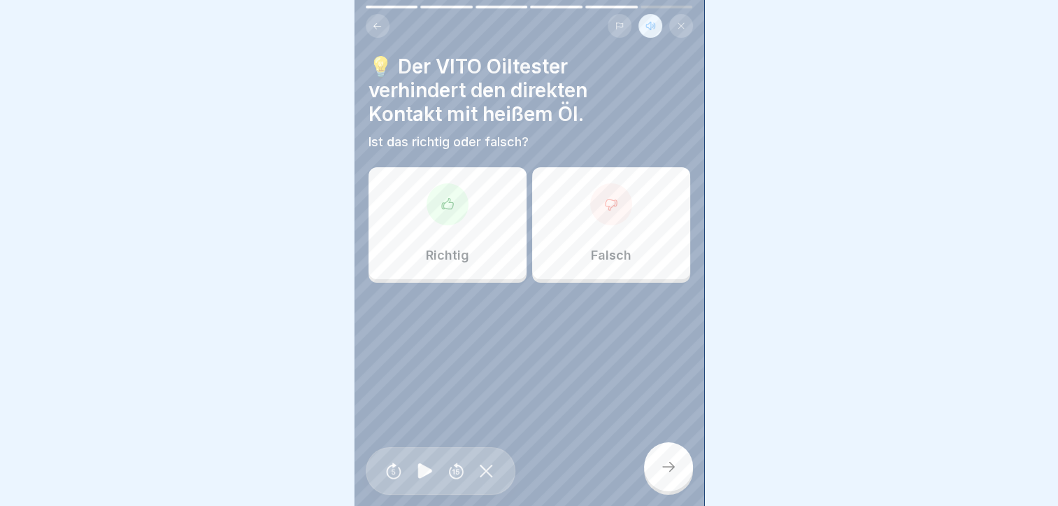
click at [501, 218] on div "Richtig" at bounding box center [448, 223] width 158 height 112
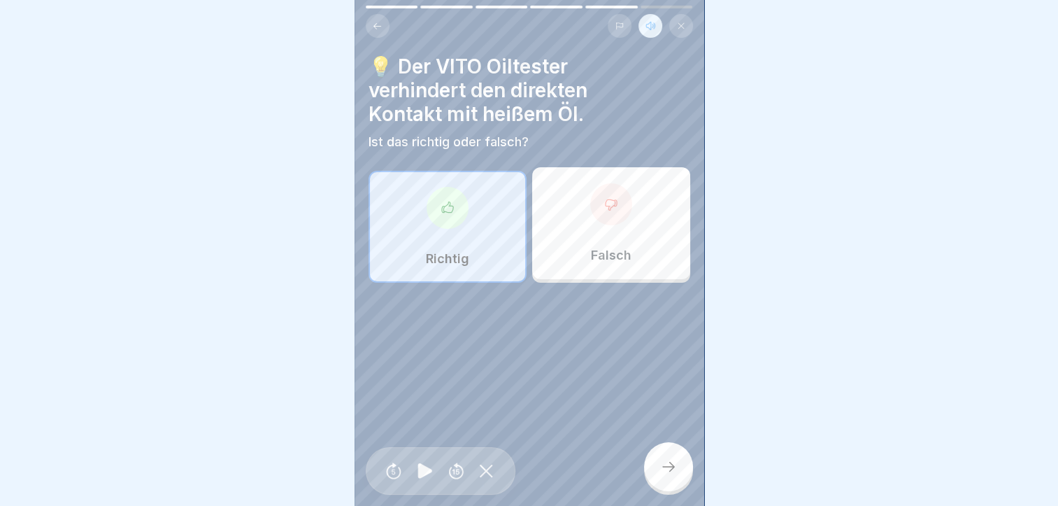
click at [677, 463] on div at bounding box center [668, 466] width 49 height 49
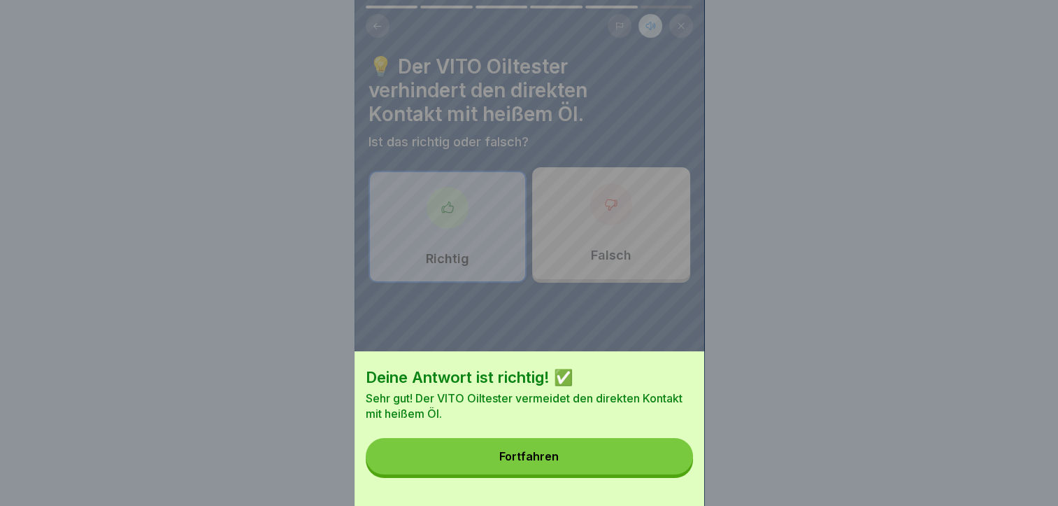
click at [576, 455] on button "Fortfahren" at bounding box center [529, 456] width 327 height 36
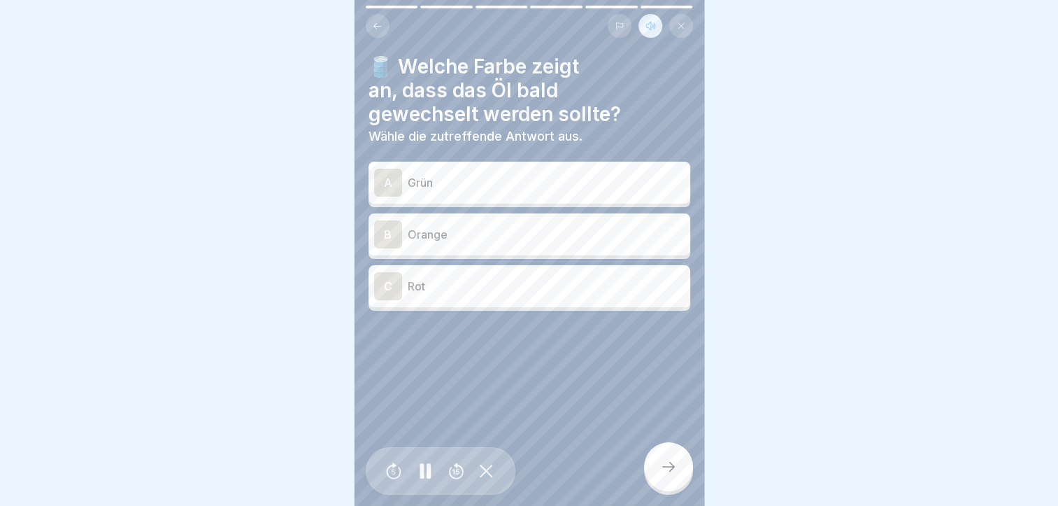
click at [392, 223] on div "B" at bounding box center [388, 234] width 28 height 28
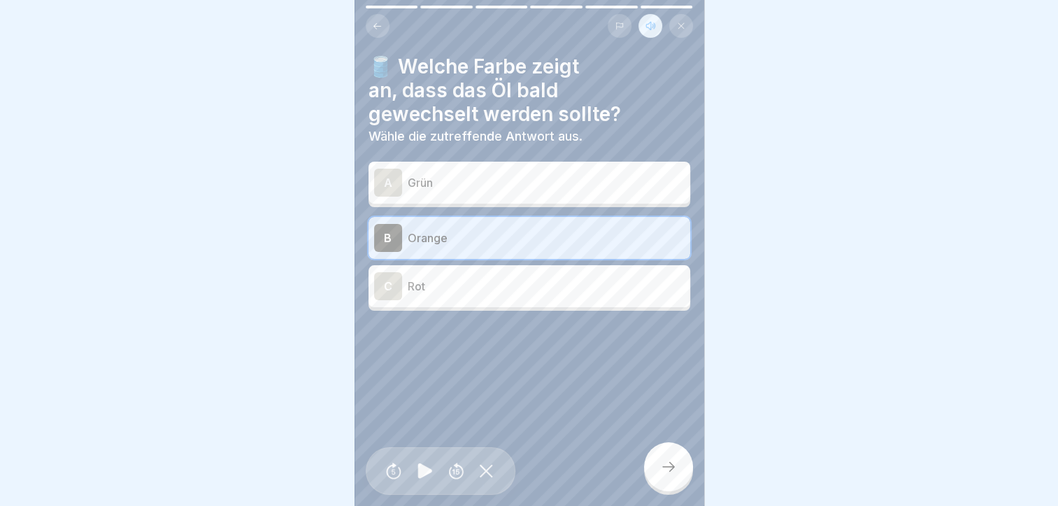
click at [676, 465] on icon at bounding box center [668, 466] width 17 height 17
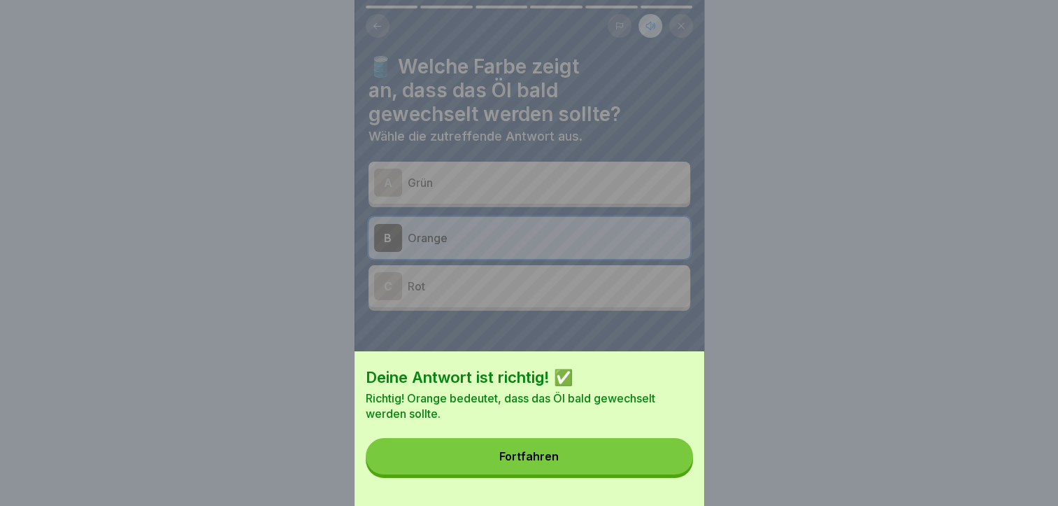
click at [583, 465] on button "Fortfahren" at bounding box center [529, 456] width 327 height 36
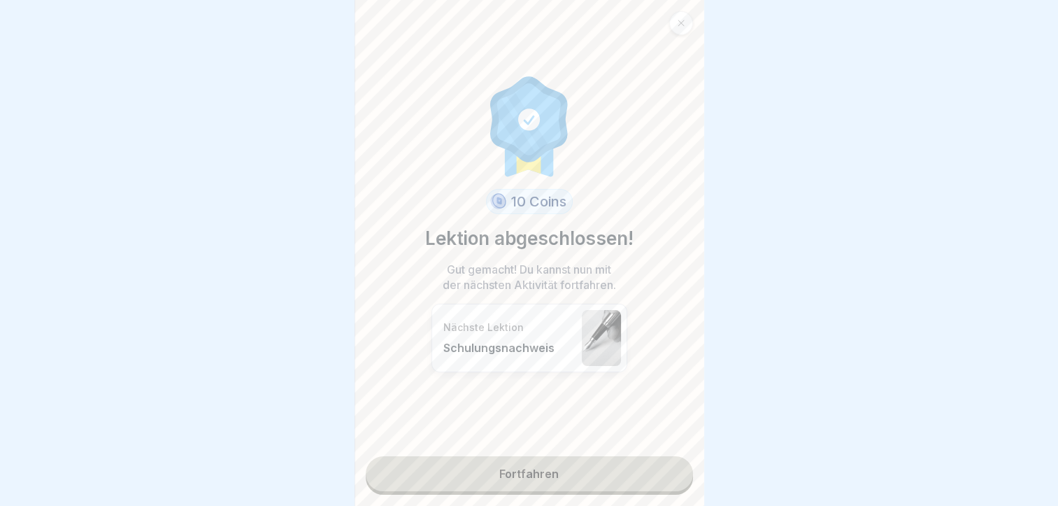
click at [555, 463] on link "Fortfahren" at bounding box center [529, 473] width 327 height 35
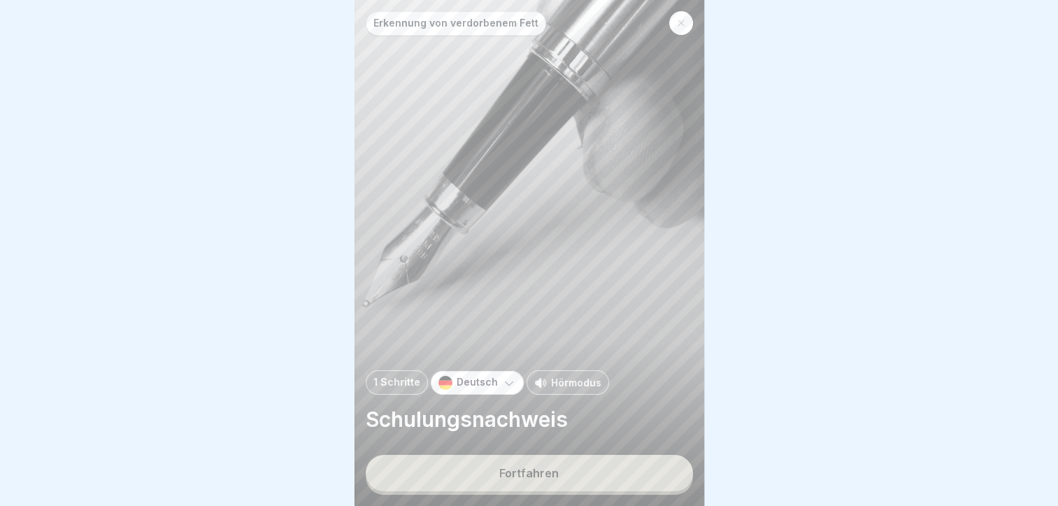
click at [579, 378] on p "Hörmodus" at bounding box center [576, 382] width 50 height 15
click at [572, 467] on button "Fortfahren" at bounding box center [529, 473] width 327 height 36
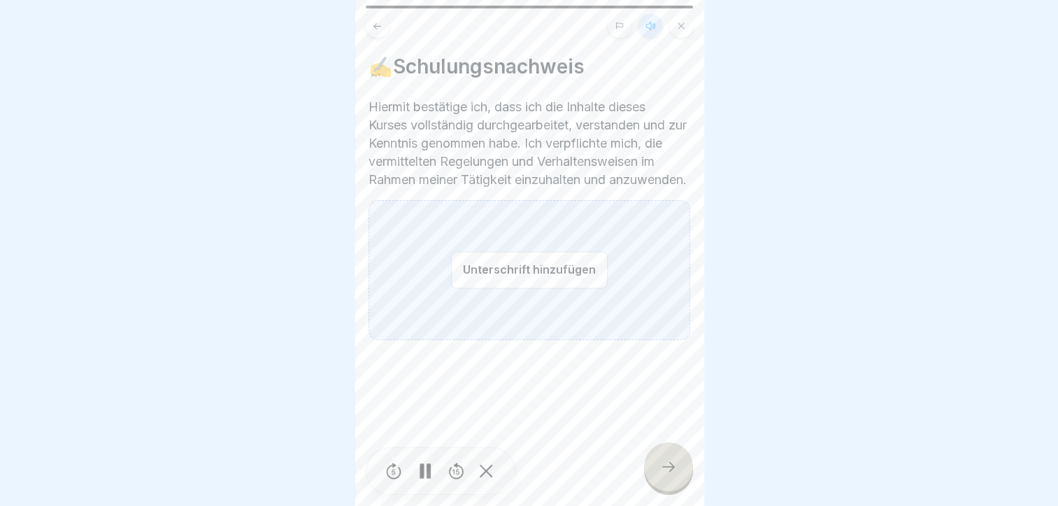
click at [518, 281] on button "Unterschrift hinzufügen" at bounding box center [529, 269] width 157 height 37
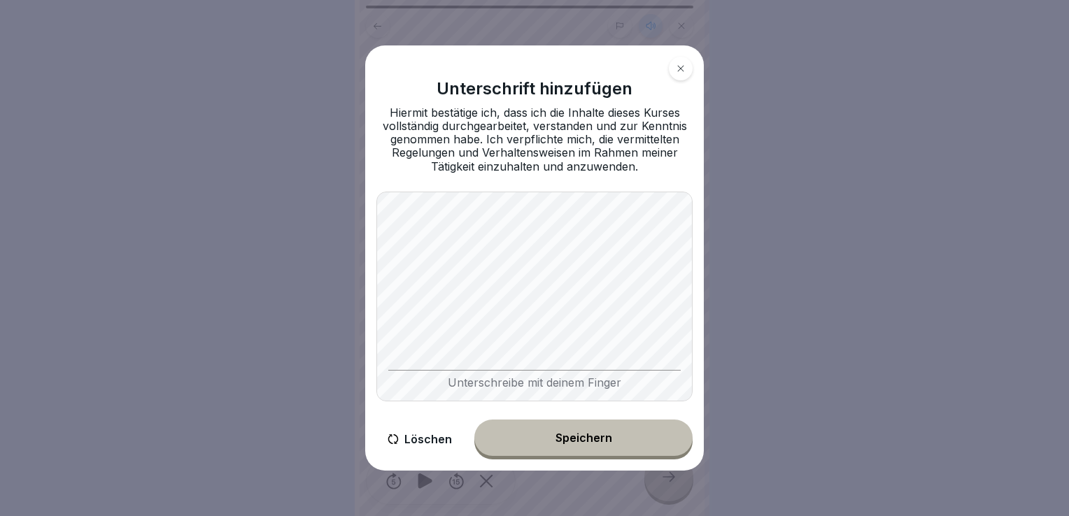
click at [551, 440] on button "Speichern" at bounding box center [583, 438] width 218 height 36
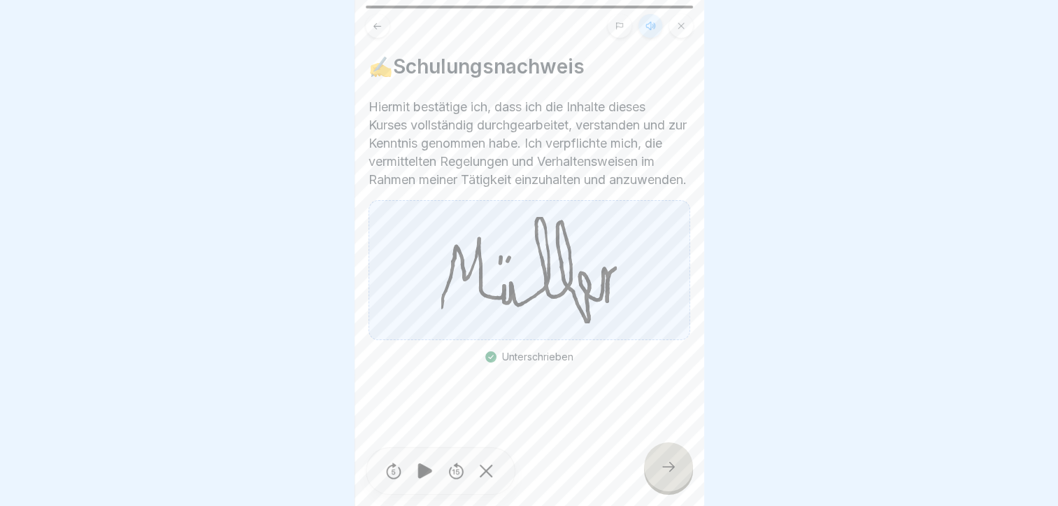
click at [658, 474] on div at bounding box center [668, 466] width 49 height 49
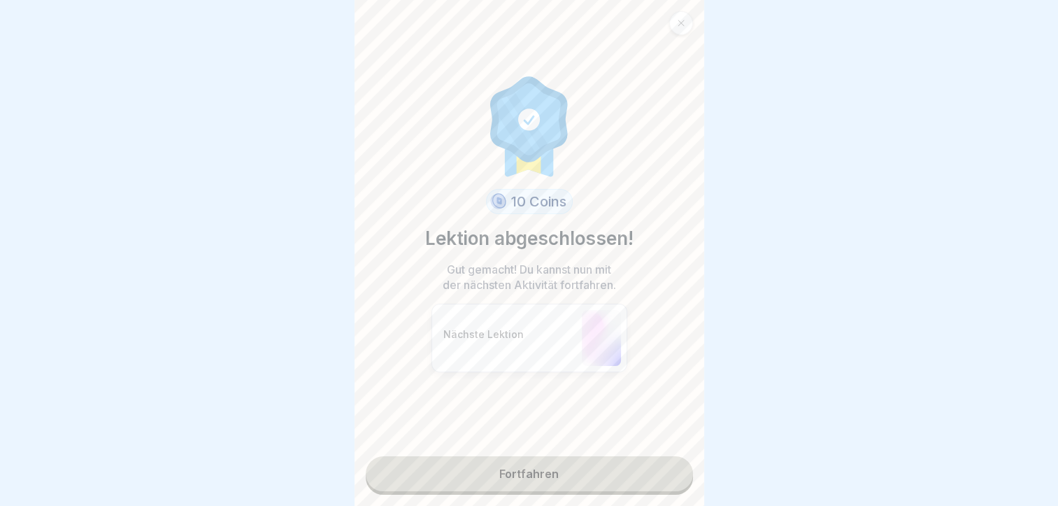
click at [537, 472] on link "Fortfahren" at bounding box center [529, 473] width 327 height 35
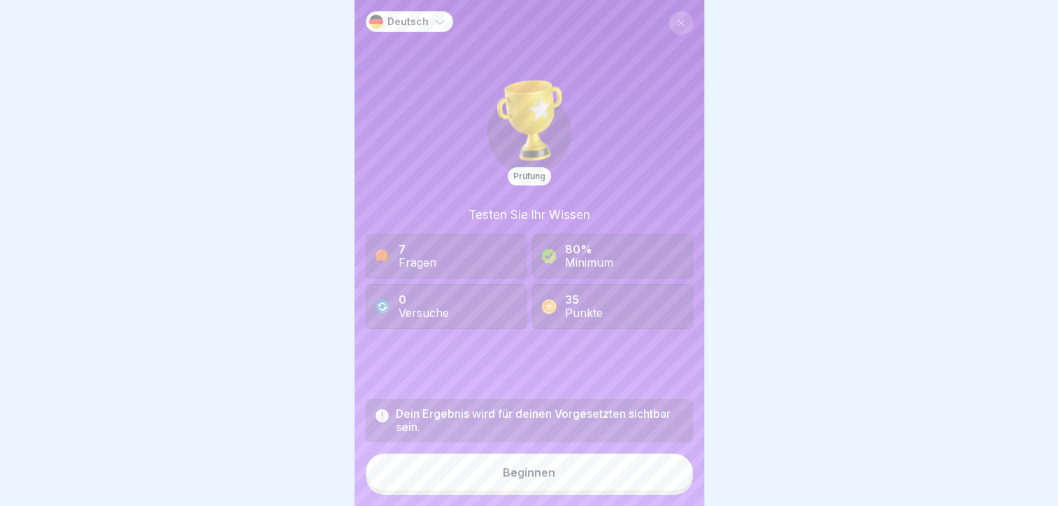
click at [532, 479] on div "Beginnen" at bounding box center [529, 472] width 52 height 13
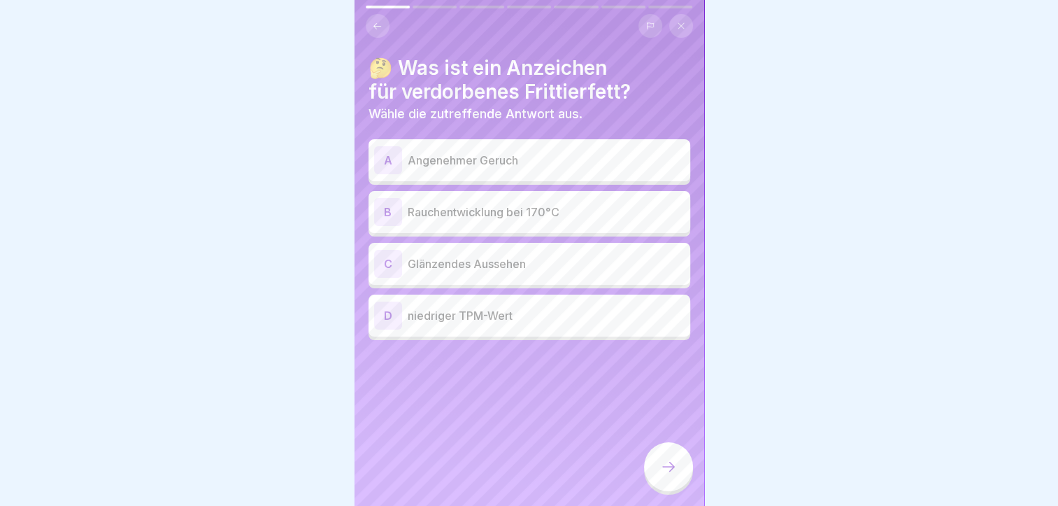
click at [395, 208] on div "B" at bounding box center [388, 212] width 28 height 28
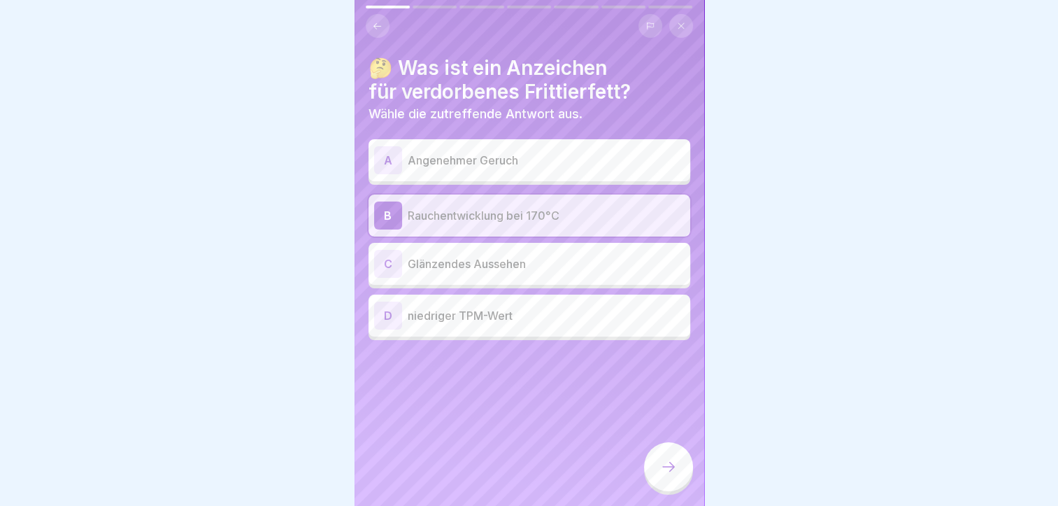
click at [667, 474] on icon at bounding box center [668, 466] width 17 height 17
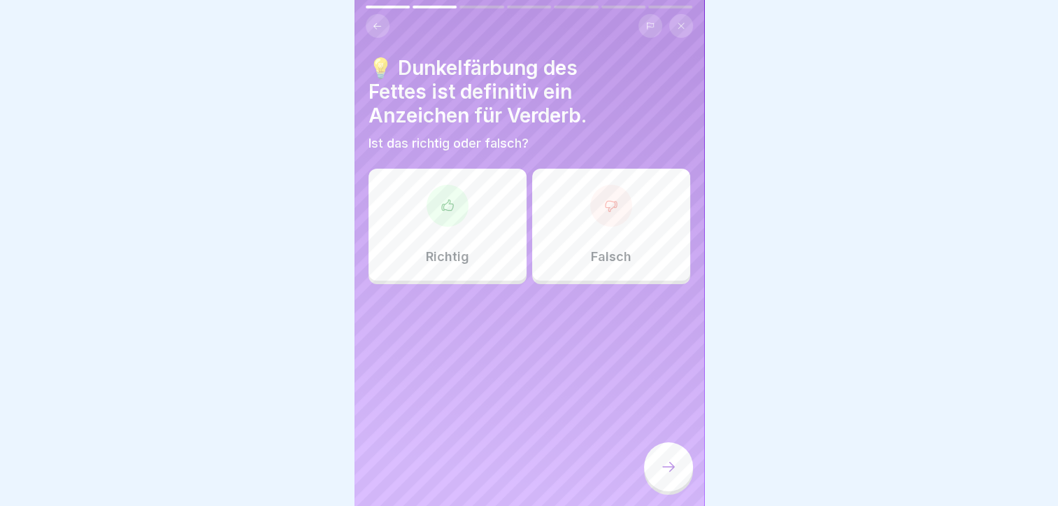
click at [589, 243] on div "Falsch" at bounding box center [611, 225] width 158 height 112
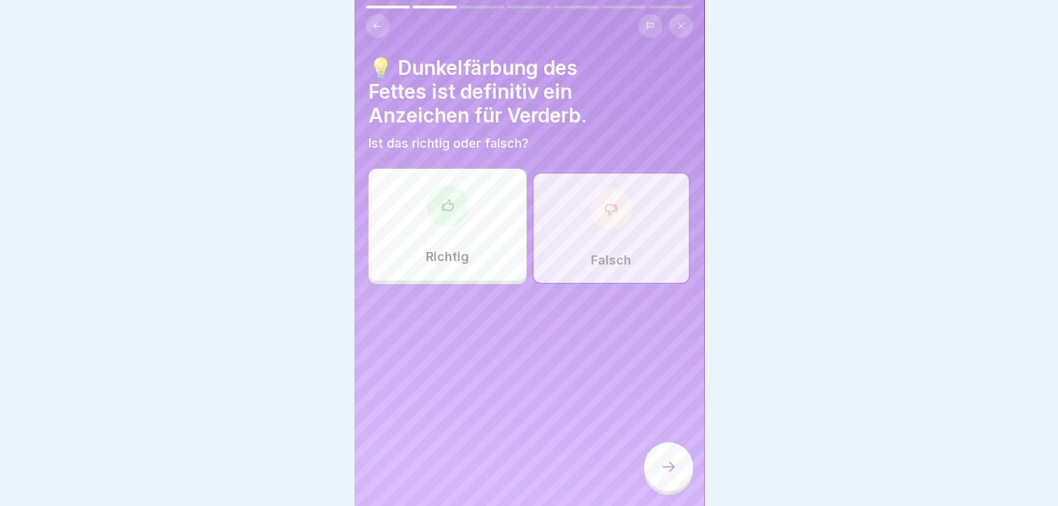
click at [660, 475] on icon at bounding box center [668, 466] width 17 height 17
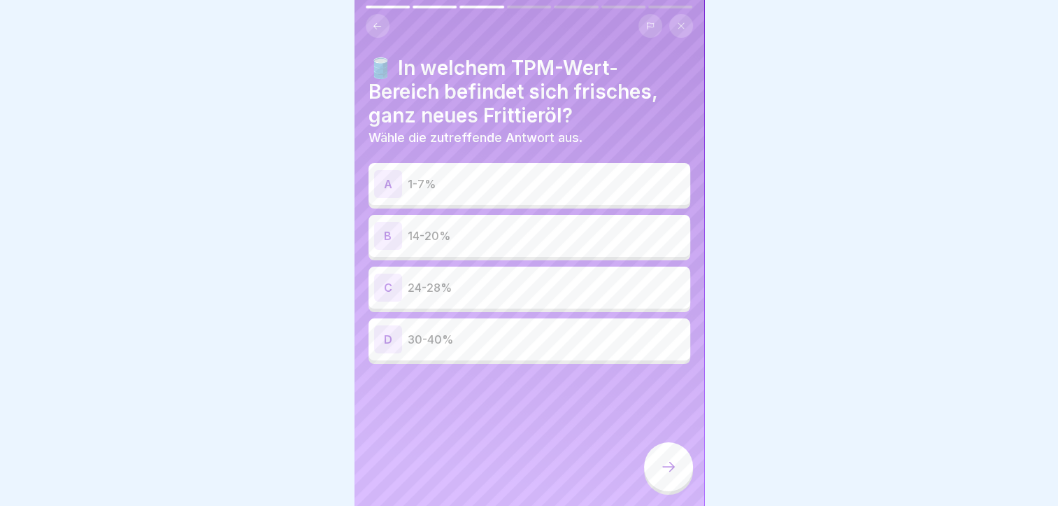
click at [384, 234] on div "B" at bounding box center [388, 236] width 28 height 28
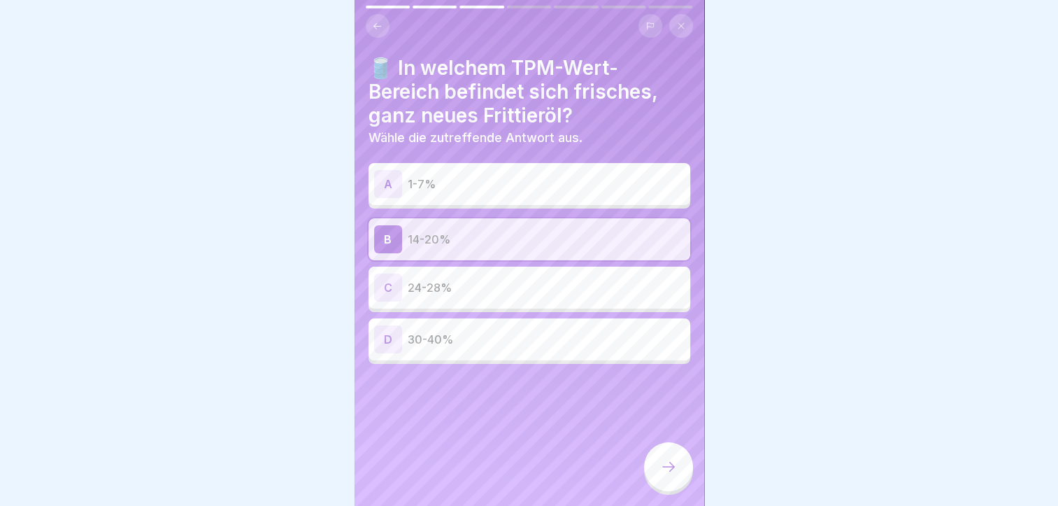
click at [389, 183] on div "A" at bounding box center [388, 184] width 28 height 28
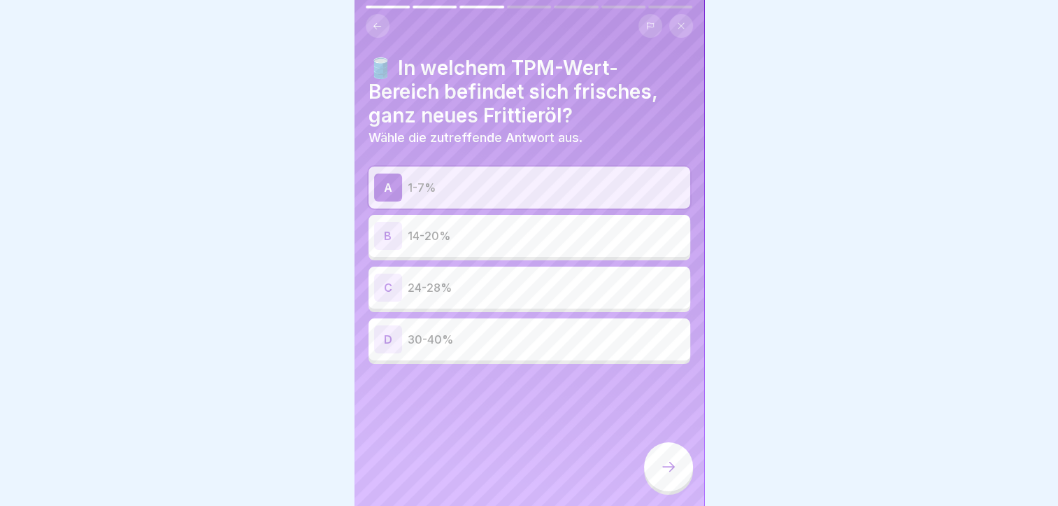
click at [665, 475] on icon at bounding box center [668, 466] width 17 height 17
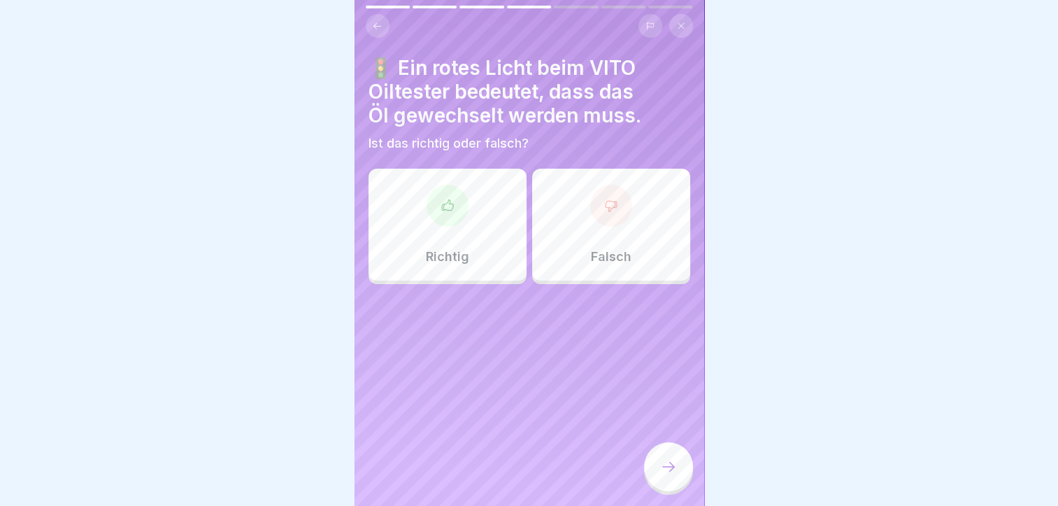
click at [444, 233] on div "Richtig" at bounding box center [448, 225] width 158 height 112
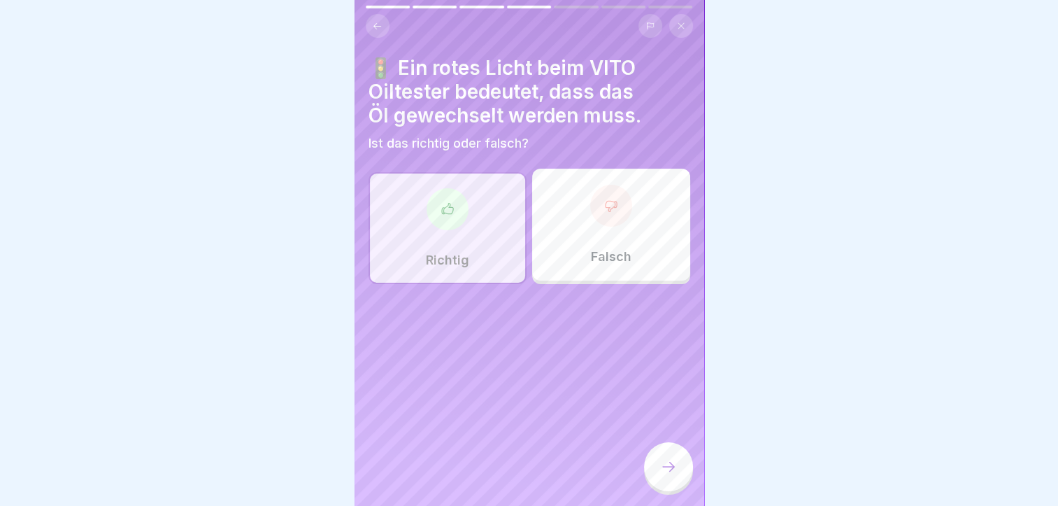
click at [660, 475] on icon at bounding box center [668, 466] width 17 height 17
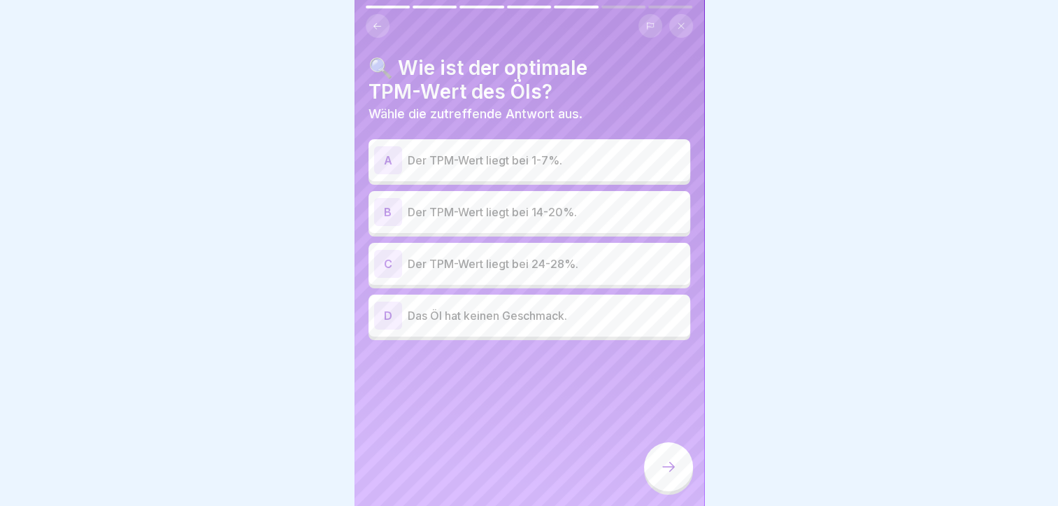
click at [381, 208] on div "B" at bounding box center [388, 212] width 28 height 28
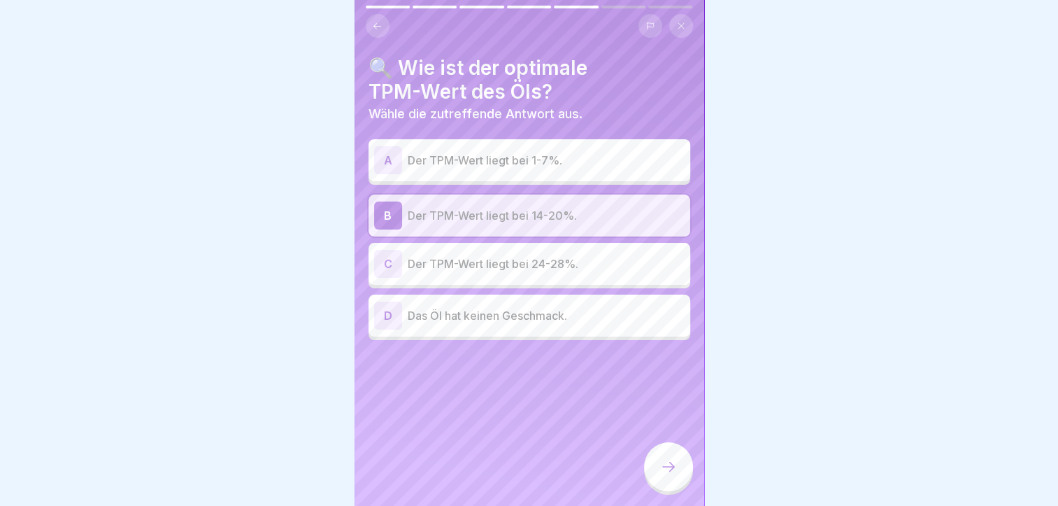
click at [676, 472] on icon at bounding box center [668, 466] width 17 height 17
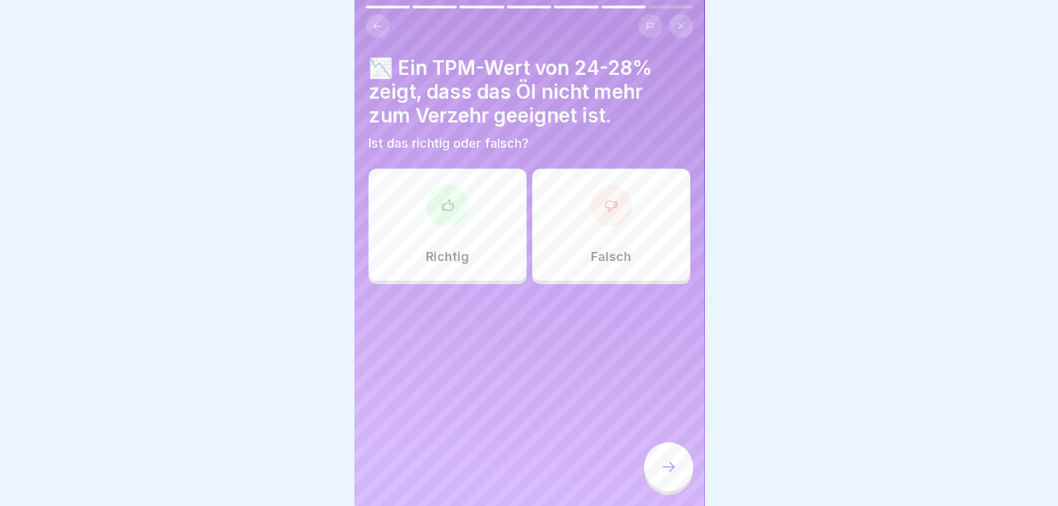
click at [479, 215] on div "Richtig" at bounding box center [448, 225] width 158 height 112
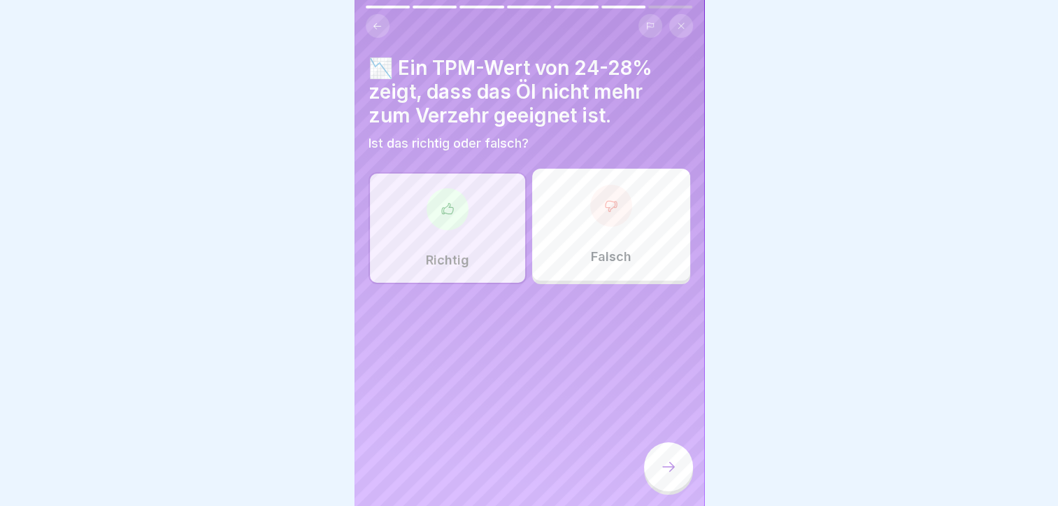
click at [662, 475] on icon at bounding box center [668, 466] width 17 height 17
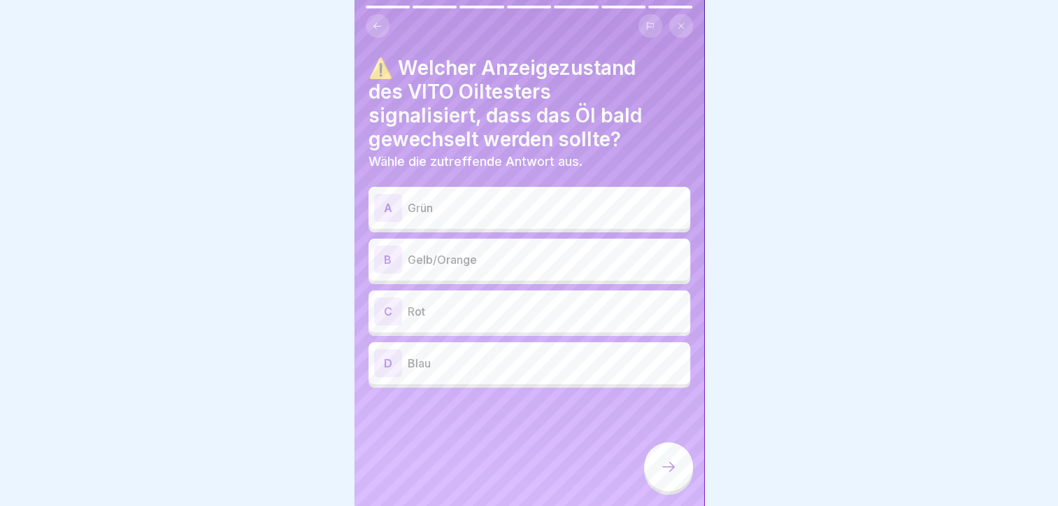
click at [389, 256] on div "B" at bounding box center [388, 260] width 28 height 28
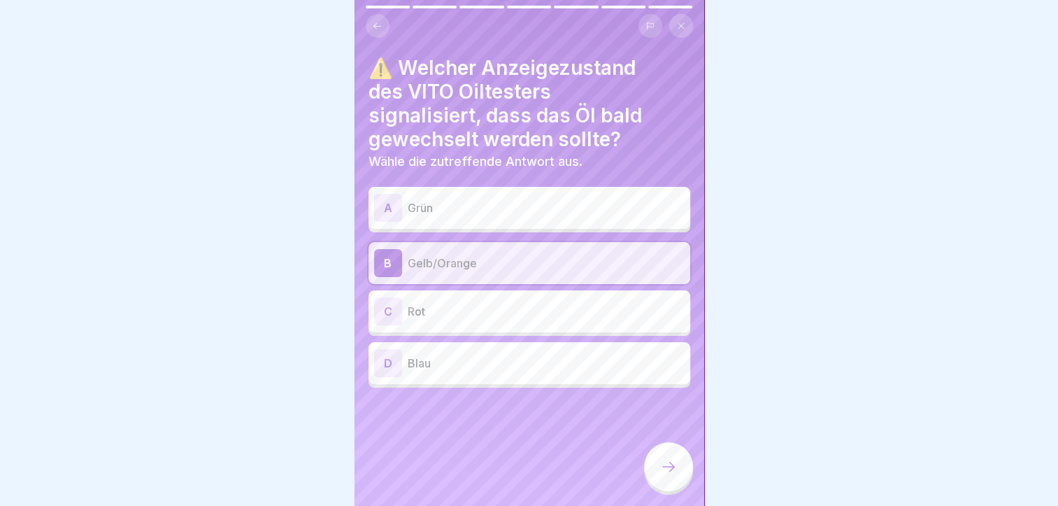
click at [672, 475] on icon at bounding box center [668, 466] width 17 height 17
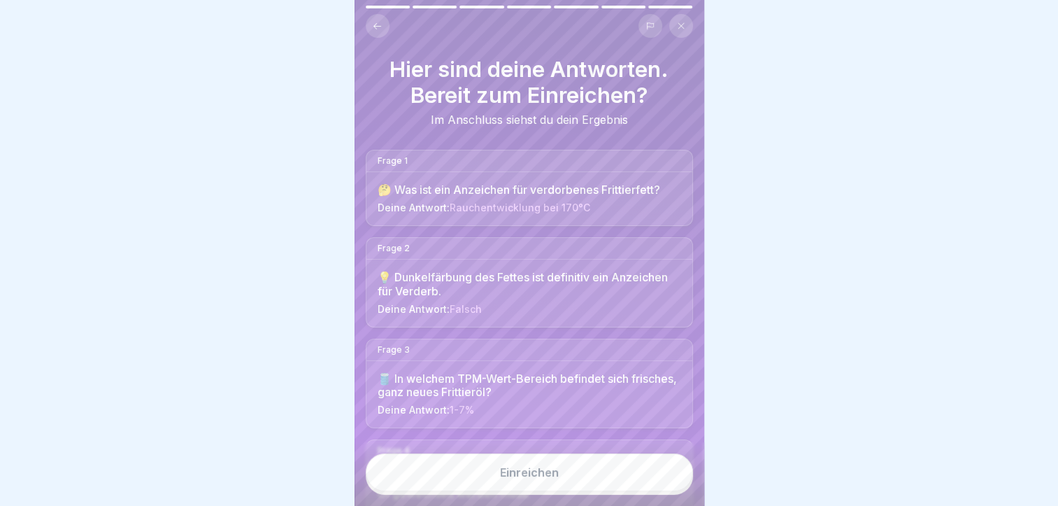
click at [573, 479] on button "Einreichen" at bounding box center [529, 472] width 327 height 38
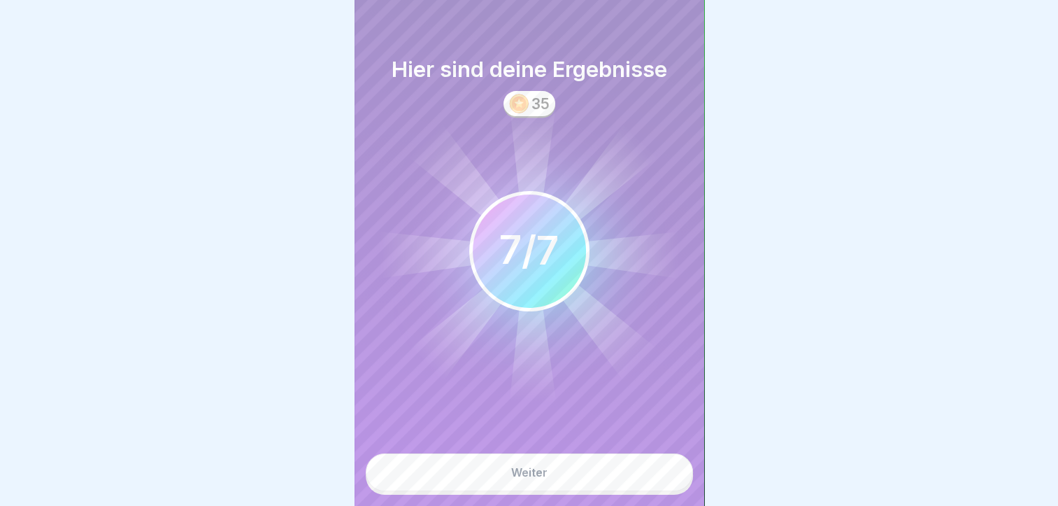
click at [574, 478] on button "Weiter" at bounding box center [529, 472] width 327 height 38
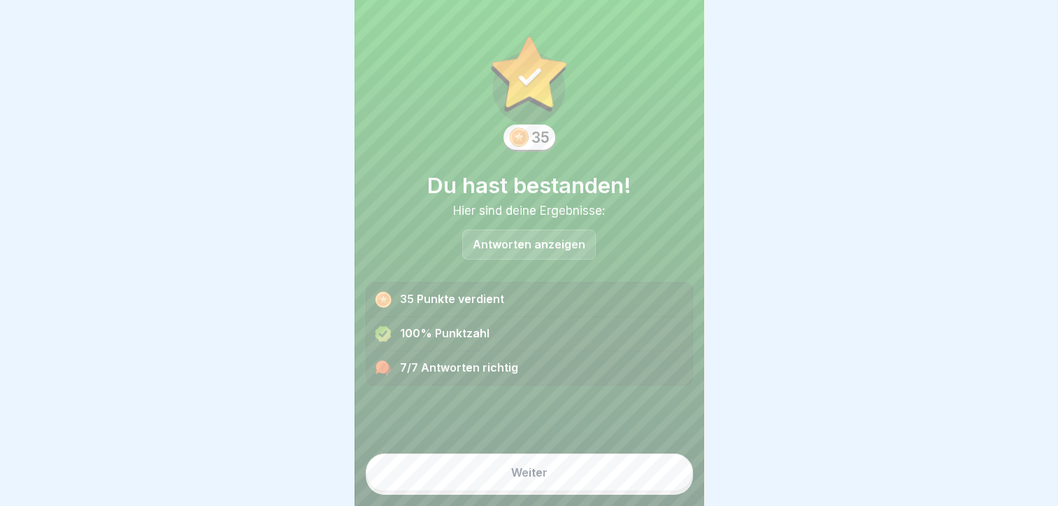
click at [574, 478] on button "Weiter" at bounding box center [529, 472] width 327 height 38
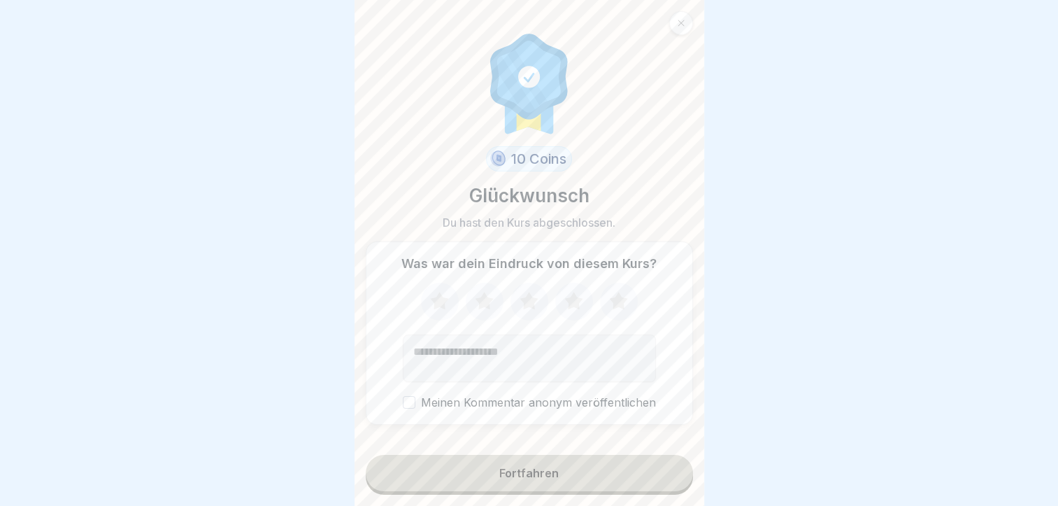
click at [527, 309] on icon at bounding box center [529, 300] width 18 height 17
click at [538, 475] on button "Fortfahren" at bounding box center [529, 473] width 327 height 36
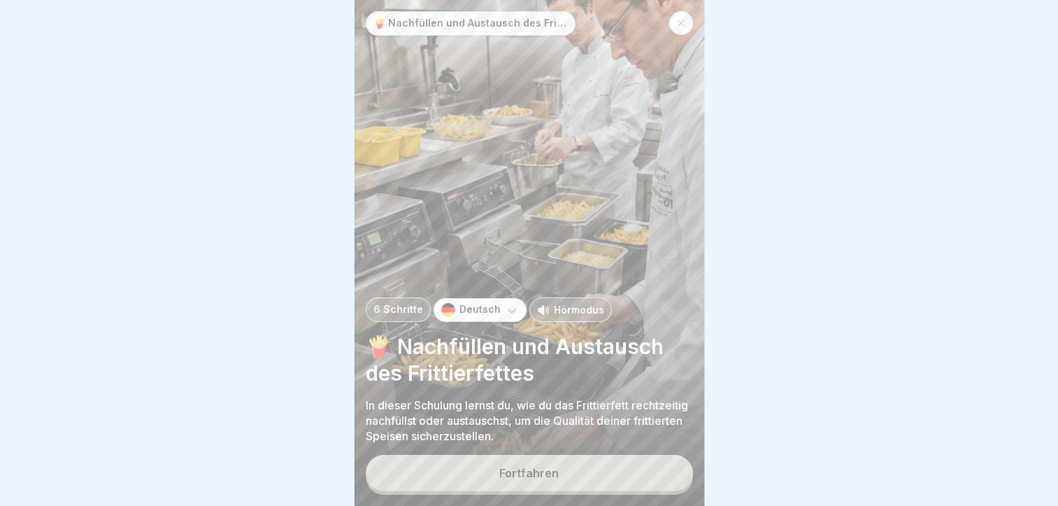
click at [568, 317] on p "Hörmodus" at bounding box center [579, 309] width 50 height 15
click at [553, 479] on div "Fortfahren" at bounding box center [529, 473] width 59 height 13
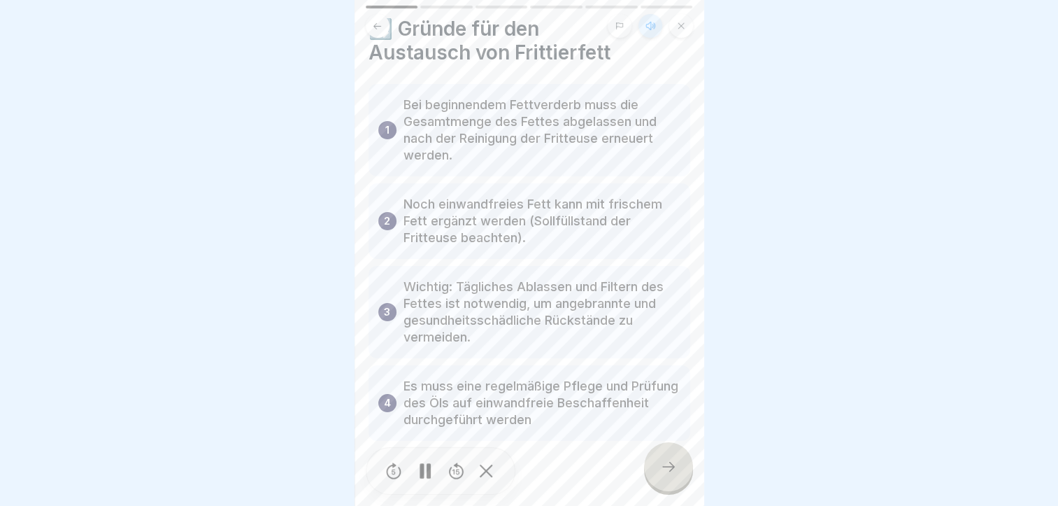
scroll to position [56, 0]
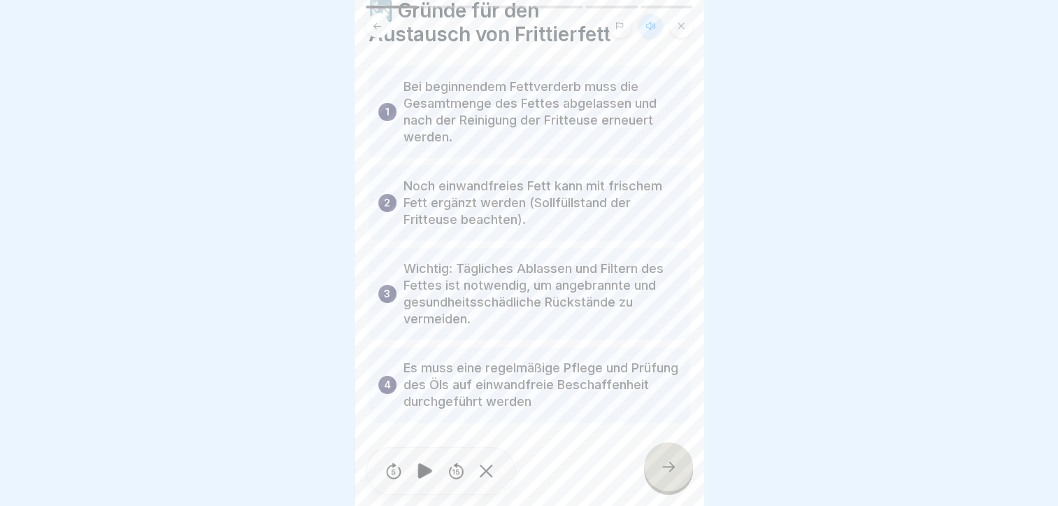
click at [673, 475] on icon at bounding box center [668, 466] width 17 height 17
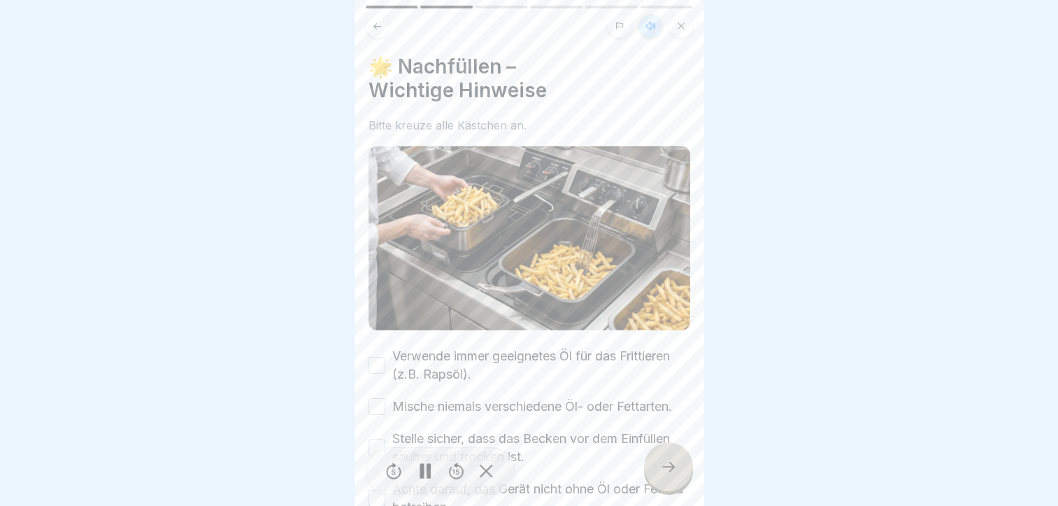
click at [376, 357] on button "Verwende immer geeignetes Öl für das Frittieren (z.B. Rapsöl)." at bounding box center [377, 365] width 17 height 17
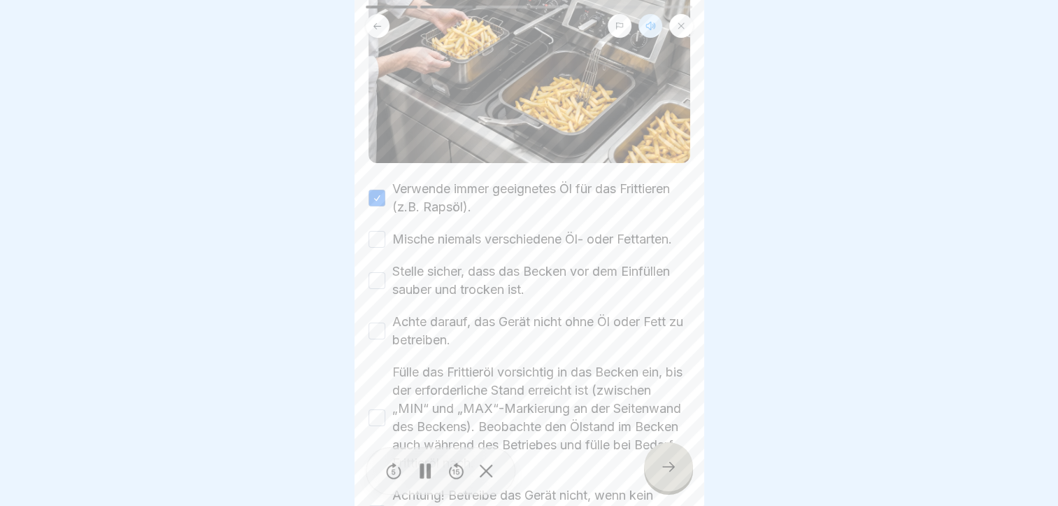
scroll to position [210, 0]
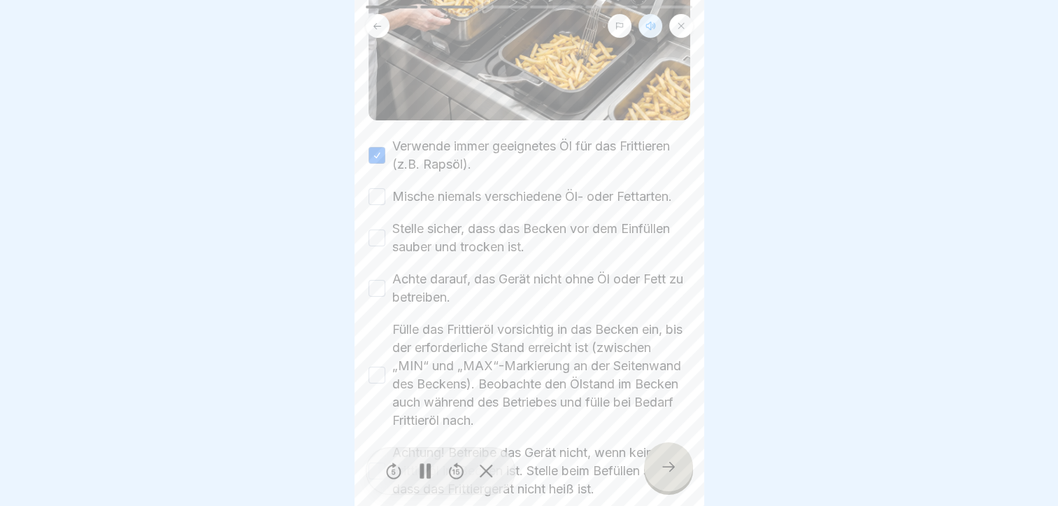
click at [376, 198] on button "Mische niemals verschiedene Öl- oder Fettarten." at bounding box center [377, 196] width 17 height 17
click at [375, 246] on button "Stelle sicher, dass das Becken vor dem Einfüllen sauber und trocken ist." at bounding box center [377, 237] width 17 height 17
click at [375, 297] on button "Achte darauf, das Gerät nicht ohne Öl oder Fett zu betreiben." at bounding box center [377, 288] width 17 height 17
click at [374, 383] on button "Fülle das Frittieröl vorsichtig in das Becken ein, bis der erforderliche Stand …" at bounding box center [377, 375] width 17 height 17
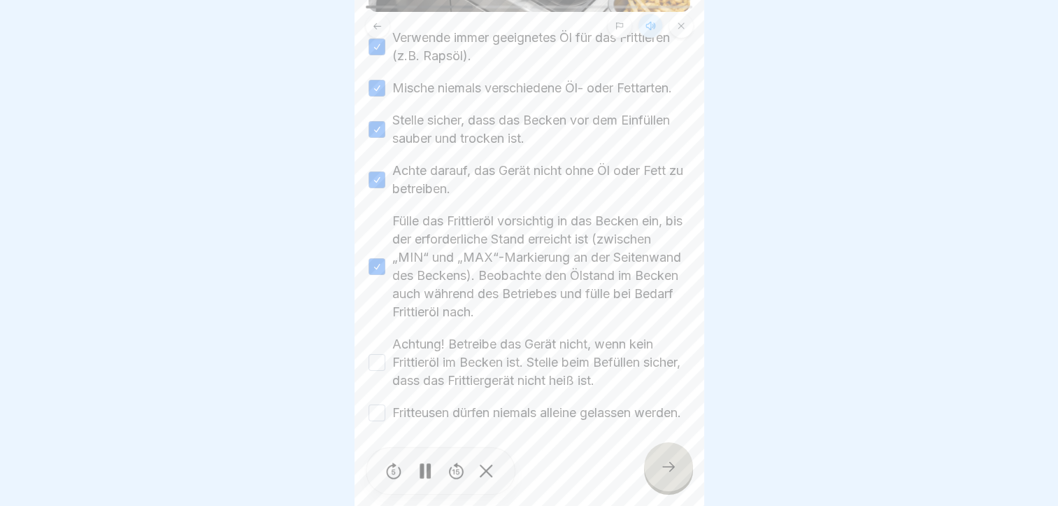
scroll to position [348, 0]
click at [374, 354] on button "Achtung! Betreibe das Gerät nicht, wenn kein Frittieröl im Becken ist. Stelle b…" at bounding box center [377, 362] width 17 height 17
click at [378, 404] on button "Fritteusen dürfen niemals alleine gelassen werden." at bounding box center [377, 412] width 17 height 17
click at [291, 312] on div at bounding box center [529, 253] width 1058 height 506
click at [674, 475] on icon at bounding box center [668, 466] width 17 height 17
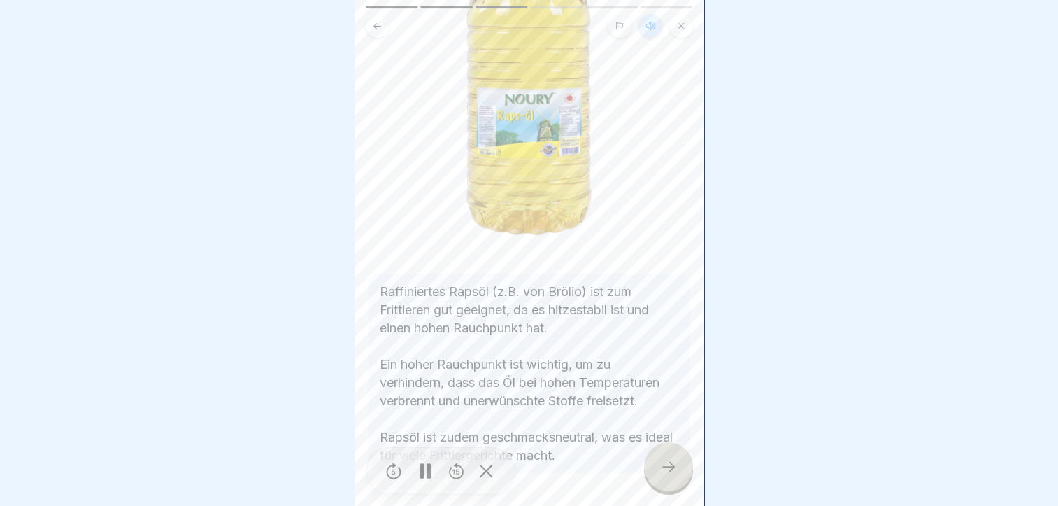
scroll to position [247, 0]
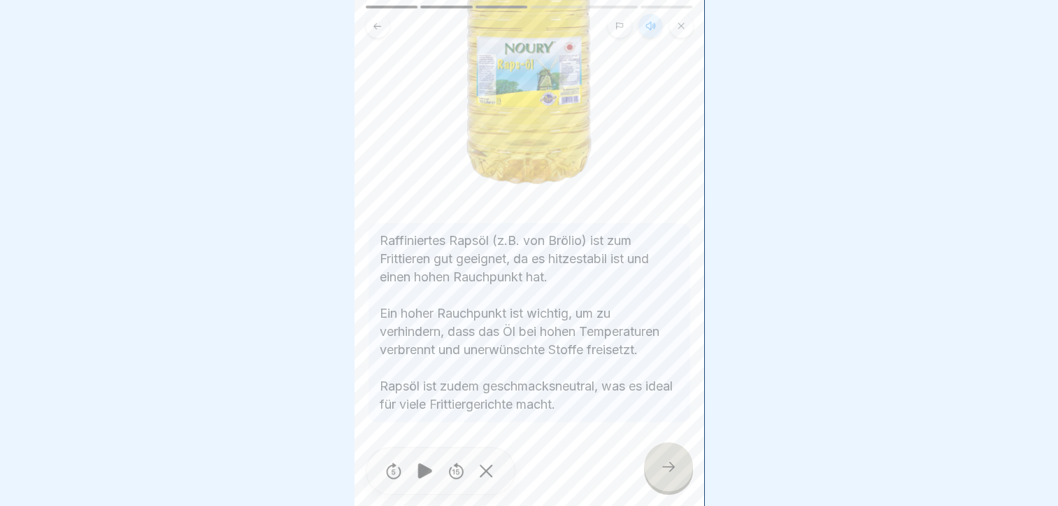
click at [669, 474] on icon at bounding box center [668, 466] width 17 height 17
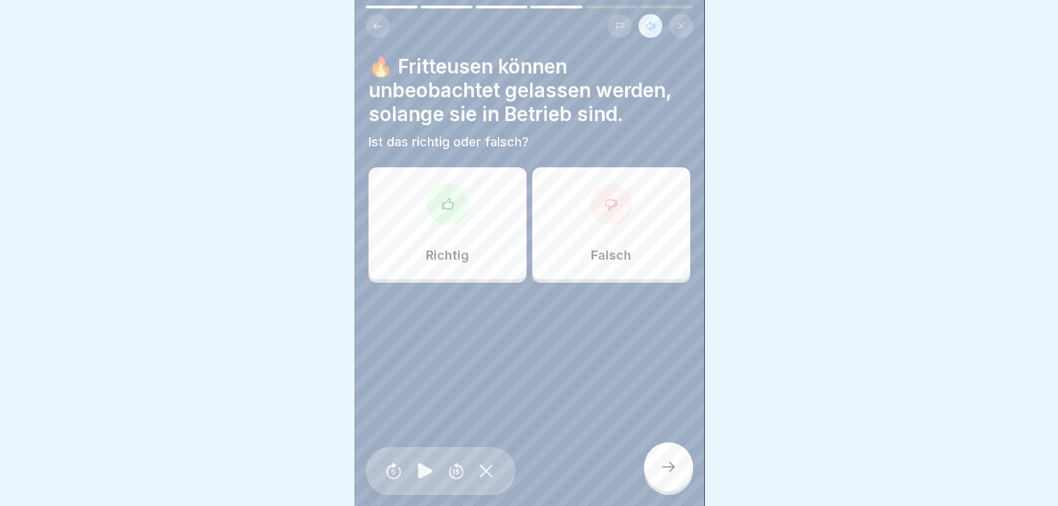
click at [613, 222] on div at bounding box center [611, 204] width 42 height 42
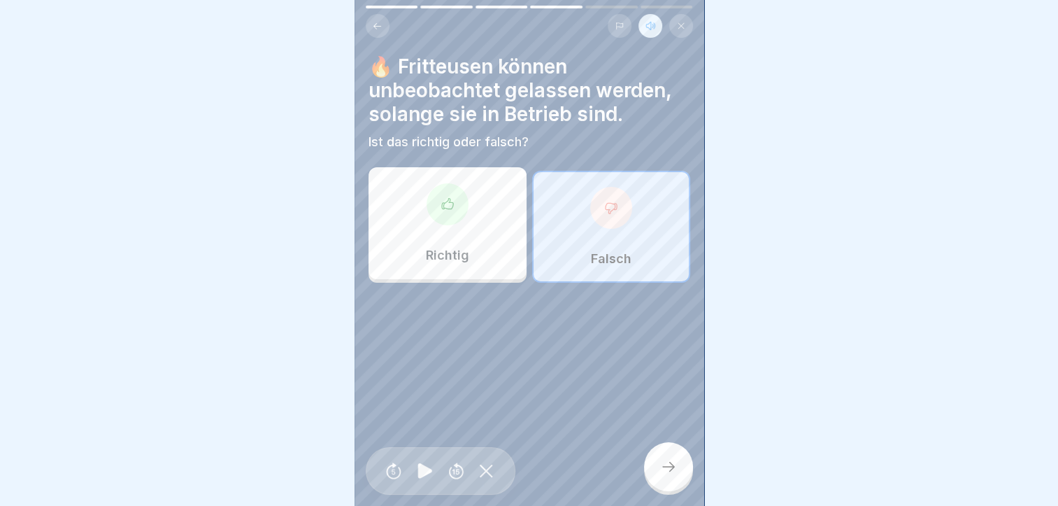
click at [659, 469] on div at bounding box center [668, 466] width 49 height 49
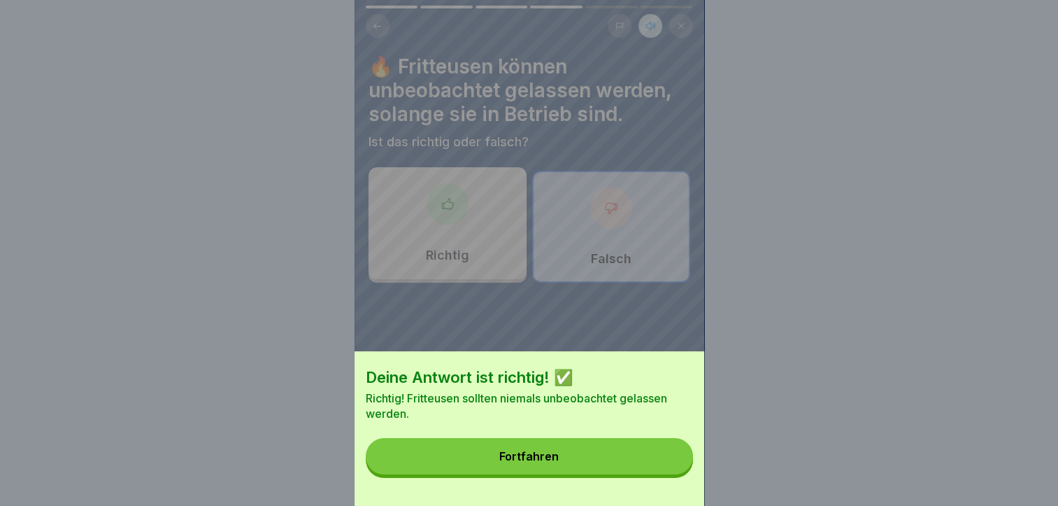
click at [635, 467] on button "Fortfahren" at bounding box center [529, 456] width 327 height 36
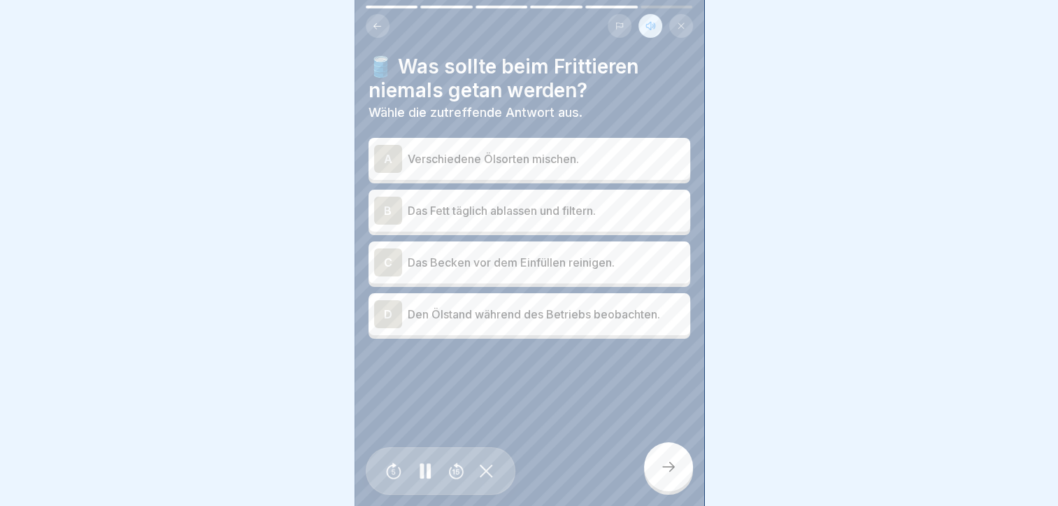
click at [383, 153] on div "A" at bounding box center [388, 159] width 28 height 28
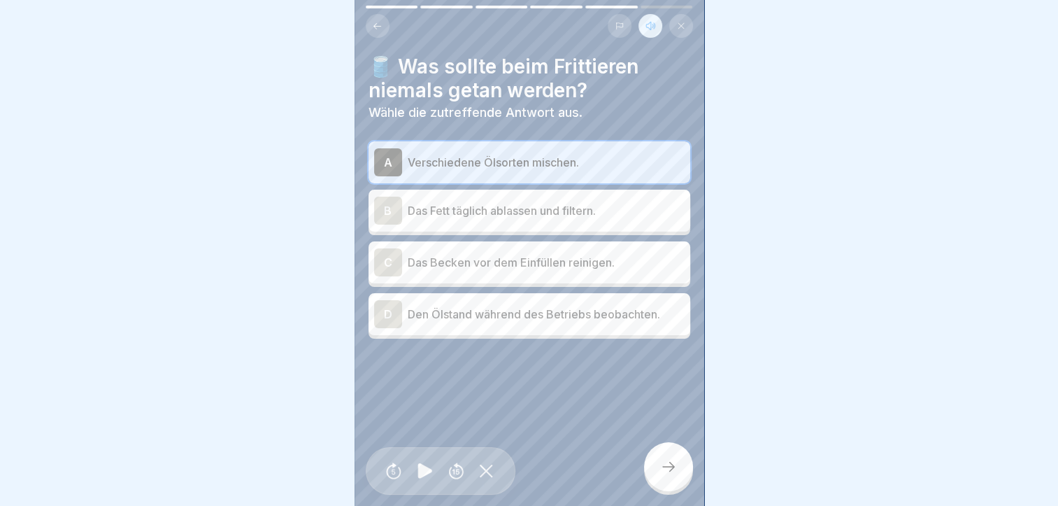
click at [659, 477] on div at bounding box center [668, 466] width 49 height 49
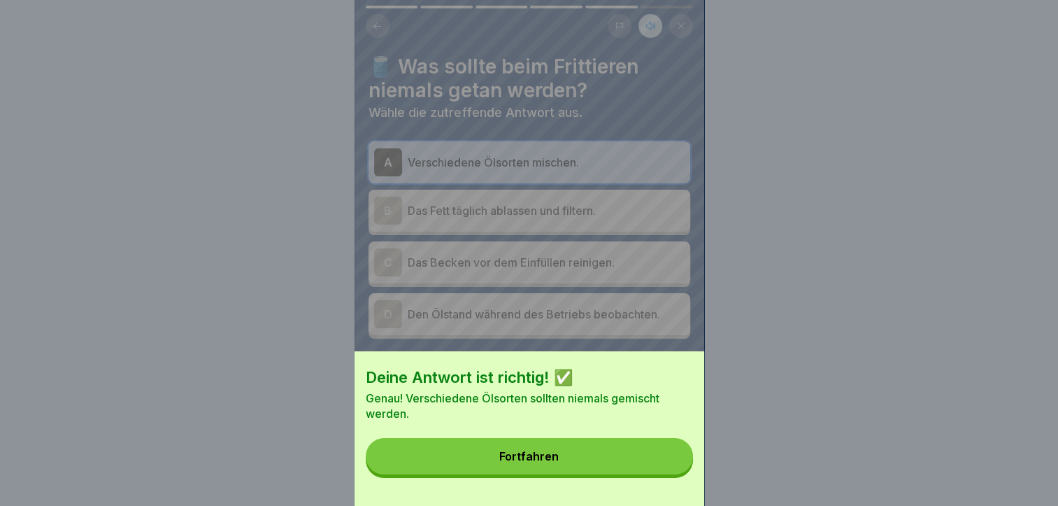
click at [587, 458] on button "Fortfahren" at bounding box center [529, 456] width 327 height 36
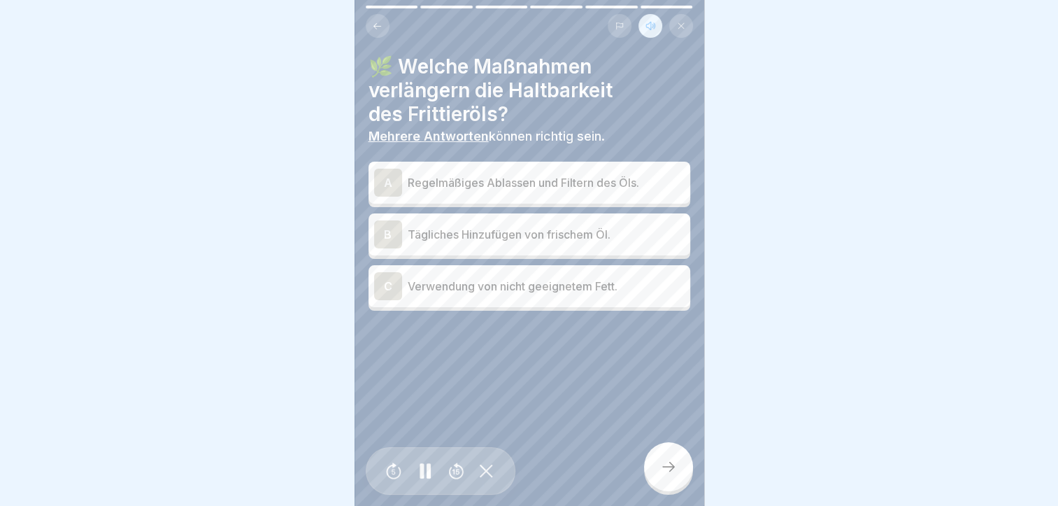
click at [389, 180] on div "A" at bounding box center [388, 183] width 28 height 28
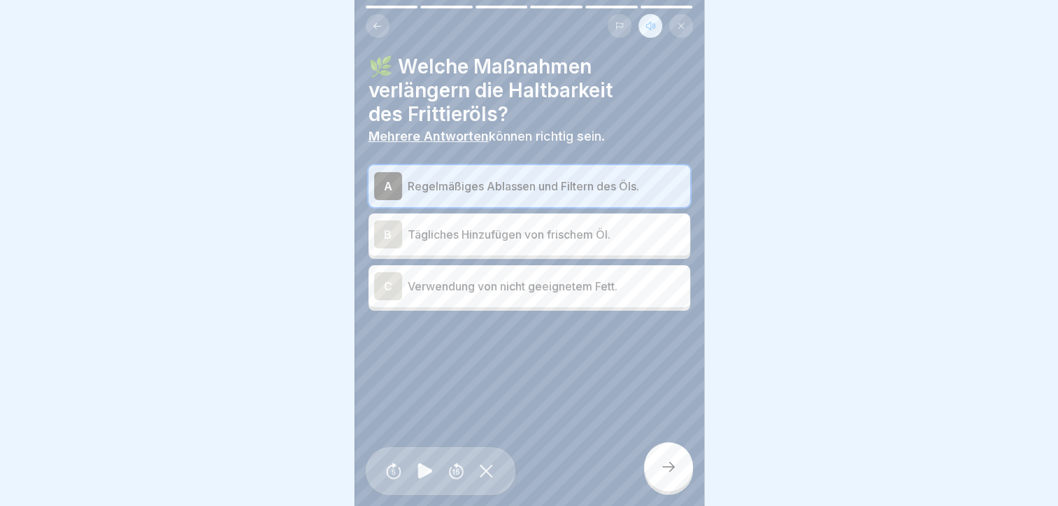
click at [383, 231] on div "B" at bounding box center [388, 234] width 28 height 28
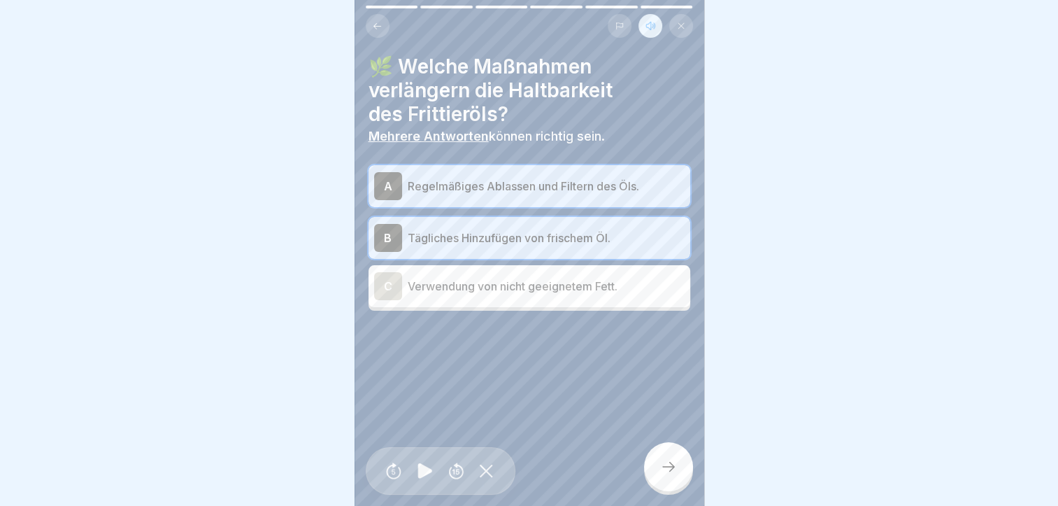
click at [664, 475] on icon at bounding box center [668, 466] width 17 height 17
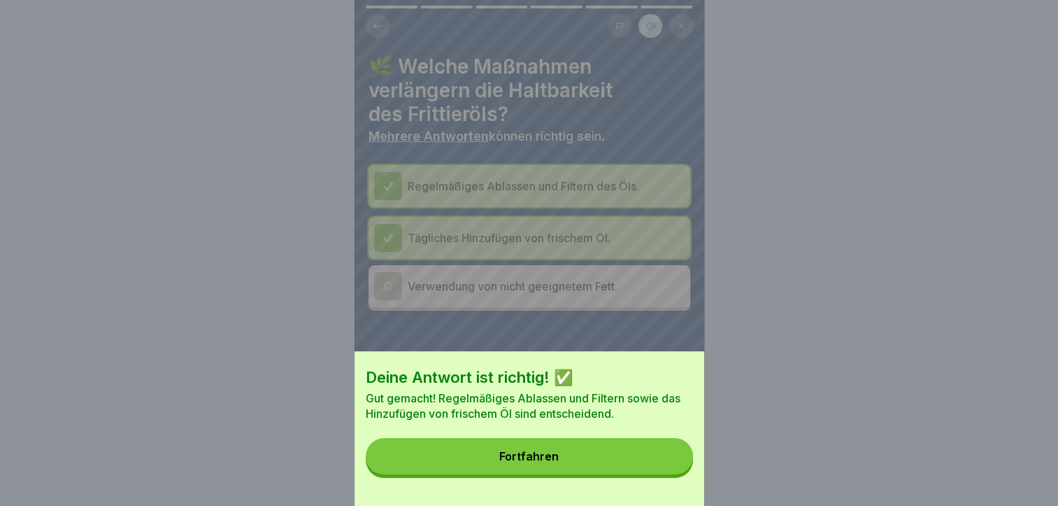
click at [559, 460] on button "Fortfahren" at bounding box center [529, 456] width 327 height 36
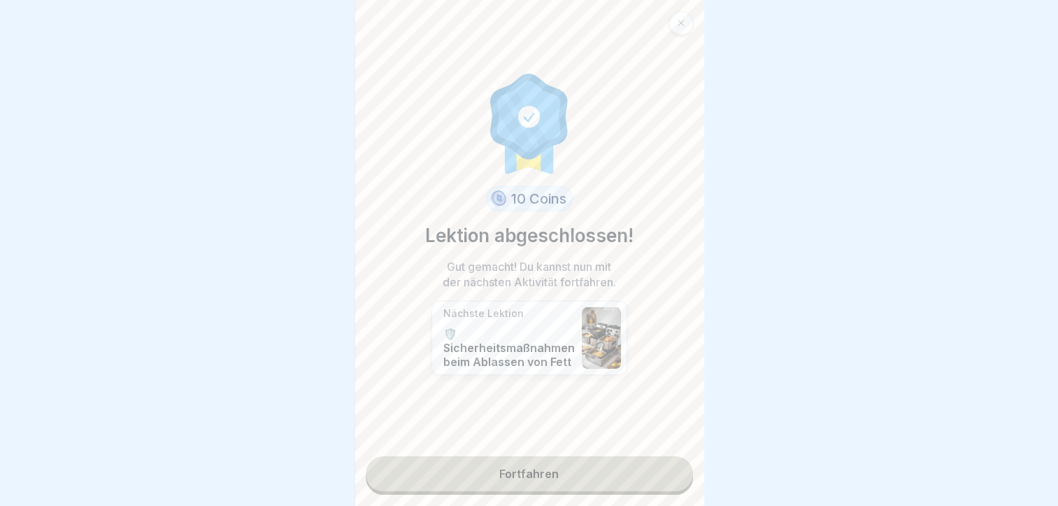
click at [547, 469] on link "Fortfahren" at bounding box center [529, 473] width 327 height 35
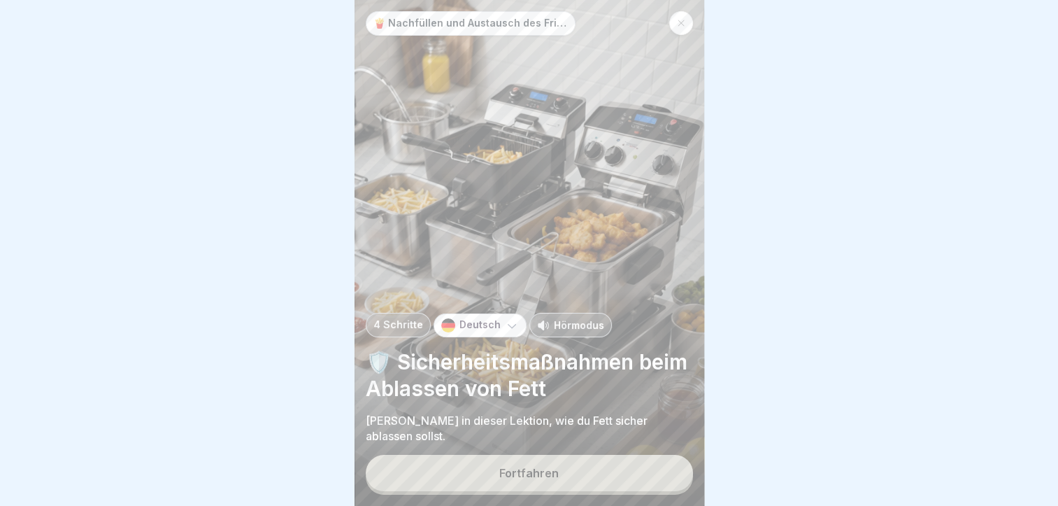
click at [560, 332] on p "Hörmodus" at bounding box center [579, 325] width 50 height 15
click at [546, 479] on div "Fortfahren" at bounding box center [529, 473] width 59 height 13
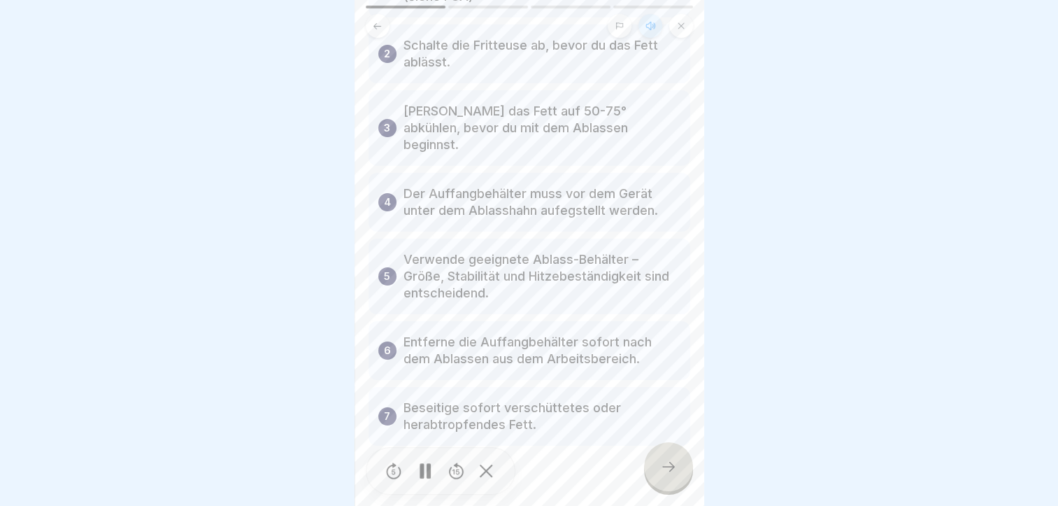
scroll to position [210, 0]
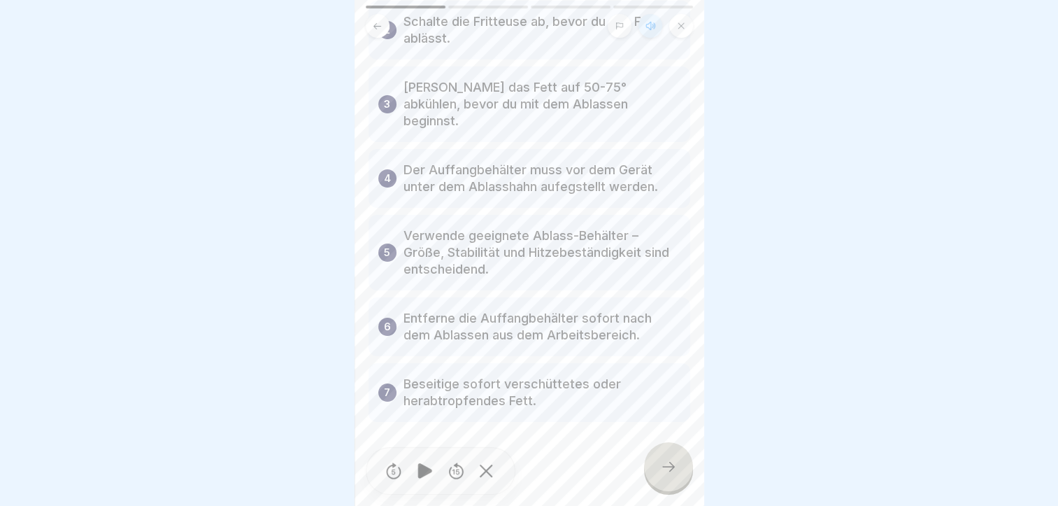
click at [672, 472] on icon at bounding box center [668, 466] width 17 height 17
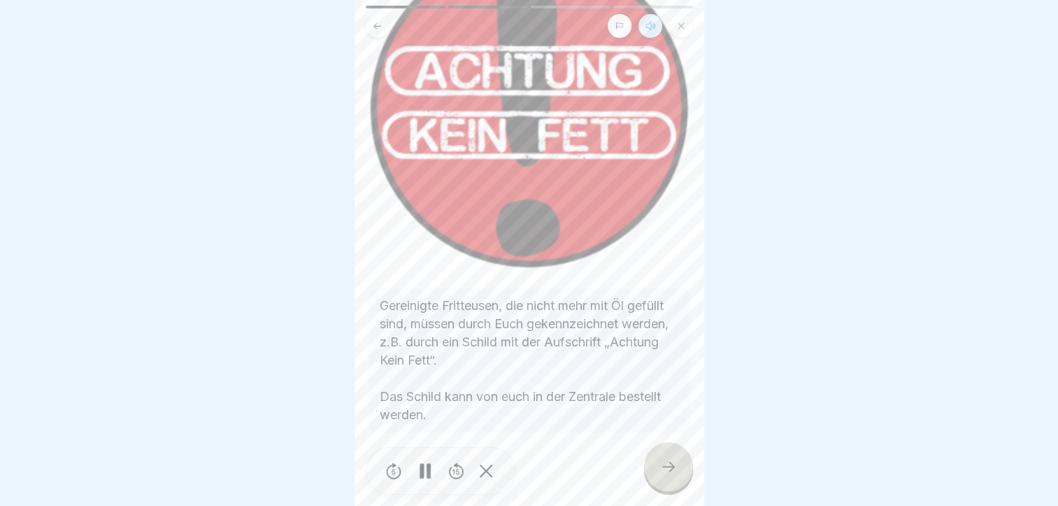
scroll to position [10, 0]
click at [661, 463] on icon at bounding box center [668, 466] width 17 height 17
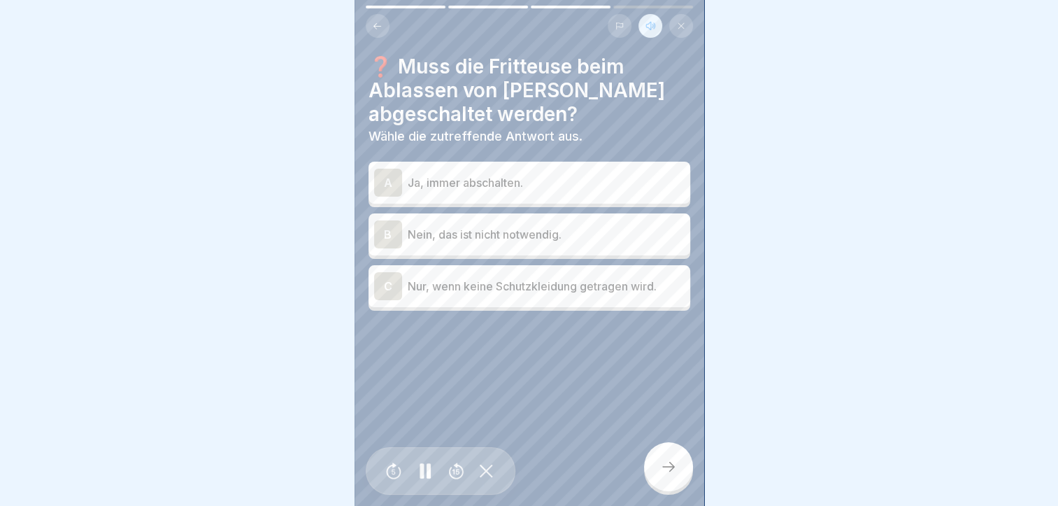
click at [385, 175] on div "A" at bounding box center [388, 183] width 28 height 28
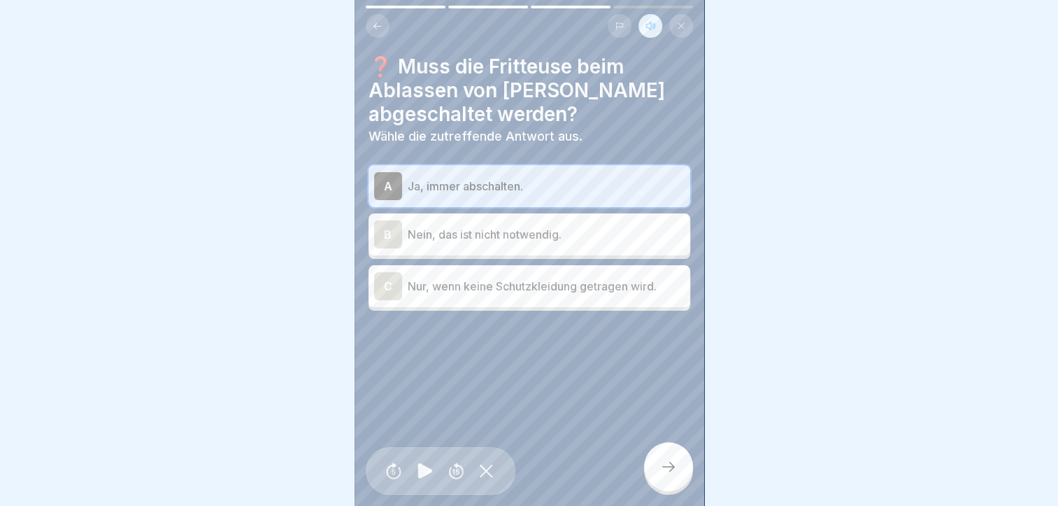
click at [665, 464] on icon at bounding box center [668, 466] width 17 height 17
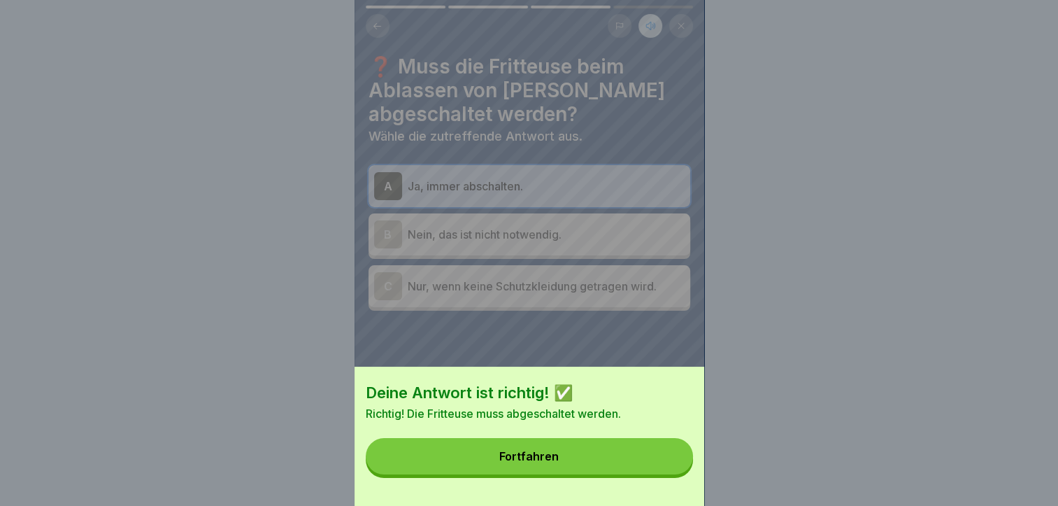
click at [609, 467] on button "Fortfahren" at bounding box center [529, 456] width 327 height 36
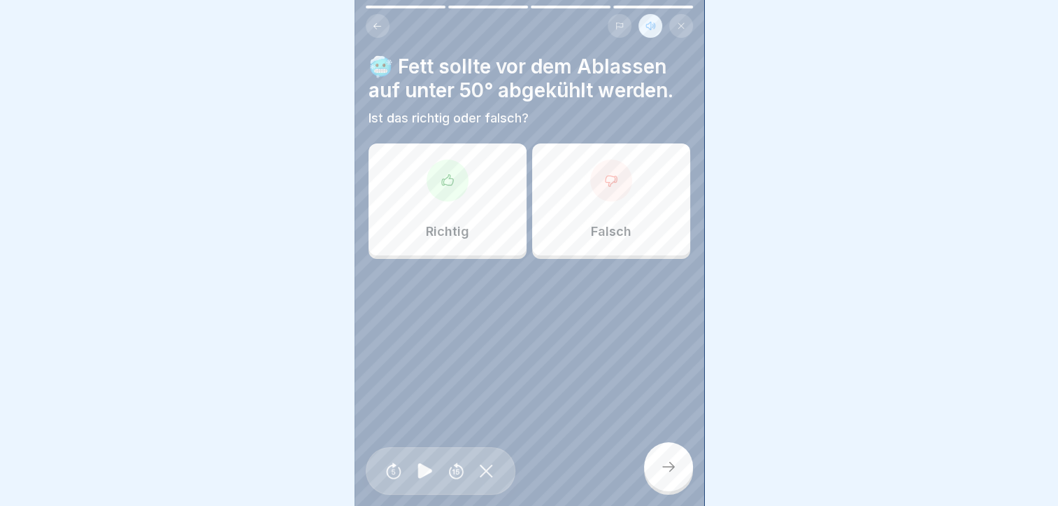
click at [465, 192] on div "Richtig" at bounding box center [448, 199] width 158 height 112
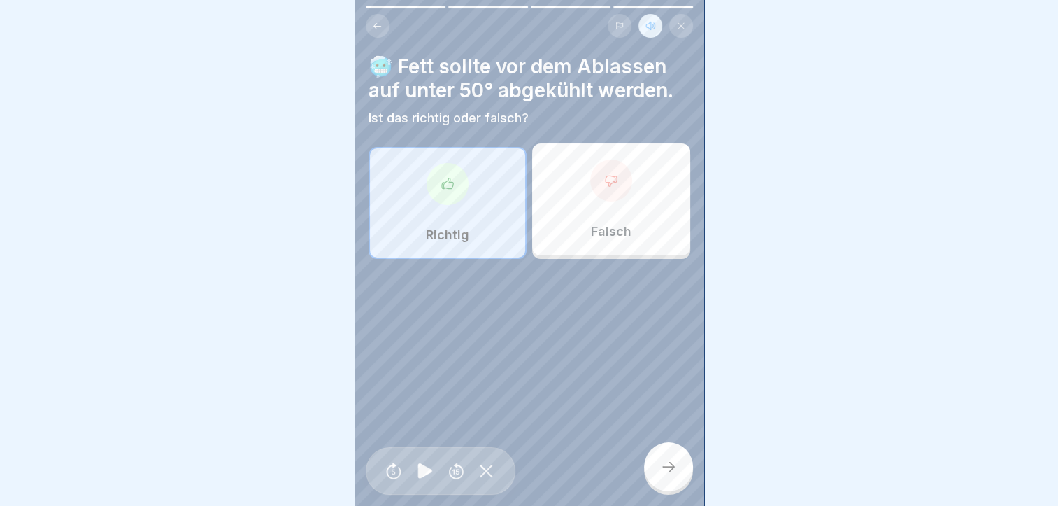
click at [468, 196] on div "Richtig" at bounding box center [448, 203] width 158 height 112
click at [625, 203] on div "Falsch" at bounding box center [611, 199] width 158 height 112
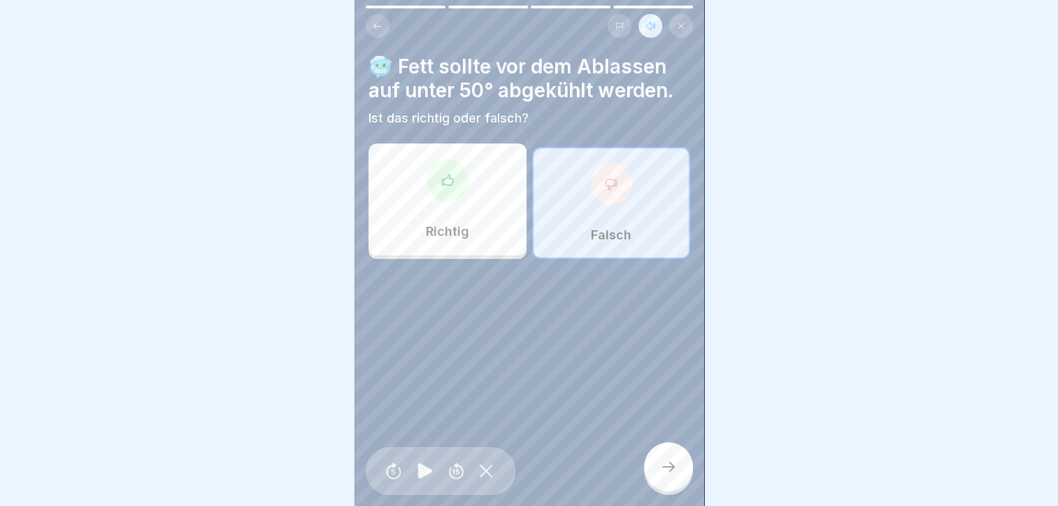
click at [680, 466] on div at bounding box center [668, 466] width 49 height 49
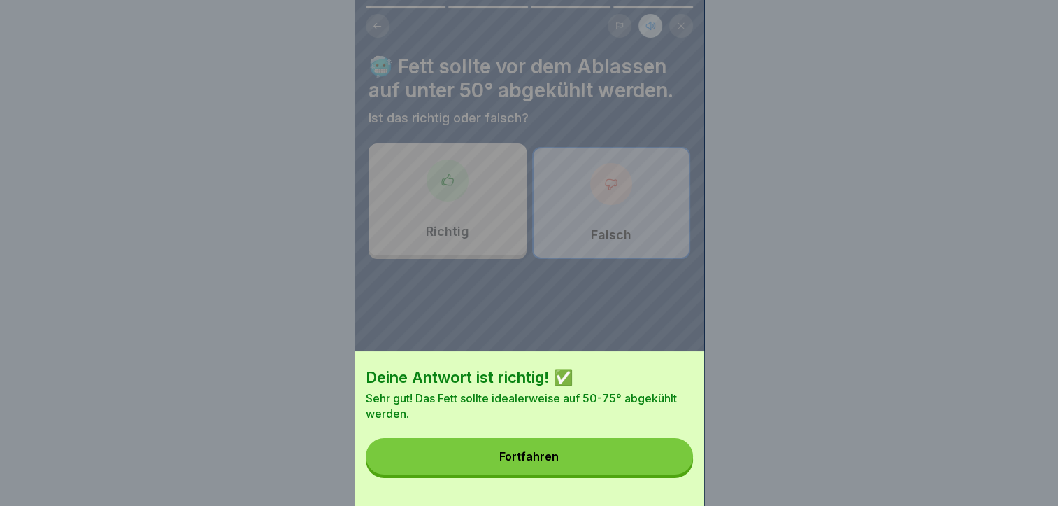
click at [630, 470] on button "Fortfahren" at bounding box center [529, 456] width 327 height 36
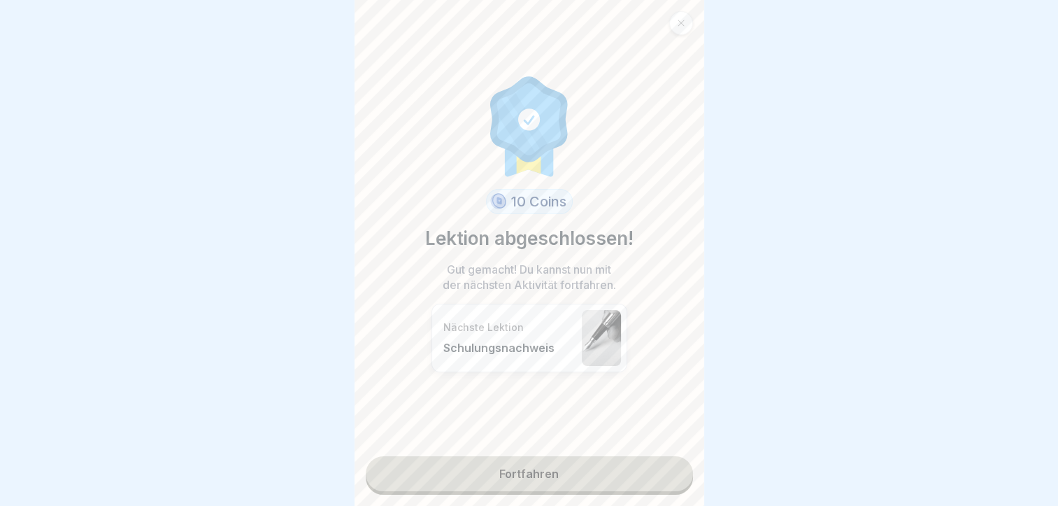
click at [685, 19] on icon at bounding box center [681, 23] width 8 height 8
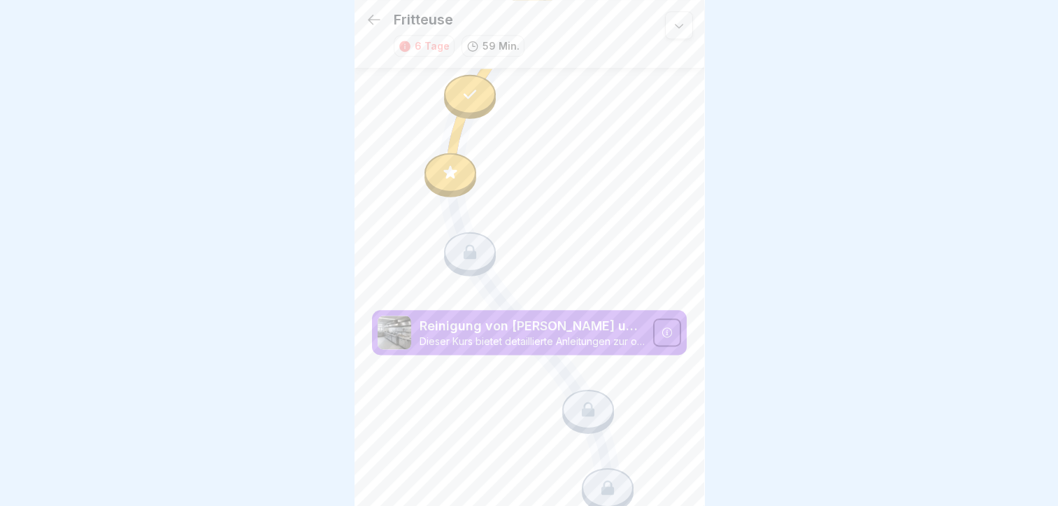
scroll to position [1645, 0]
click at [444, 164] on icon at bounding box center [450, 173] width 18 height 18
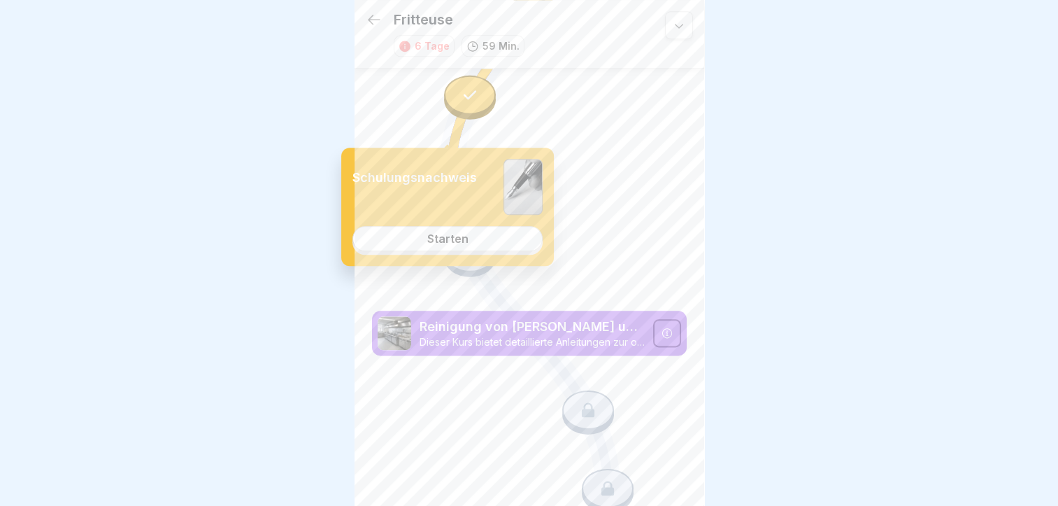
click at [444, 242] on div "Starten" at bounding box center [447, 238] width 41 height 13
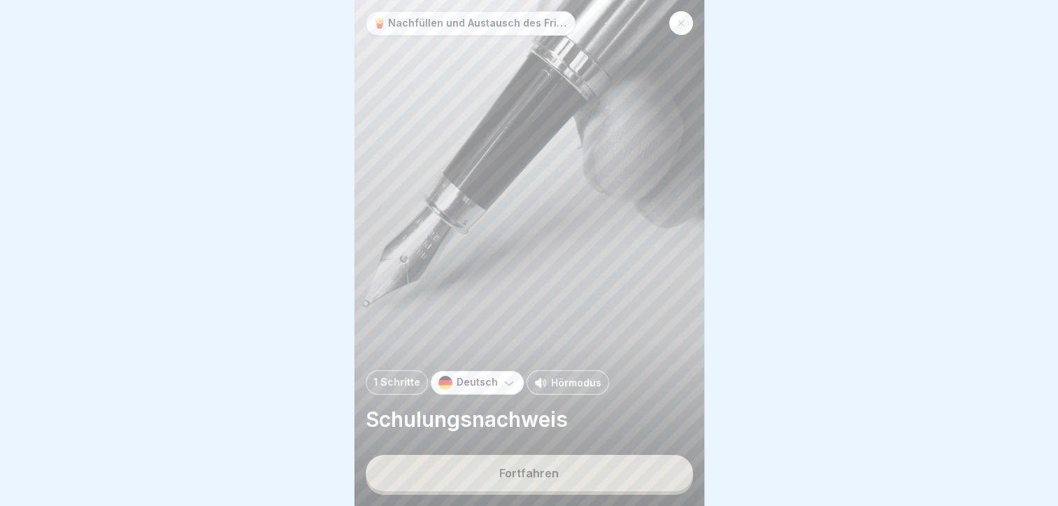
click at [551, 390] on p "Hörmodus" at bounding box center [576, 382] width 50 height 15
click at [548, 479] on div "Fortfahren" at bounding box center [529, 473] width 59 height 13
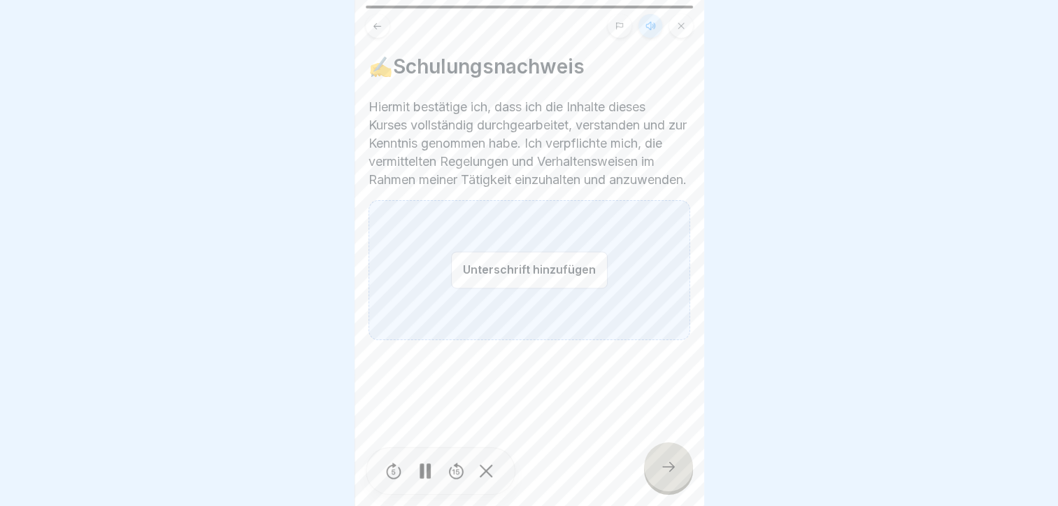
click at [491, 288] on button "Unterschrift hinzufügen" at bounding box center [529, 269] width 157 height 37
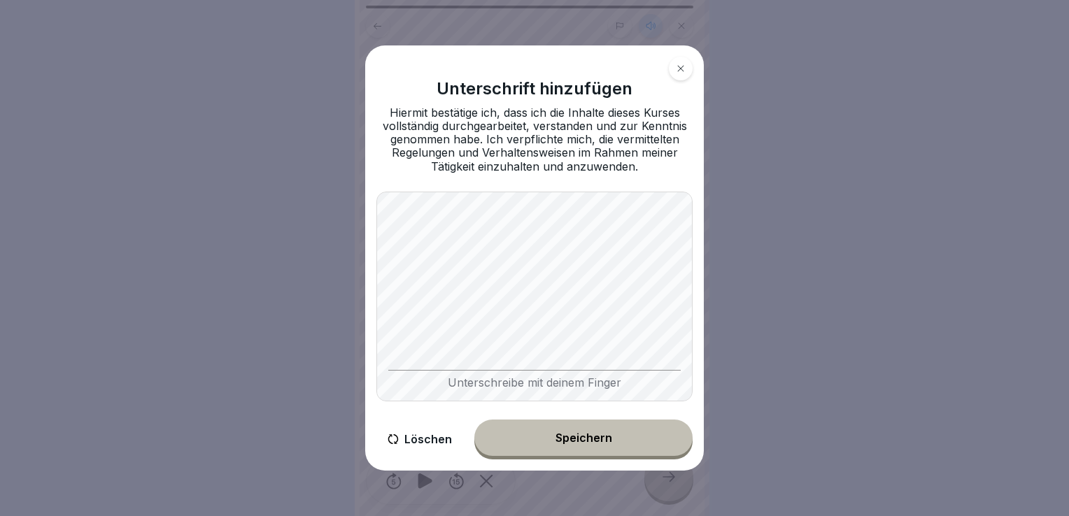
click at [570, 432] on button "Speichern" at bounding box center [583, 438] width 218 height 36
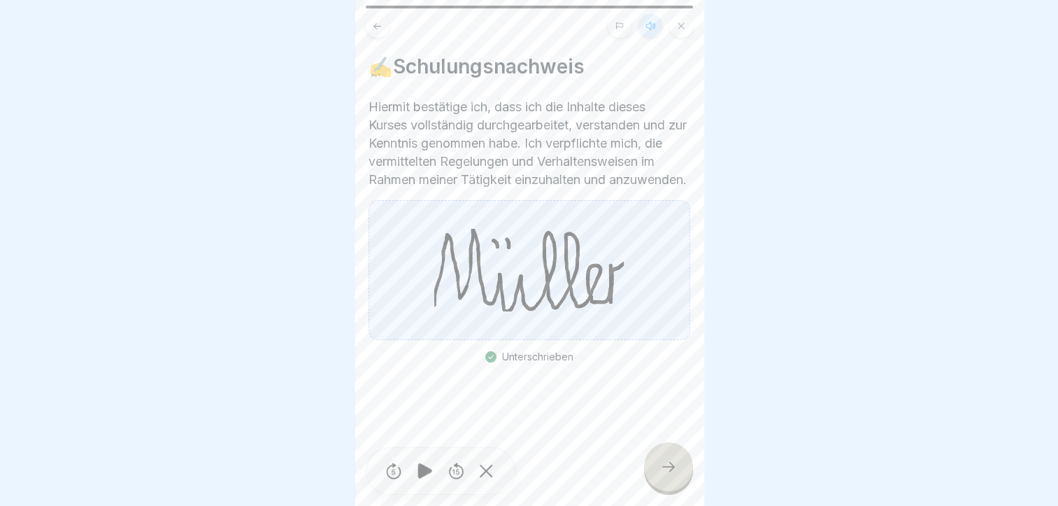
click at [667, 475] on icon at bounding box center [668, 466] width 17 height 17
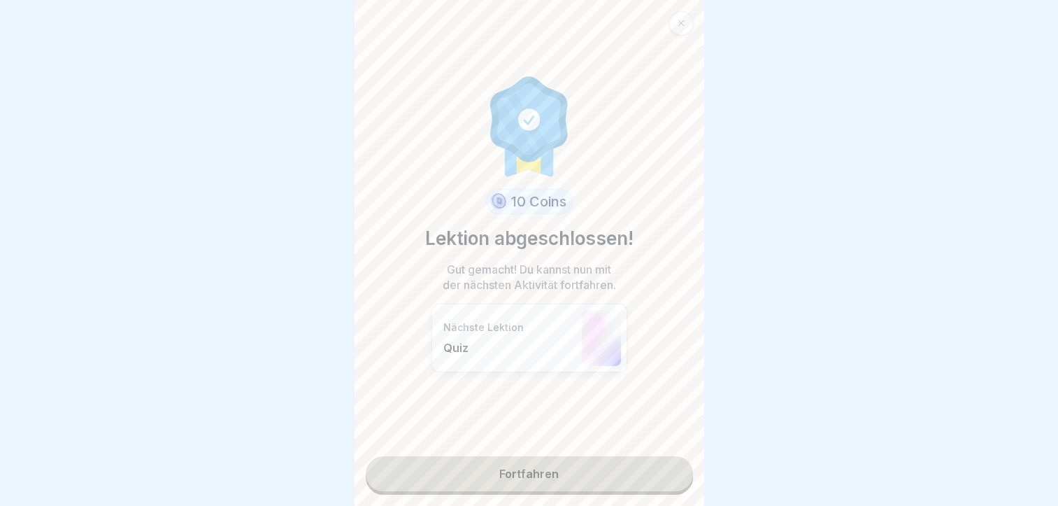
click at [543, 472] on link "Fortfahren" at bounding box center [529, 473] width 327 height 35
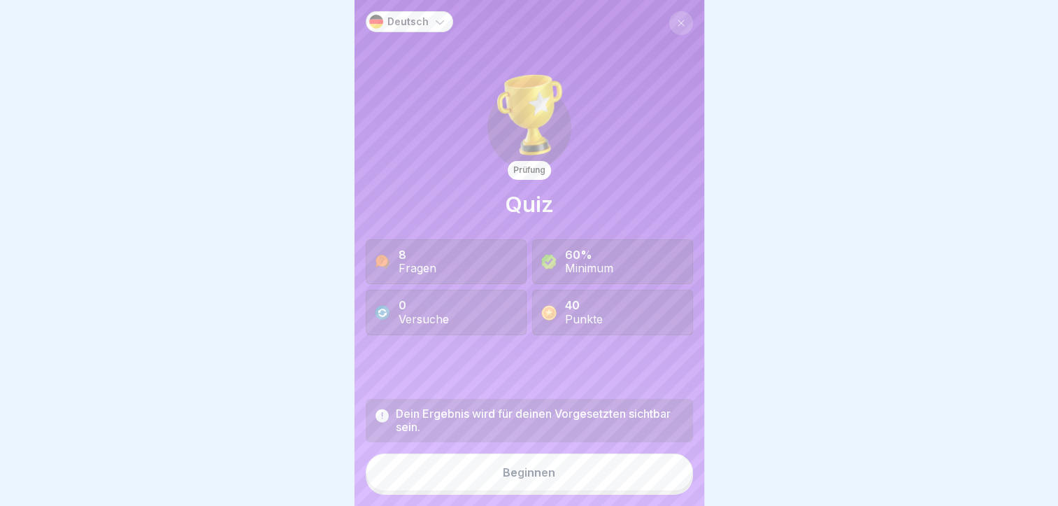
click at [543, 479] on div "Beginnen" at bounding box center [529, 472] width 52 height 13
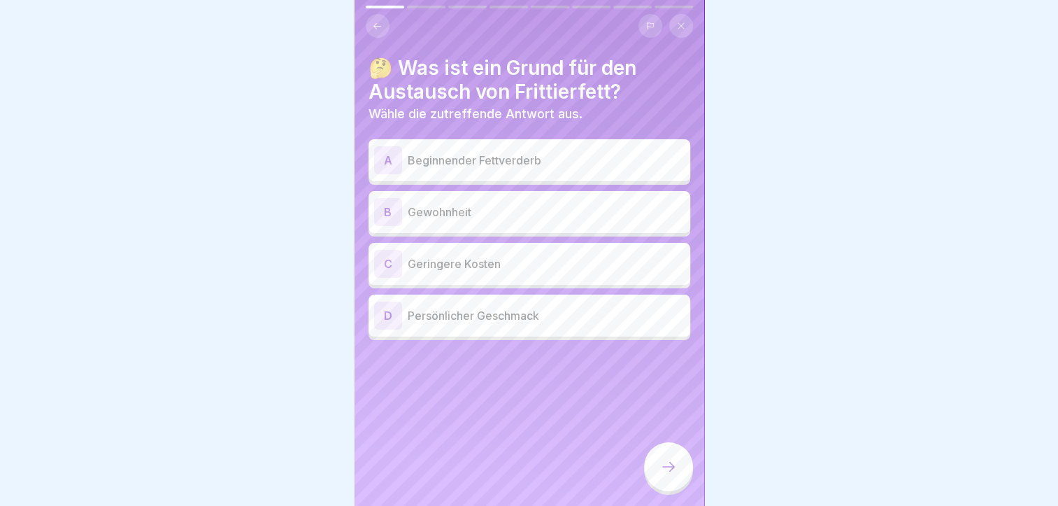
click at [381, 151] on div "A" at bounding box center [388, 160] width 28 height 28
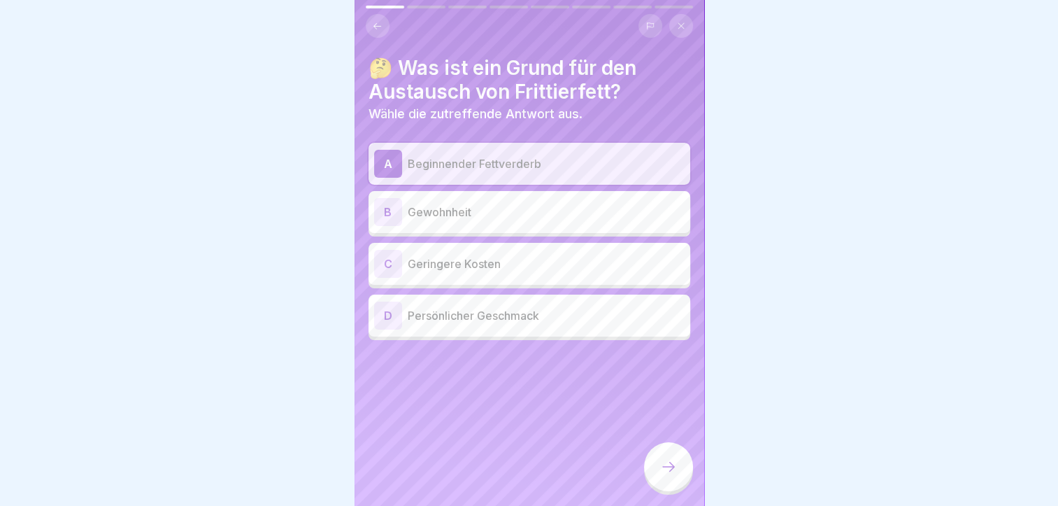
click at [660, 475] on icon at bounding box center [668, 466] width 17 height 17
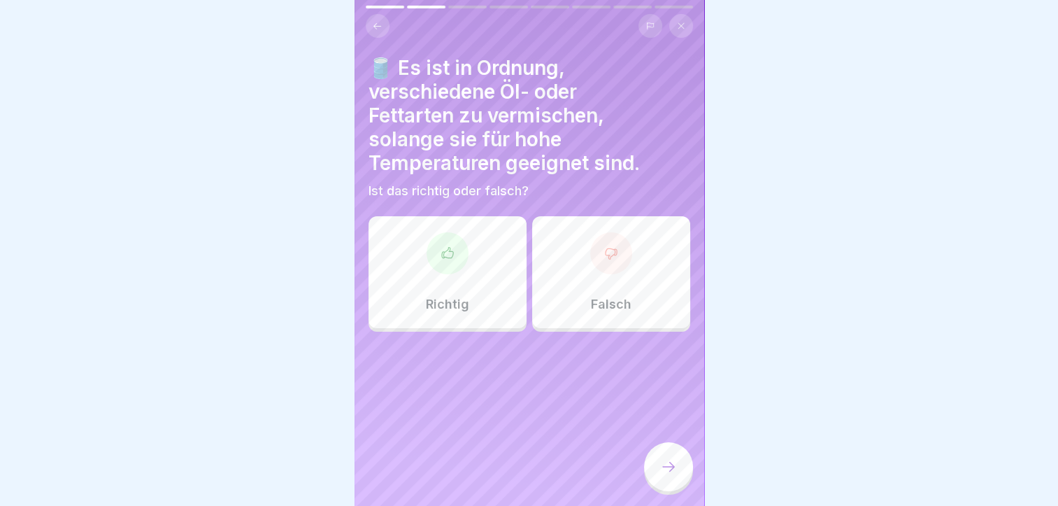
click at [605, 290] on div "Falsch" at bounding box center [611, 272] width 158 height 112
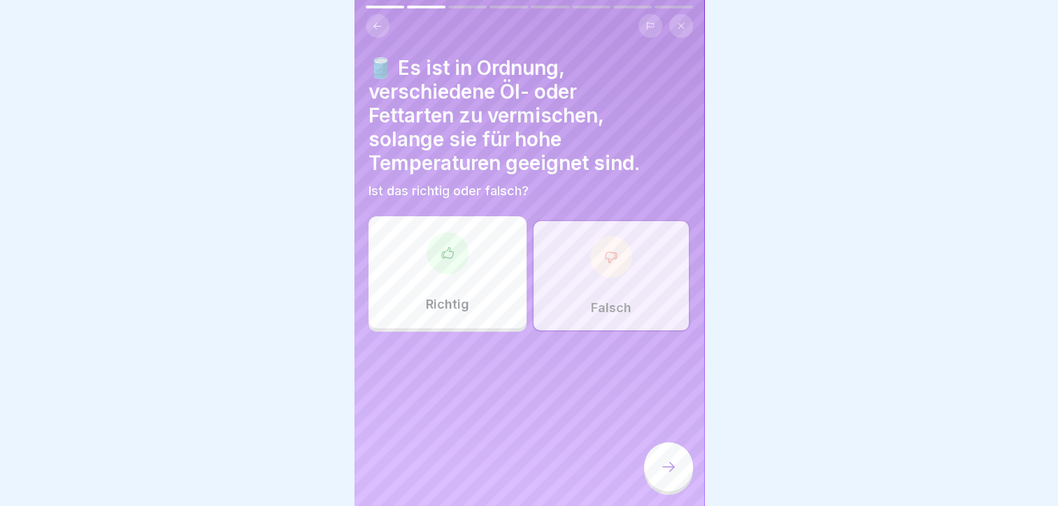
click at [666, 472] on icon at bounding box center [668, 466] width 17 height 17
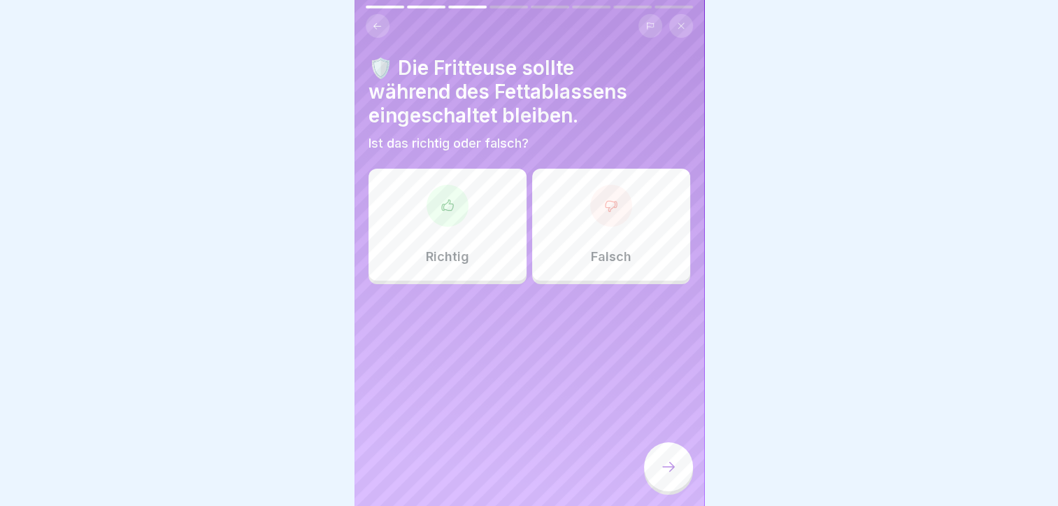
click at [615, 225] on div "Falsch" at bounding box center [611, 225] width 158 height 112
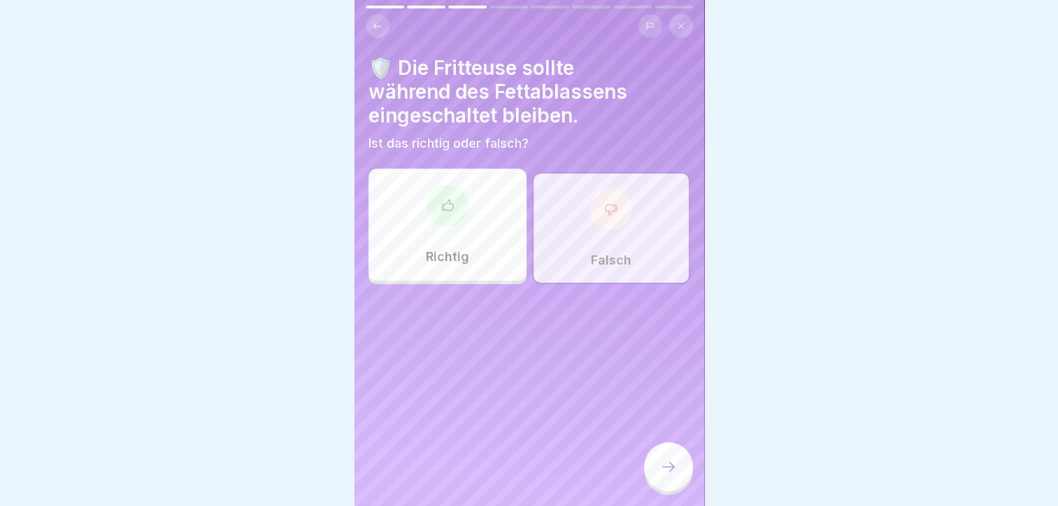
click at [665, 475] on icon at bounding box center [668, 466] width 17 height 17
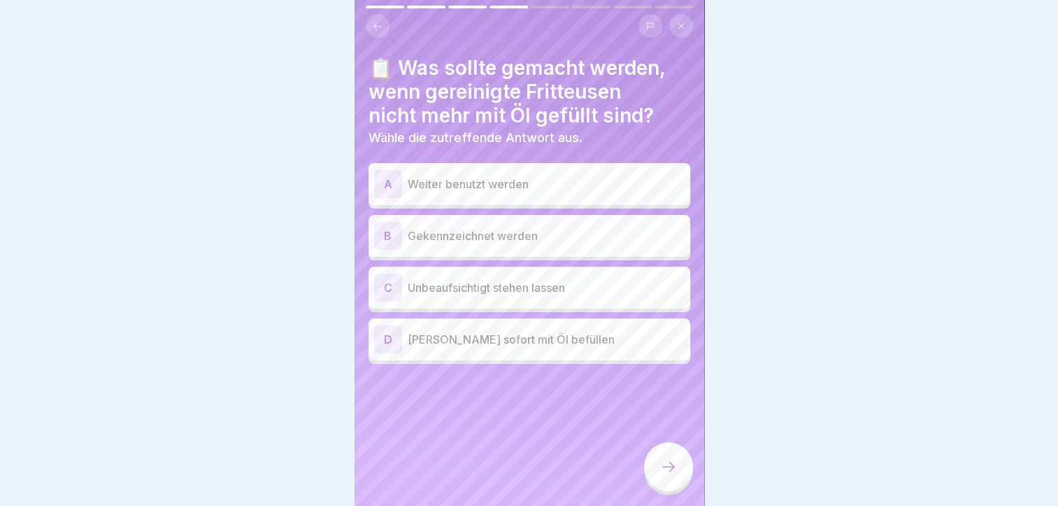
click at [388, 341] on div "D" at bounding box center [388, 339] width 28 height 28
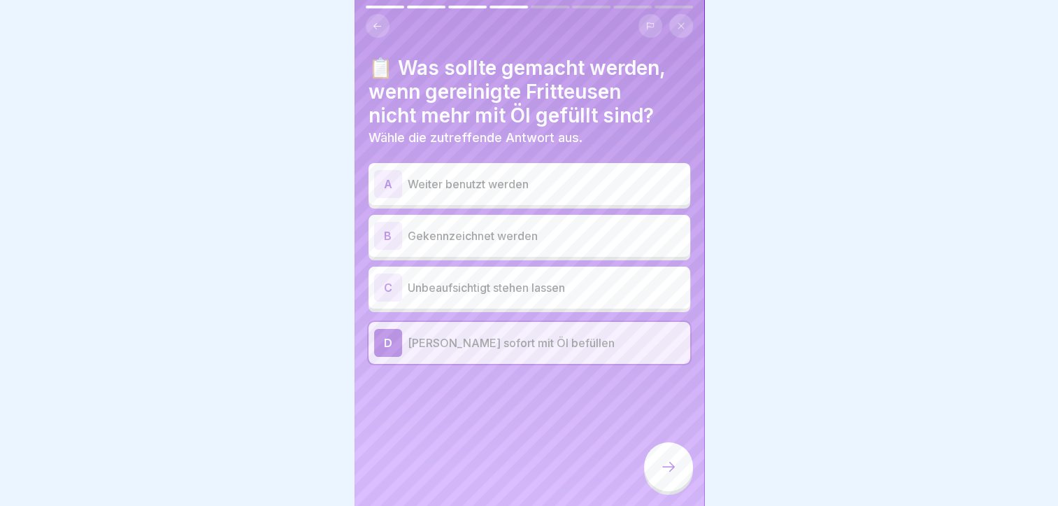
click at [667, 475] on icon at bounding box center [668, 466] width 17 height 17
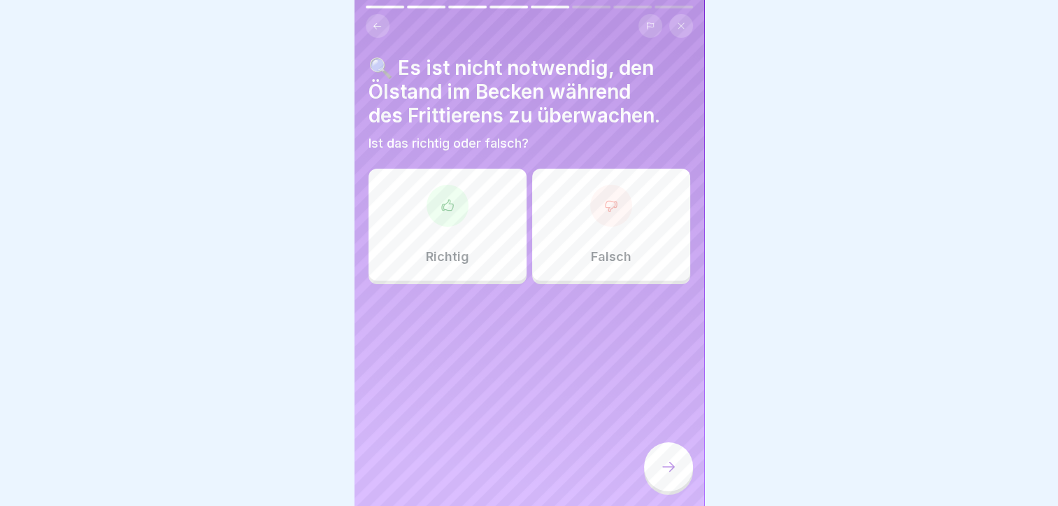
click at [616, 213] on div at bounding box center [611, 206] width 42 height 42
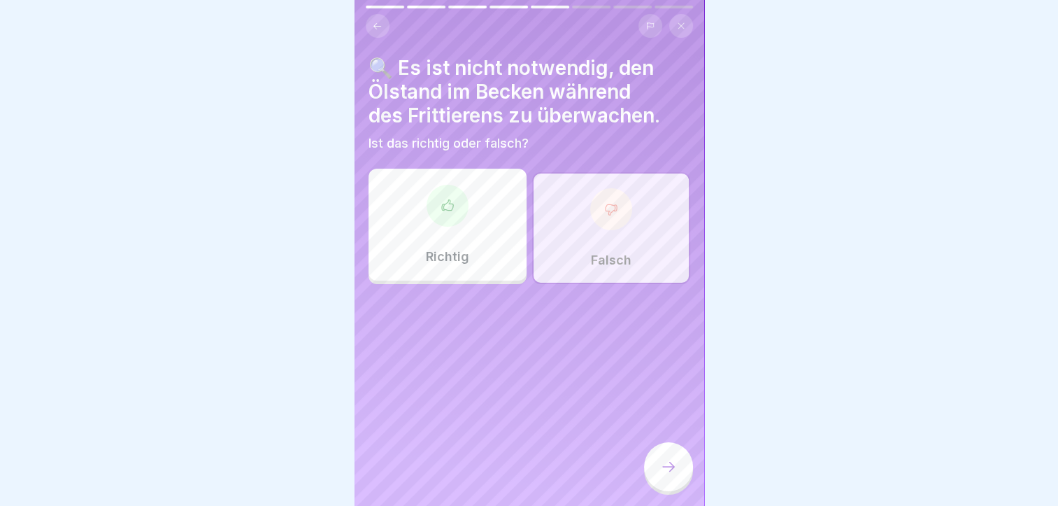
click at [671, 474] on icon at bounding box center [668, 466] width 17 height 17
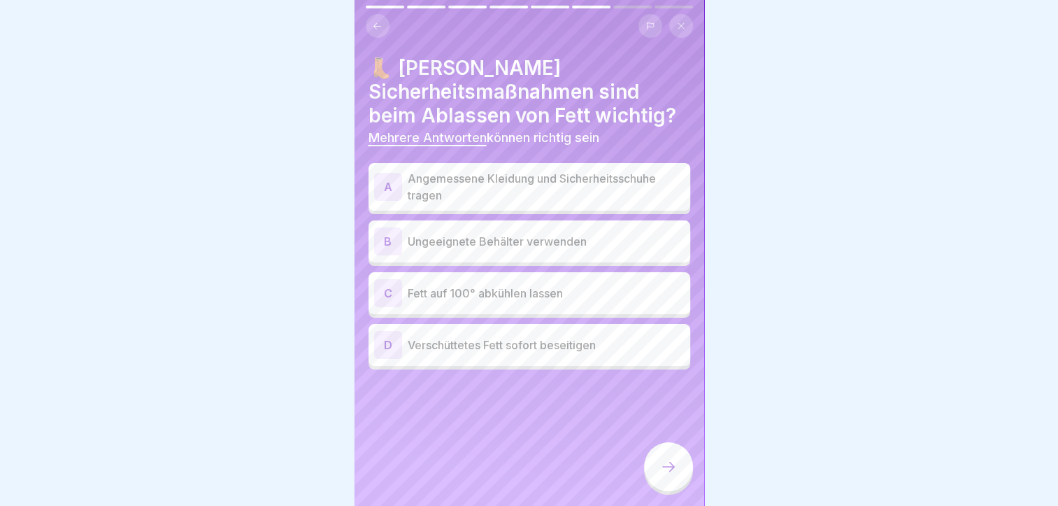
click at [381, 183] on div "A" at bounding box center [388, 187] width 28 height 28
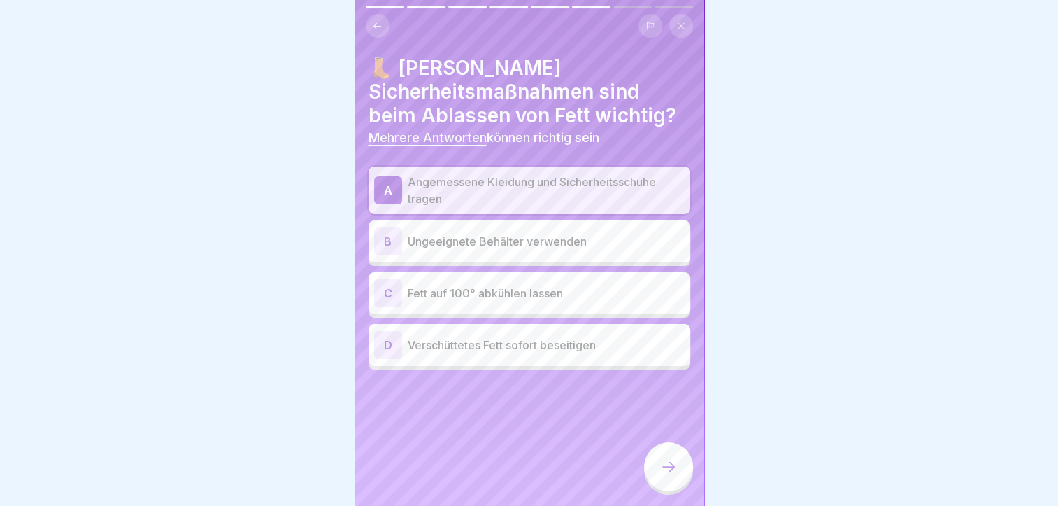
click at [389, 346] on div "D" at bounding box center [388, 345] width 28 height 28
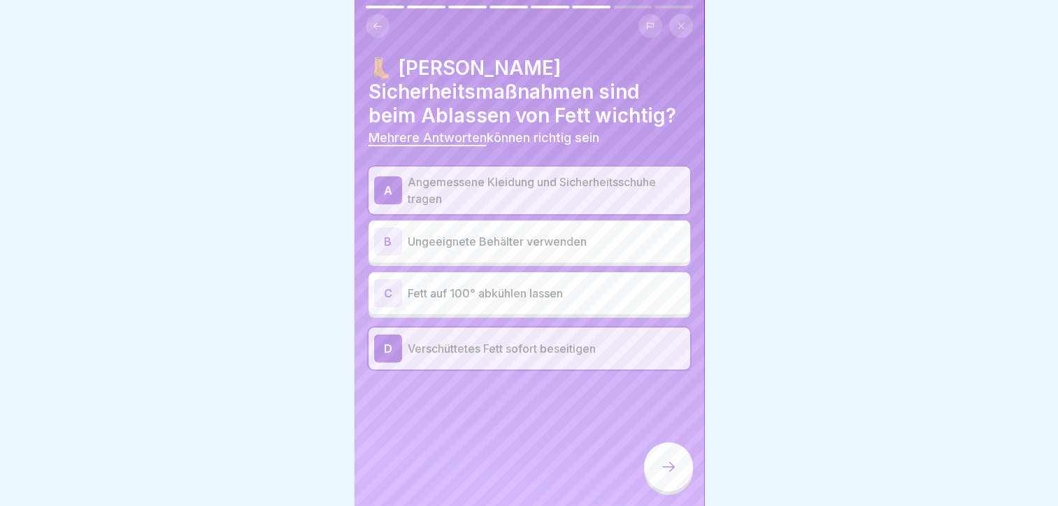
click at [672, 475] on icon at bounding box center [668, 466] width 17 height 17
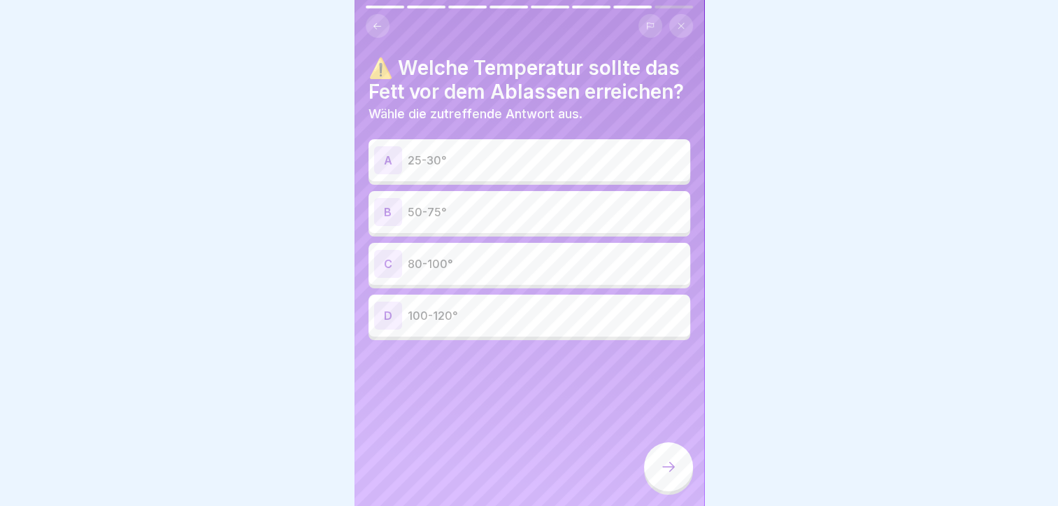
click at [395, 226] on div "B" at bounding box center [388, 212] width 28 height 28
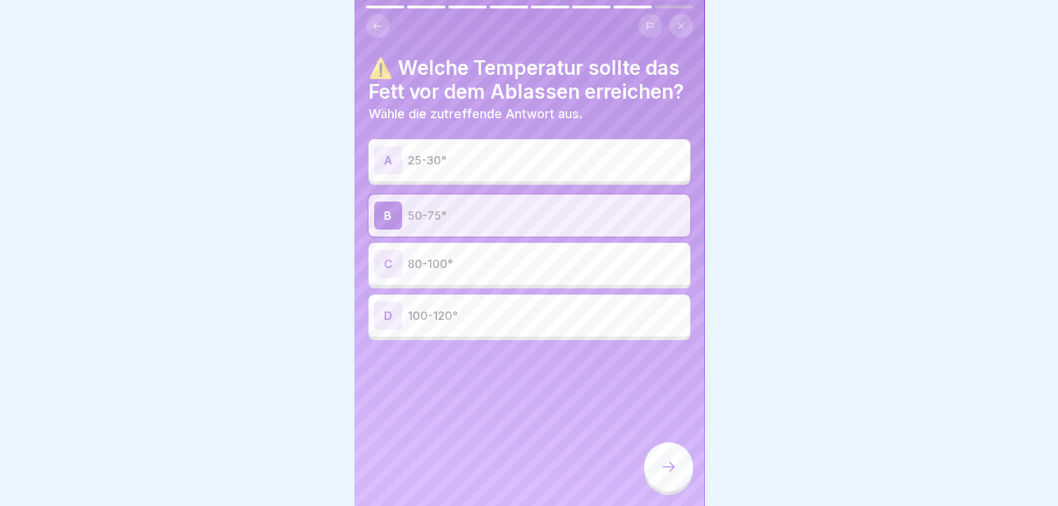
click at [665, 472] on icon at bounding box center [668, 466] width 17 height 17
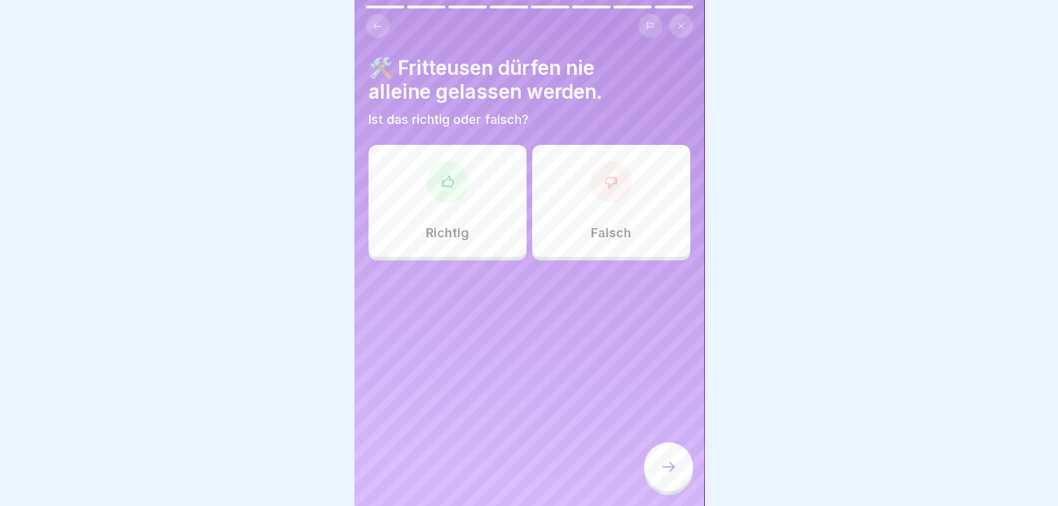
click at [437, 211] on div "Richtig" at bounding box center [448, 201] width 158 height 112
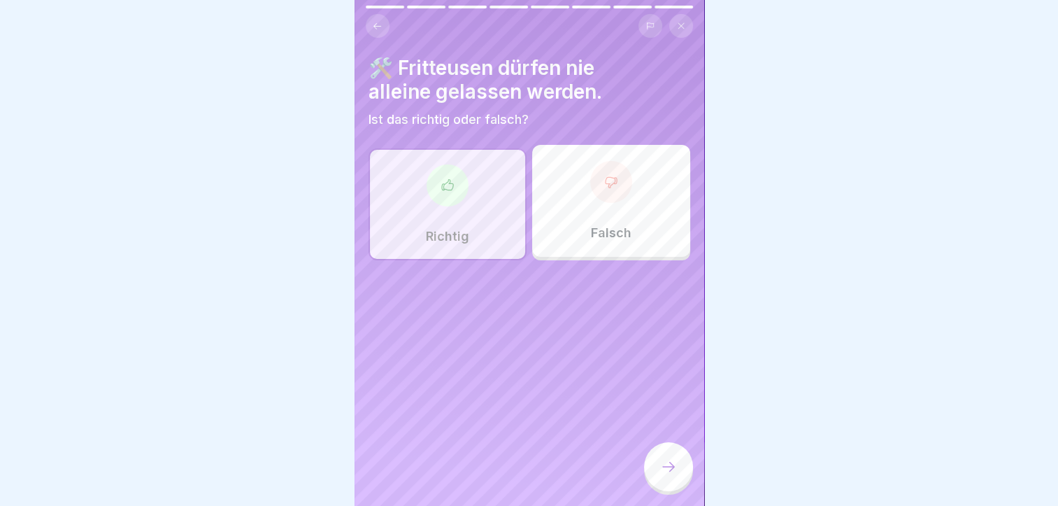
click at [663, 475] on icon at bounding box center [668, 466] width 17 height 17
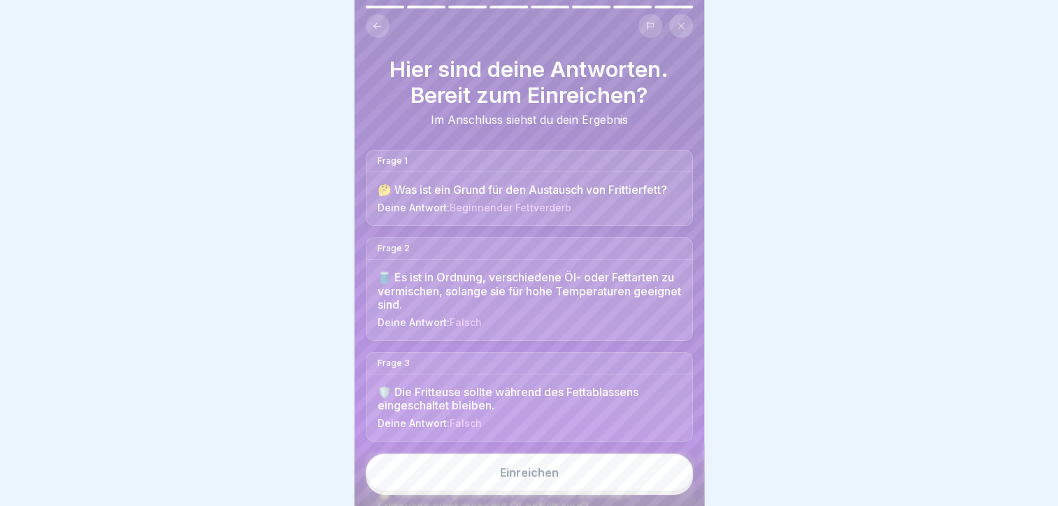
click at [602, 489] on button "Einreichen" at bounding box center [529, 472] width 327 height 38
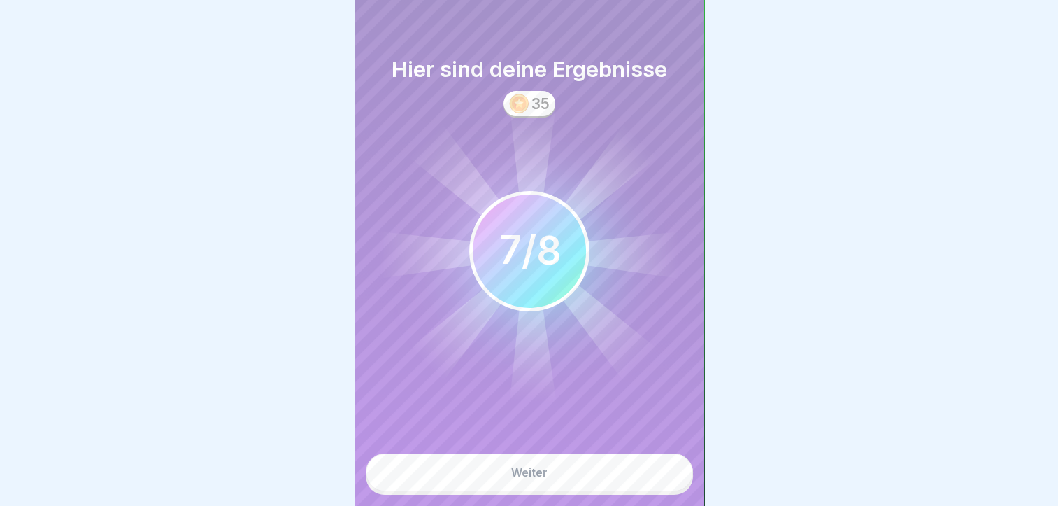
scroll to position [10, 0]
click at [539, 472] on div "Weiter" at bounding box center [529, 472] width 36 height 13
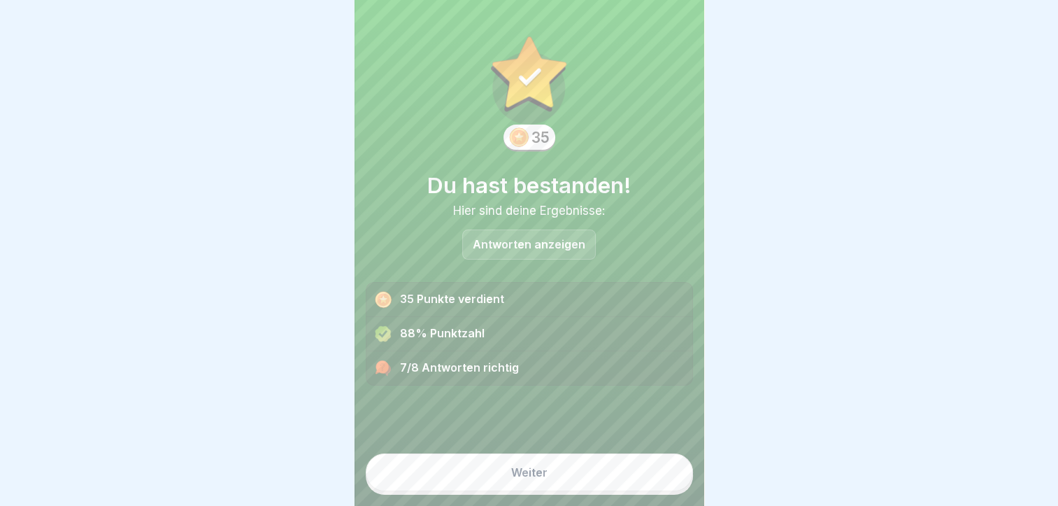
click at [546, 229] on div "Antworten anzeigen" at bounding box center [529, 244] width 134 height 30
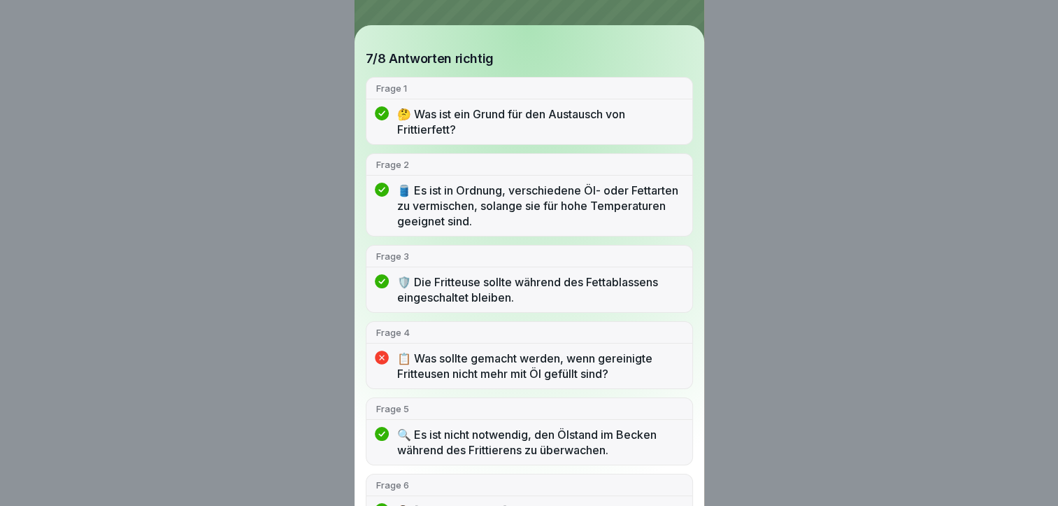
scroll to position [140, 0]
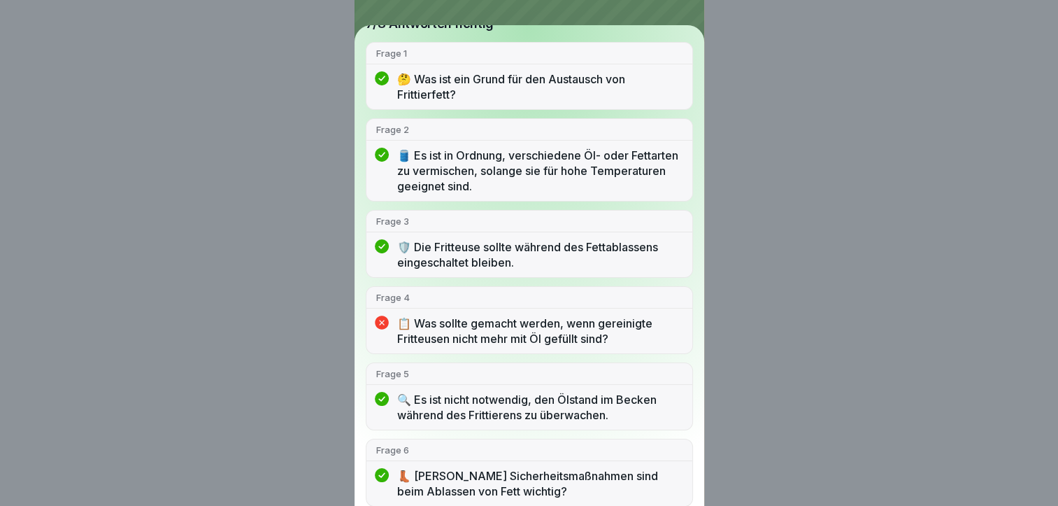
click at [467, 334] on p "📋 Was sollte gemacht werden, wenn gereinigte Fritteusen nicht mehr mit Öl gefül…" at bounding box center [539, 331] width 285 height 31
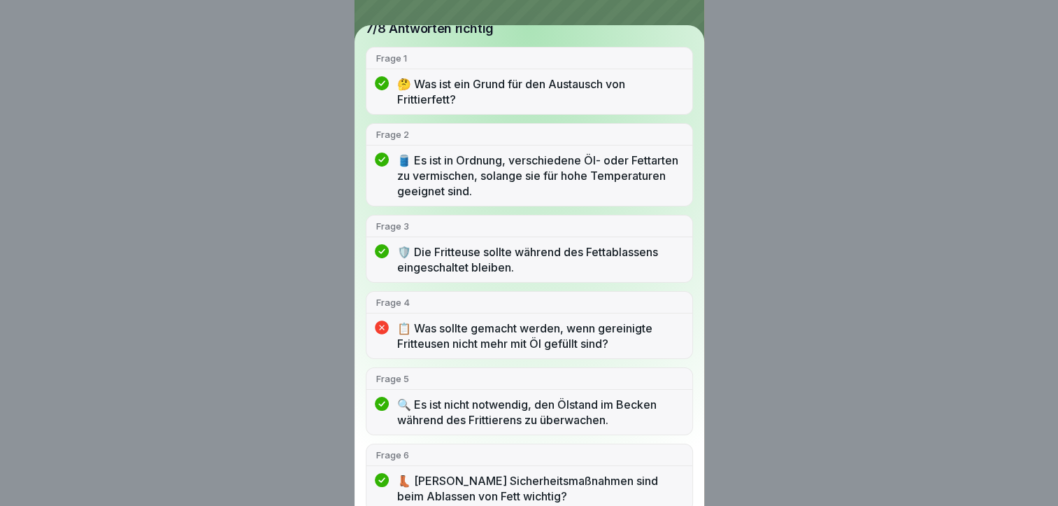
scroll to position [0, 0]
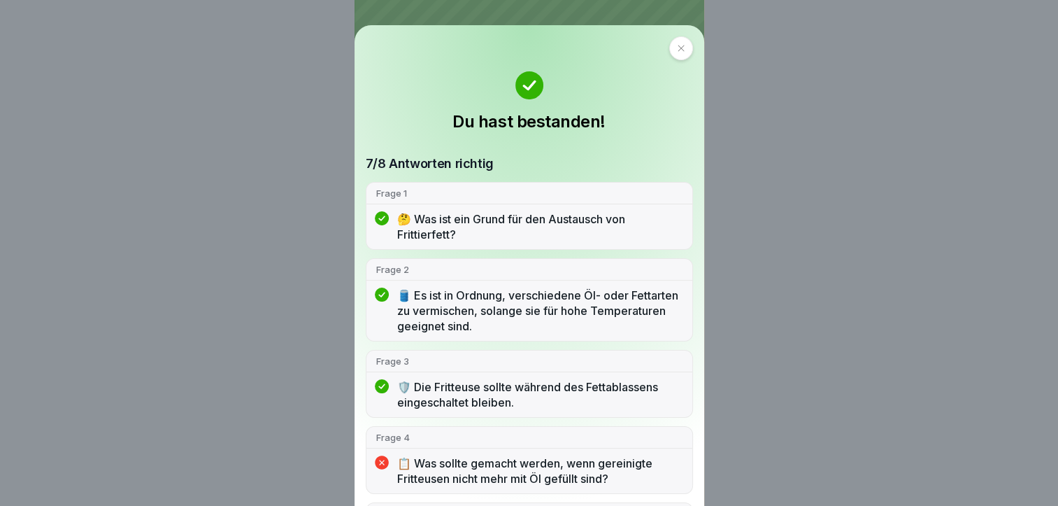
click at [677, 52] on icon at bounding box center [681, 48] width 8 height 8
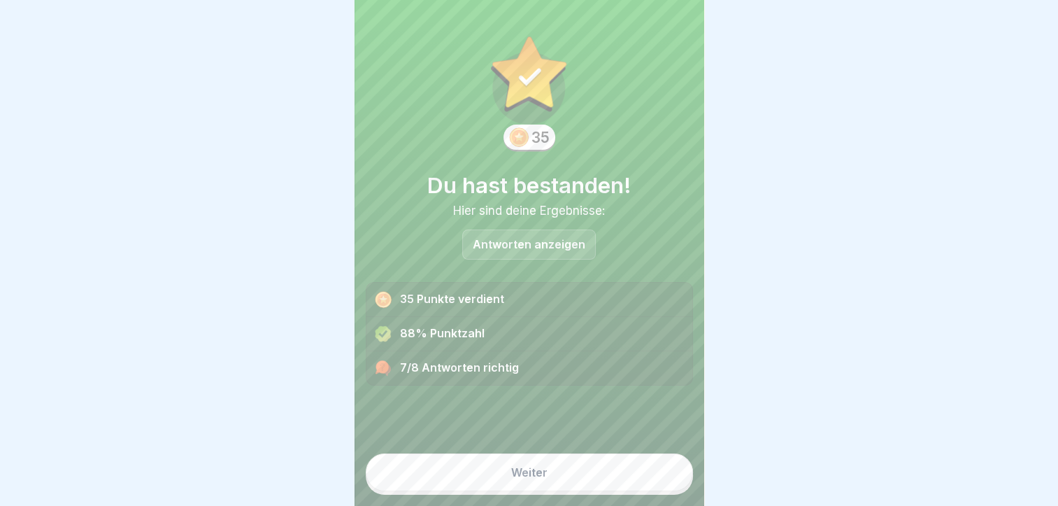
click at [548, 482] on button "Weiter" at bounding box center [529, 472] width 327 height 38
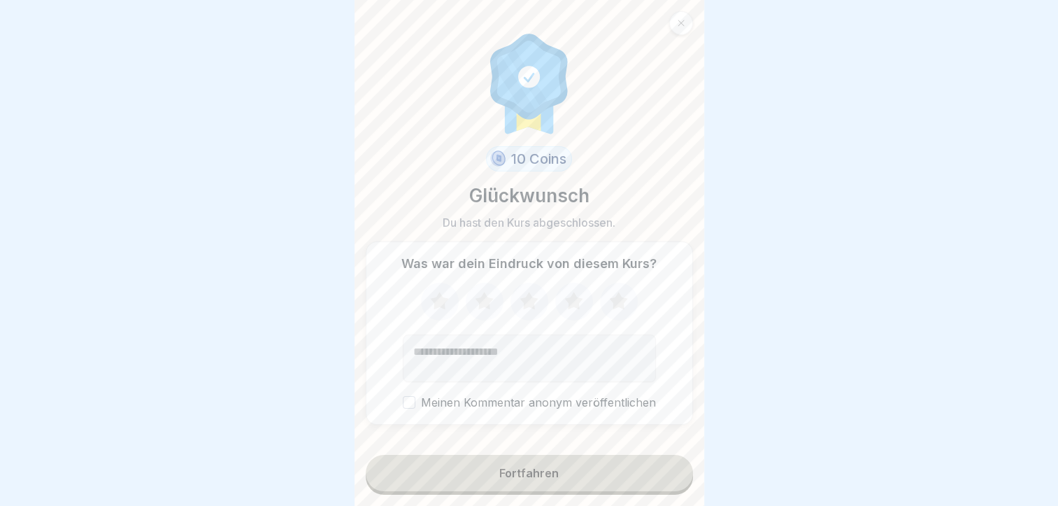
click at [527, 306] on icon at bounding box center [529, 300] width 18 height 17
click at [686, 24] on div at bounding box center [682, 23] width 24 height 24
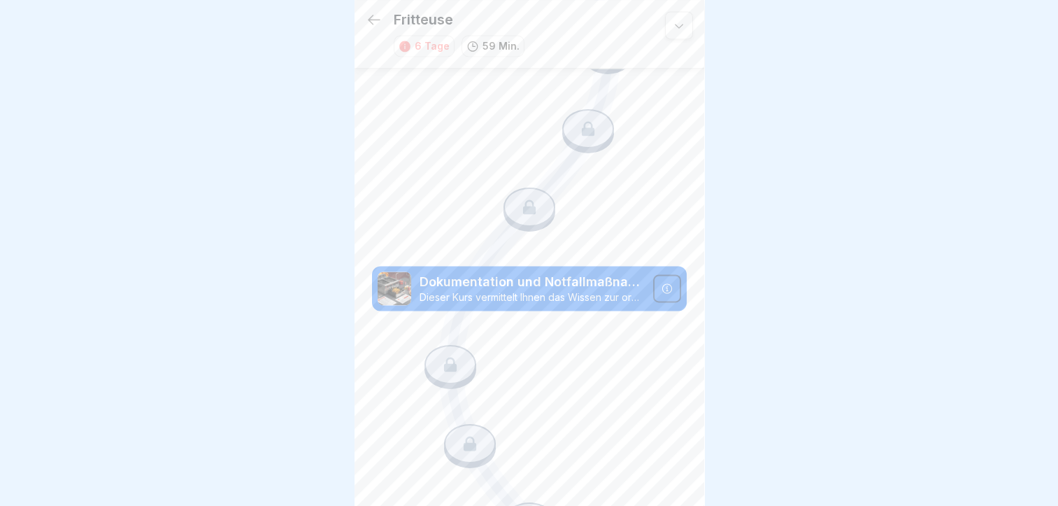
scroll to position [1959, 0]
